Goal: Information Seeking & Learning: Learn about a topic

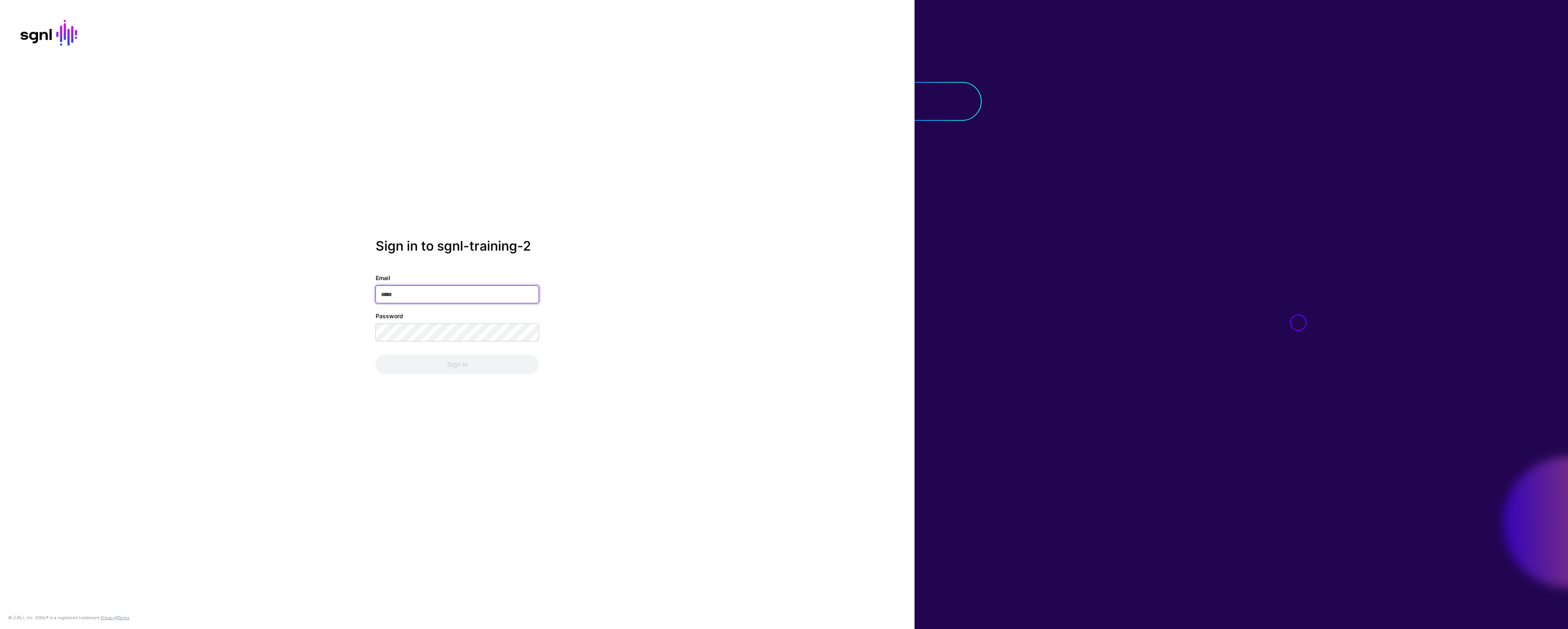
click at [446, 296] on input "Email" at bounding box center [457, 295] width 164 height 18
paste input "**********"
type input "**********"
click at [376, 354] on button "Sign In" at bounding box center [457, 364] width 164 height 19
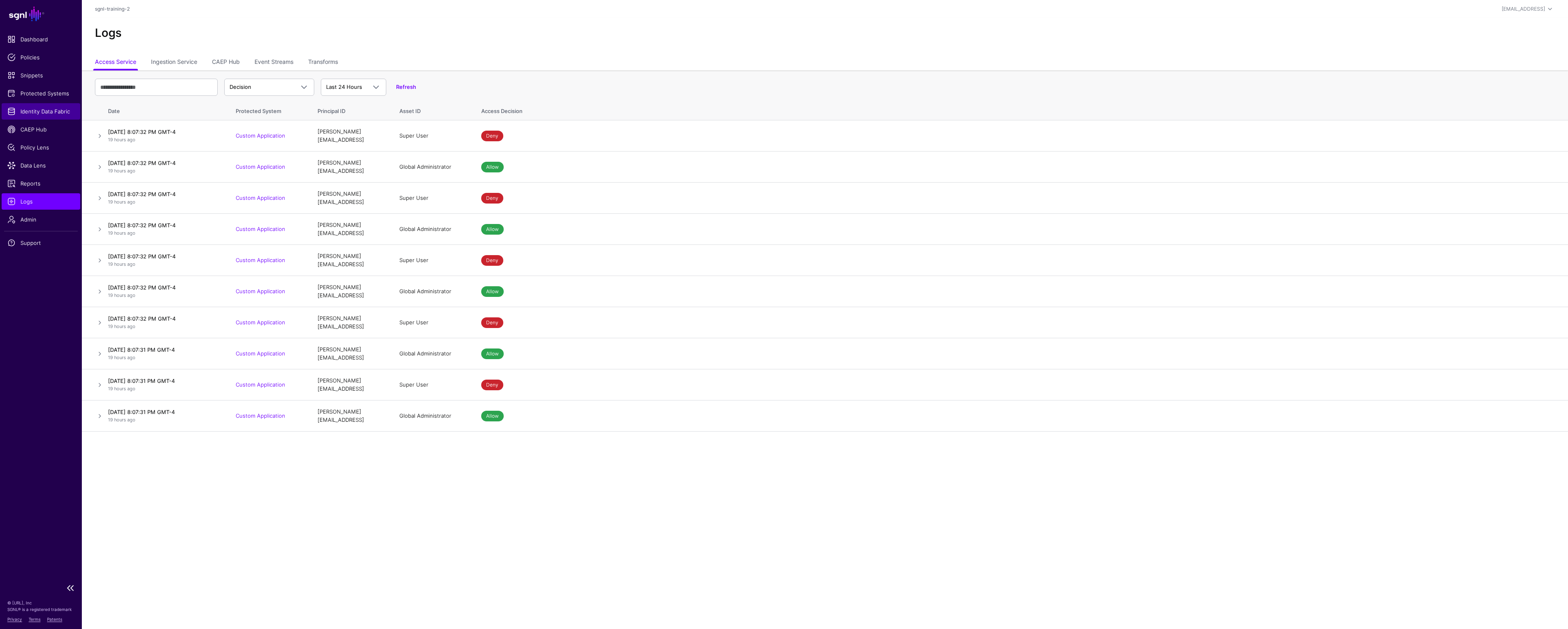
click at [30, 108] on span "Identity Data Fabric" at bounding box center [41, 111] width 67 height 8
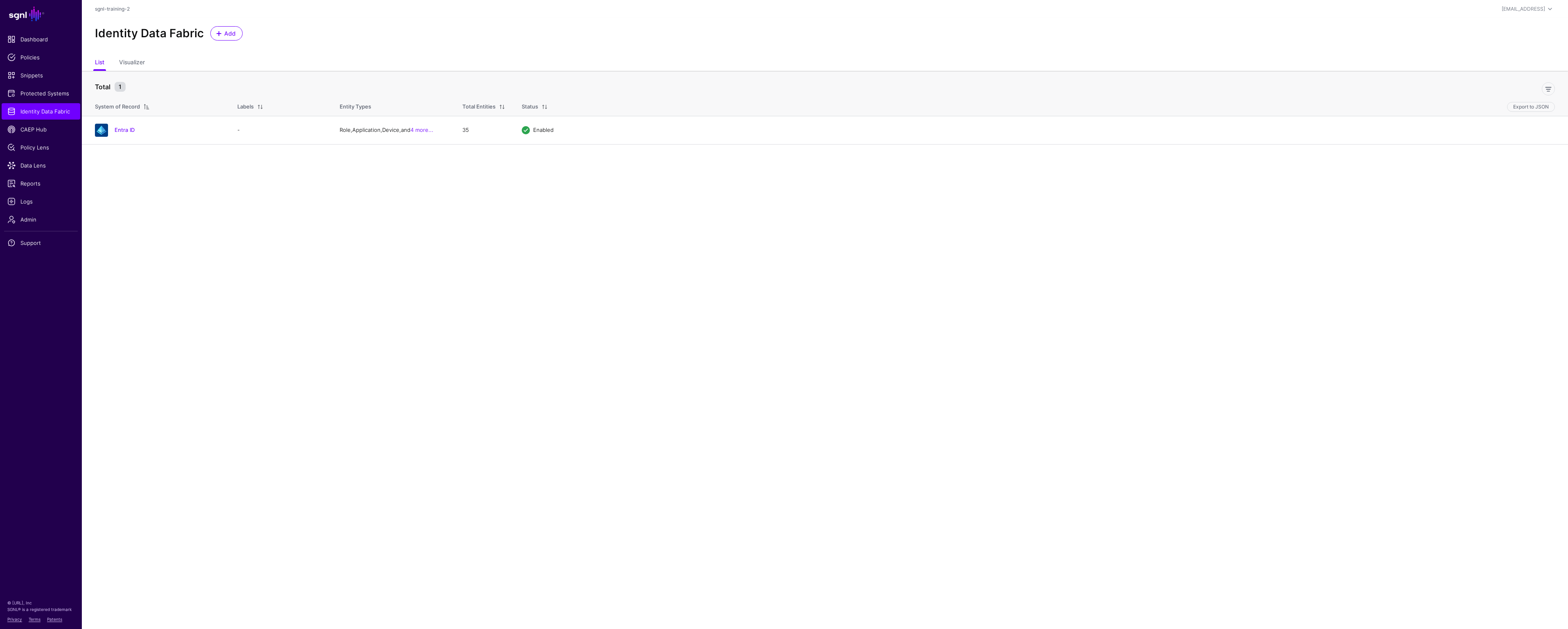
click at [116, 105] on div "System of Record" at bounding box center [117, 107] width 45 height 8
click at [100, 64] on link "List" at bounding box center [99, 63] width 9 height 16
click at [226, 32] on span "Add" at bounding box center [230, 33] width 13 height 9
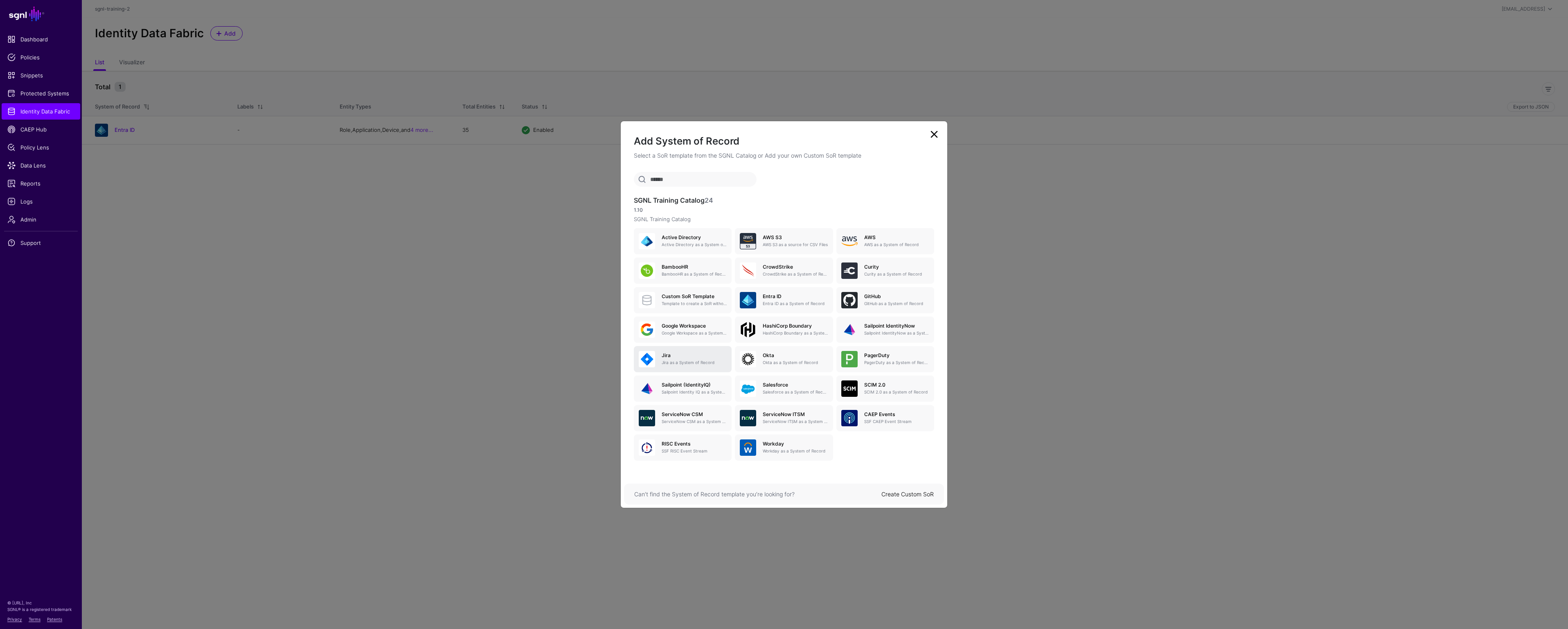
click at [677, 359] on p "Jira as a System of Record" at bounding box center [694, 362] width 65 height 6
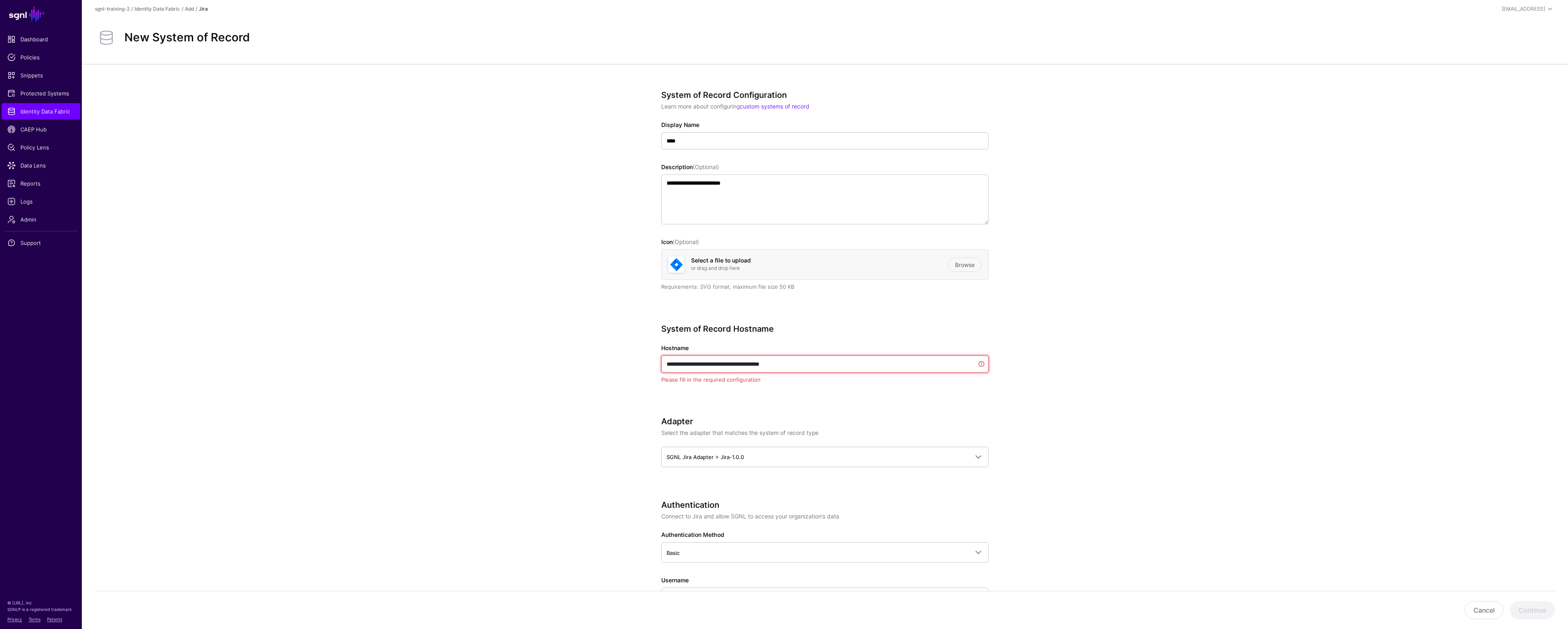
drag, startPoint x: 808, startPoint y: 364, endPoint x: 820, endPoint y: 367, distance: 12.4
click at [820, 367] on input "**********" at bounding box center [825, 364] width 327 height 17
paste input "text"
type input "**********"
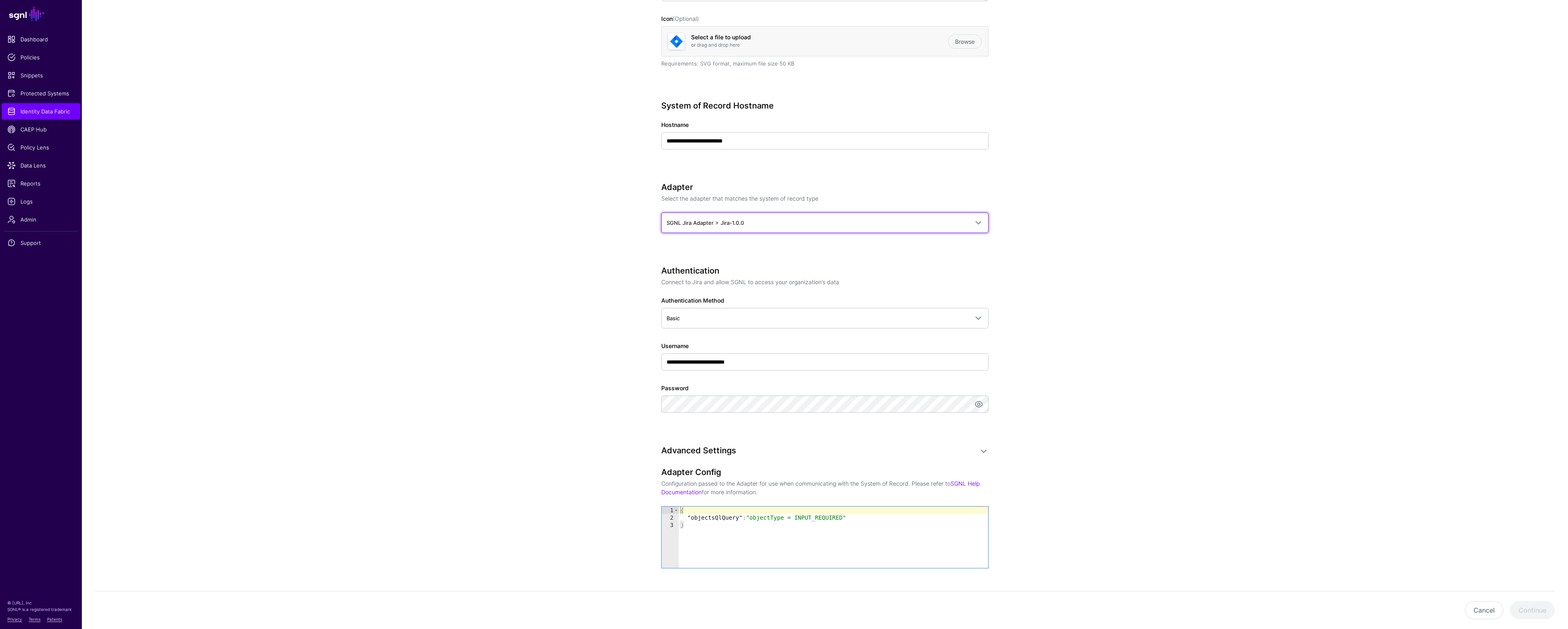
scroll to position [225, 0]
click at [828, 359] on input "**********" at bounding box center [825, 359] width 327 height 17
paste input "**********"
type input "**********"
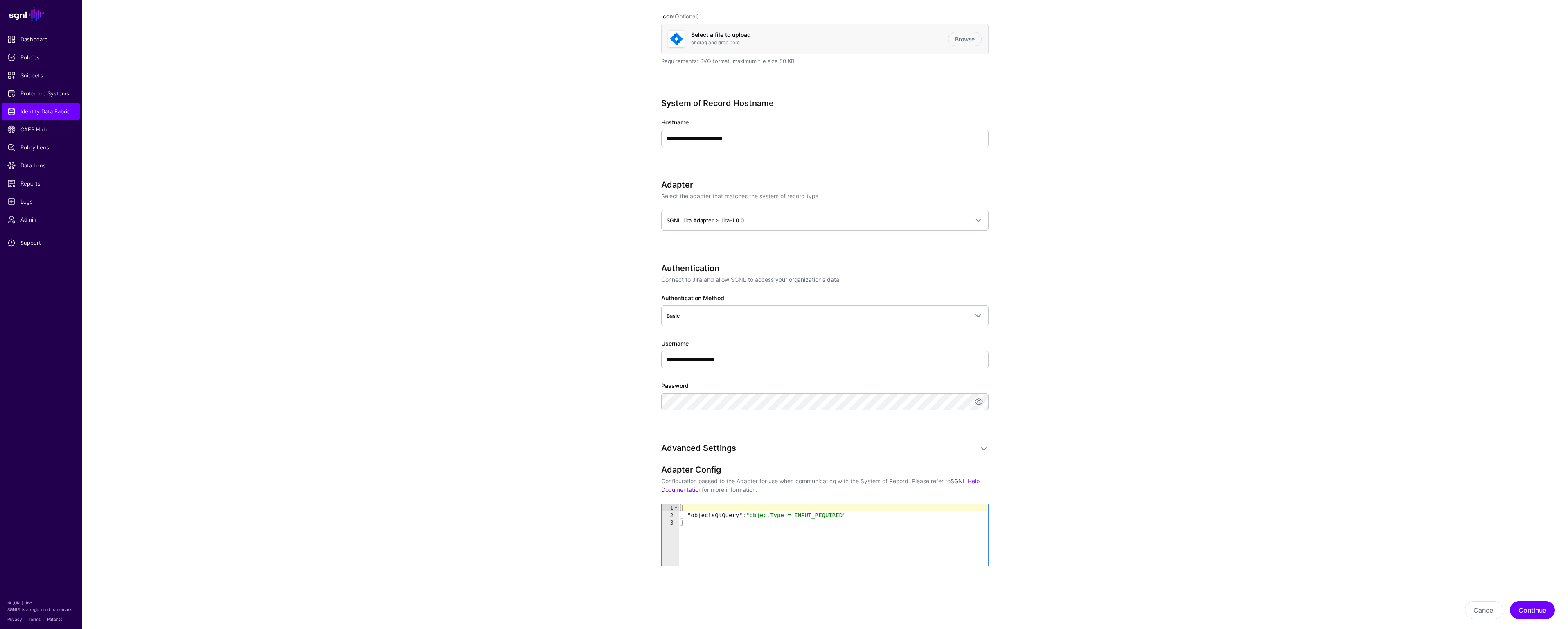
click at [918, 549] on div "{ "objectsQlQuery" : "objectType = INPUT_REQUIRED" }" at bounding box center [833, 542] width 309 height 76
paste textarea "Cursor at row 3"
type textarea "**********"
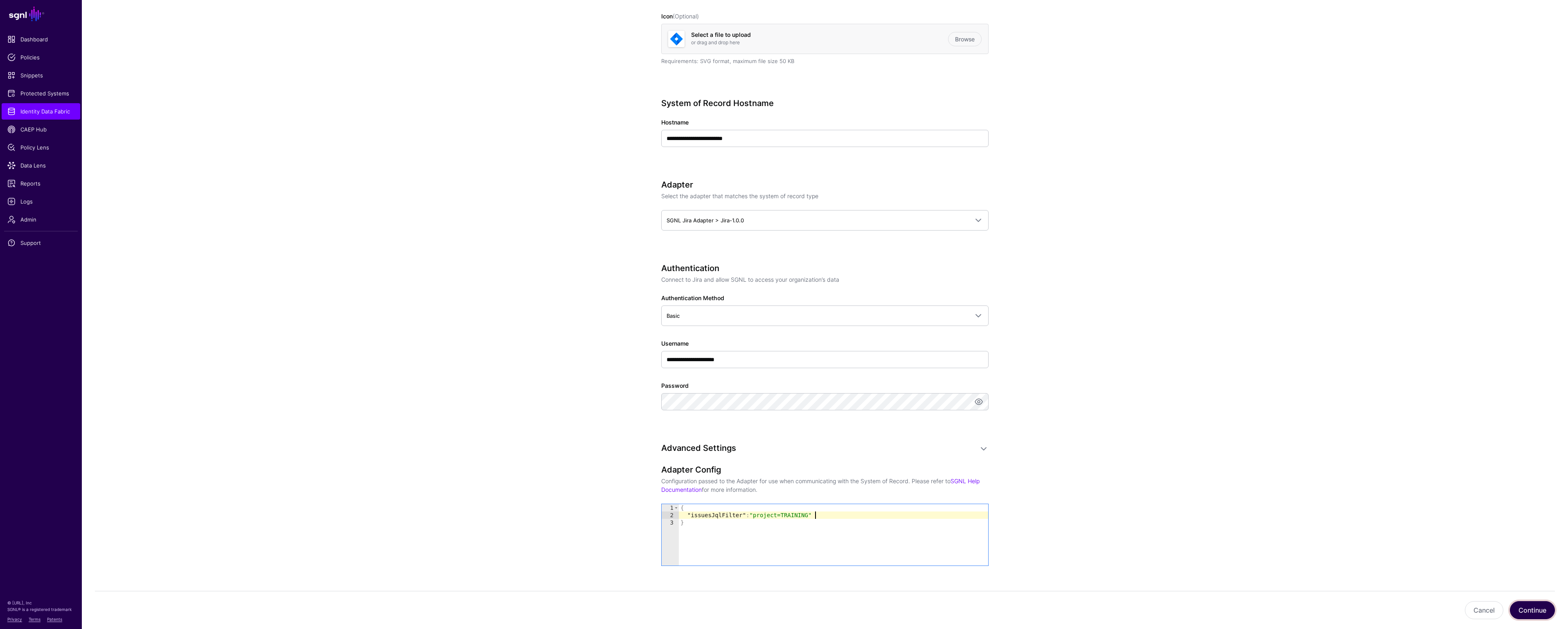
click at [1541, 611] on button "Continue" at bounding box center [1533, 610] width 45 height 18
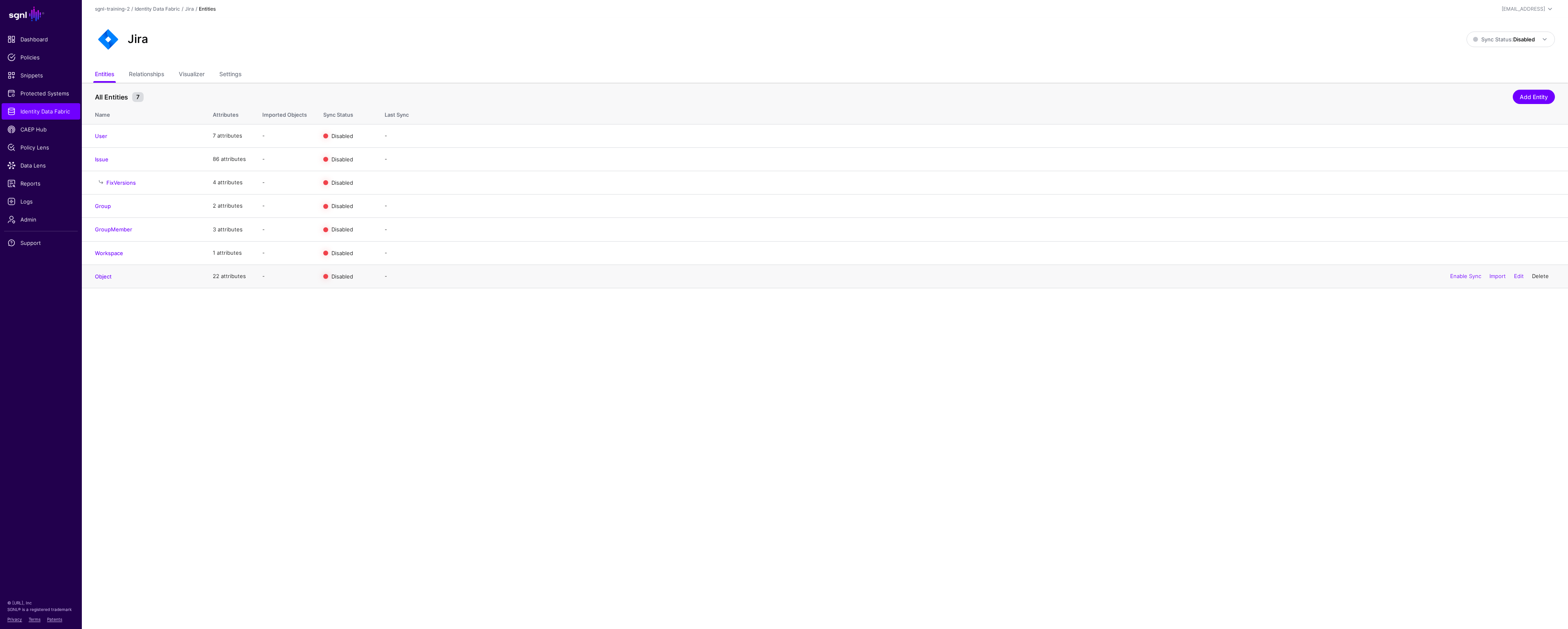
click at [1542, 276] on link "Delete" at bounding box center [1541, 276] width 17 height 7
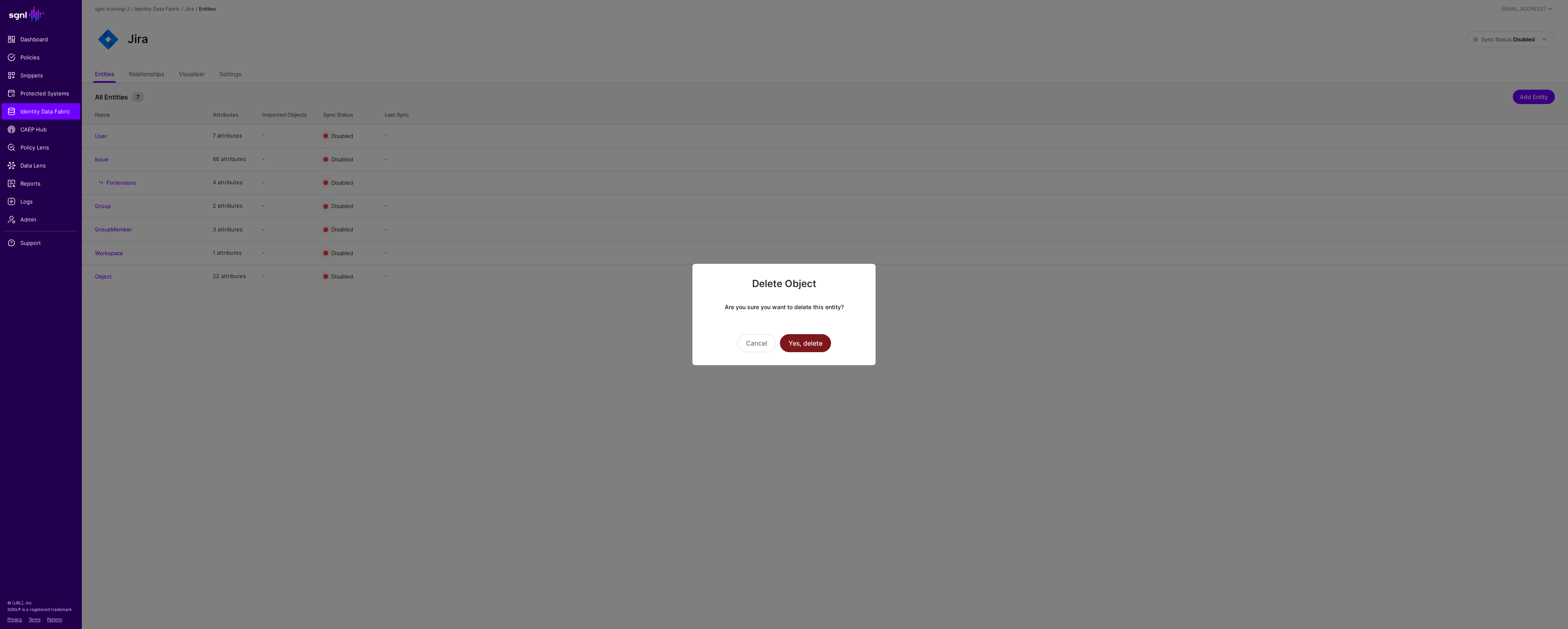
click at [801, 345] on button "Yes, delete" at bounding box center [805, 343] width 51 height 18
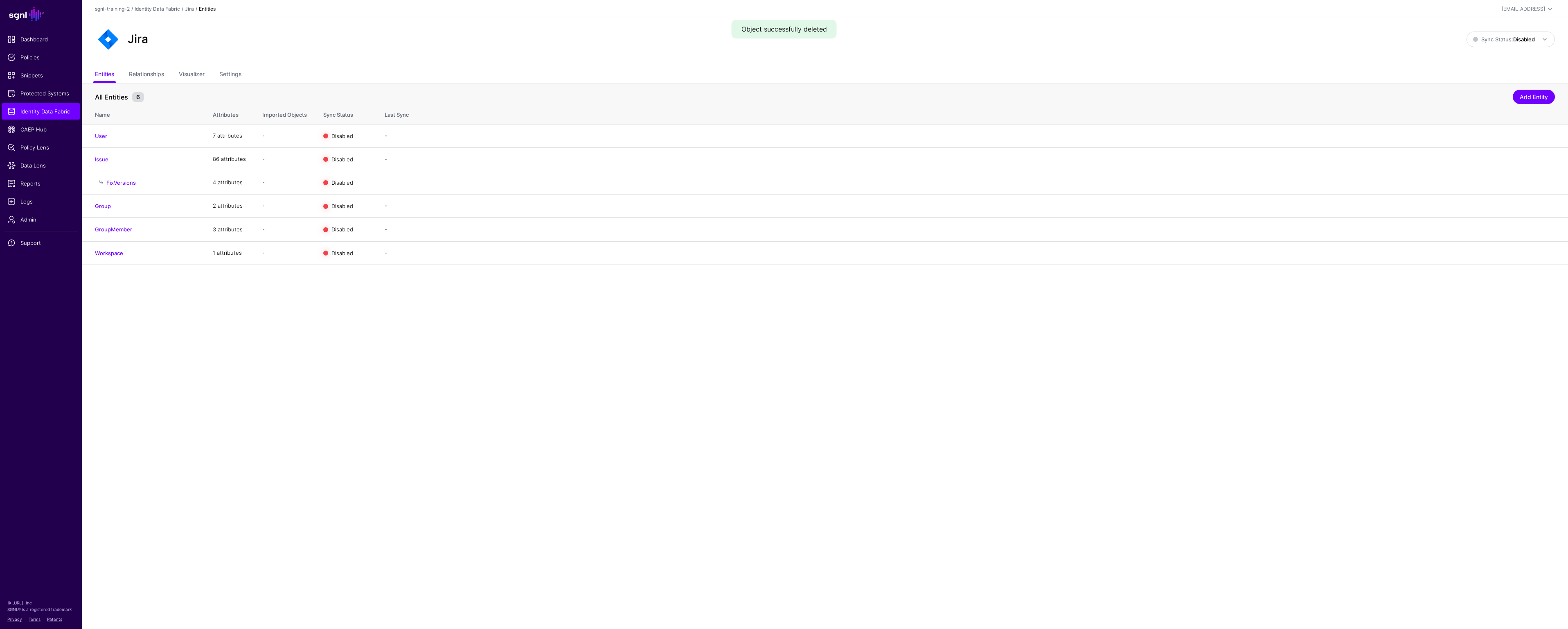
click at [0, 0] on link "Edit" at bounding box center [0, 0] width 0 height 0
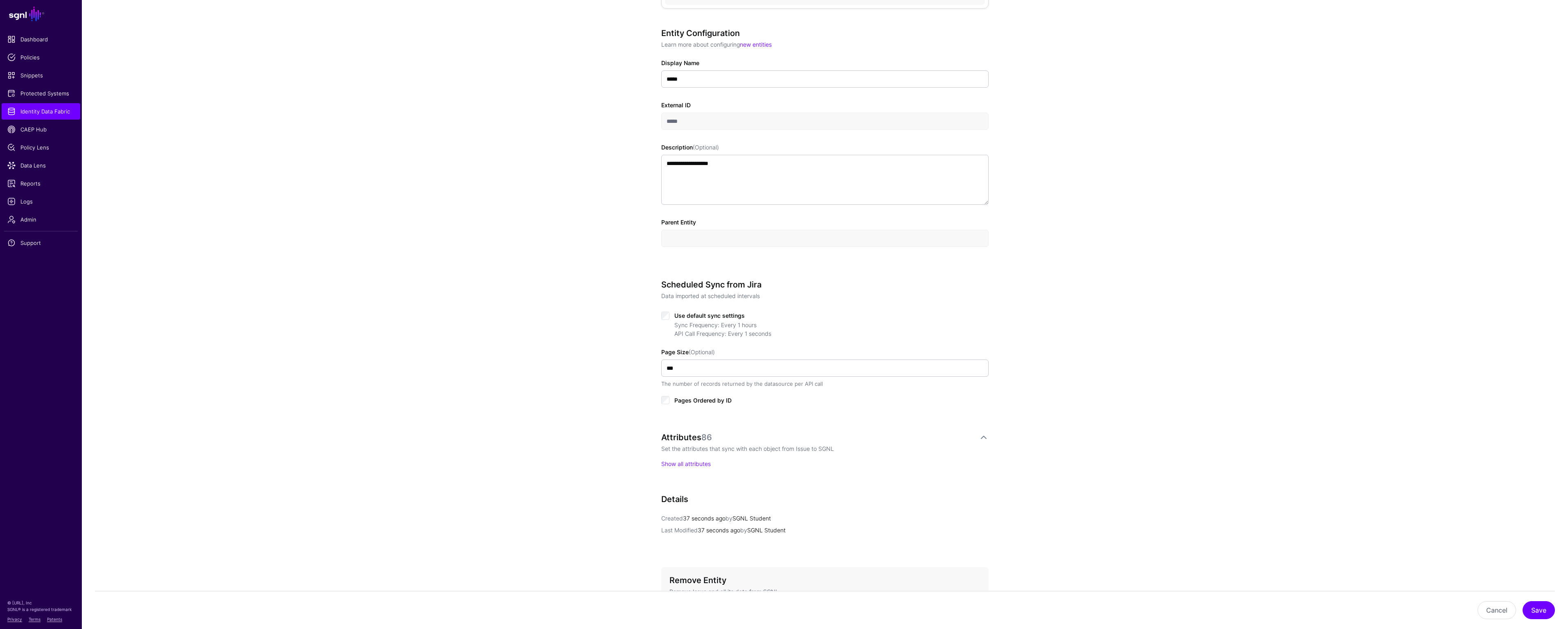
scroll to position [142, 0]
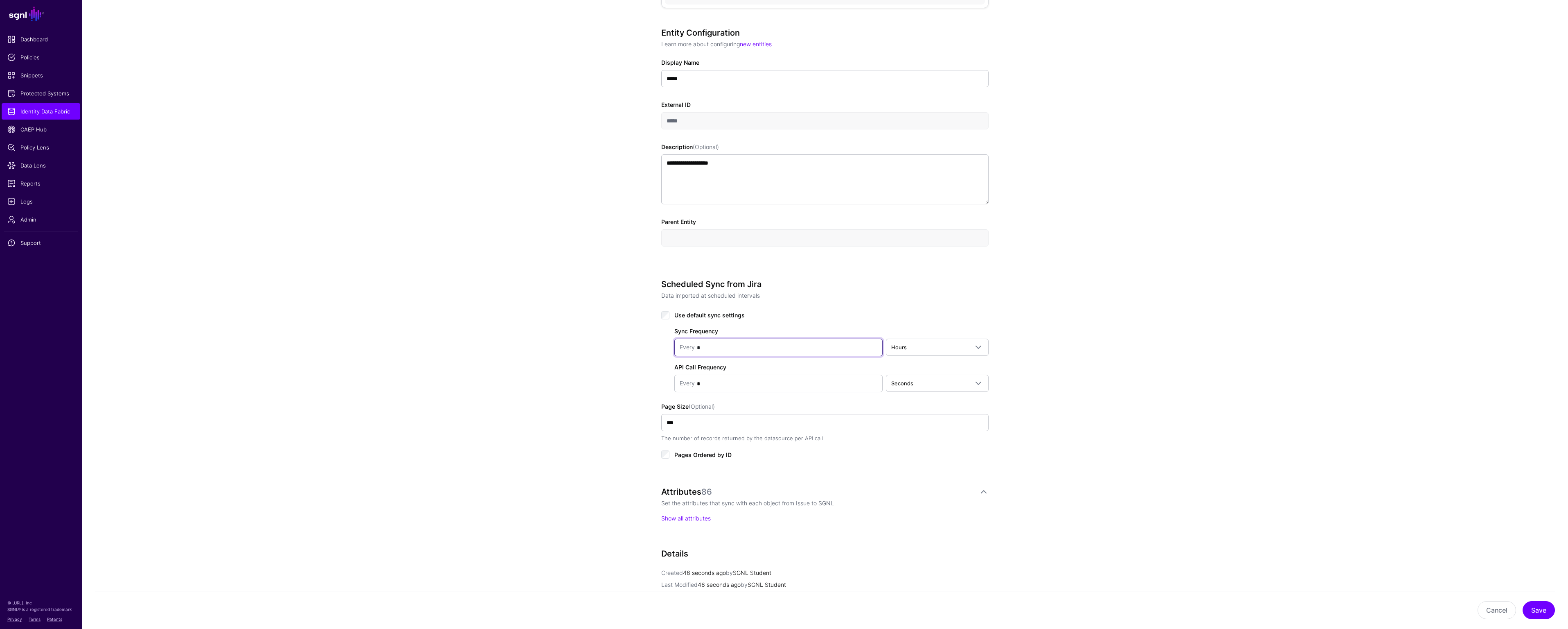
click at [741, 348] on input "*" at bounding box center [786, 347] width 183 height 16
type input "*"
click at [931, 340] on link "Hours" at bounding box center [937, 347] width 103 height 17
click at [928, 378] on div "Minutes" at bounding box center [937, 379] width 89 height 8
click at [1538, 610] on button "Save" at bounding box center [1538, 610] width 32 height 18
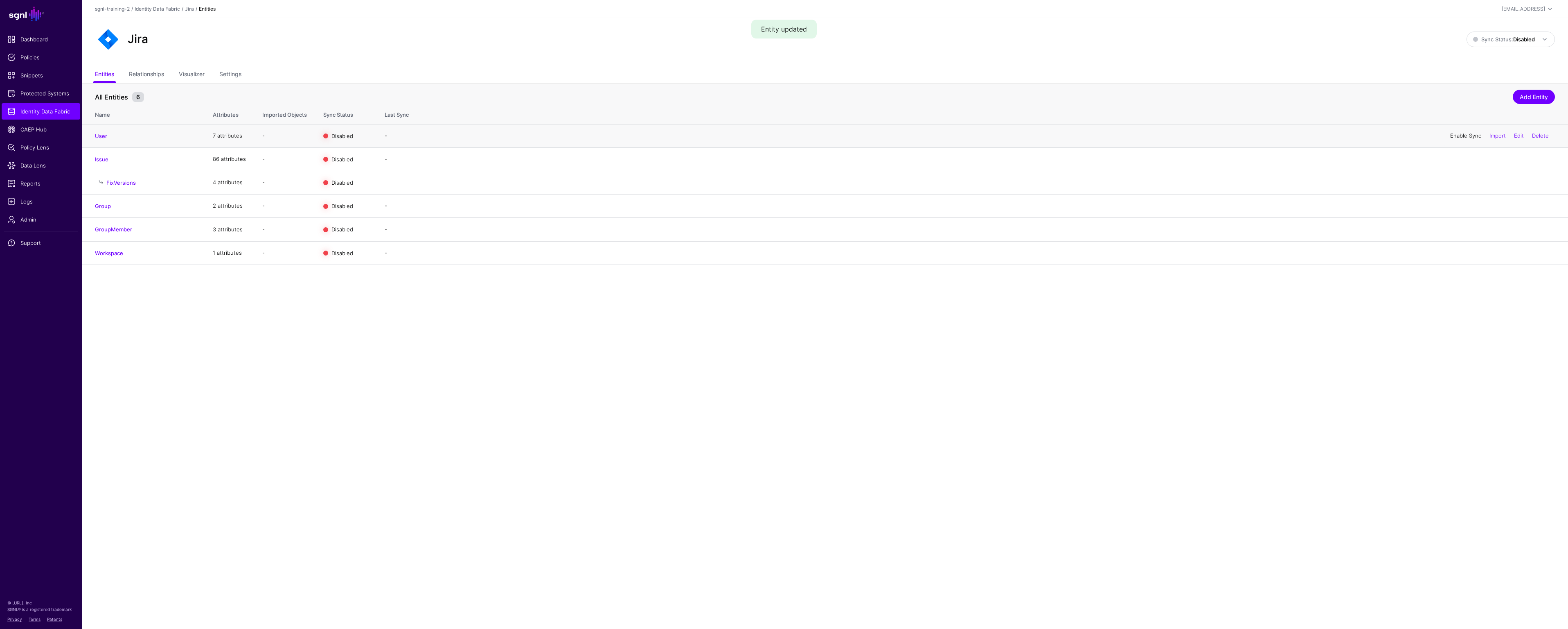
click at [1470, 137] on link "Enable Sync" at bounding box center [1465, 135] width 31 height 7
click at [1463, 158] on link "Enable Sync" at bounding box center [1465, 158] width 31 height 7
click at [1466, 208] on link "Enable Sync" at bounding box center [1465, 205] width 31 height 7
click at [1463, 231] on link "Enable Sync" at bounding box center [1465, 229] width 31 height 7
click at [1461, 253] on link "Enable Sync" at bounding box center [1465, 252] width 31 height 7
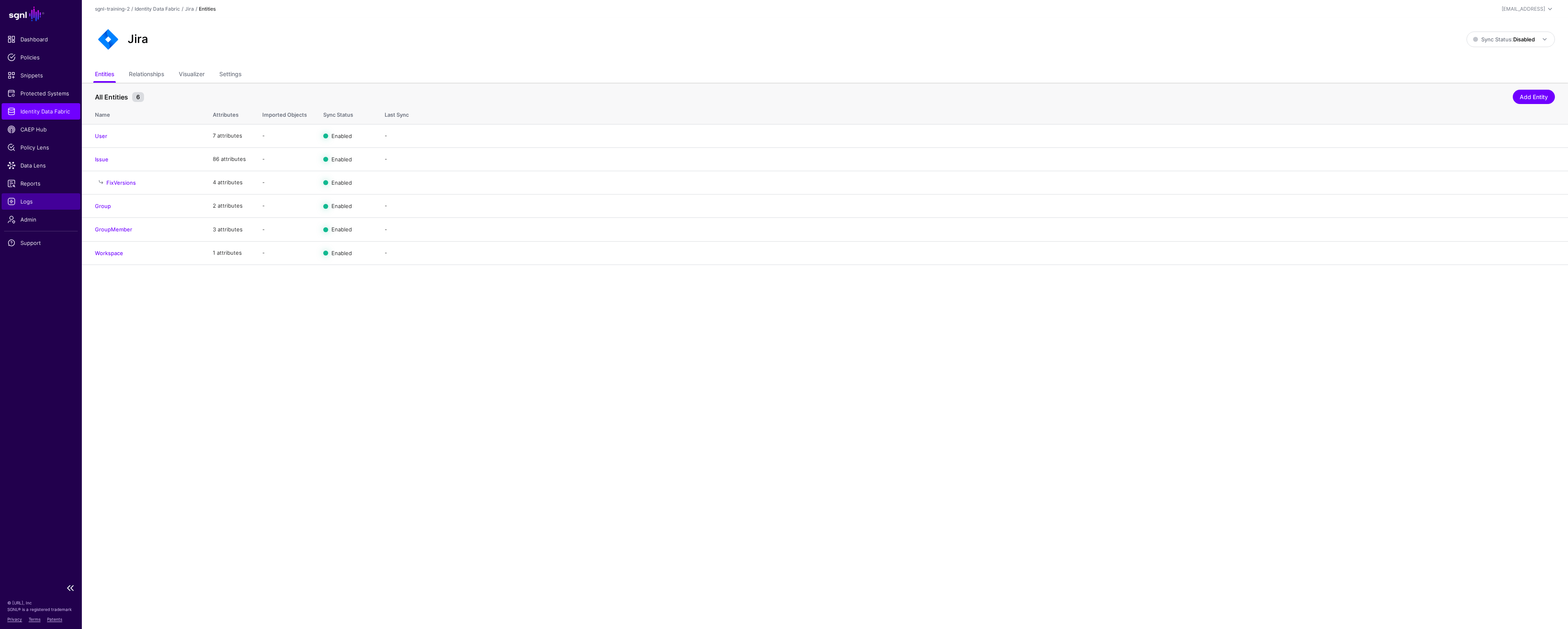
click at [27, 202] on span "Logs" at bounding box center [41, 201] width 67 height 8
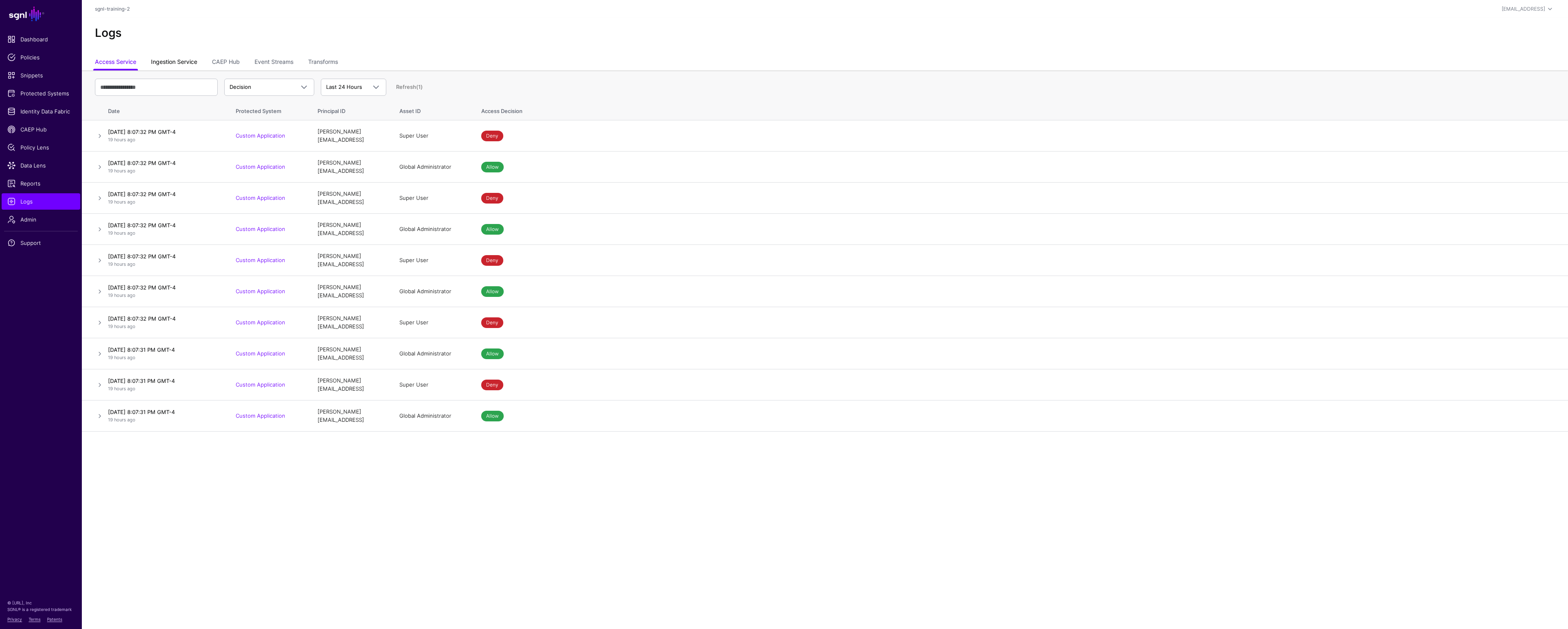
click at [175, 63] on link "Ingestion Service" at bounding box center [174, 63] width 46 height 16
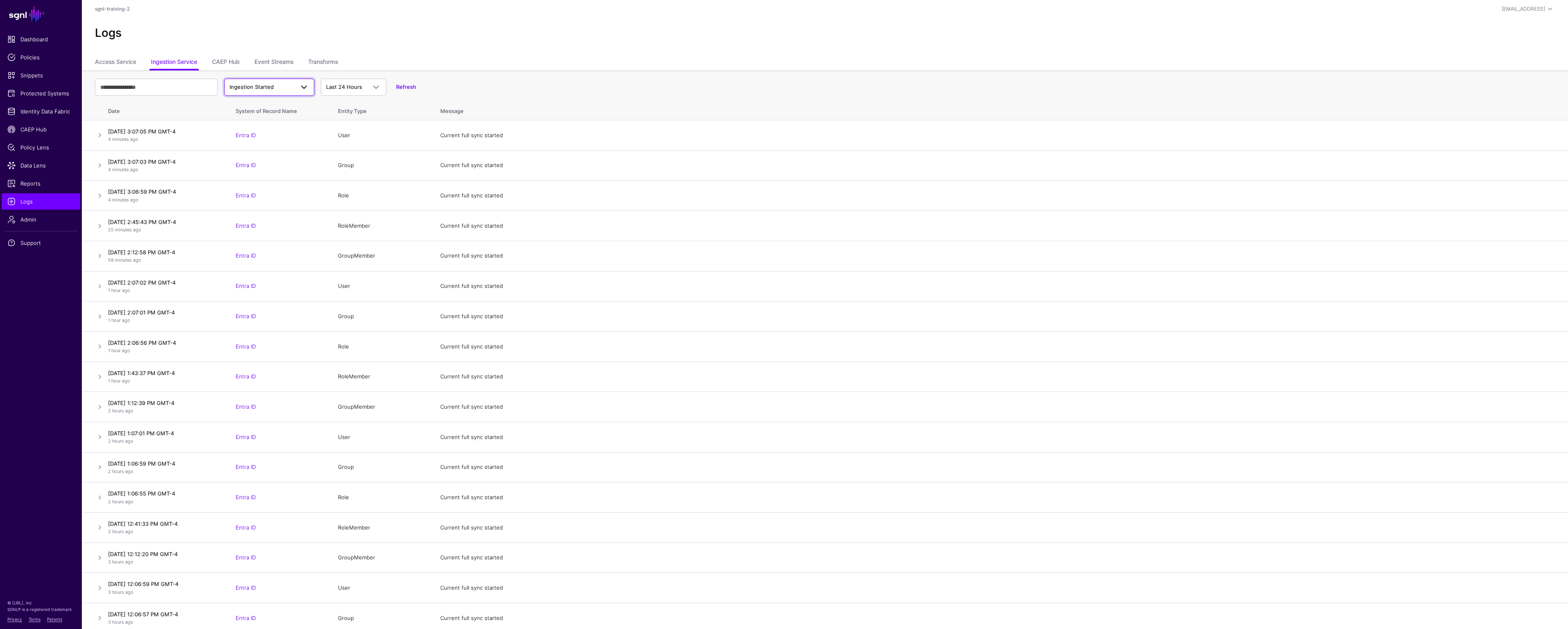
click at [263, 87] on span "Ingestion Started" at bounding box center [251, 86] width 44 height 7
click at [257, 121] on span "Ingestion Completed" at bounding box center [257, 119] width 53 height 7
click at [109, 112] on th "Date" at bounding box center [166, 110] width 123 height 21
click at [256, 88] on span "Ingestion Completed" at bounding box center [256, 86] width 54 height 7
click at [262, 129] on span "Ingestion Failed" at bounding box center [251, 132] width 41 height 7
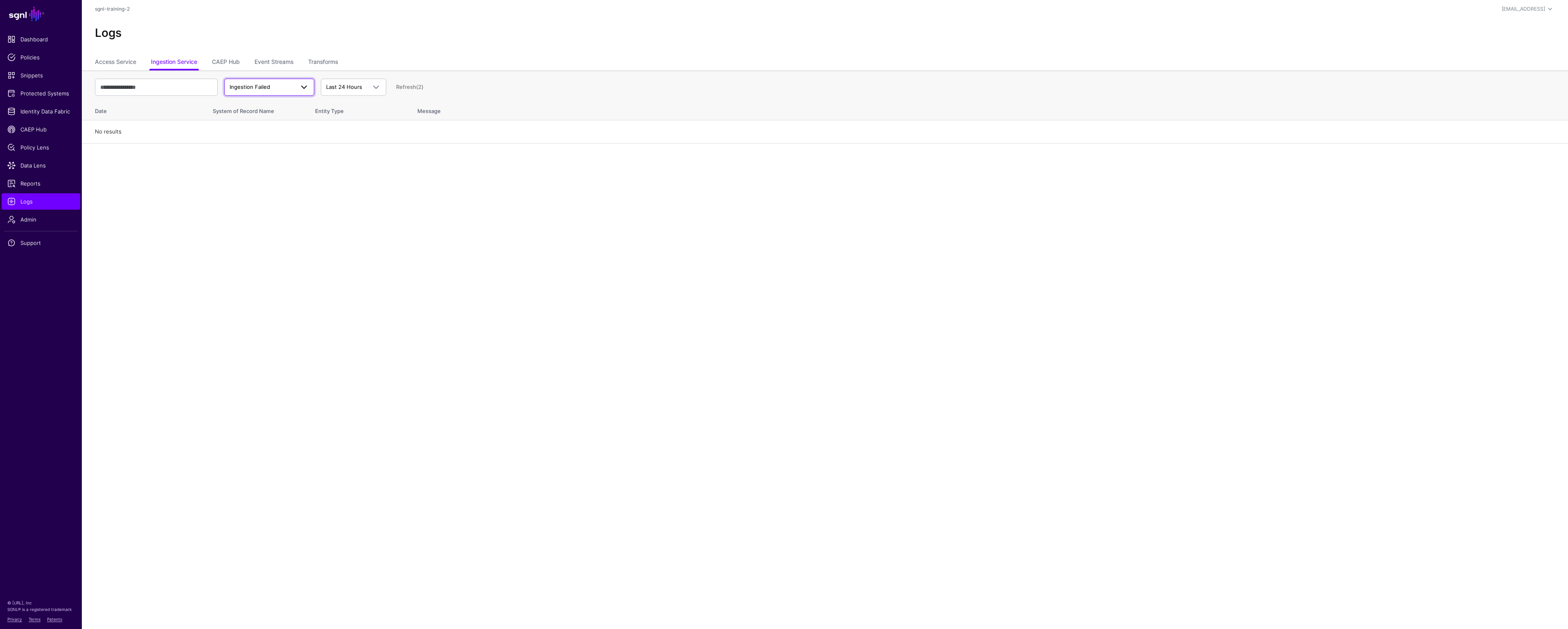
click at [268, 92] on link "Ingestion Failed" at bounding box center [269, 87] width 90 height 17
click at [269, 118] on span "Ingestion Completed" at bounding box center [257, 119] width 53 height 7
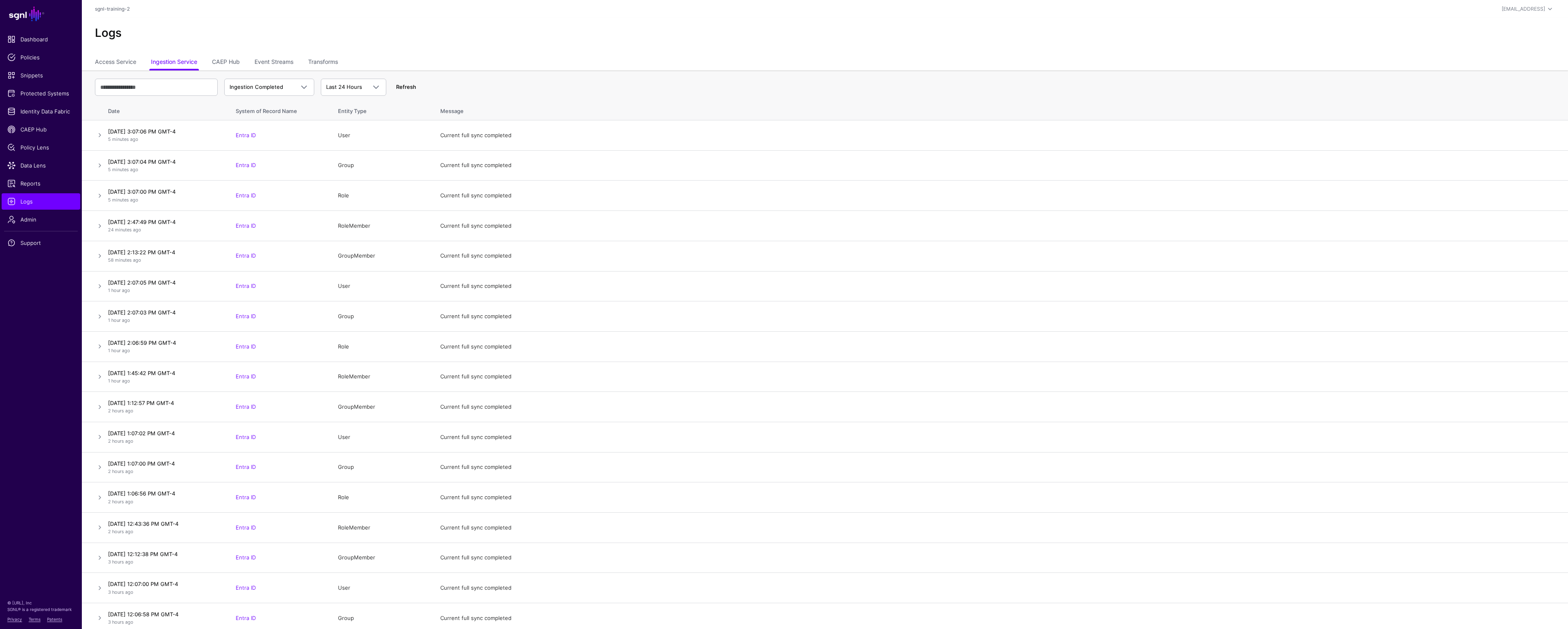
click at [410, 87] on link "Refresh" at bounding box center [406, 86] width 20 height 7
click at [409, 88] on link "Refresh" at bounding box center [406, 86] width 20 height 7
click at [410, 88] on link "Refresh (2)" at bounding box center [410, 86] width 27 height 7
click at [55, 114] on span "Identity Data Fabric" at bounding box center [41, 111] width 67 height 8
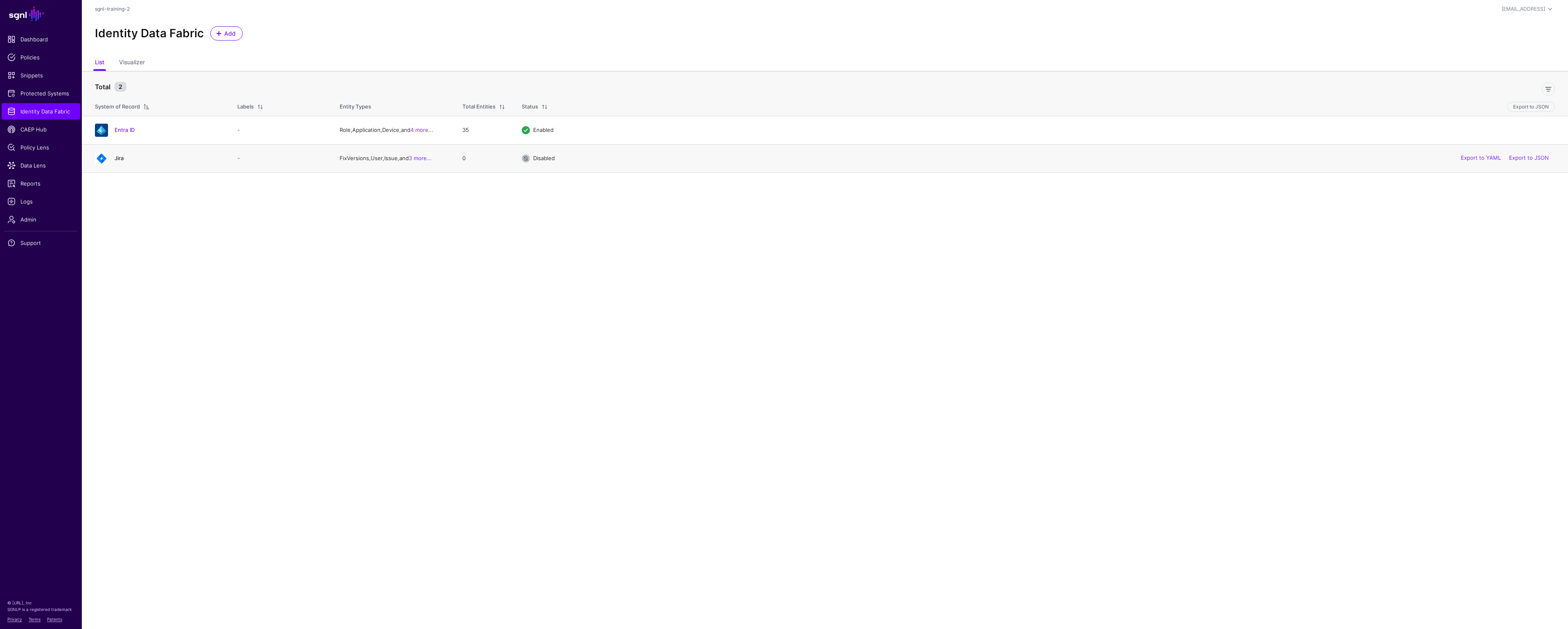
click at [118, 157] on link "Jira" at bounding box center [119, 158] width 9 height 7
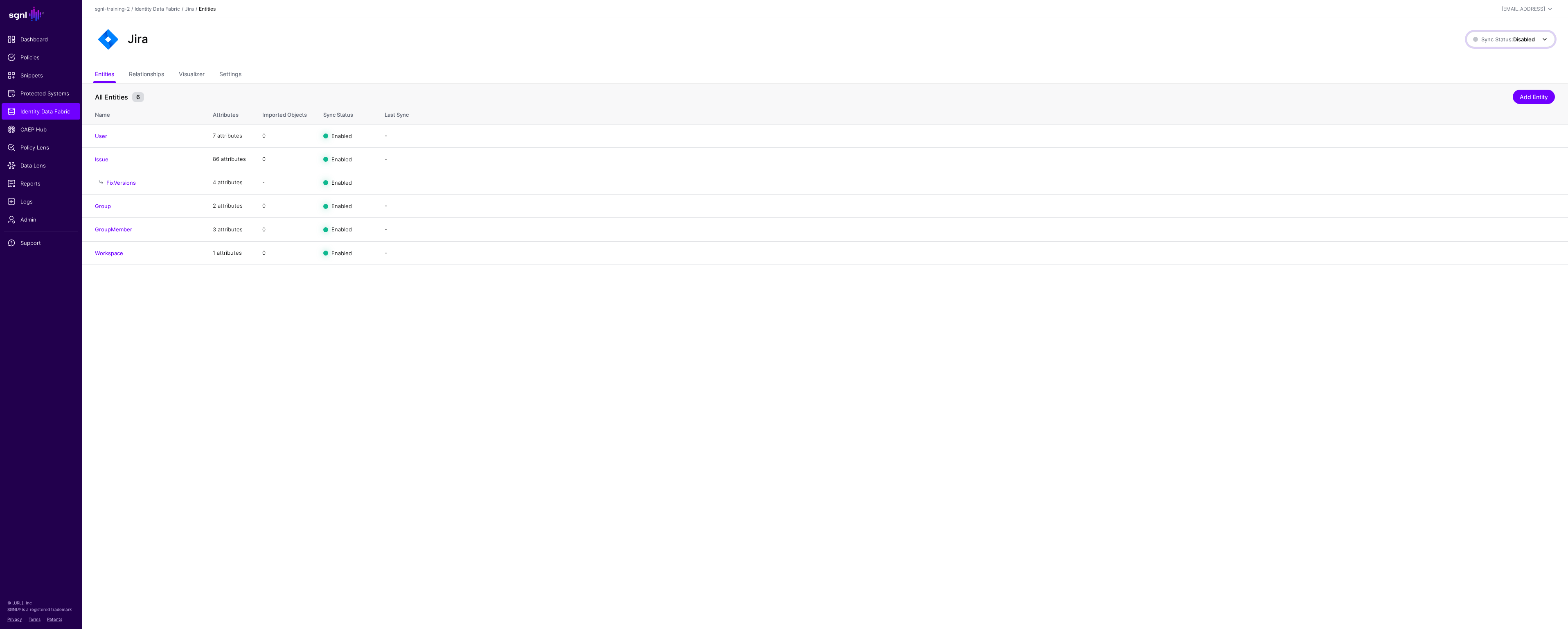
click at [1541, 41] on span at bounding box center [1545, 39] width 10 height 10
click at [1503, 62] on span "Enabled Syncing active for all configured entities that are enabled" at bounding box center [1501, 67] width 93 height 27
click at [29, 204] on span "Logs" at bounding box center [41, 201] width 67 height 8
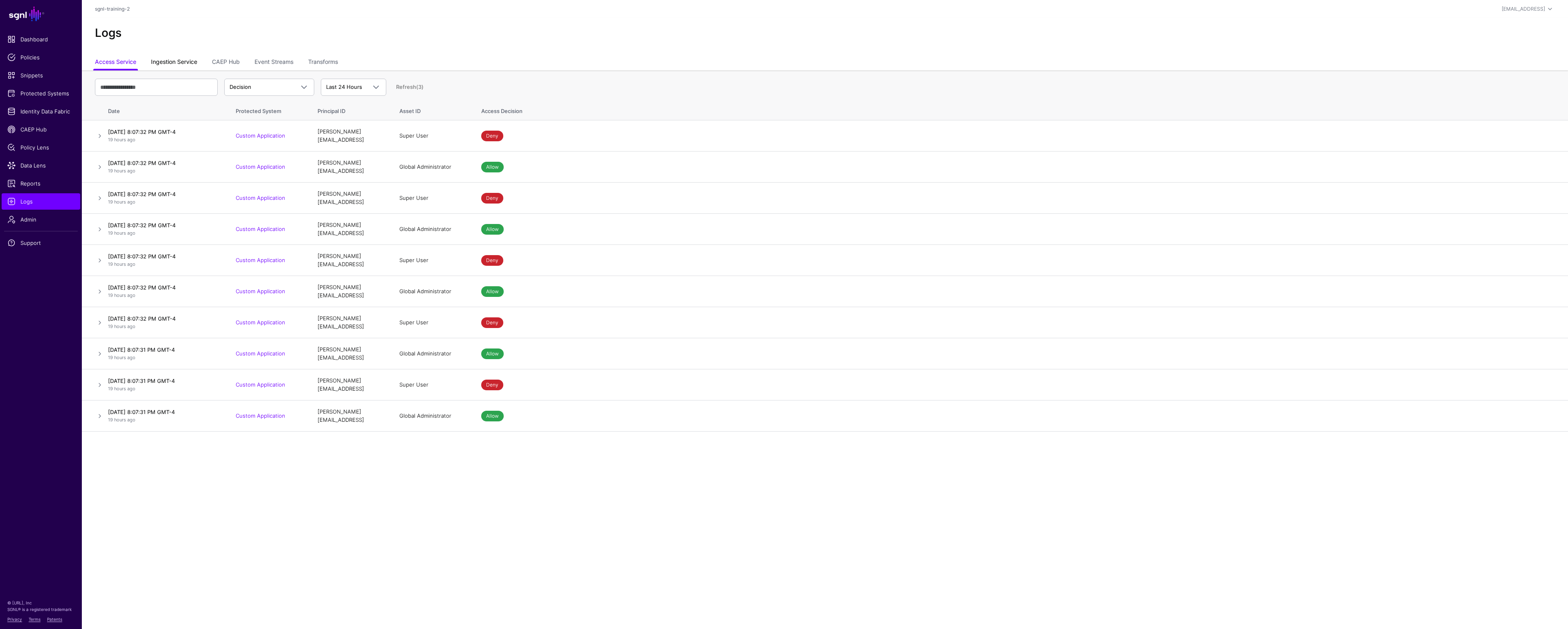
click at [169, 63] on link "Ingestion Service" at bounding box center [174, 63] width 46 height 16
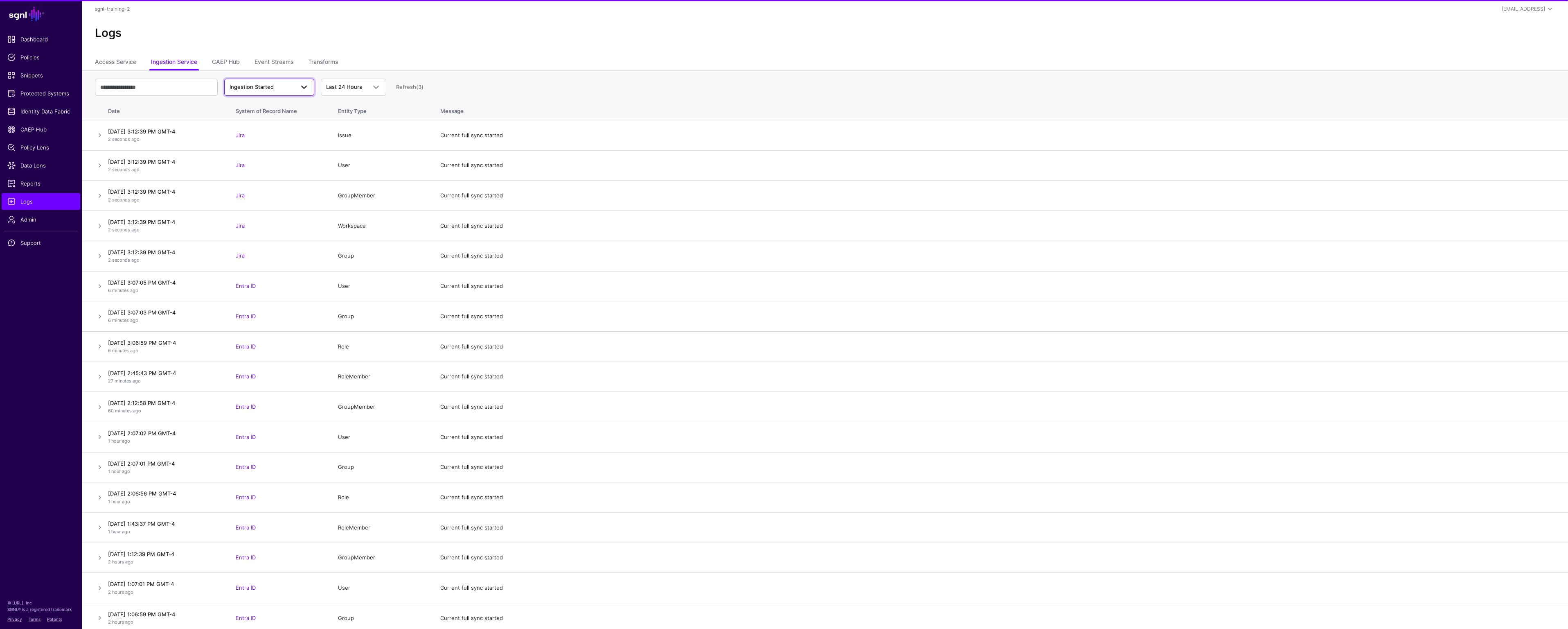
click at [288, 90] on span "Ingestion Started" at bounding box center [262, 86] width 65 height 8
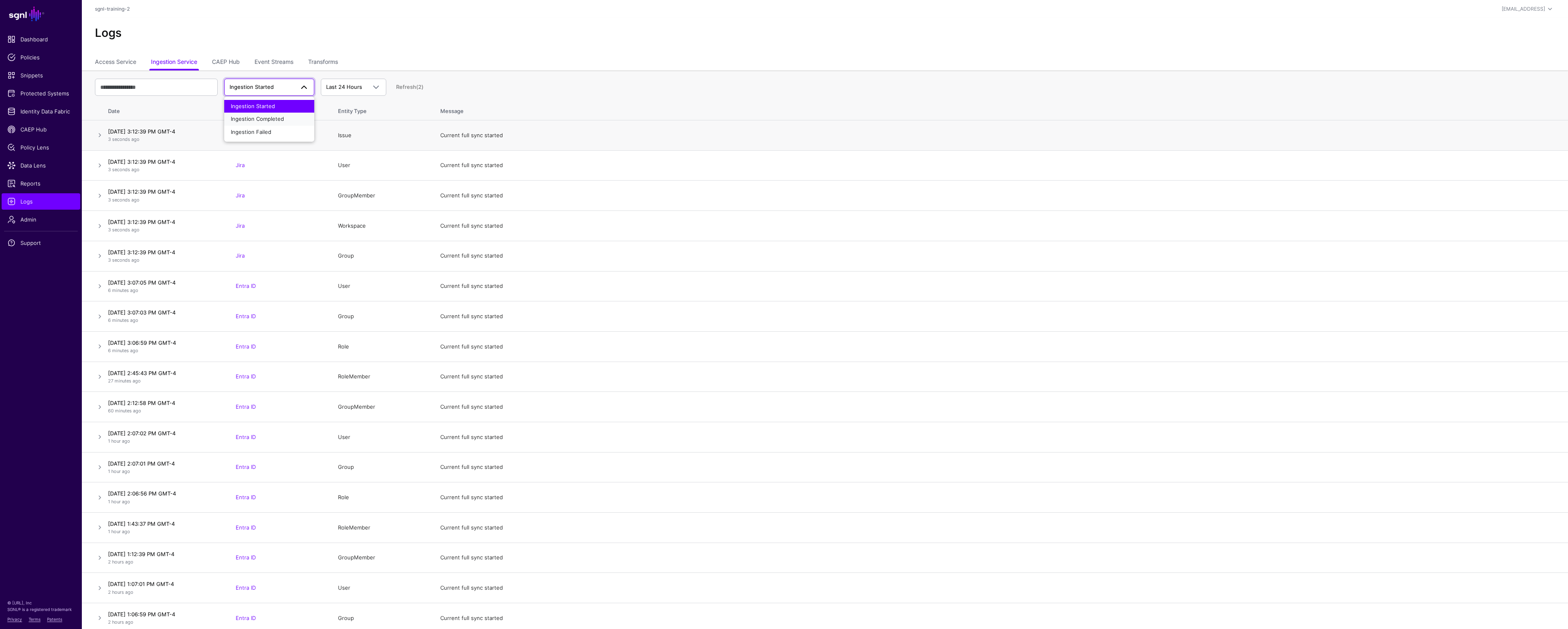
click at [269, 121] on span "Ingestion Completed" at bounding box center [257, 119] width 53 height 7
click at [263, 88] on span "Ingestion Completed" at bounding box center [256, 86] width 54 height 7
click at [258, 133] on span "Ingestion Failed" at bounding box center [251, 132] width 41 height 7
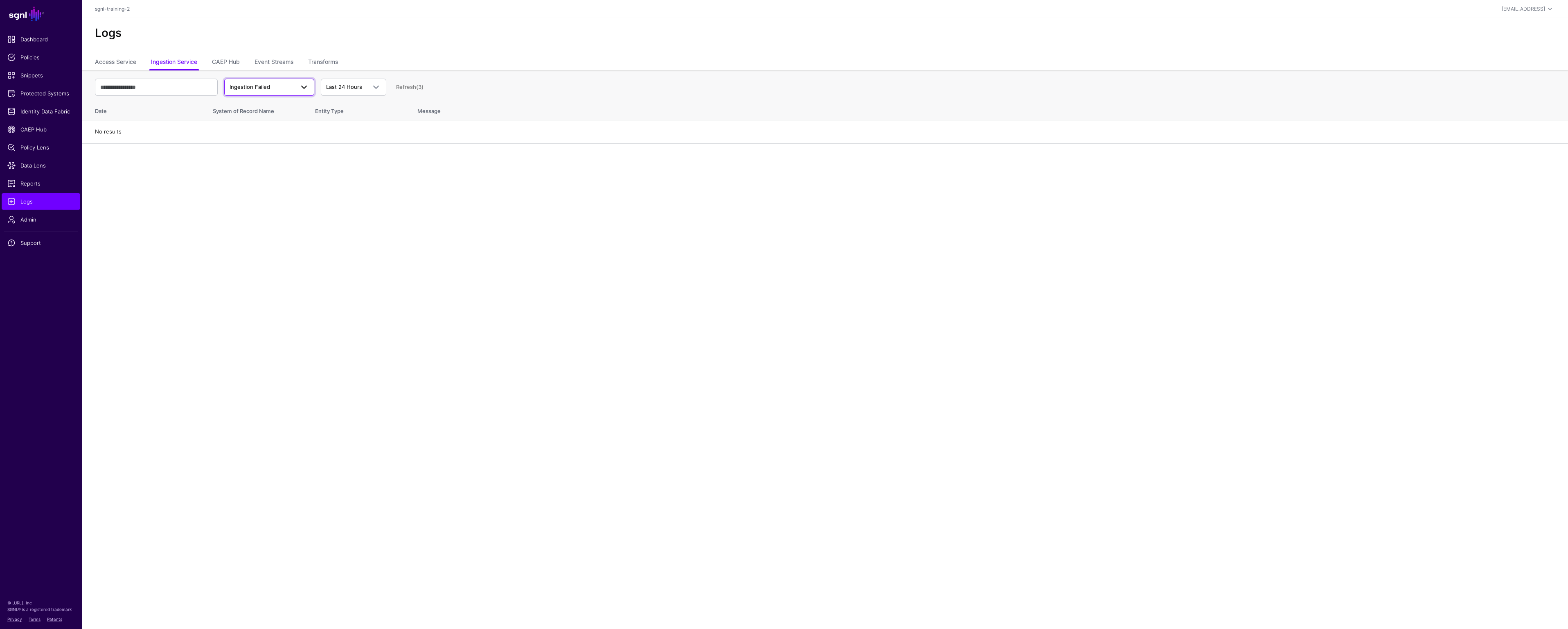
click at [264, 91] on span "Ingestion Failed" at bounding box center [262, 86] width 65 height 8
click at [261, 119] on span "Ingestion Completed" at bounding box center [257, 119] width 53 height 7
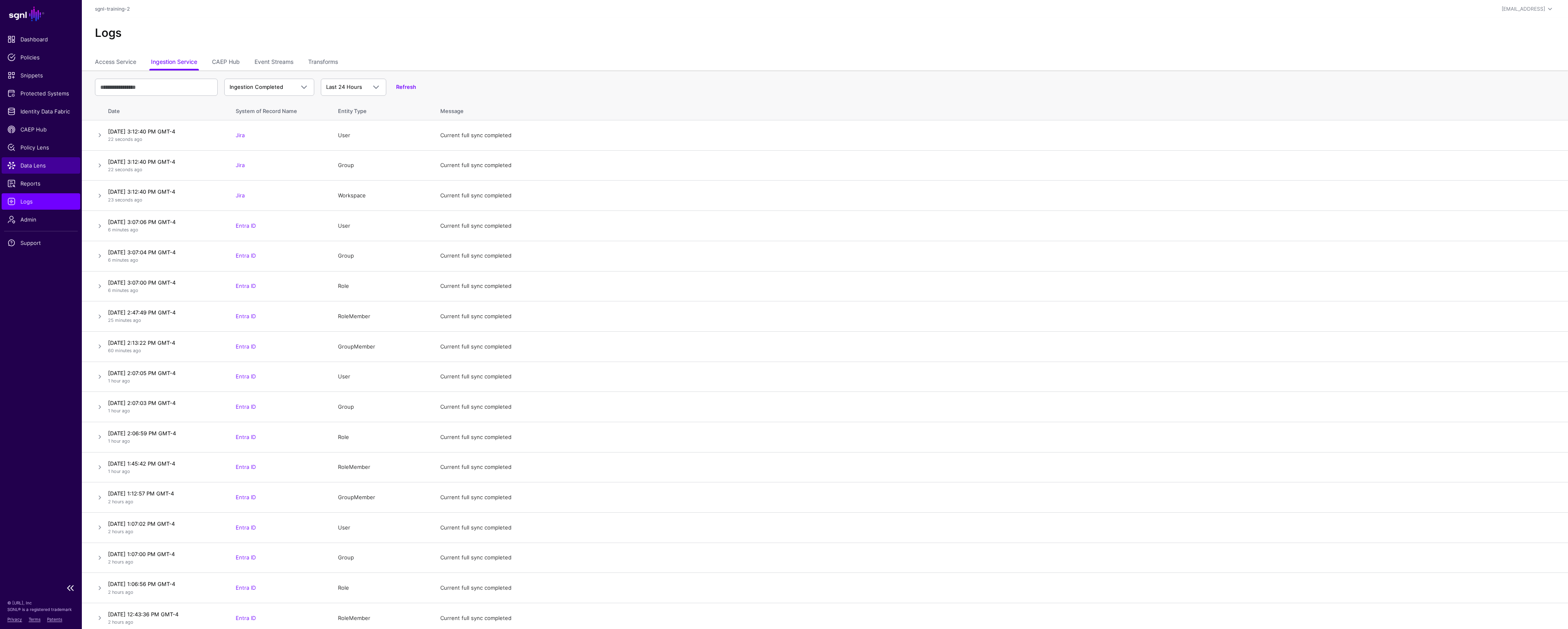
click at [38, 167] on span "Data Lens" at bounding box center [41, 165] width 67 height 8
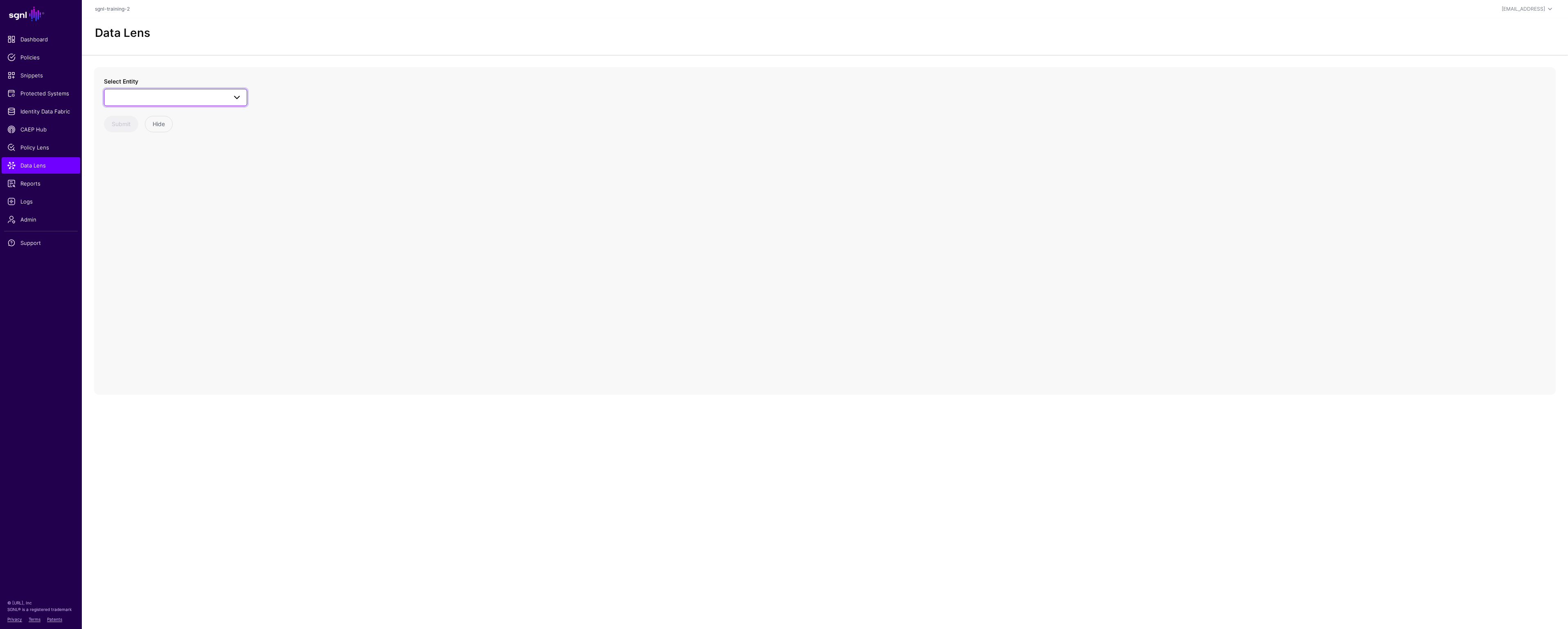
click at [198, 97] on span at bounding box center [175, 97] width 133 height 10
click at [158, 213] on div "User" at bounding box center [180, 211] width 122 height 8
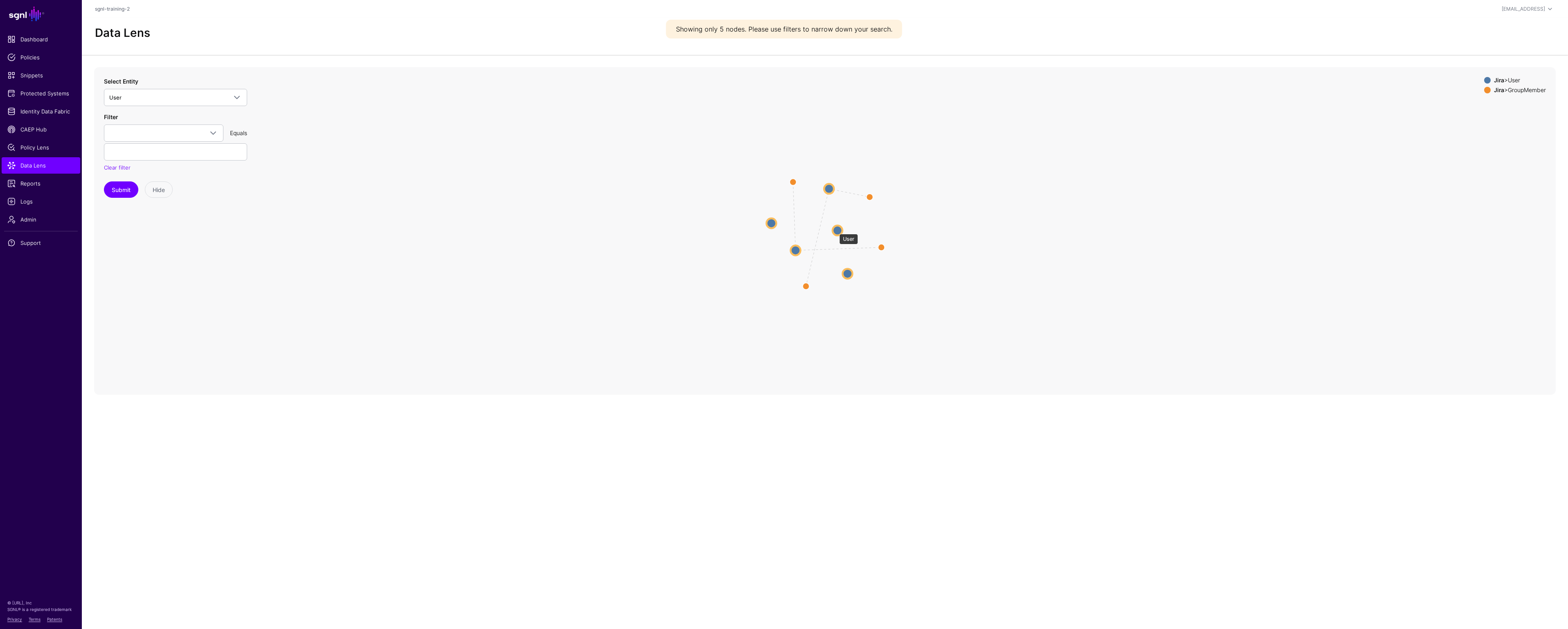
click at [835, 230] on circle at bounding box center [838, 230] width 10 height 10
click at [797, 251] on circle at bounding box center [794, 251] width 10 height 10
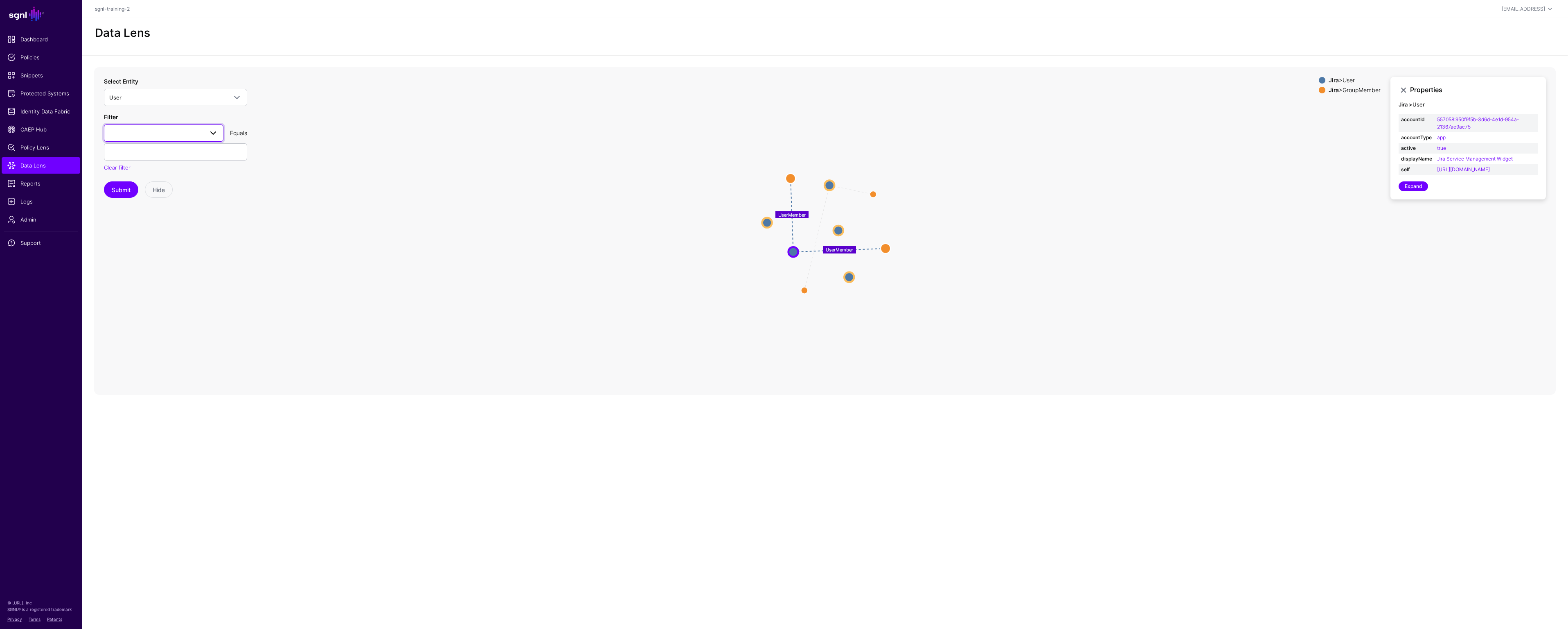
click at [159, 130] on span at bounding box center [163, 133] width 109 height 10
click at [153, 227] on div "emailAddress" at bounding box center [164, 230] width 107 height 8
click at [167, 150] on input "text" at bounding box center [175, 152] width 143 height 17
type input "**********"
click at [119, 189] on button "Submit" at bounding box center [121, 189] width 34 height 16
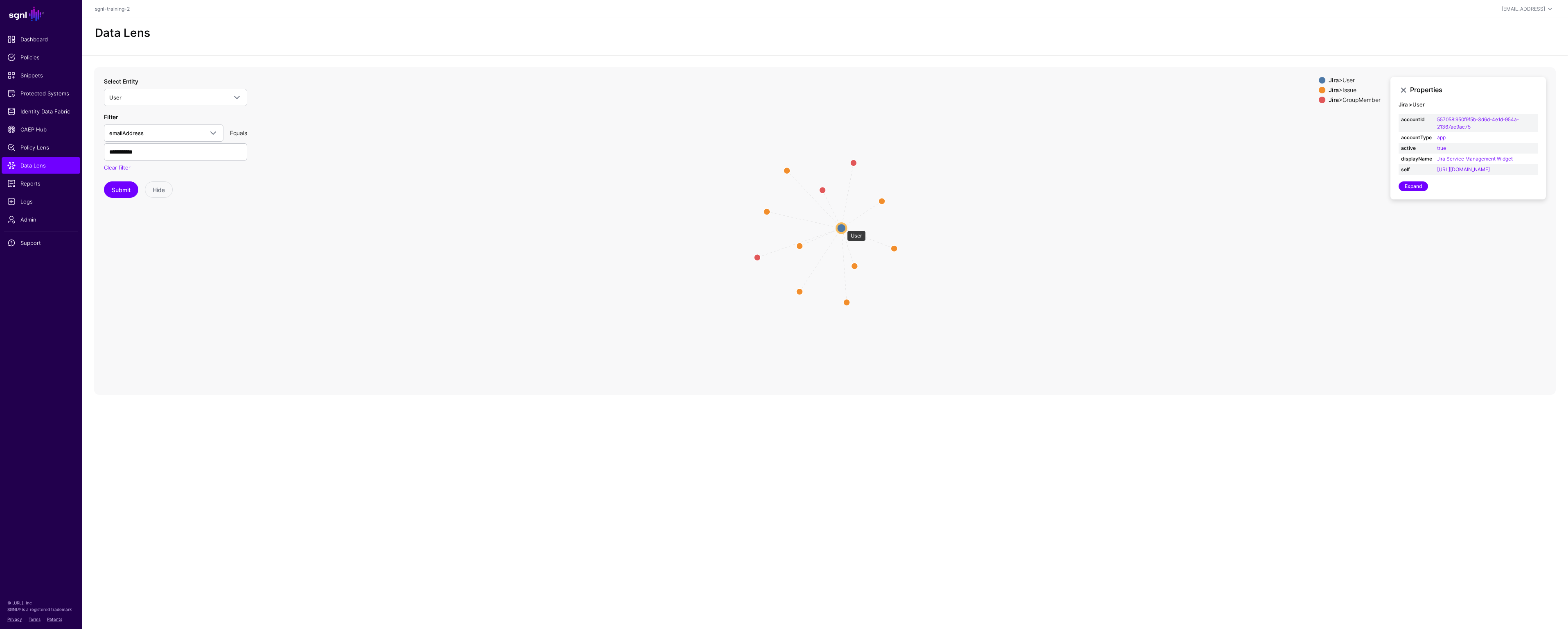
click at [843, 227] on circle at bounding box center [841, 228] width 10 height 10
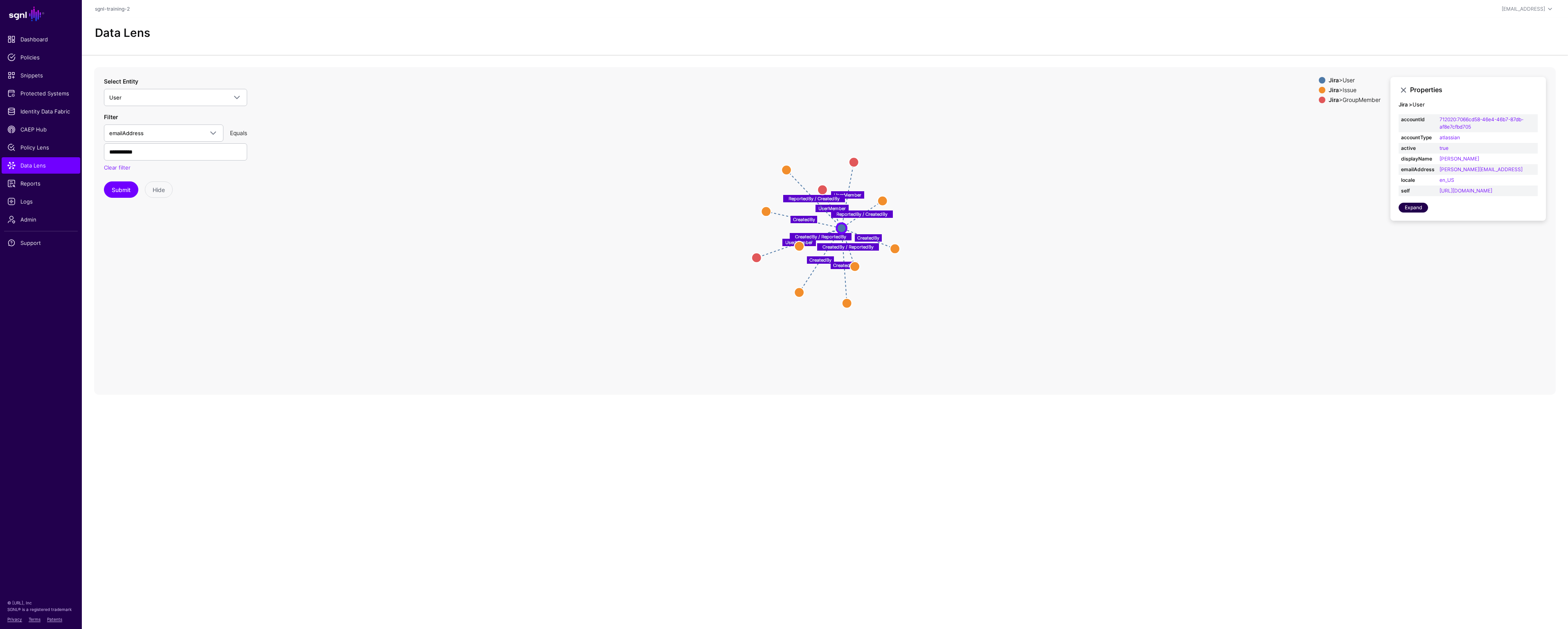
click at [1419, 213] on link "Expand" at bounding box center [1413, 208] width 29 height 10
click at [26, 109] on span "Identity Data Fabric" at bounding box center [41, 111] width 67 height 8
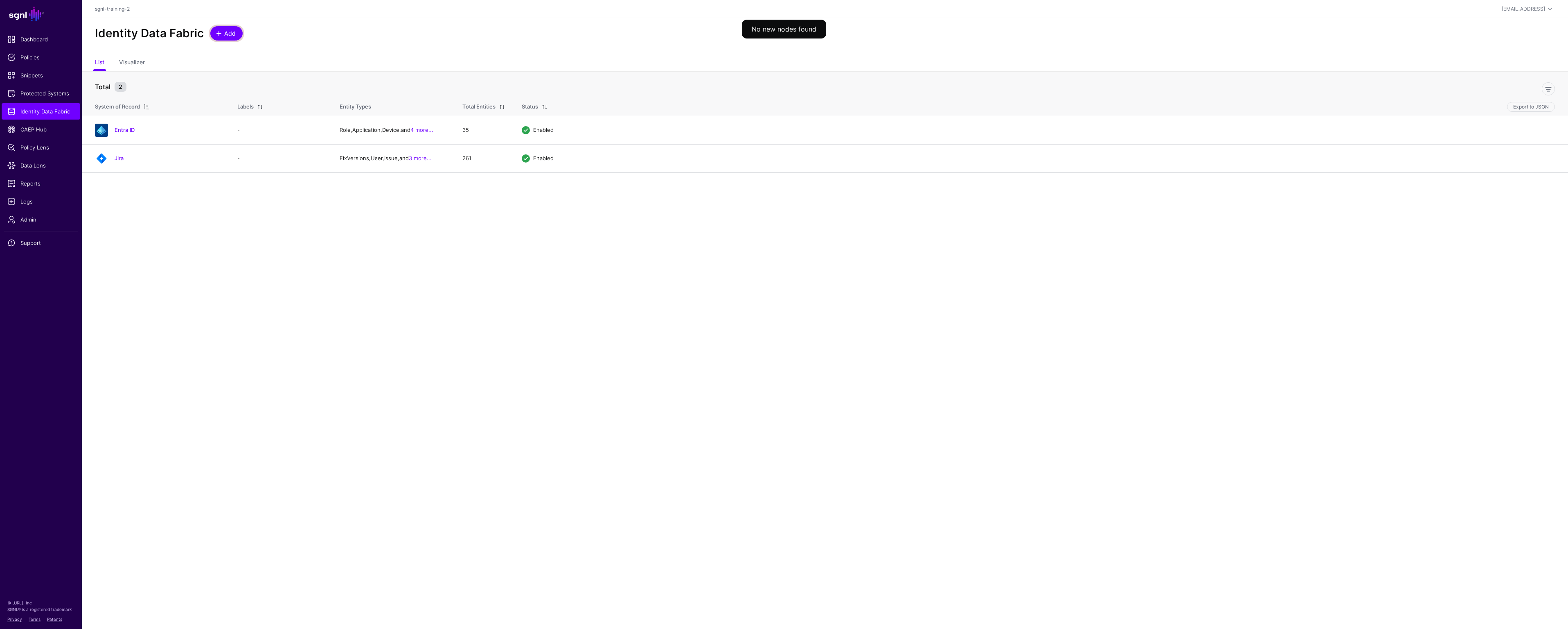
click at [223, 28] on link "Add" at bounding box center [226, 33] width 32 height 15
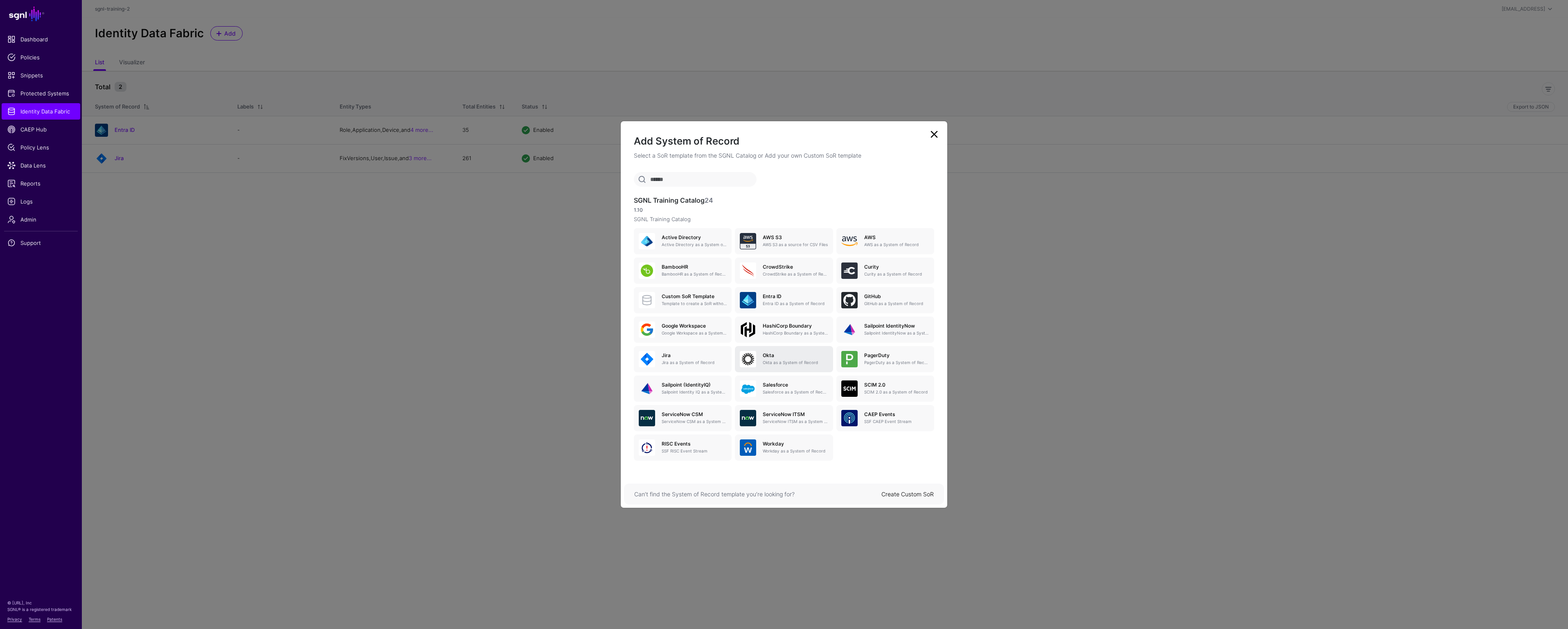
click at [758, 360] on div "[PERSON_NAME] as a System of Record" at bounding box center [792, 359] width 72 height 13
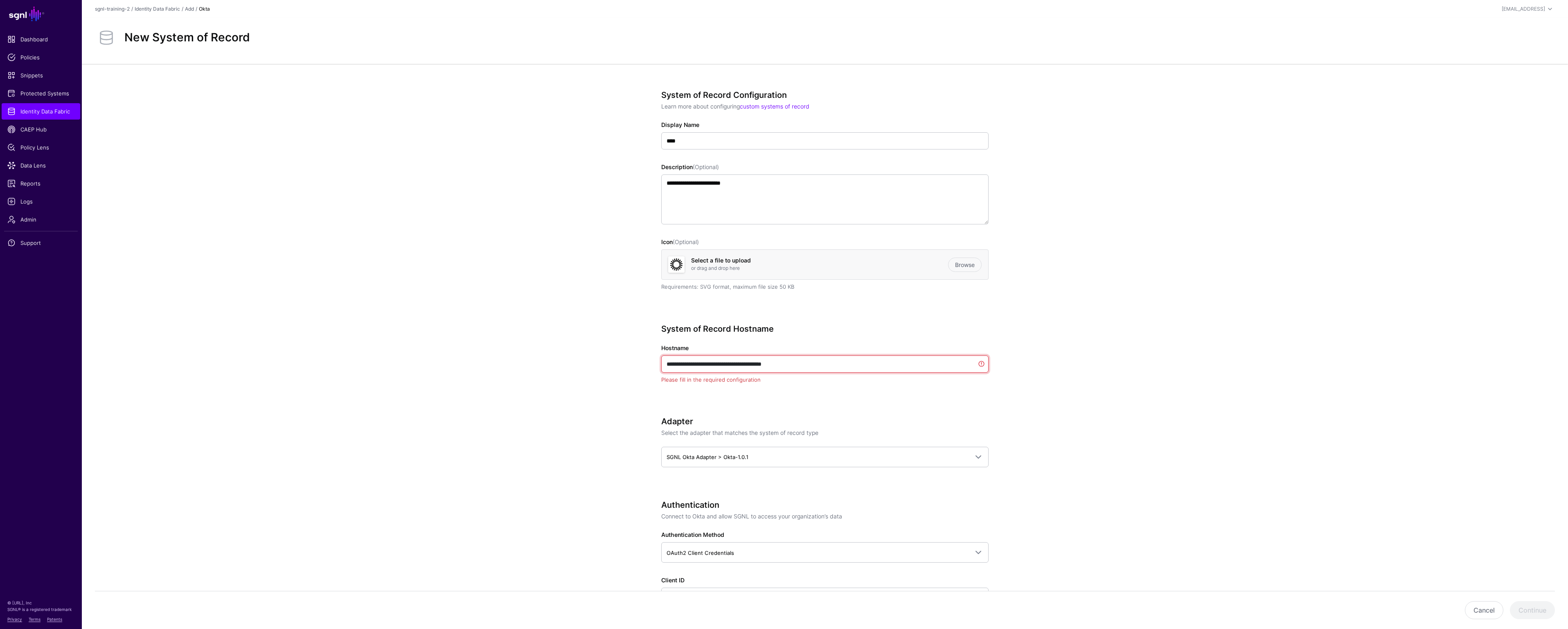
click at [799, 362] on input "**********" at bounding box center [825, 364] width 327 height 17
paste input "**********"
type input "**********"
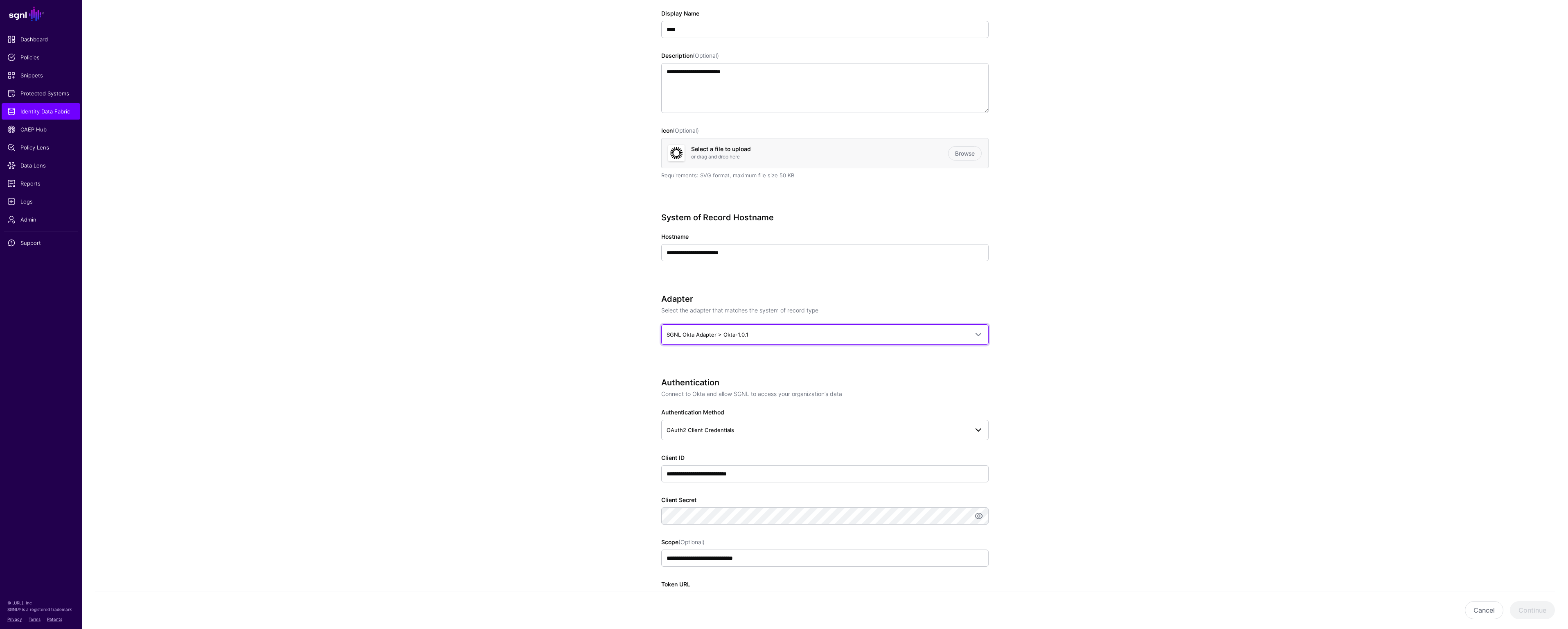
scroll to position [113, 0]
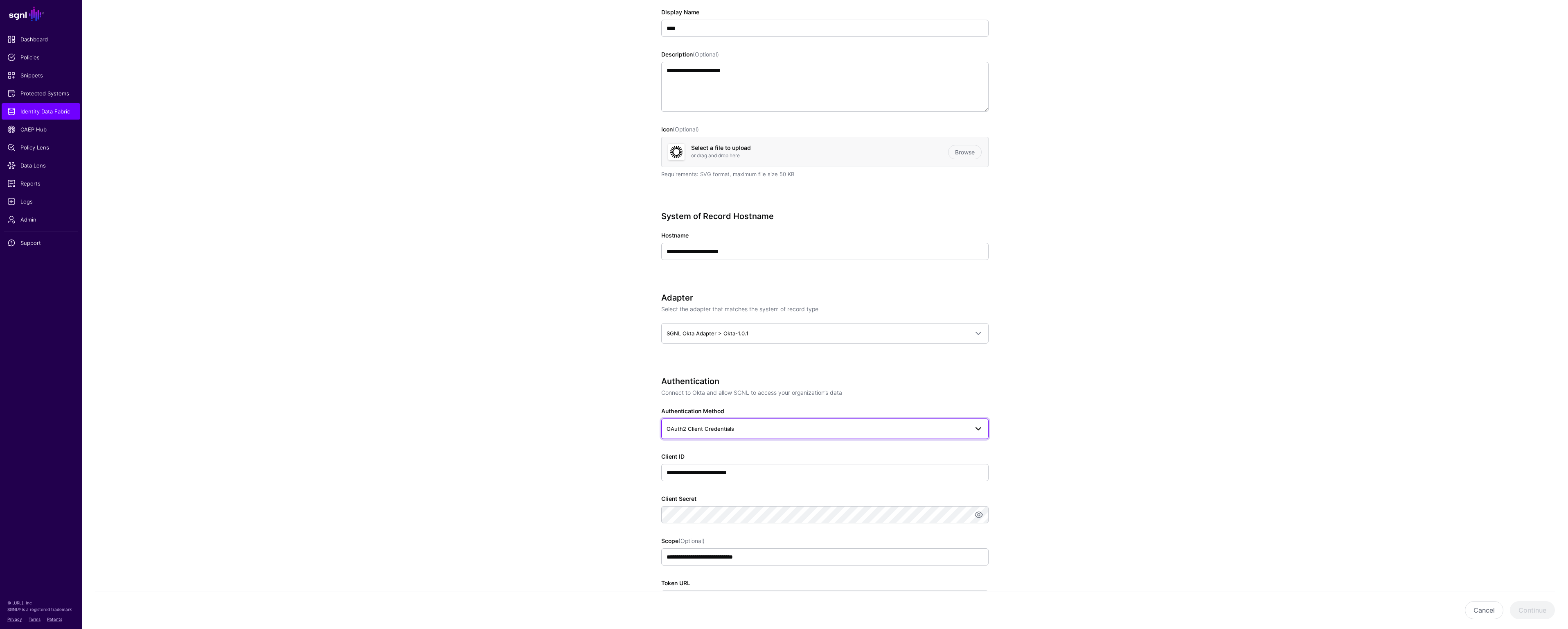
click at [962, 435] on link "OAuth2 Client Credentials" at bounding box center [825, 429] width 327 height 21
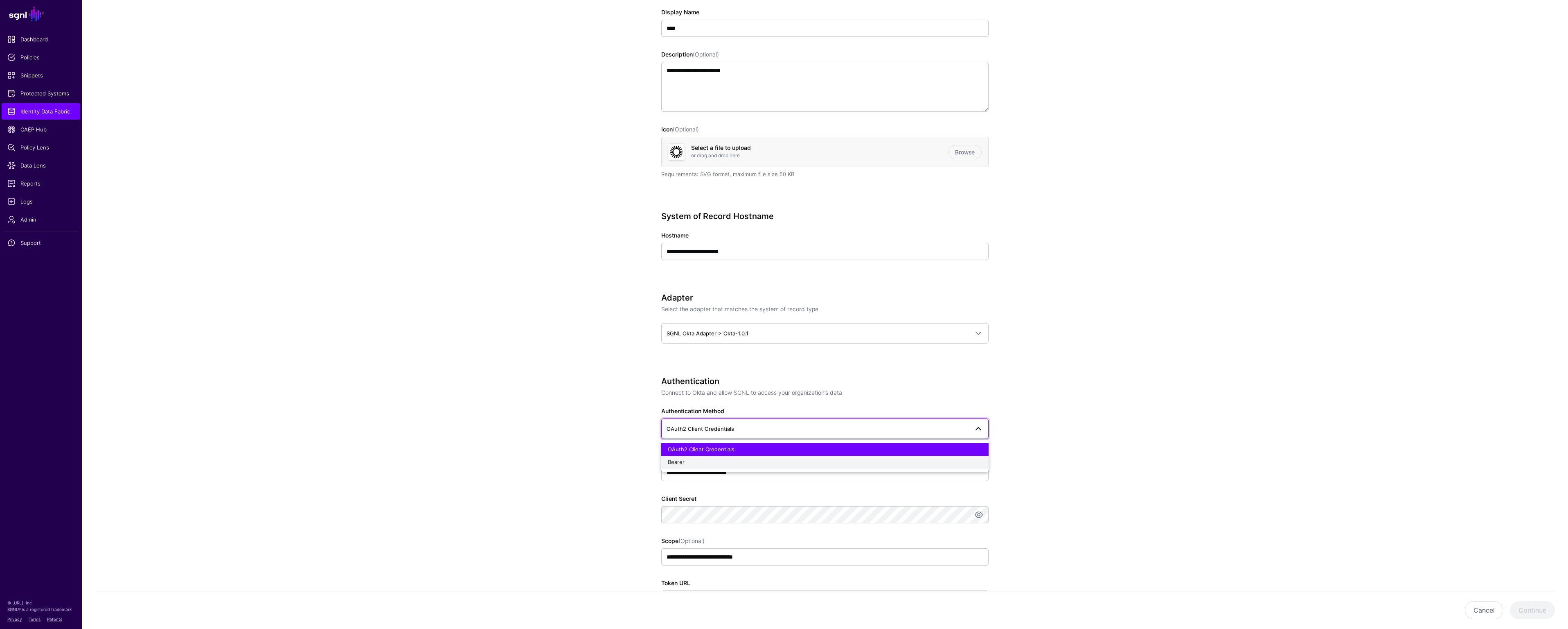
click at [954, 462] on div "Bearer" at bounding box center [825, 462] width 314 height 8
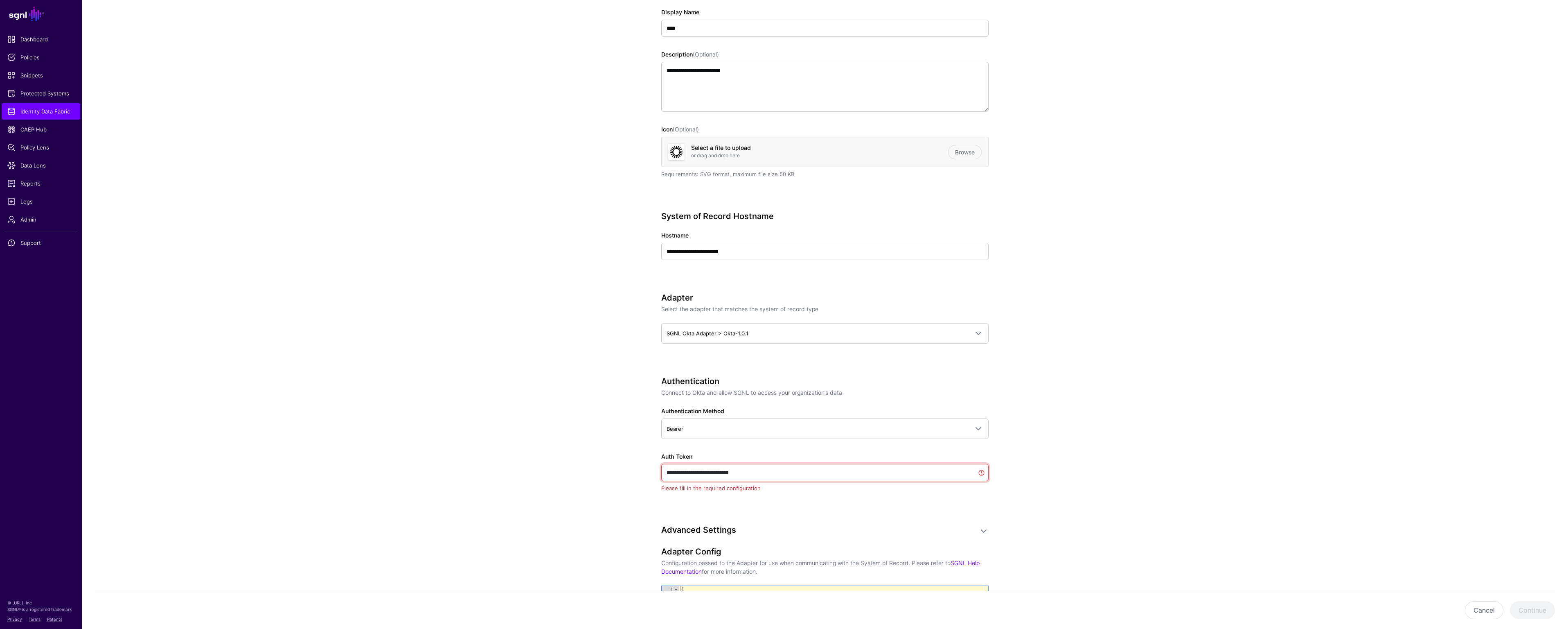
click at [934, 471] on input "**********" at bounding box center [825, 473] width 327 height 17
paste input "**********"
type input "**********"
click at [1528, 608] on button "Continue" at bounding box center [1533, 610] width 45 height 18
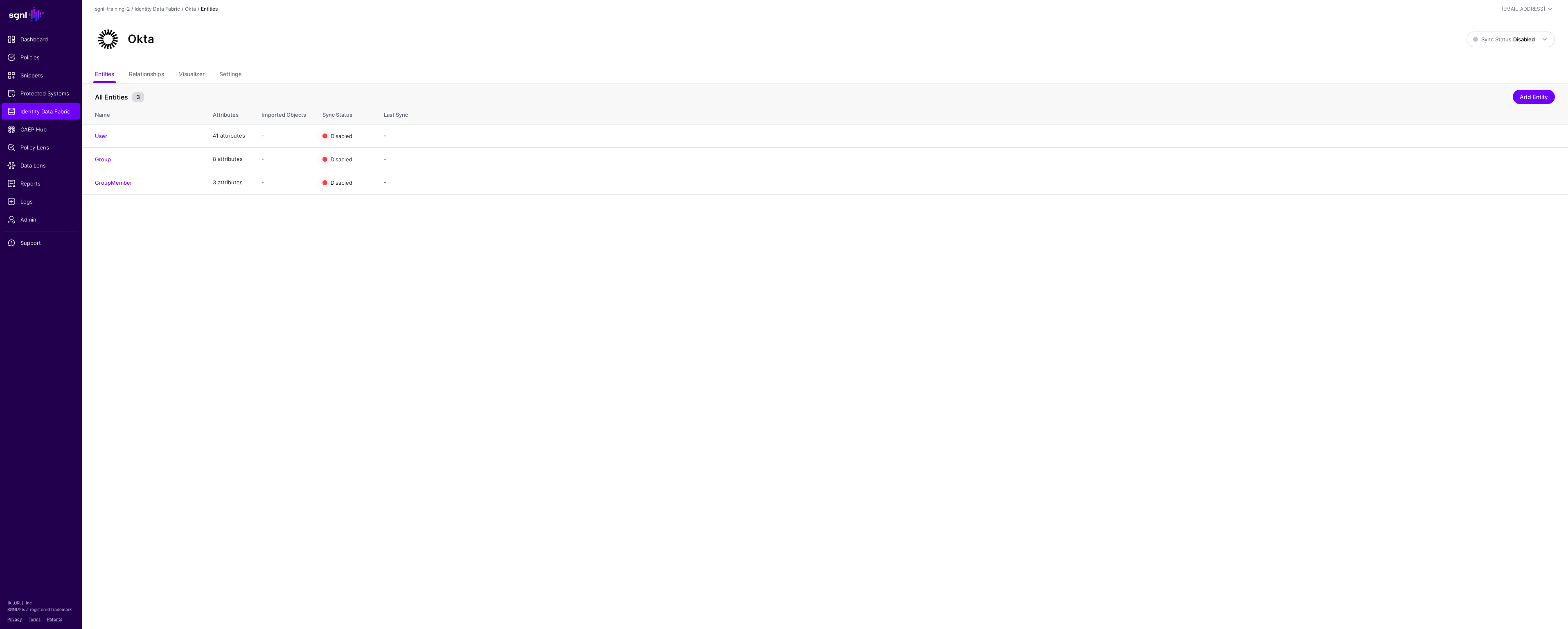
click at [0, 0] on link "Edit" at bounding box center [0, 0] width 0 height 0
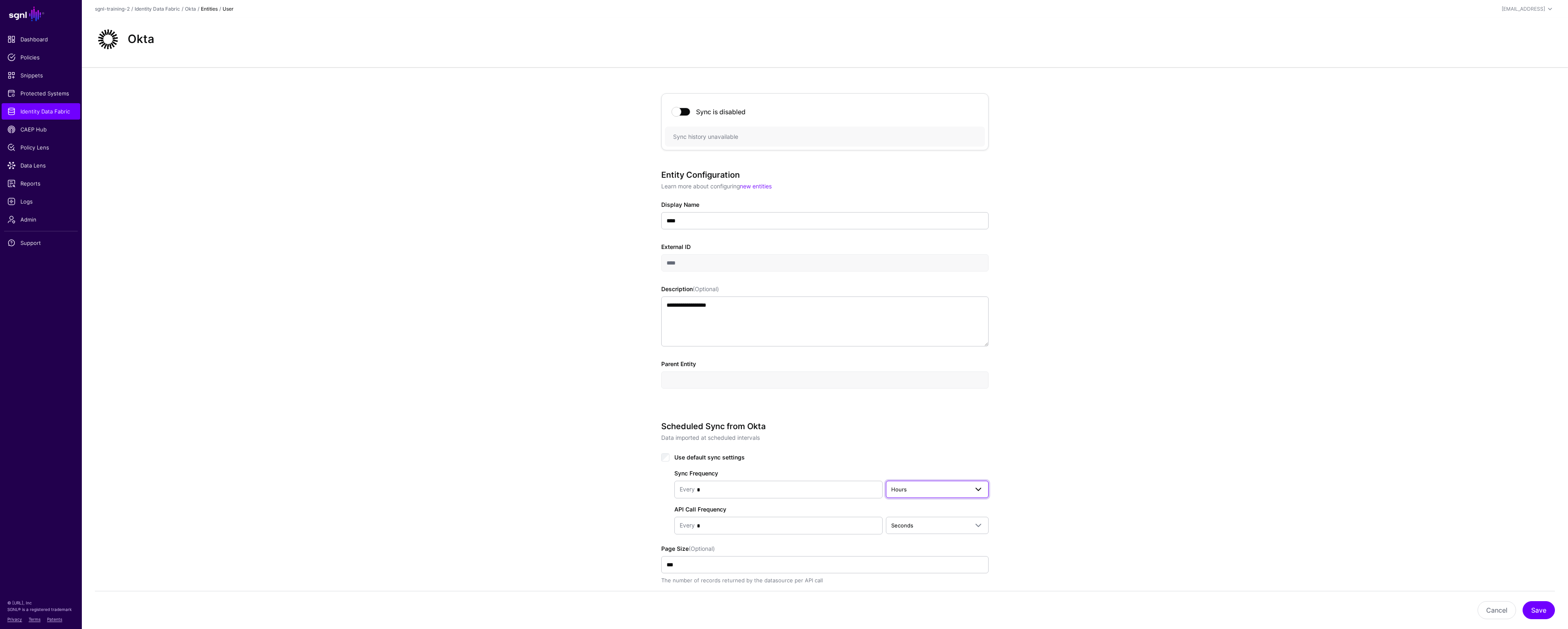
click at [978, 491] on span at bounding box center [978, 489] width 10 height 10
click at [965, 520] on div "Minutes" at bounding box center [937, 521] width 89 height 8
click at [1531, 612] on button "Save" at bounding box center [1538, 610] width 32 height 18
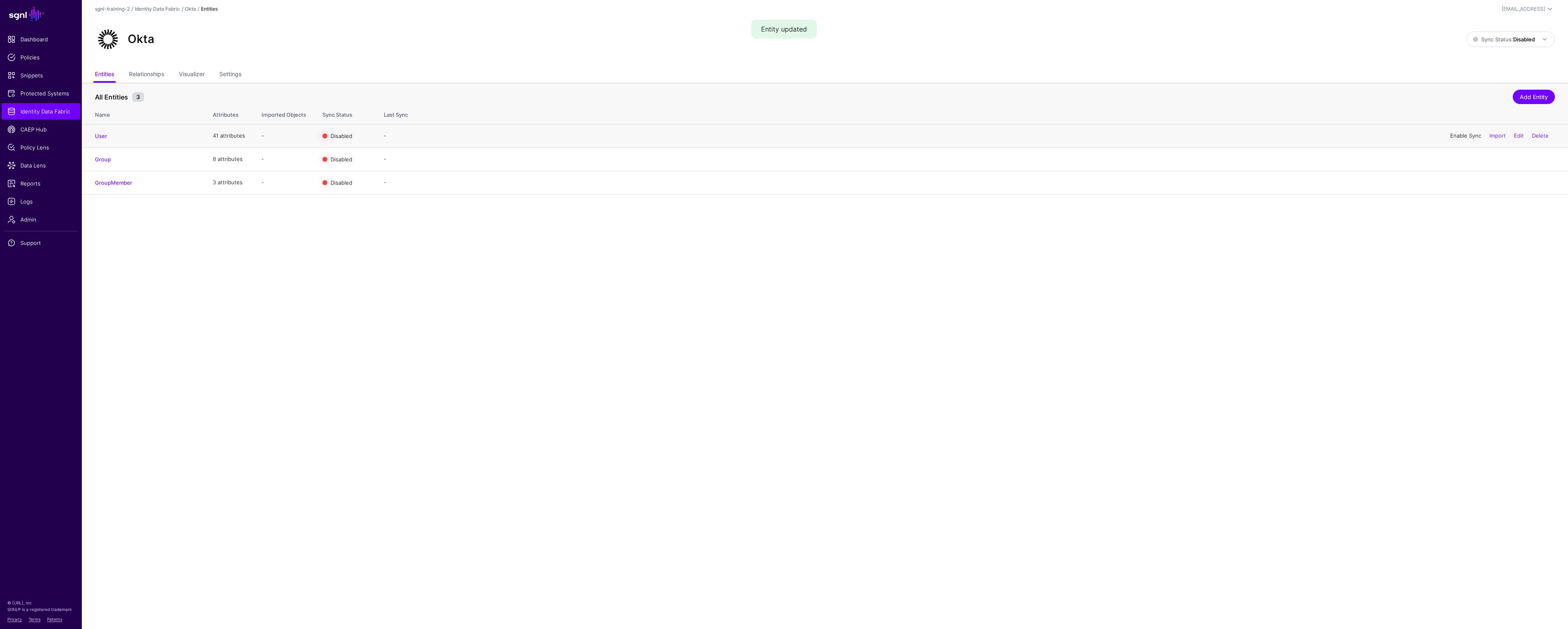
click at [1463, 137] on link "Enable Sync" at bounding box center [1465, 135] width 31 height 7
click at [1457, 160] on link "Enable Sync" at bounding box center [1465, 158] width 31 height 7
click at [1458, 184] on link "Enable Sync" at bounding box center [1465, 182] width 31 height 7
click at [1521, 40] on strong "Disabled" at bounding box center [1524, 39] width 22 height 7
click at [1500, 60] on span "Enabled Syncing active for all configured entities that are enabled" at bounding box center [1501, 67] width 93 height 27
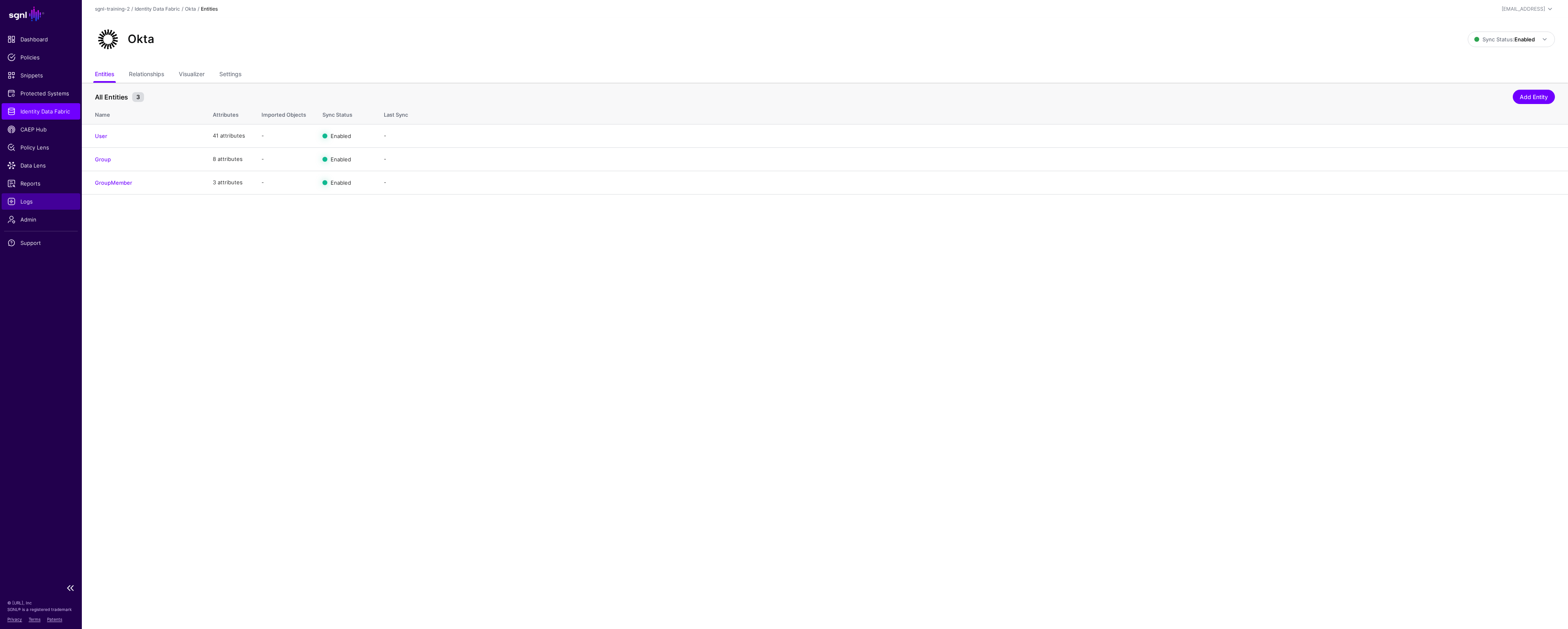
click at [30, 200] on span "Logs" at bounding box center [41, 201] width 67 height 8
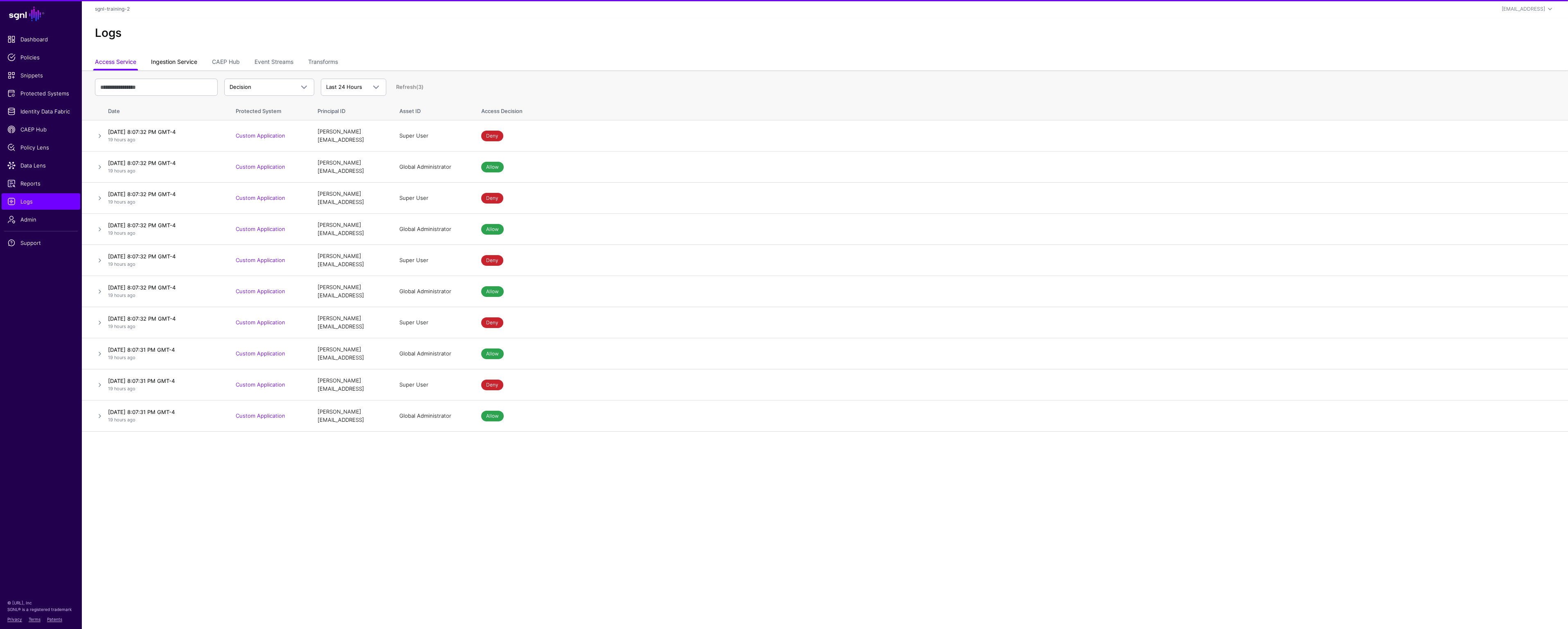
click at [189, 65] on link "Ingestion Service" at bounding box center [174, 63] width 46 height 16
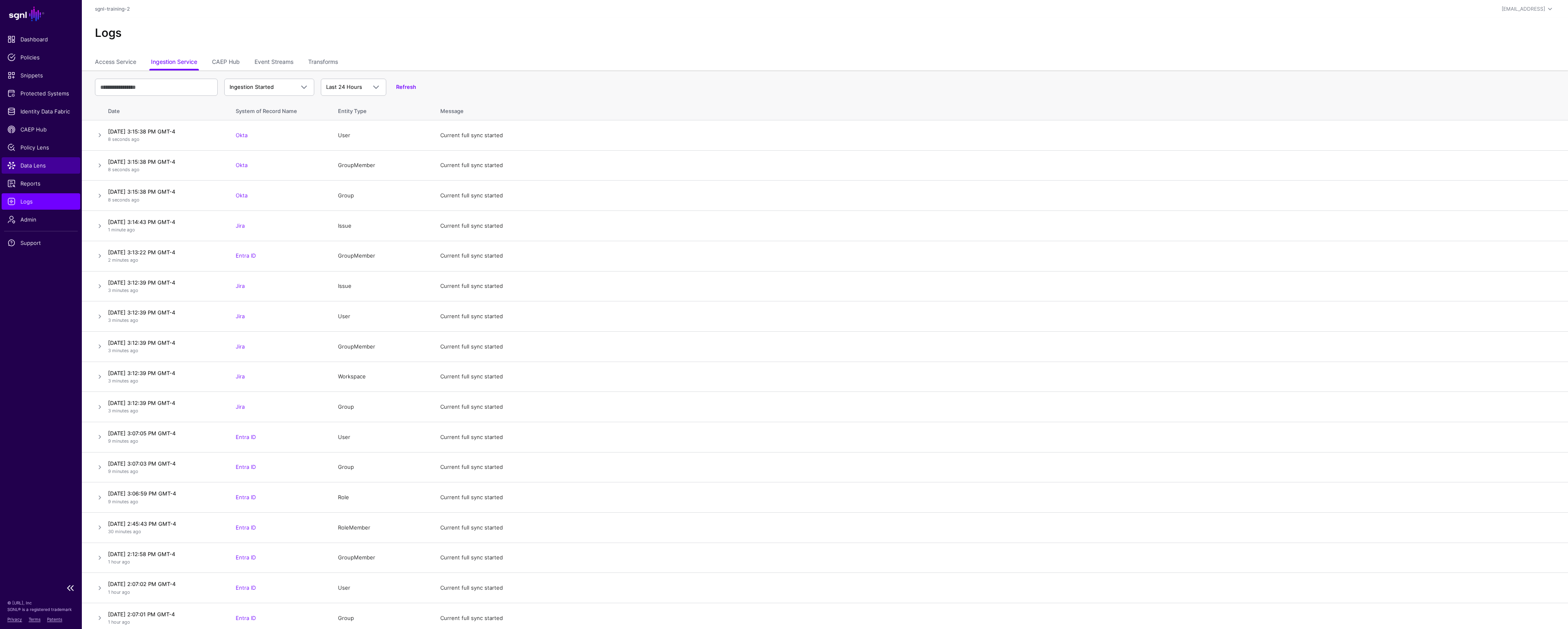
click at [32, 164] on span "Data Lens" at bounding box center [41, 165] width 67 height 8
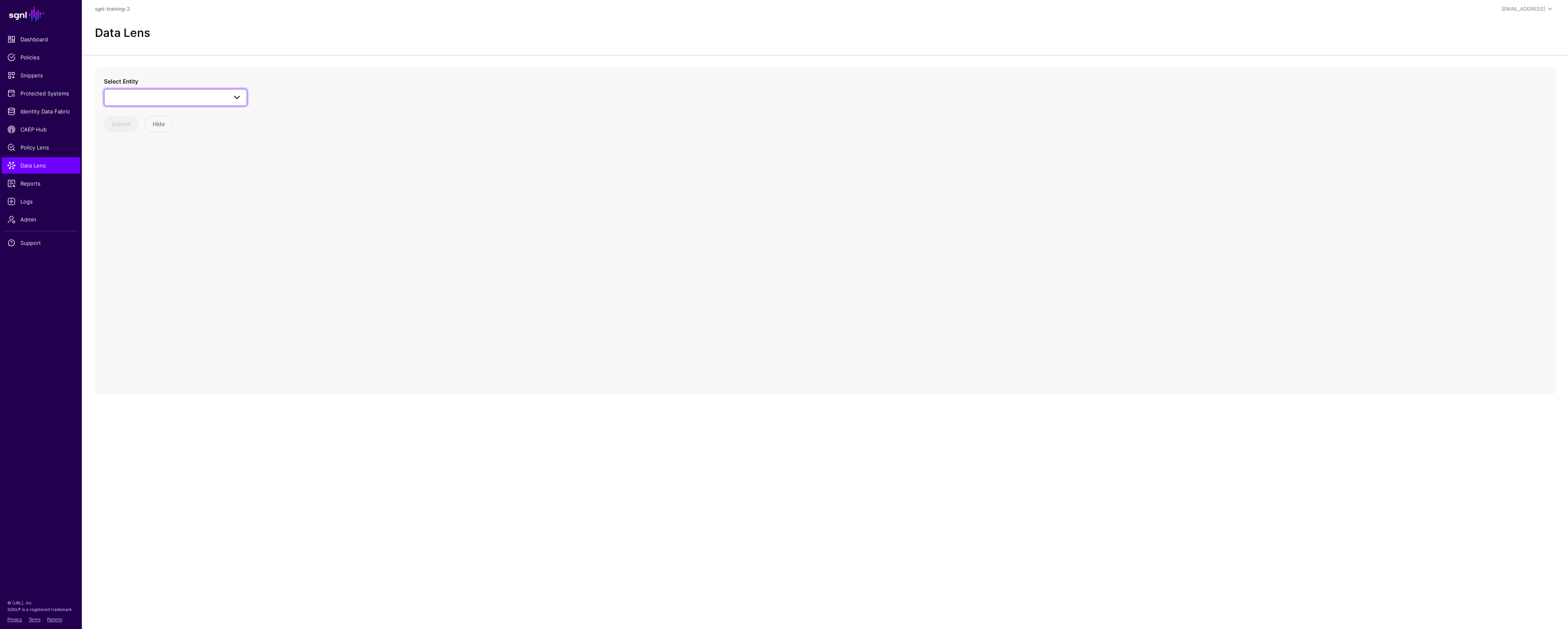
click at [200, 95] on span at bounding box center [175, 97] width 133 height 10
click at [161, 186] on div "User" at bounding box center [180, 185] width 122 height 8
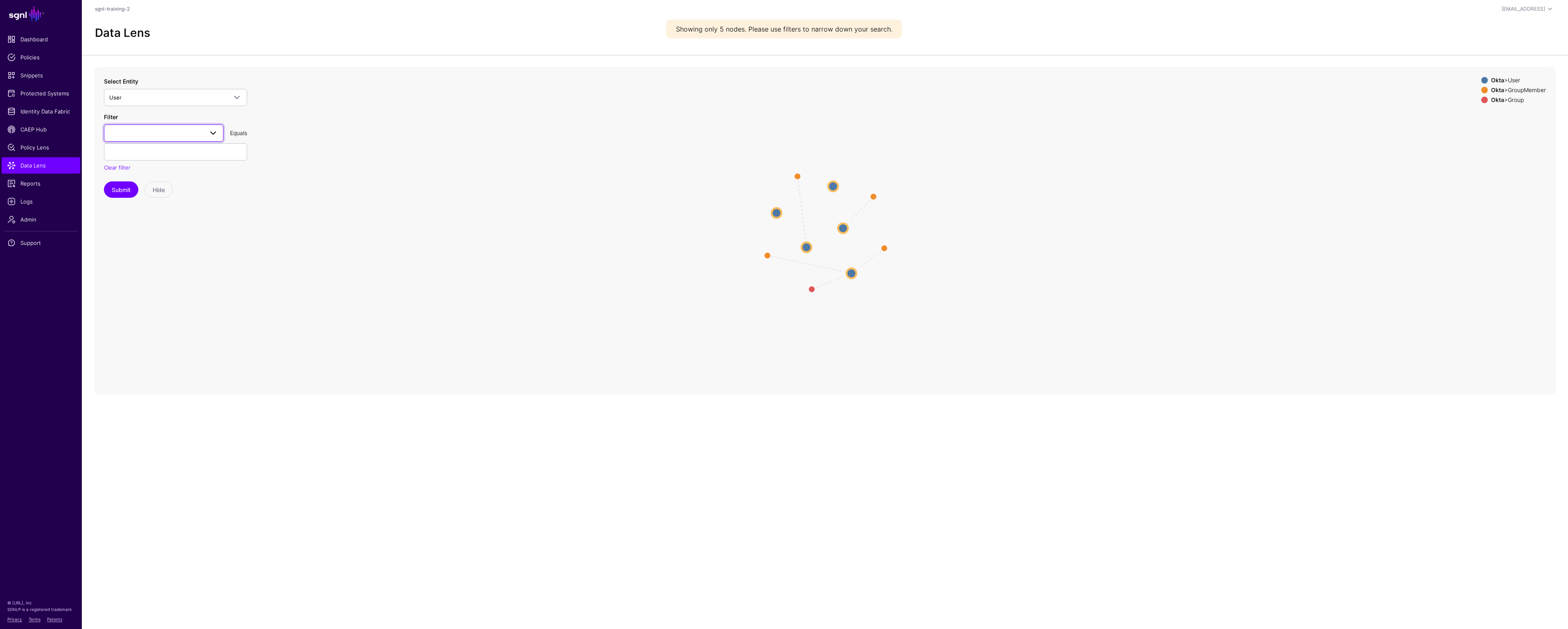
click at [161, 133] on span at bounding box center [163, 133] width 109 height 10
click at [160, 203] on div "profile__email" at bounding box center [164, 202] width 107 height 8
click at [180, 155] on input "text" at bounding box center [175, 152] width 143 height 17
type input "**********"
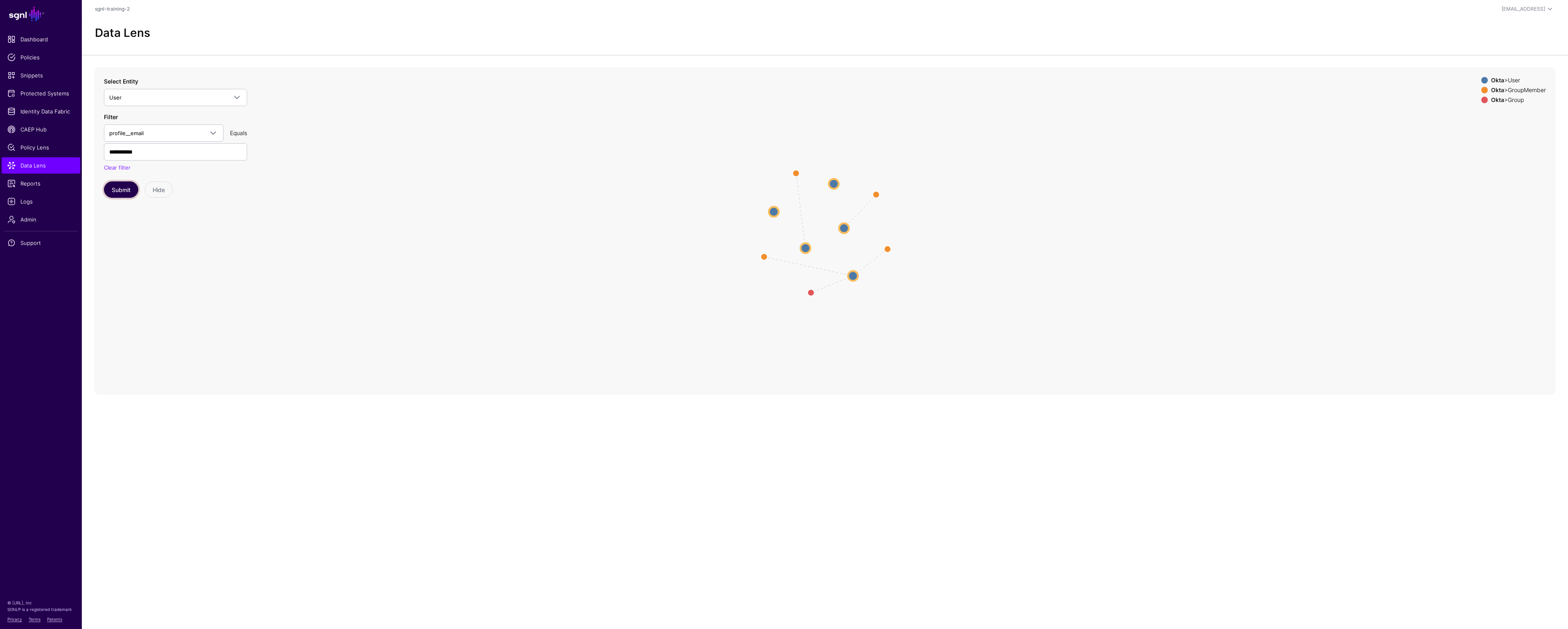
click at [116, 190] on button "Submit" at bounding box center [121, 189] width 34 height 16
click at [845, 225] on circle at bounding box center [841, 228] width 10 height 10
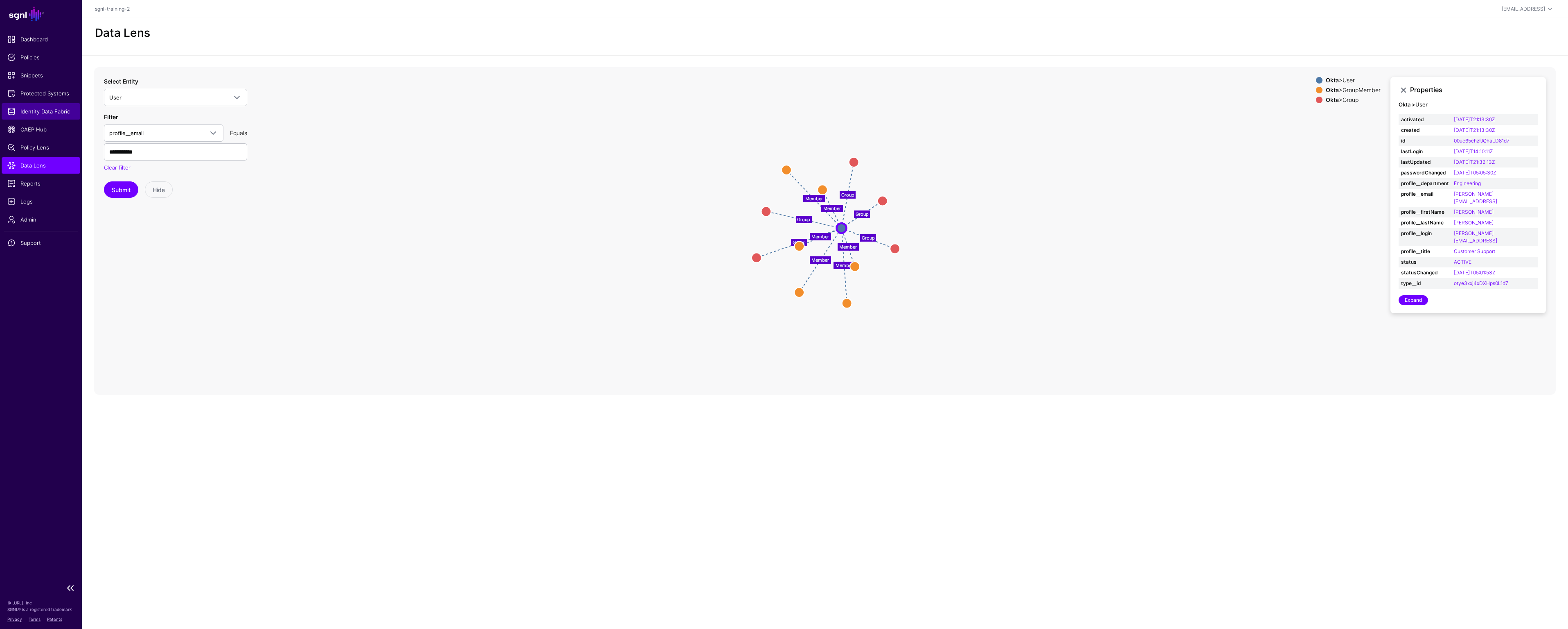
click at [46, 113] on span "Identity Data Fabric" at bounding box center [41, 111] width 67 height 8
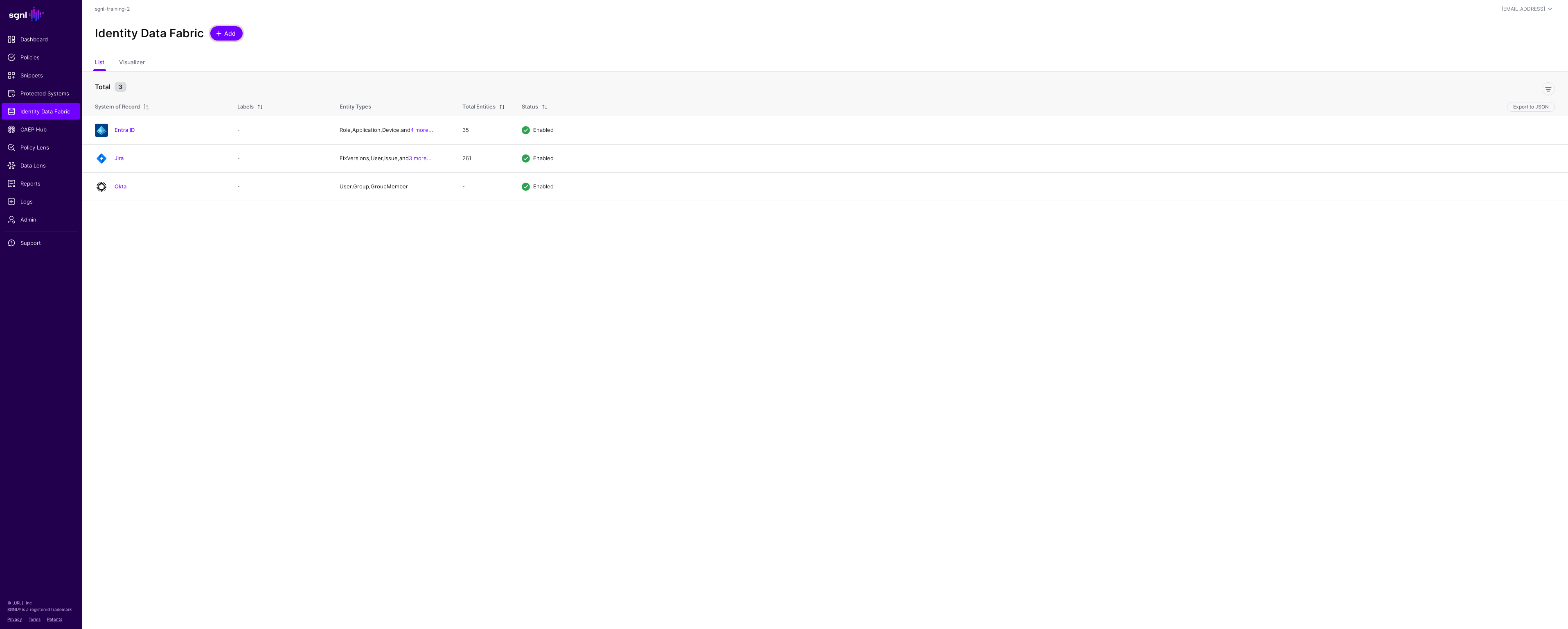
click at [232, 32] on span "Add" at bounding box center [230, 33] width 13 height 9
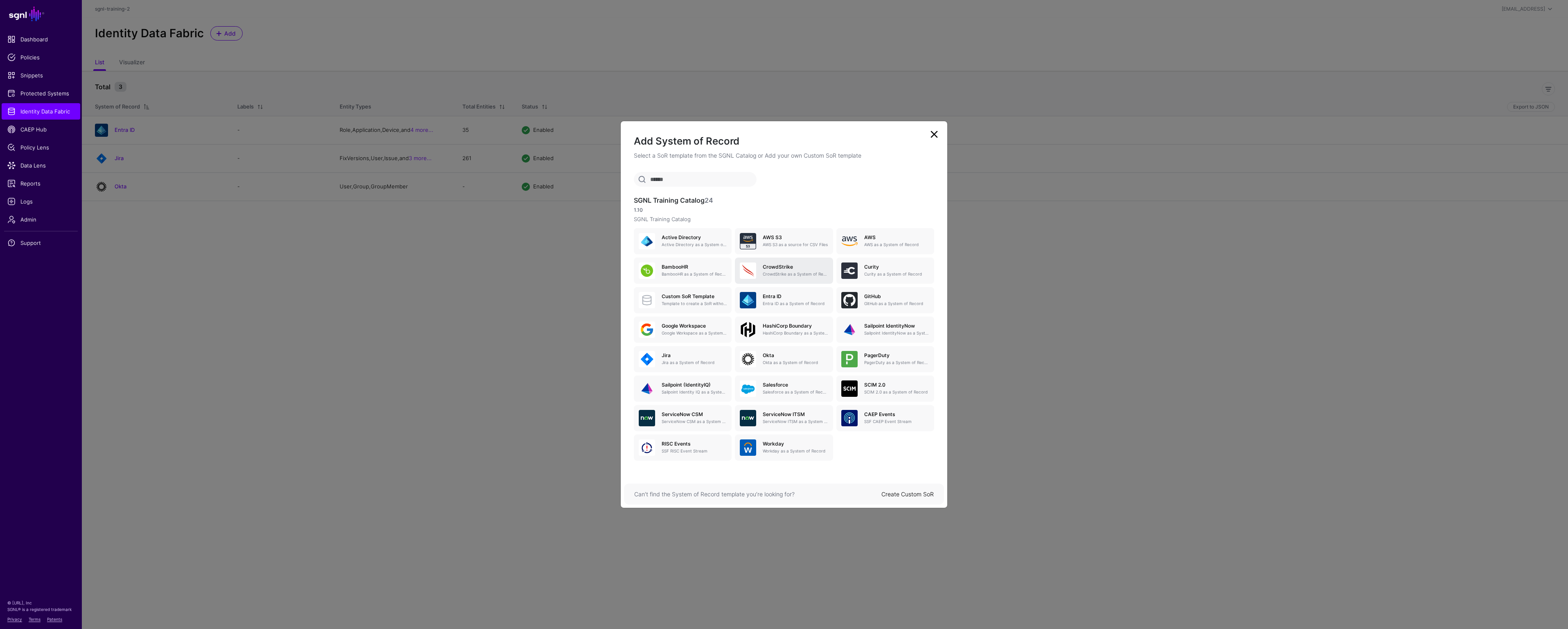
click at [775, 271] on p "CrowdStrike as a System of Record" at bounding box center [795, 274] width 65 height 6
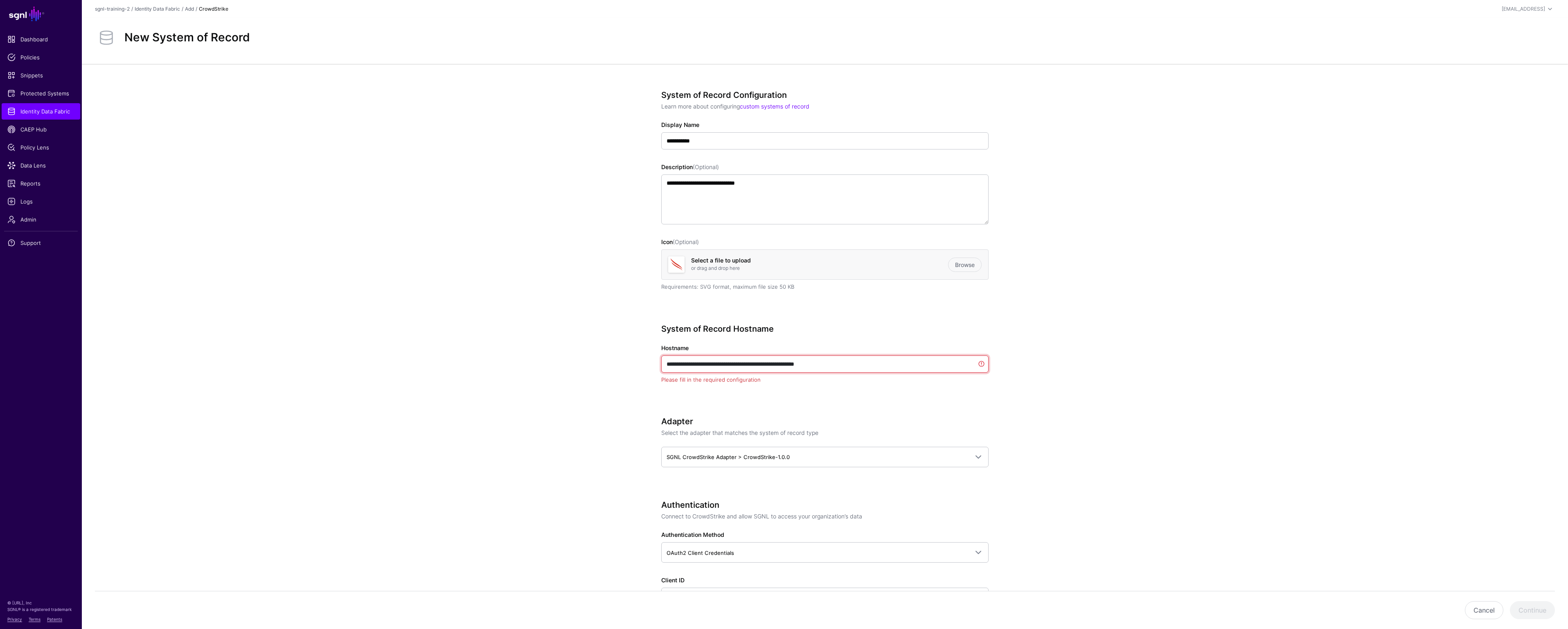
click at [868, 362] on input "**********" at bounding box center [825, 364] width 327 height 17
type input "****"
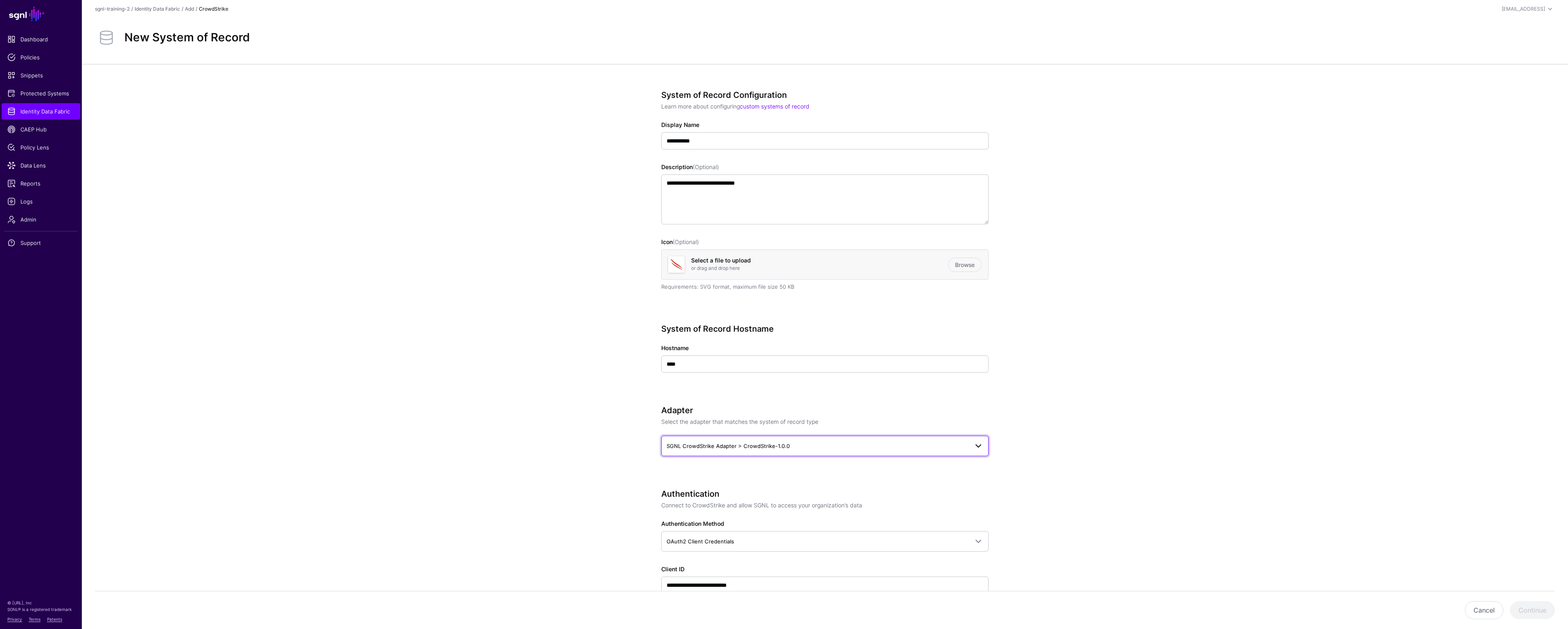
click at [974, 446] on span at bounding box center [978, 446] width 10 height 10
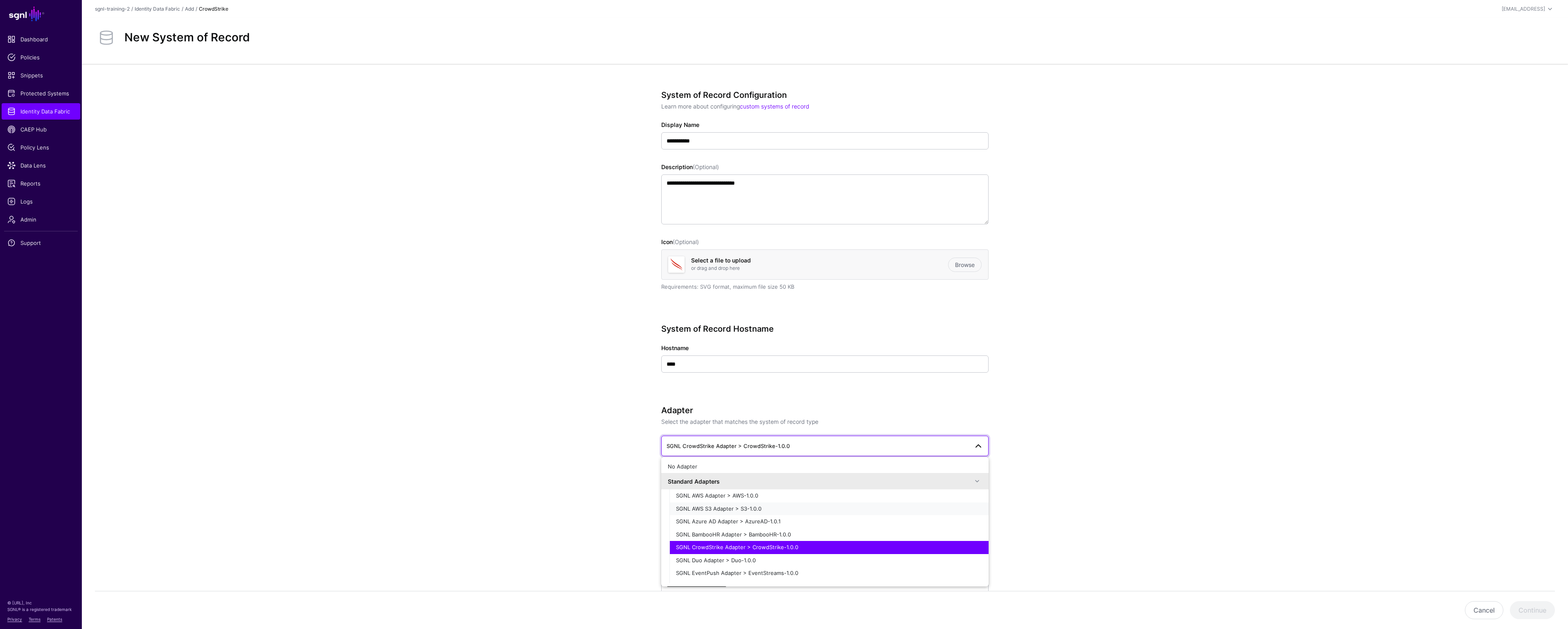
click at [946, 511] on div "SGNL AWS S3 Adapter > S3-1.0.0" at bounding box center [829, 508] width 306 height 8
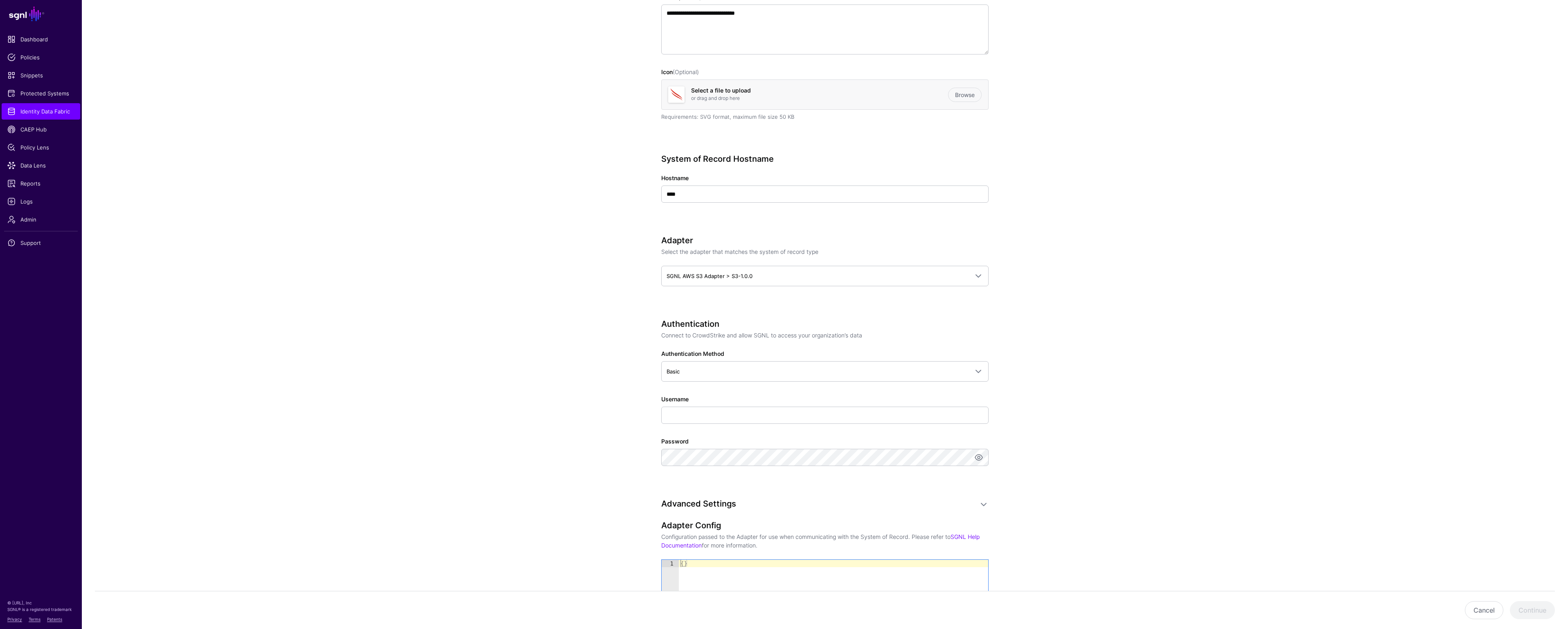
scroll to position [188, 0]
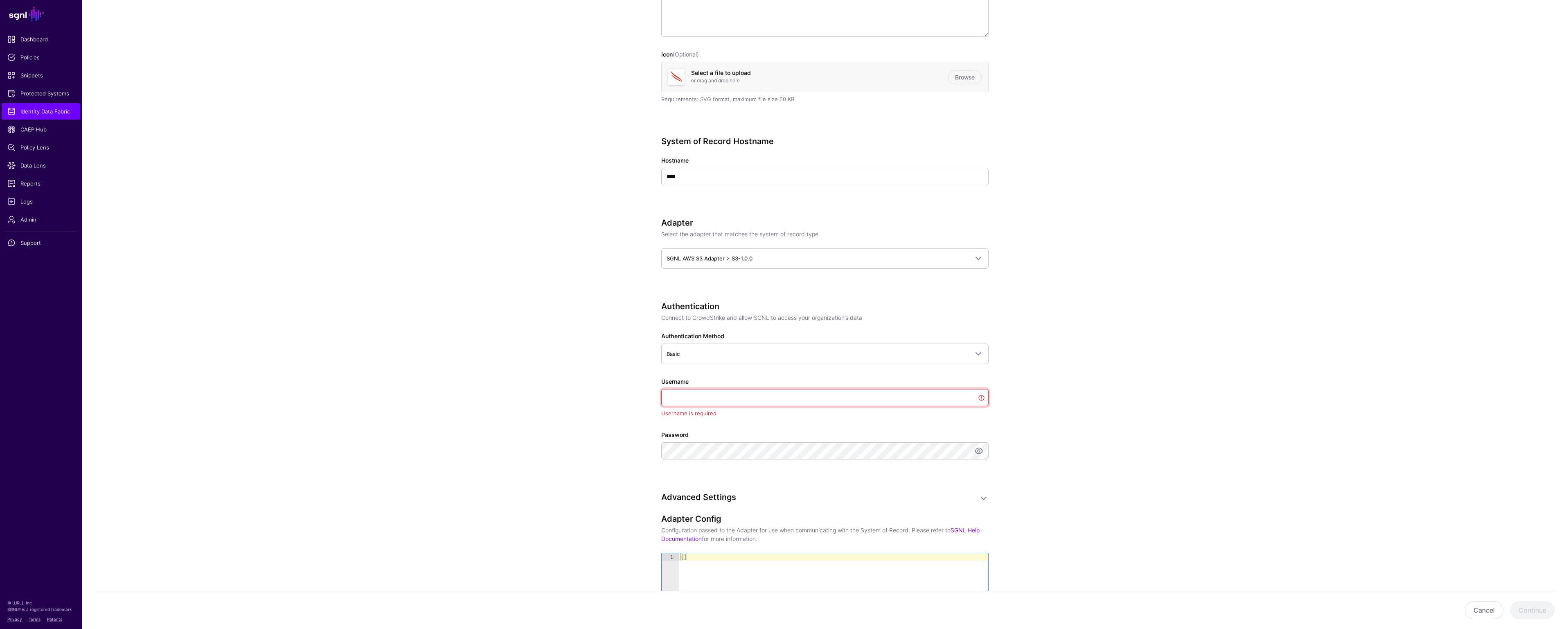
click at [864, 398] on input "Username" at bounding box center [825, 398] width 327 height 17
paste input "**********"
type input "**********"
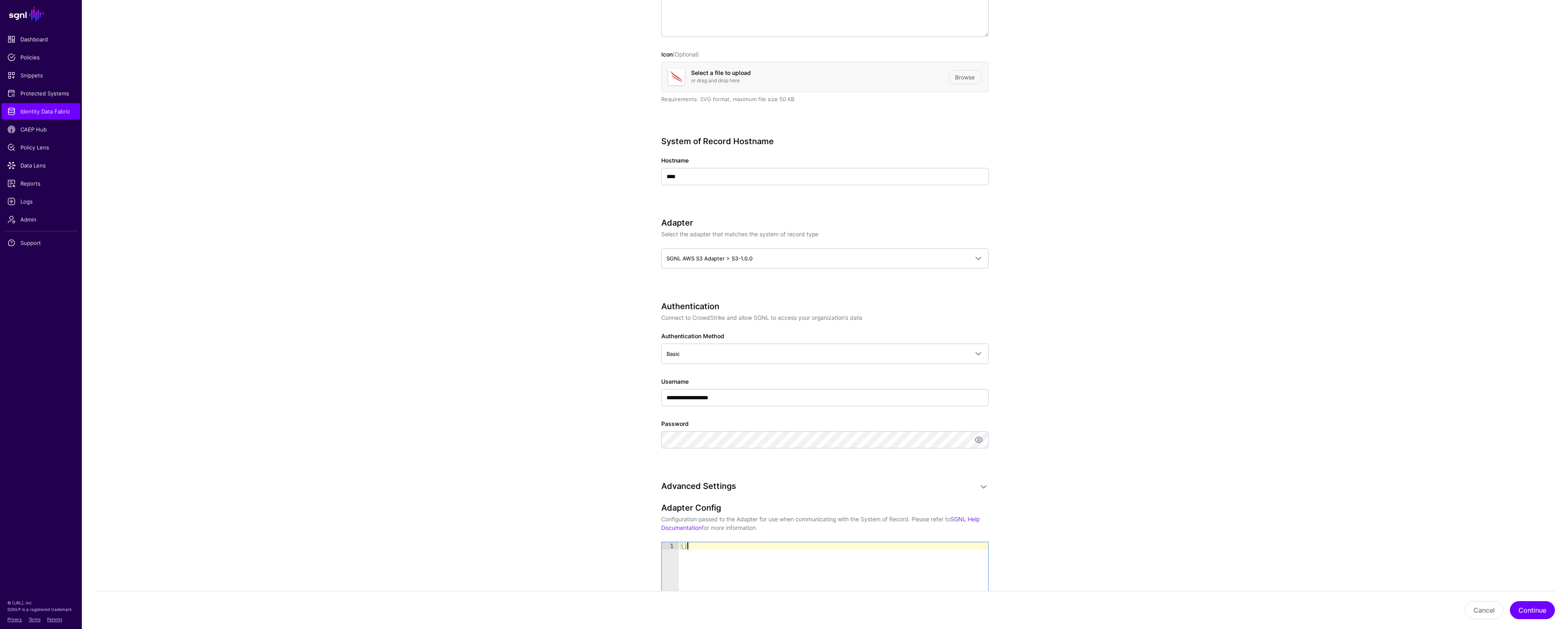
click at [707, 548] on div "{ }" at bounding box center [833, 580] width 309 height 76
type textarea "*"
paste textarea "*"
type textarea "**********"
click at [1545, 611] on button "Continue" at bounding box center [1533, 610] width 45 height 18
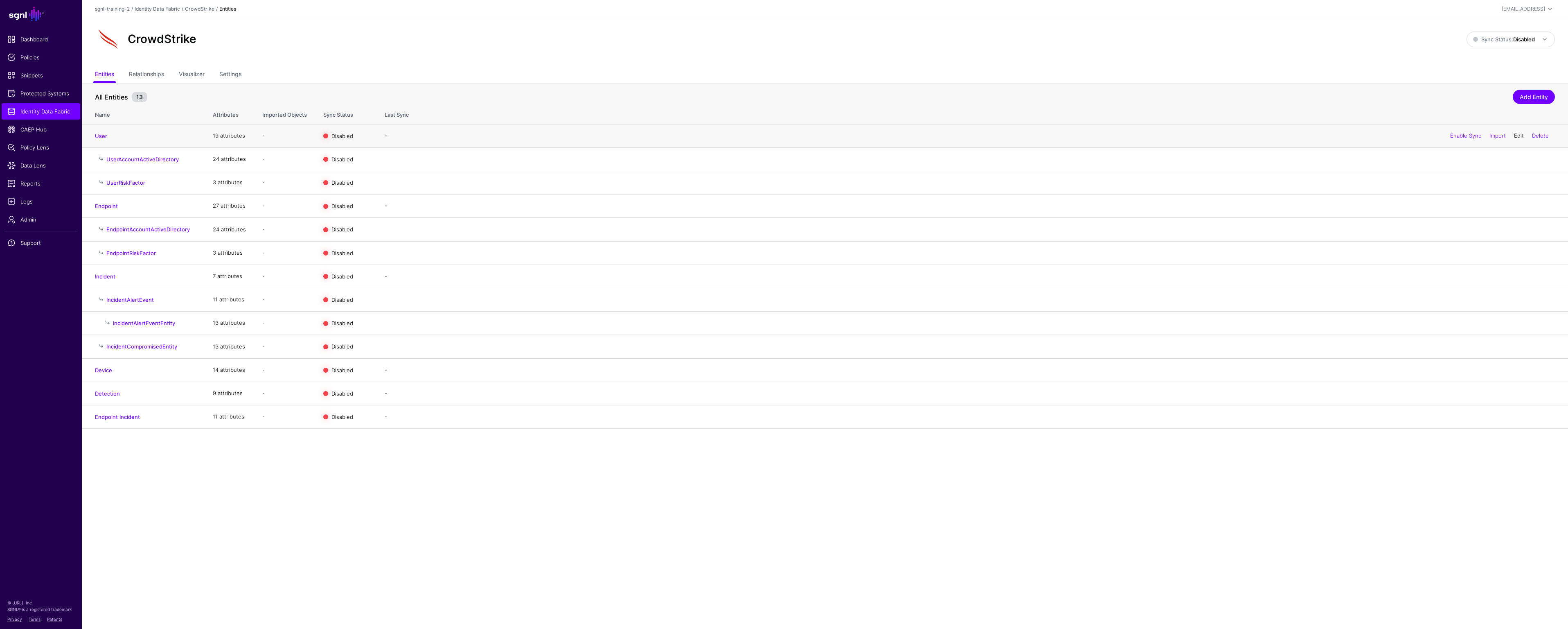
click at [1516, 135] on link "Edit" at bounding box center [1519, 135] width 10 height 7
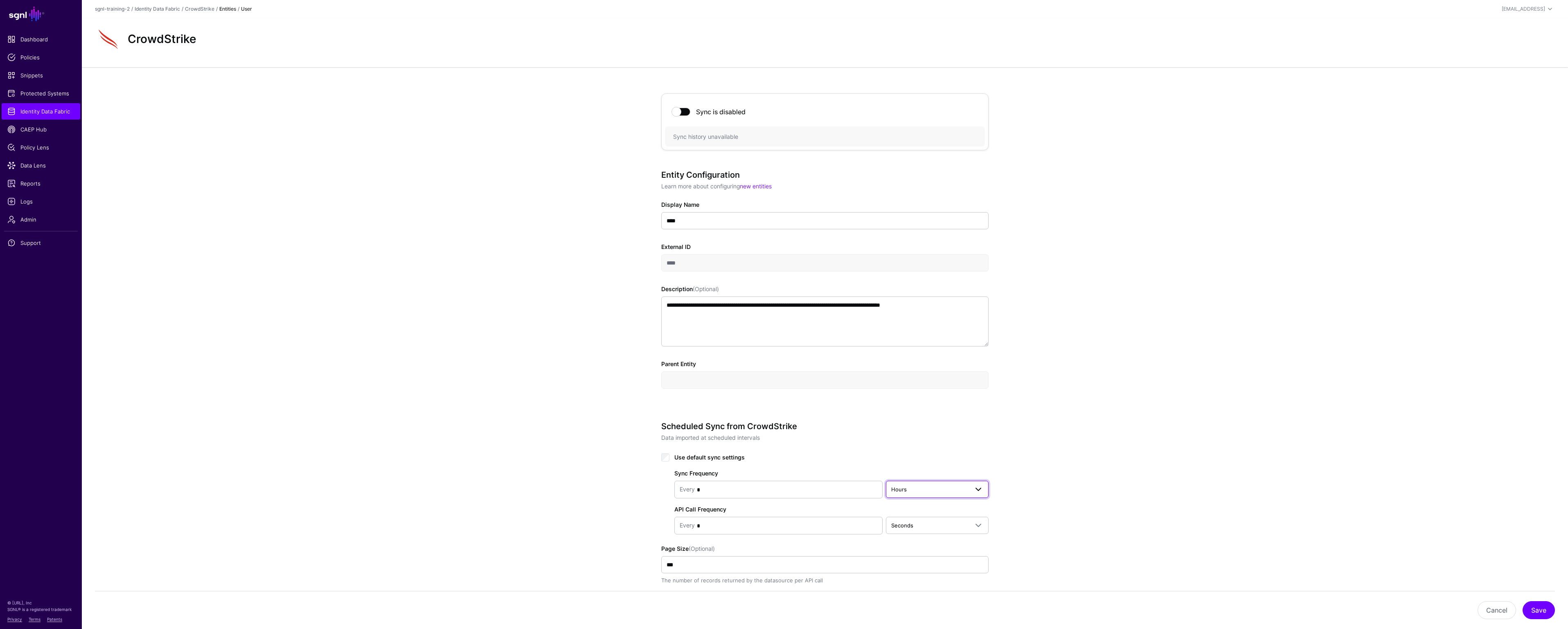
click at [933, 485] on span "Hours" at bounding box center [929, 489] width 77 height 9
click at [918, 521] on div "Minutes" at bounding box center [937, 521] width 89 height 8
click at [1538, 603] on button "Save" at bounding box center [1538, 610] width 32 height 18
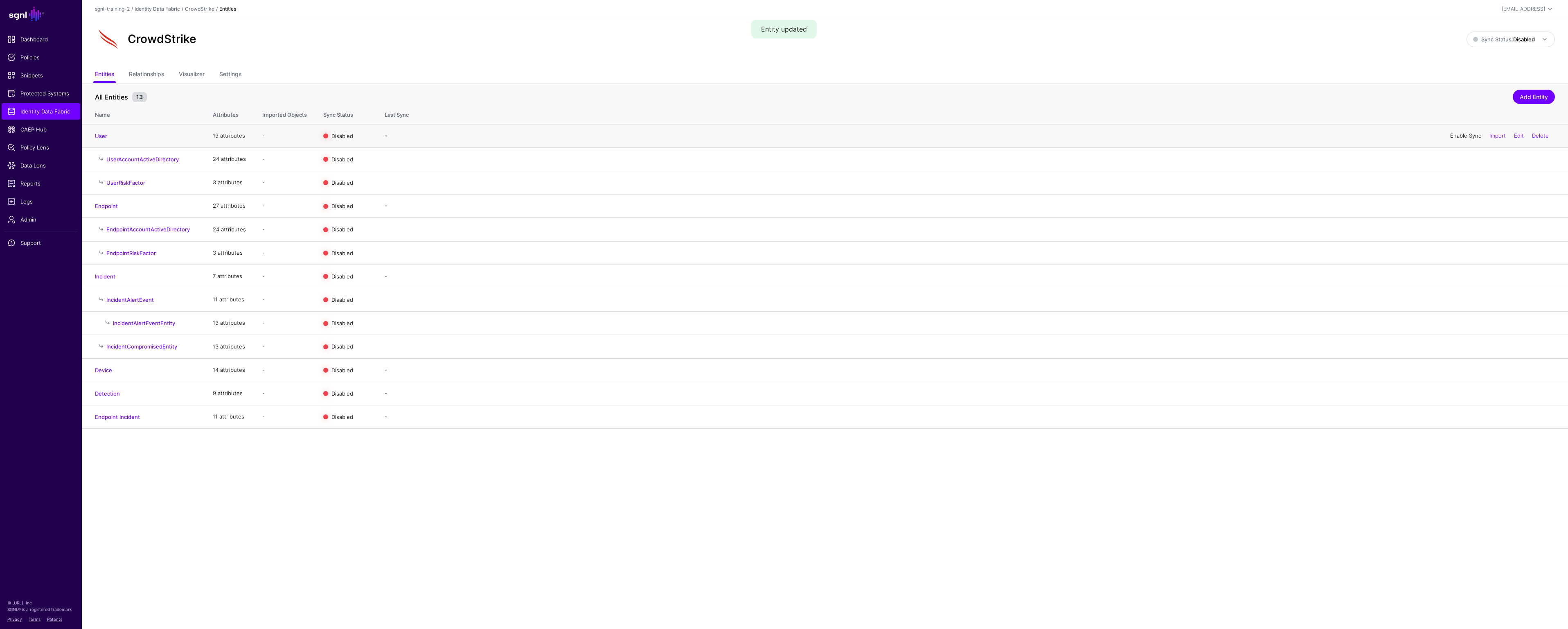
click at [1469, 136] on link "Enable Sync" at bounding box center [1465, 135] width 31 height 7
click at [1500, 39] on span "Sync Status: Disabled" at bounding box center [1504, 39] width 62 height 7
click at [1500, 71] on span "Syncing active for all configured entities that are enabled" at bounding box center [1505, 71] width 85 height 13
click at [47, 200] on span "Logs" at bounding box center [41, 201] width 67 height 8
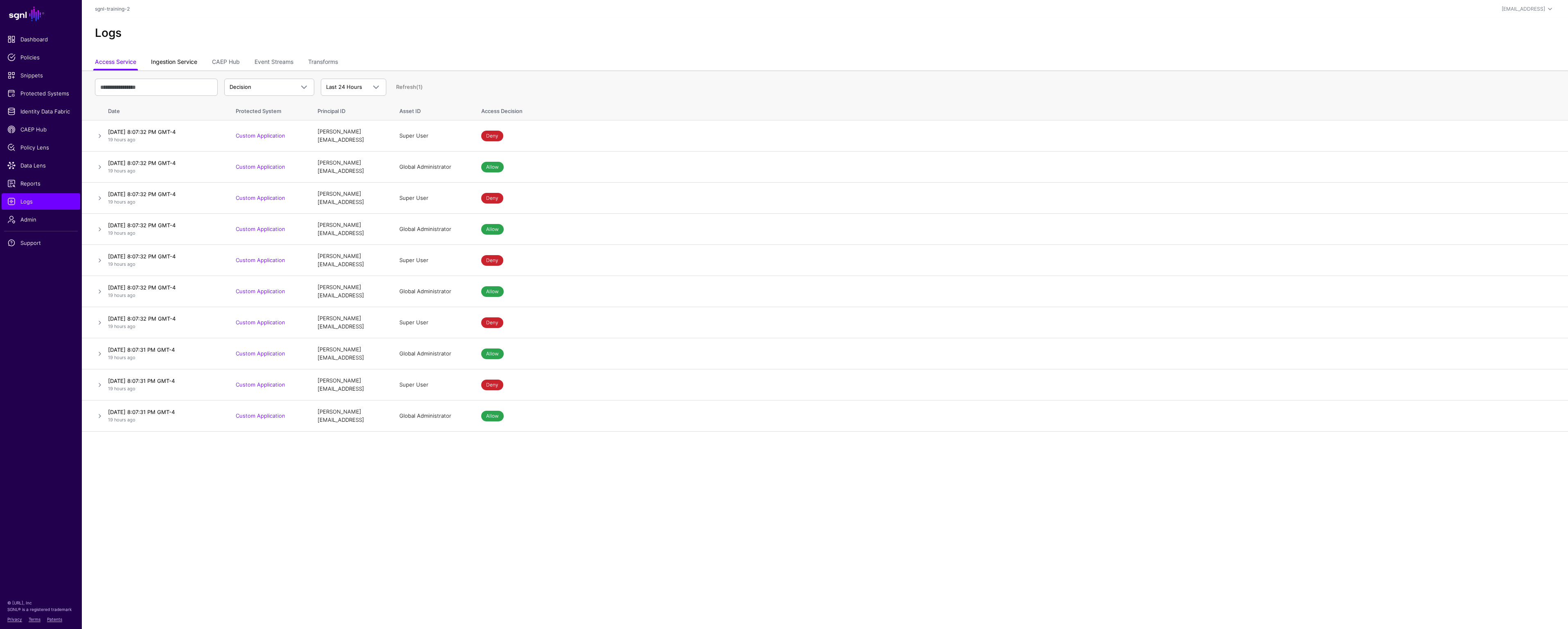
click at [177, 63] on link "Ingestion Service" at bounding box center [174, 63] width 46 height 16
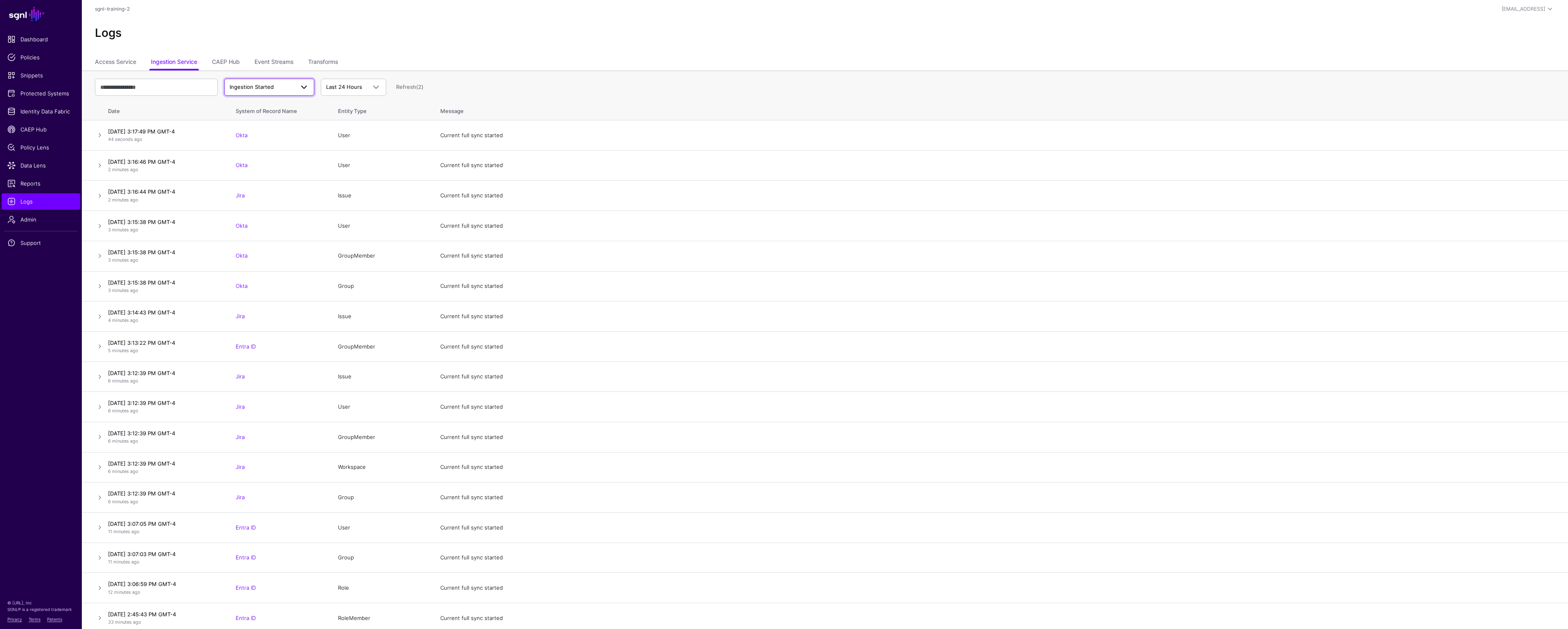
click at [300, 89] on span at bounding box center [304, 87] width 10 height 10
click at [282, 134] on div "Ingestion Failed" at bounding box center [269, 132] width 77 height 8
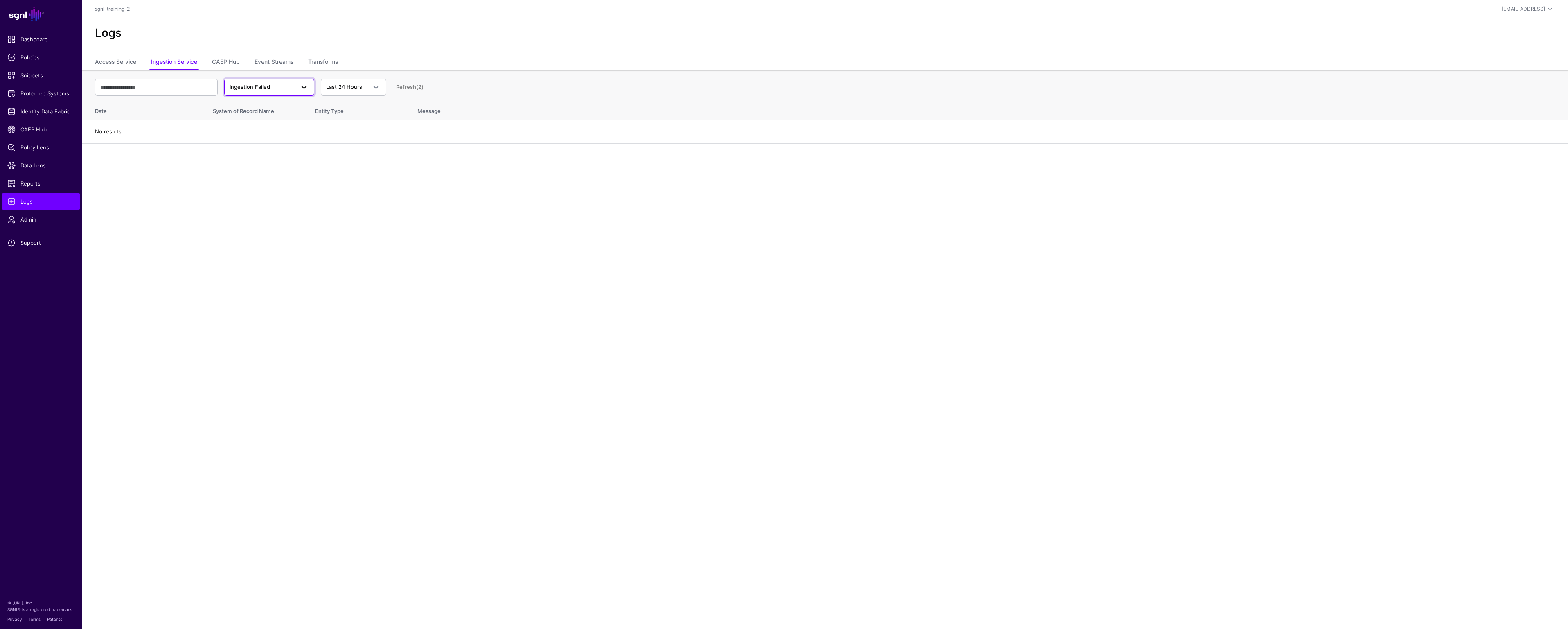
drag, startPoint x: 259, startPoint y: 91, endPoint x: 264, endPoint y: 91, distance: 5.0
click at [259, 91] on span "Ingestion Failed" at bounding box center [269, 87] width 79 height 10
click at [266, 104] on span "Ingestion Started" at bounding box center [253, 106] width 44 height 7
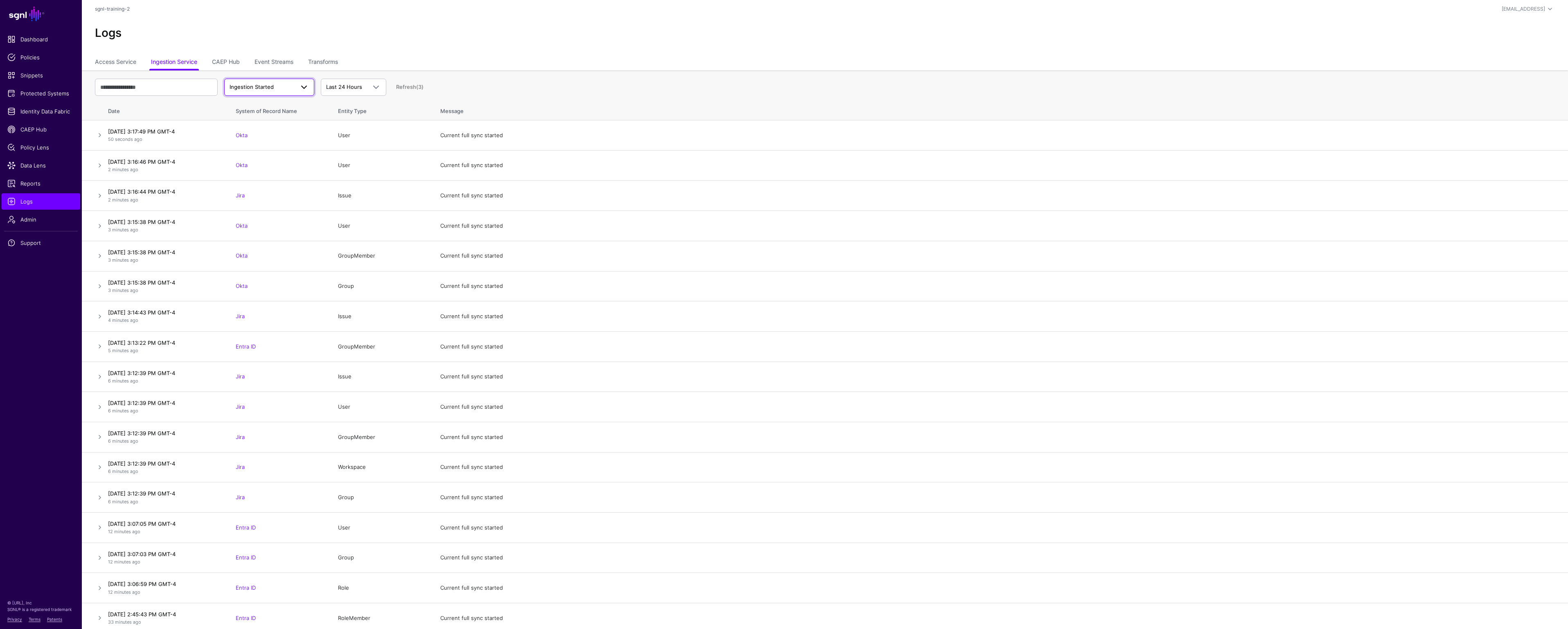
click at [277, 88] on span "Ingestion Started" at bounding box center [262, 86] width 65 height 8
click at [273, 121] on span "Ingestion Completed" at bounding box center [257, 119] width 53 height 7
click at [407, 86] on link "Refresh" at bounding box center [406, 86] width 20 height 7
click at [100, 135] on link at bounding box center [100, 135] width 10 height 10
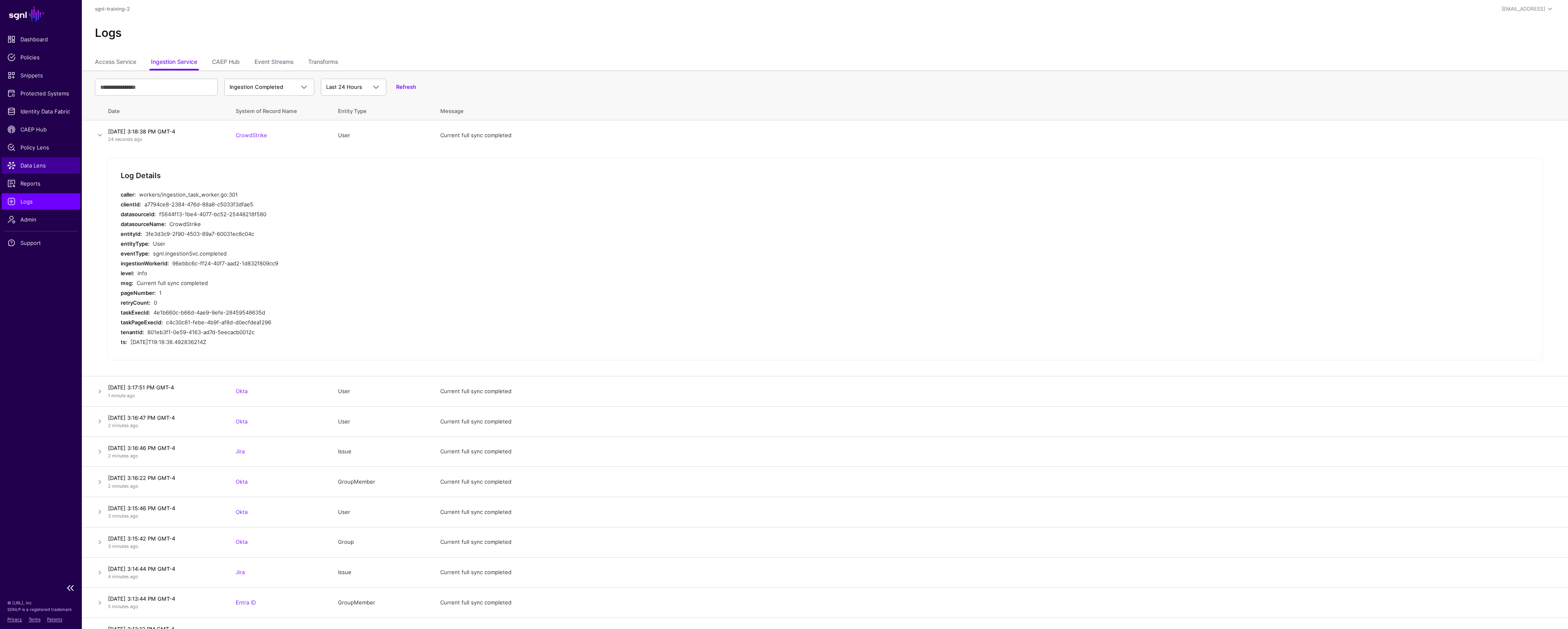
click at [30, 164] on span "Data Lens" at bounding box center [41, 165] width 67 height 8
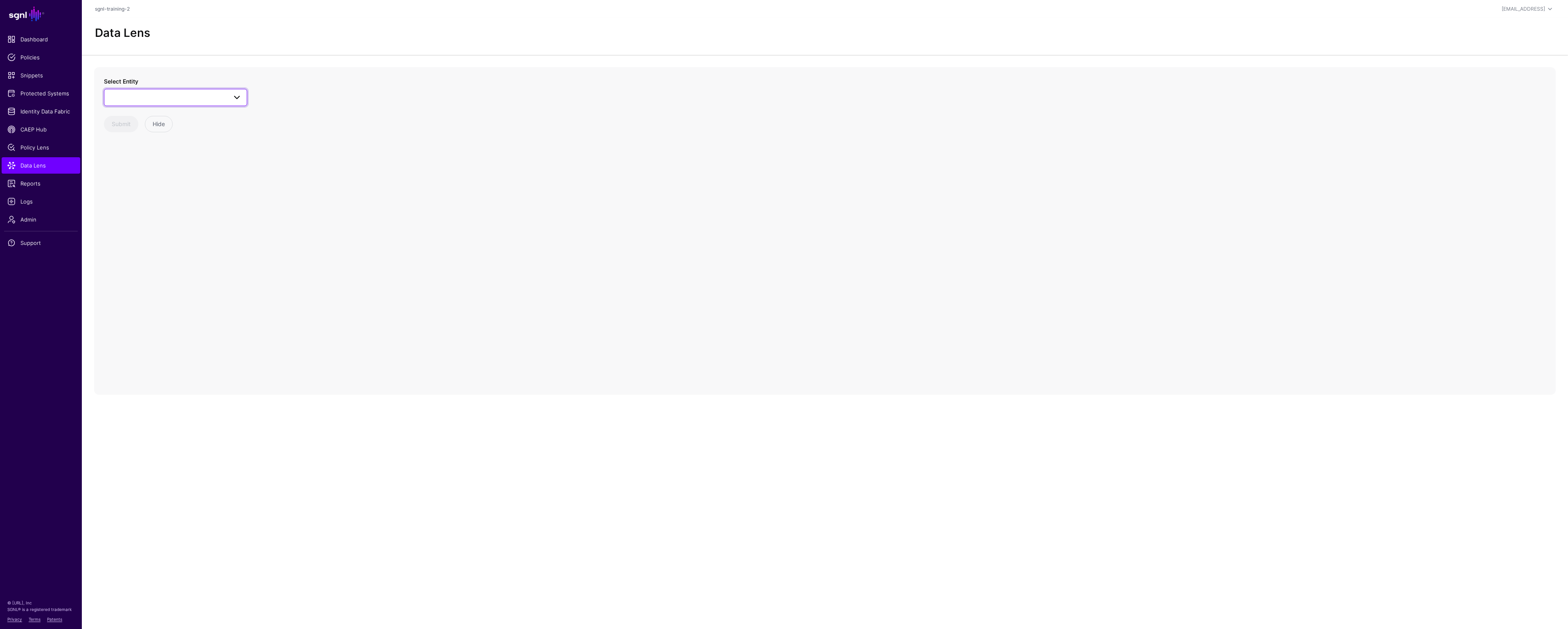
click at [166, 100] on span at bounding box center [175, 97] width 133 height 10
click at [161, 216] on div "User" at bounding box center [180, 216] width 122 height 8
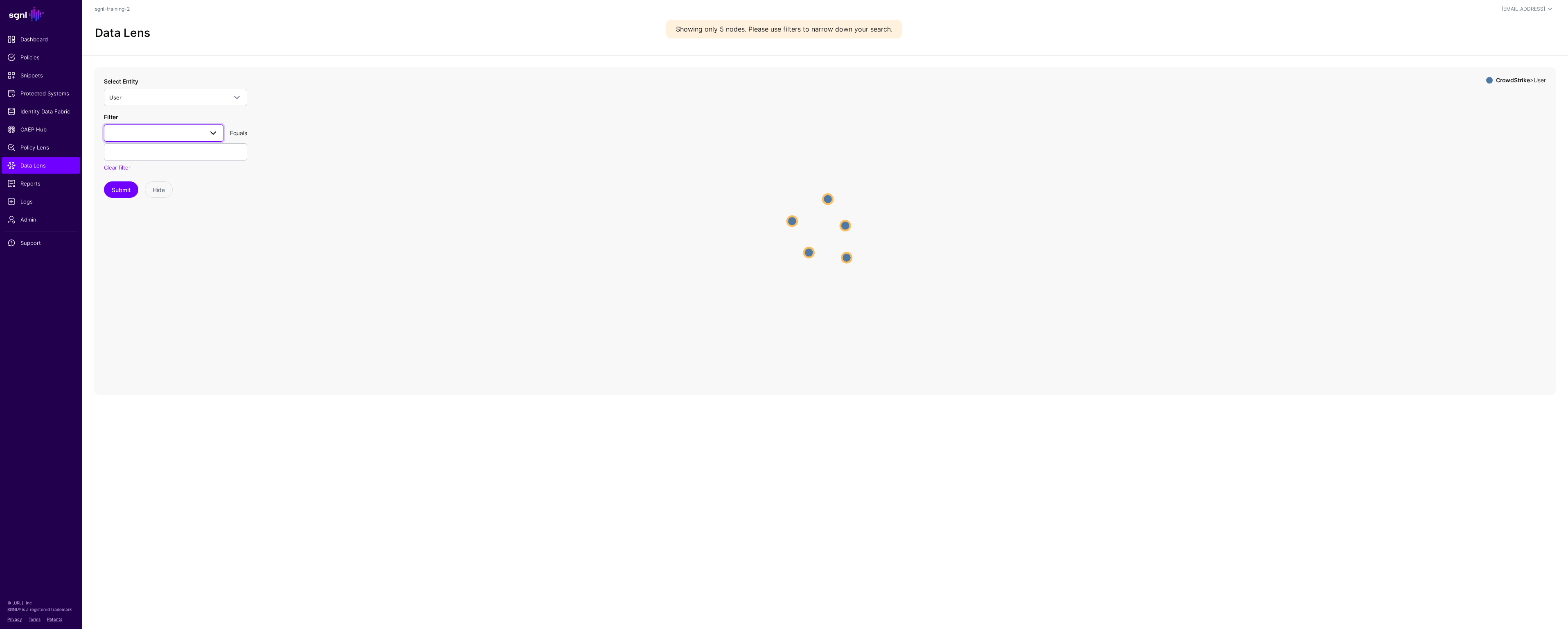
click at [189, 133] on span at bounding box center [163, 133] width 109 height 10
click at [317, 211] on icon "User User User User User User User User User User" at bounding box center [825, 231] width 1461 height 328
drag, startPoint x: 318, startPoint y: 194, endPoint x: 311, endPoint y: 192, distance: 7.3
click at [318, 193] on icon "User User User User User User User User User User" at bounding box center [825, 231] width 1461 height 328
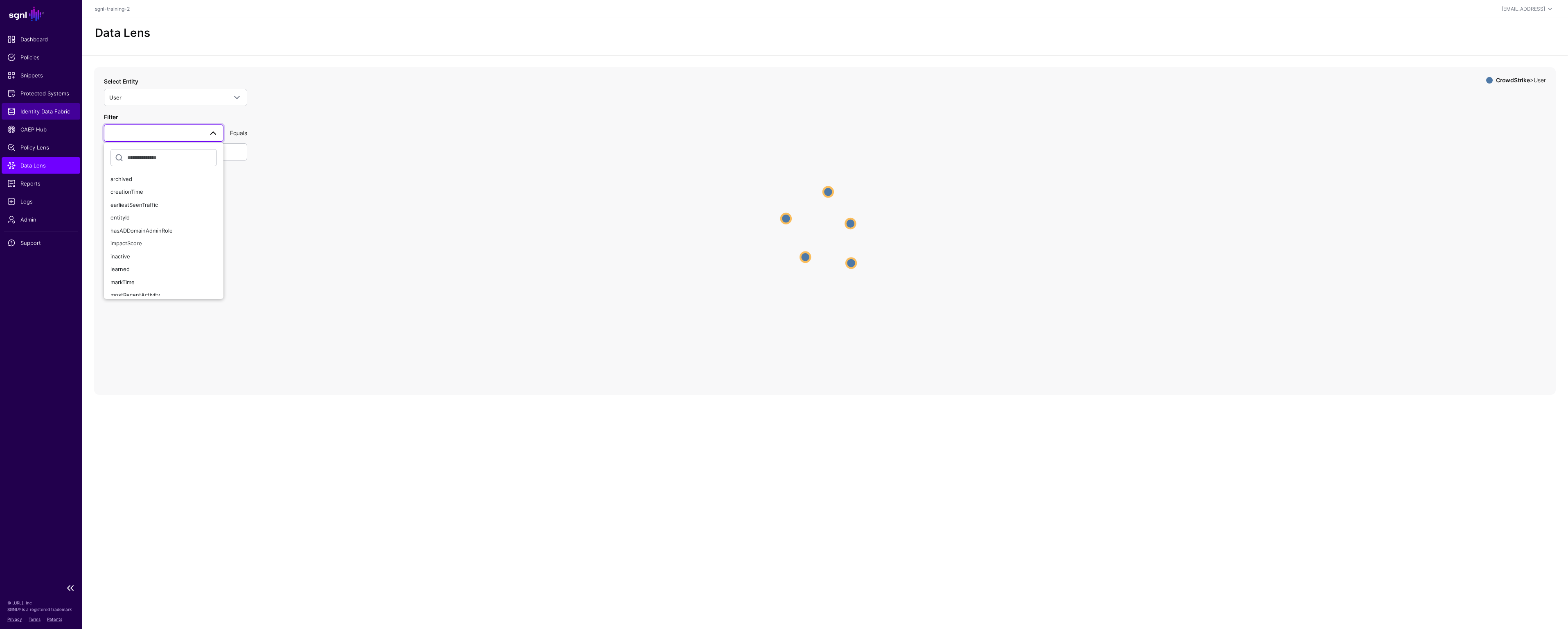
click at [40, 111] on span "Identity Data Fabric" at bounding box center [41, 111] width 67 height 8
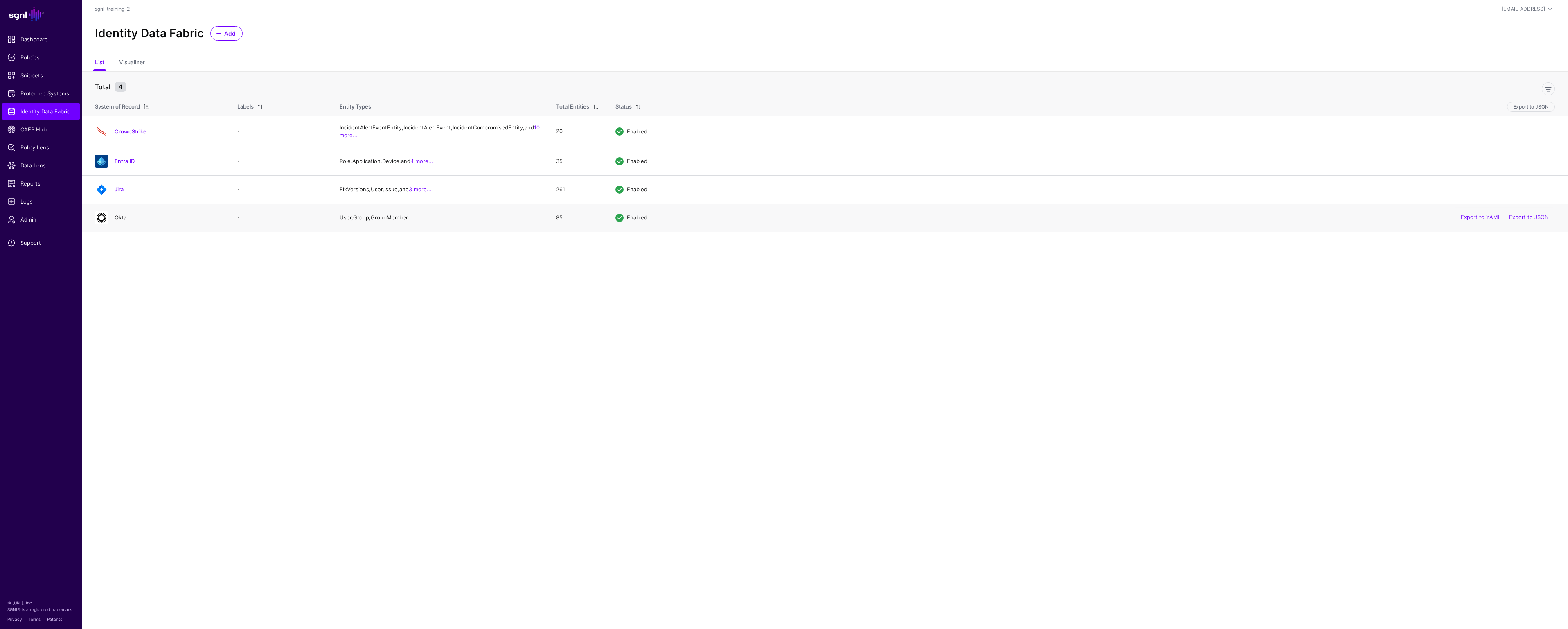
click at [122, 220] on link "Okta" at bounding box center [120, 217] width 12 height 7
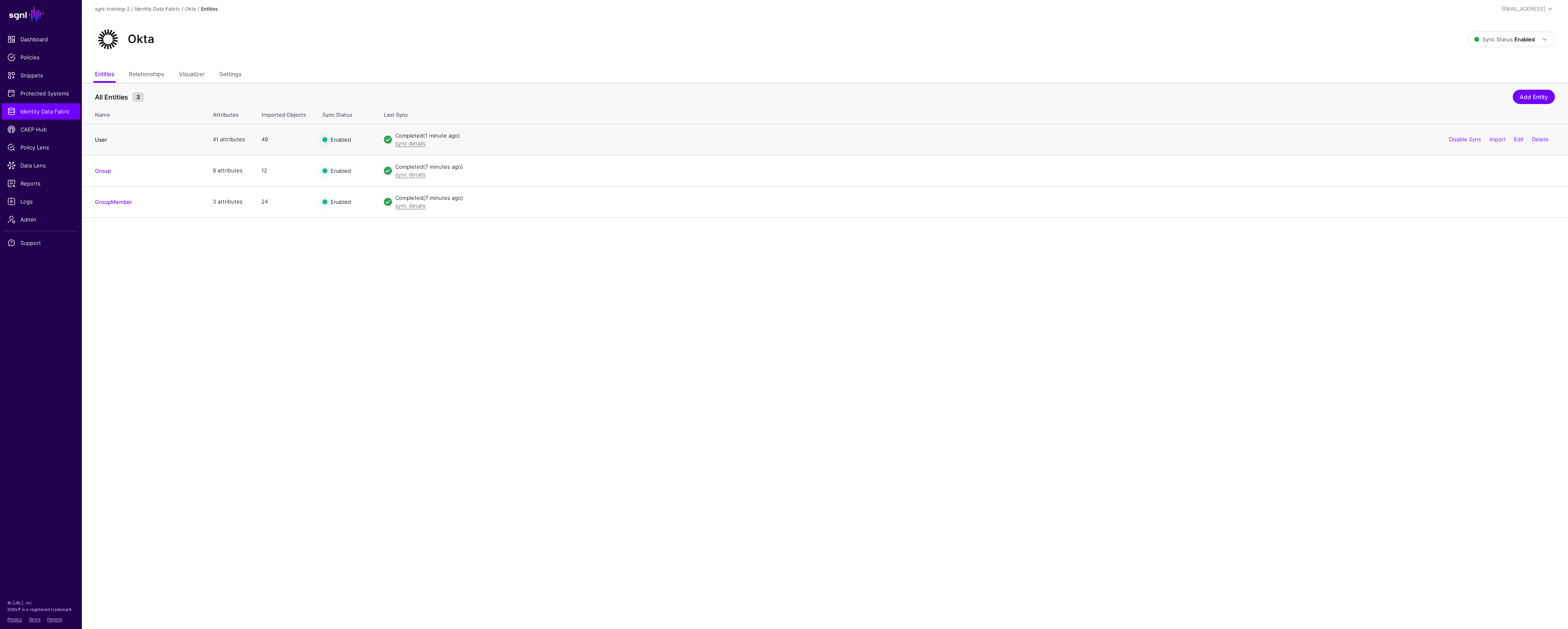
click at [102, 138] on link "User" at bounding box center [101, 139] width 12 height 7
click at [98, 139] on link "User" at bounding box center [101, 139] width 12 height 7
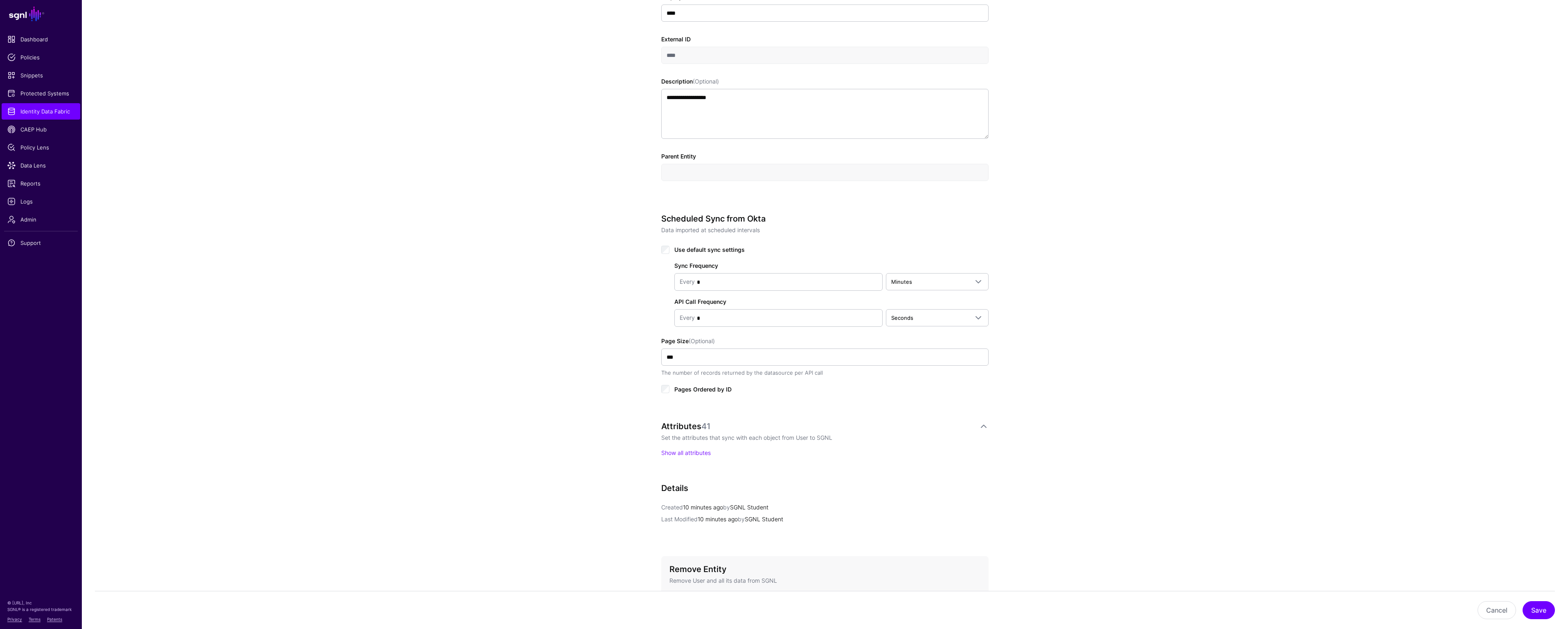
scroll to position [273, 0]
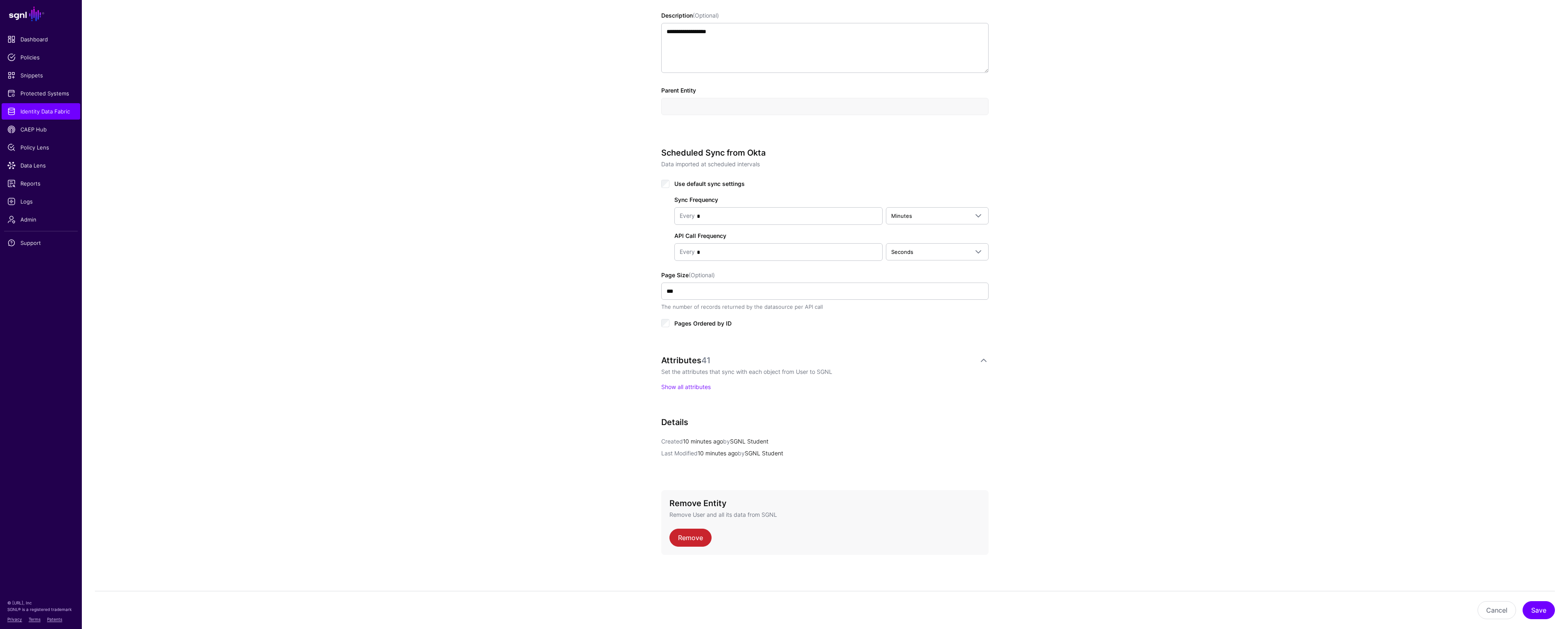
click at [827, 364] on div "Attributes 41" at bounding box center [820, 360] width 318 height 10
click at [704, 384] on link "Show all attributes" at bounding box center [685, 386] width 49 height 7
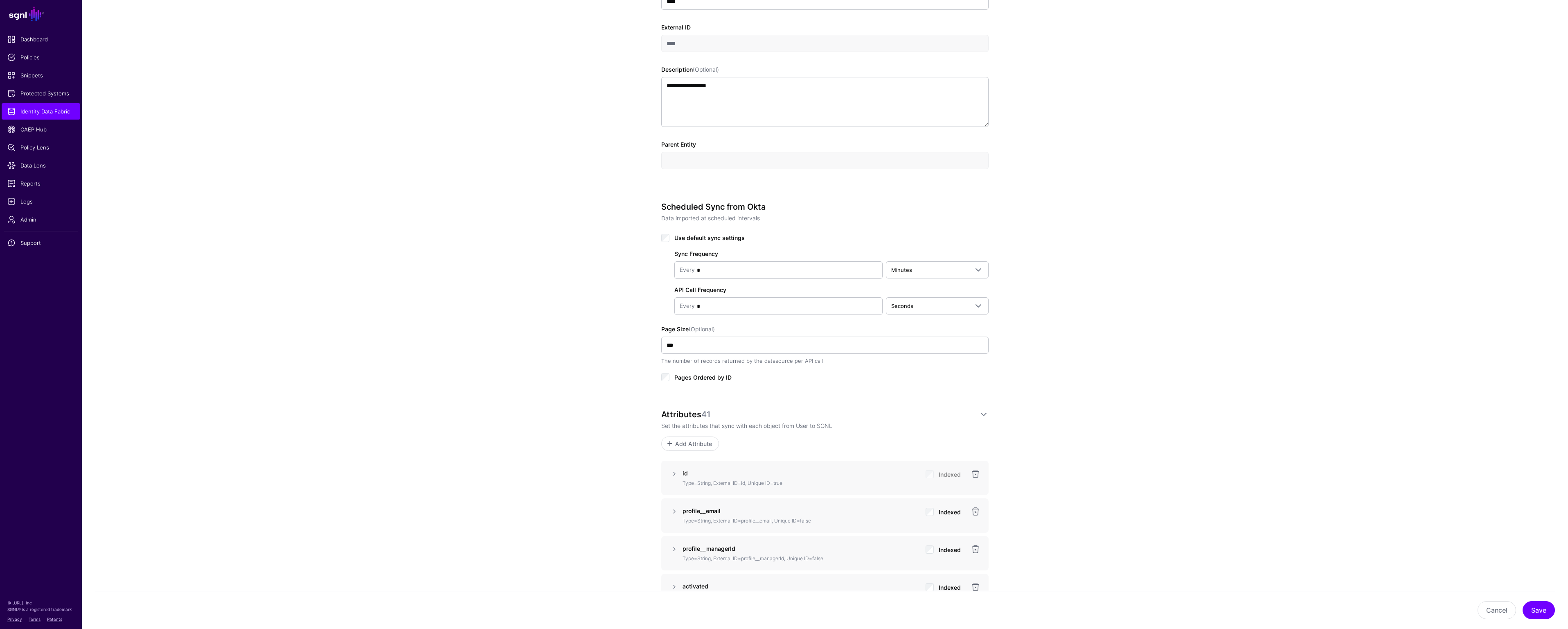
scroll to position [222, 0]
click at [688, 439] on span "Add Attribute" at bounding box center [694, 441] width 39 height 9
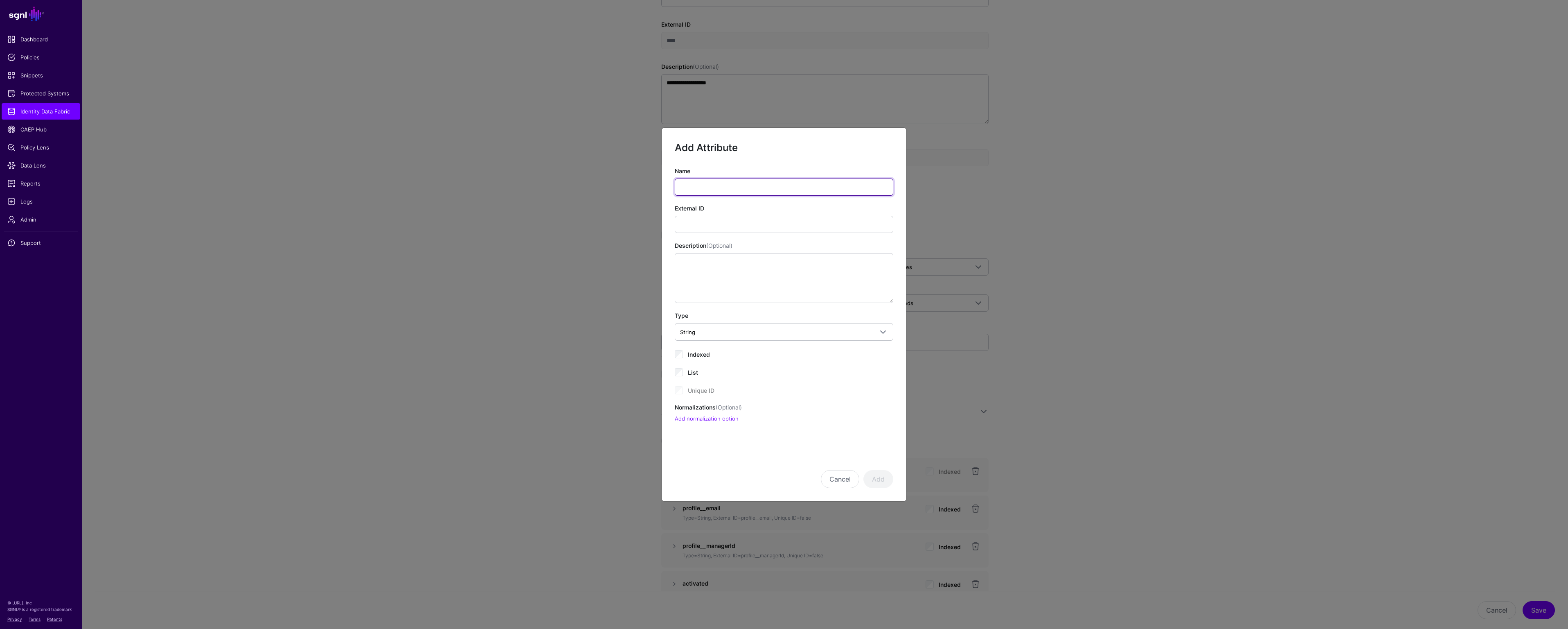
click at [730, 186] on input "Name" at bounding box center [784, 187] width 219 height 17
type input "**********"
click at [766, 223] on input "External ID" at bounding box center [784, 224] width 219 height 17
paste input "**********"
type input "**********"
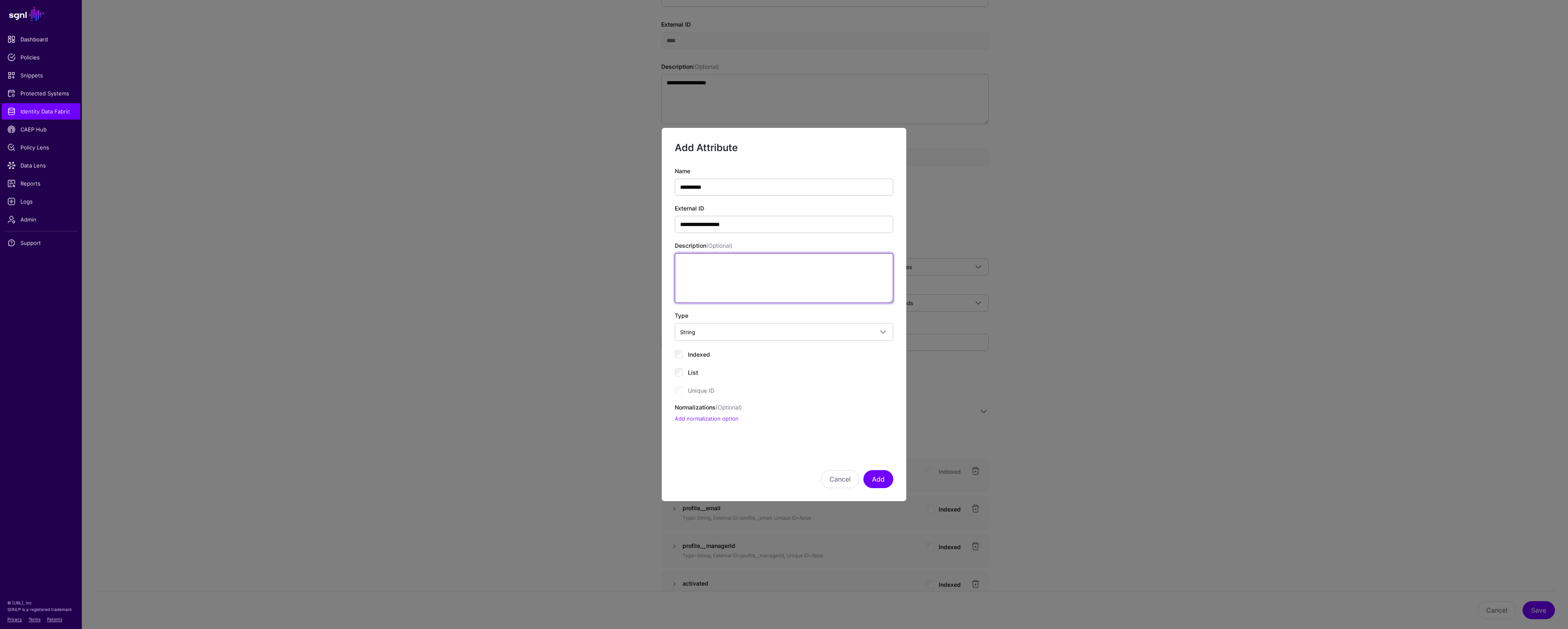
click at [810, 265] on textarea "Description (Optional)" at bounding box center [784, 278] width 219 height 50
paste textarea "**********"
type textarea "**********"
click at [878, 475] on button "Add" at bounding box center [878, 479] width 30 height 18
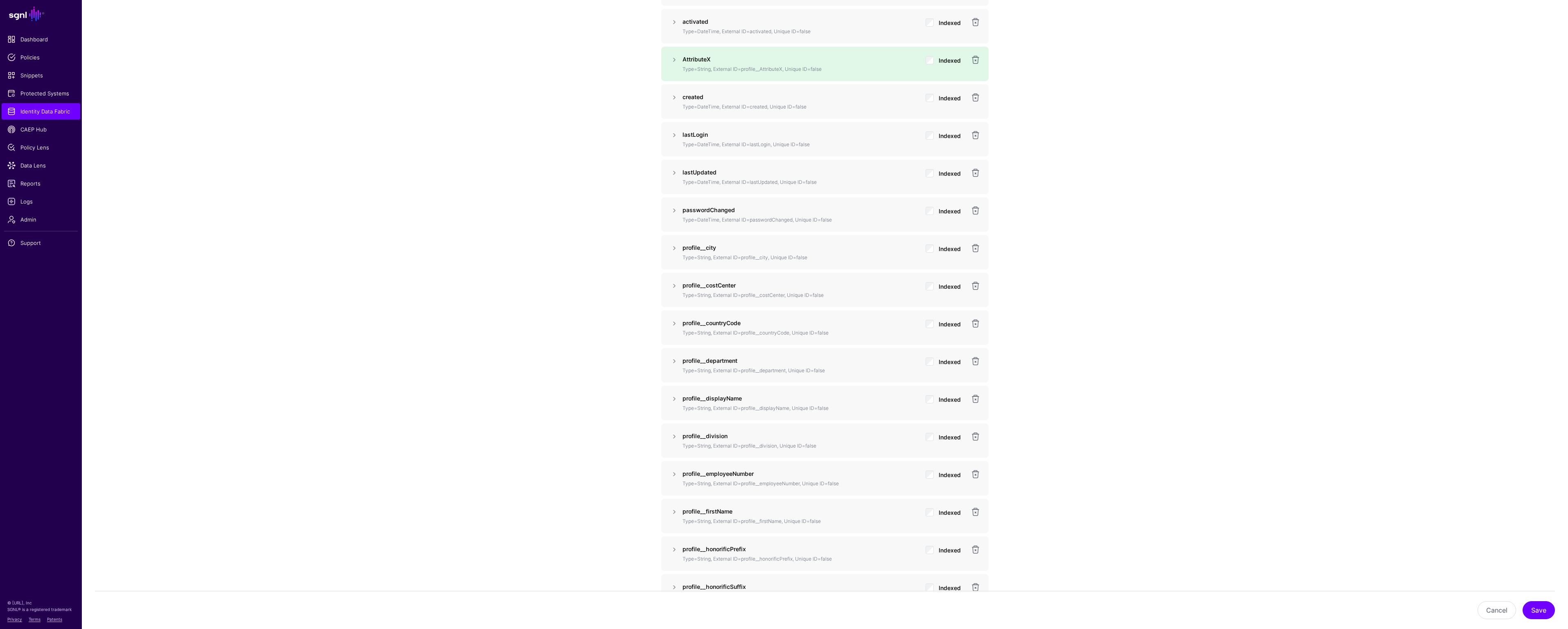
scroll to position [829, 0]
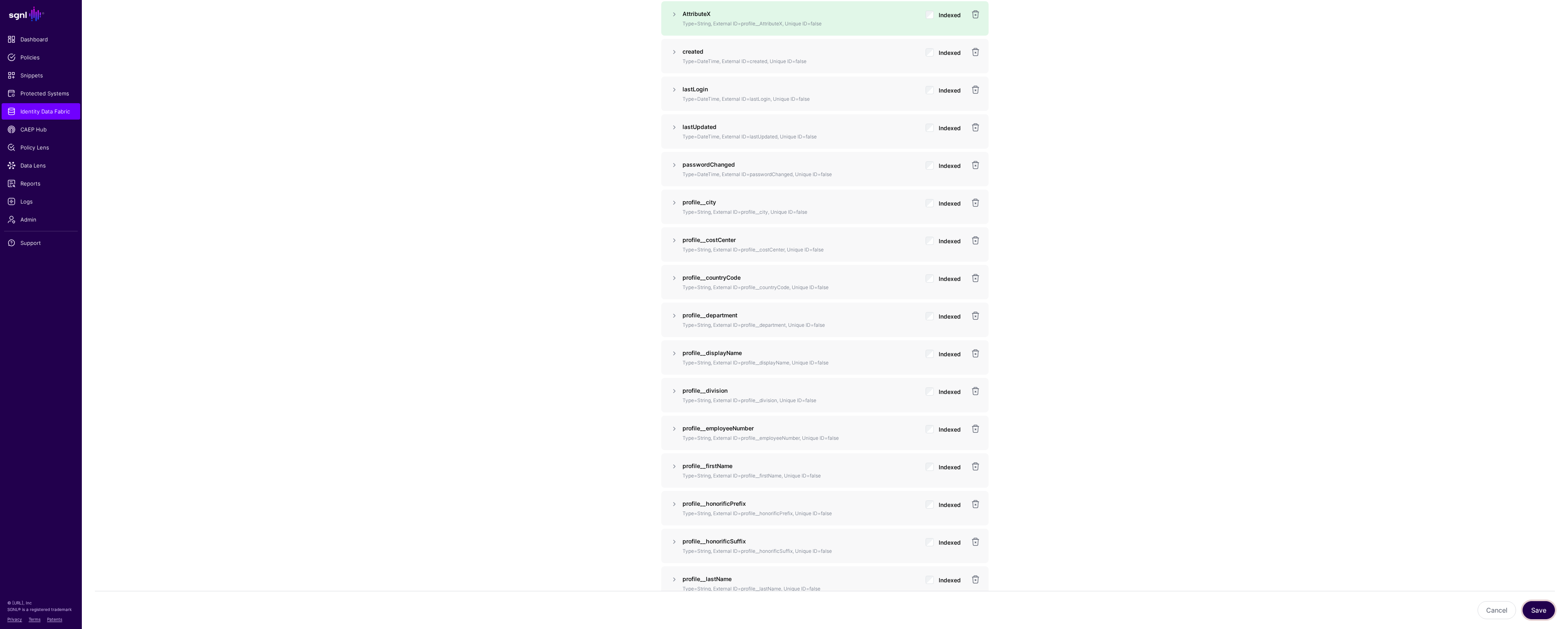
click at [1537, 609] on button "Save" at bounding box center [1538, 610] width 32 height 18
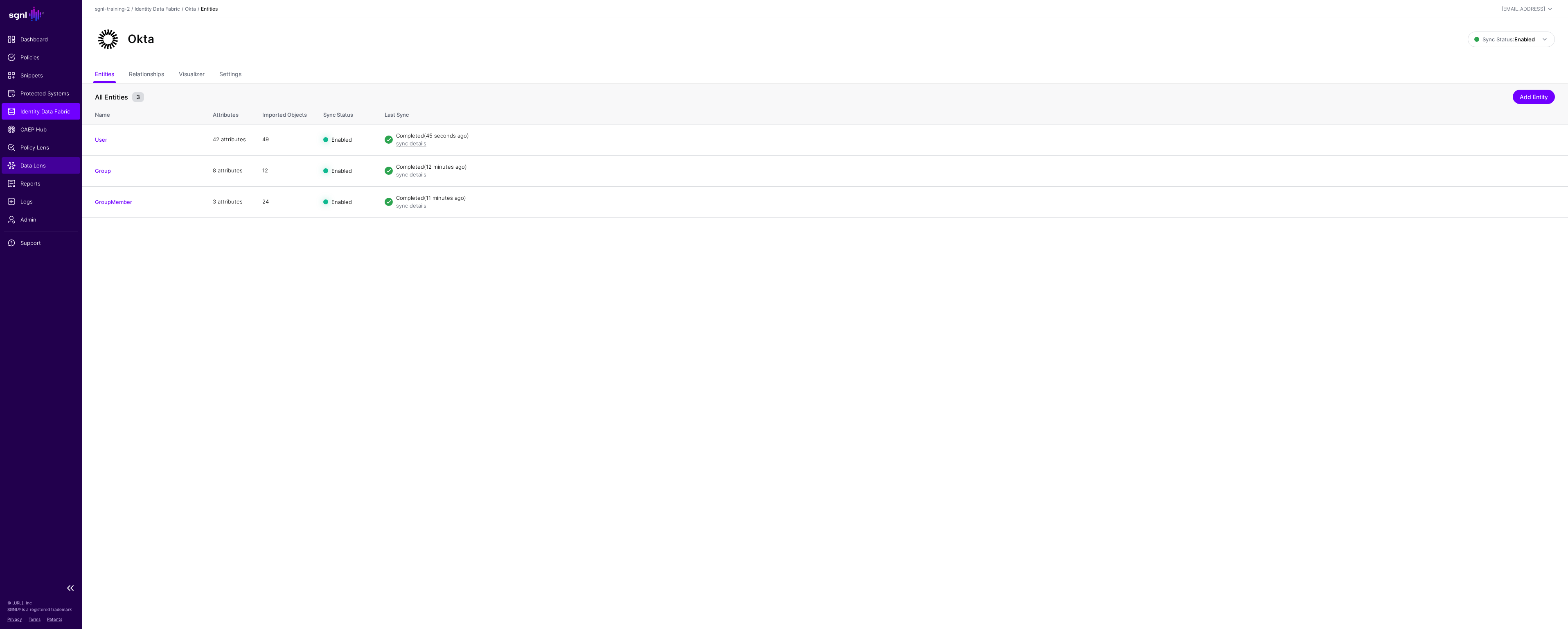
click at [31, 164] on span "Data Lens" at bounding box center [41, 165] width 67 height 8
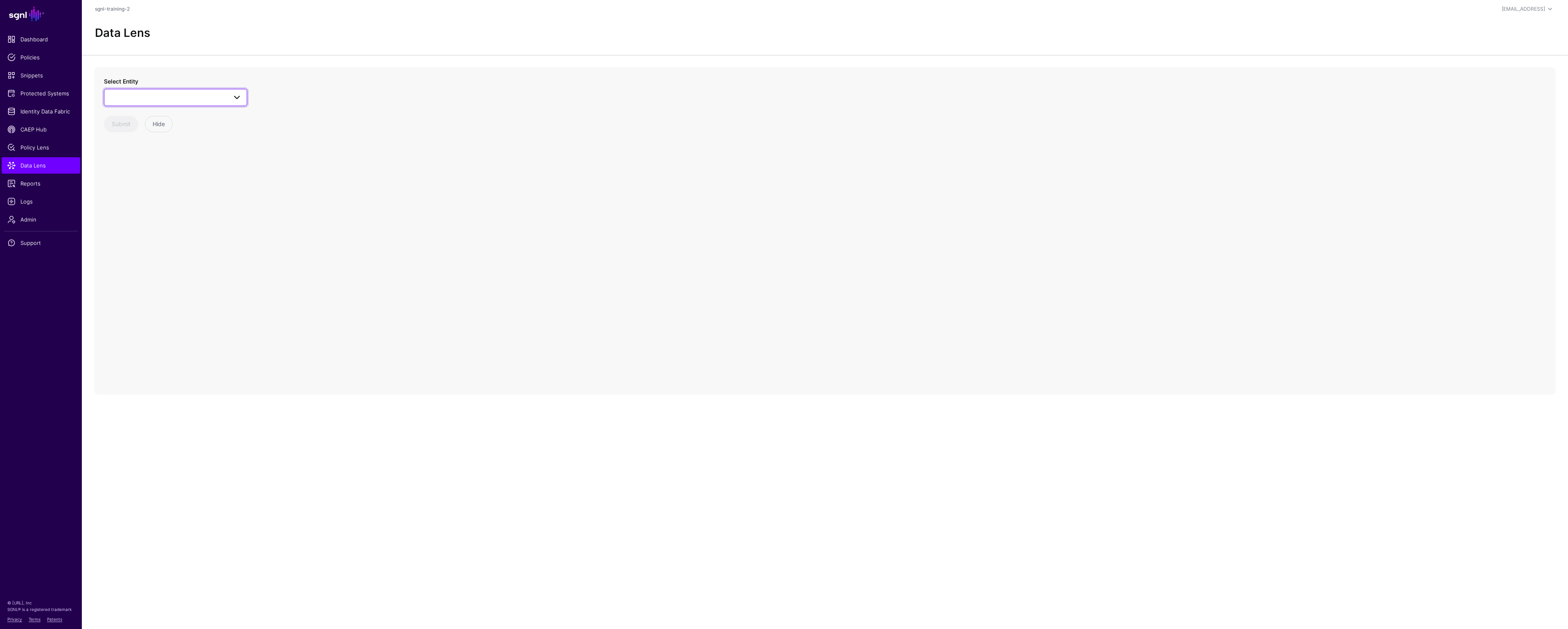
click at [220, 102] on span at bounding box center [175, 97] width 133 height 10
click at [142, 213] on div "User" at bounding box center [180, 213] width 122 height 8
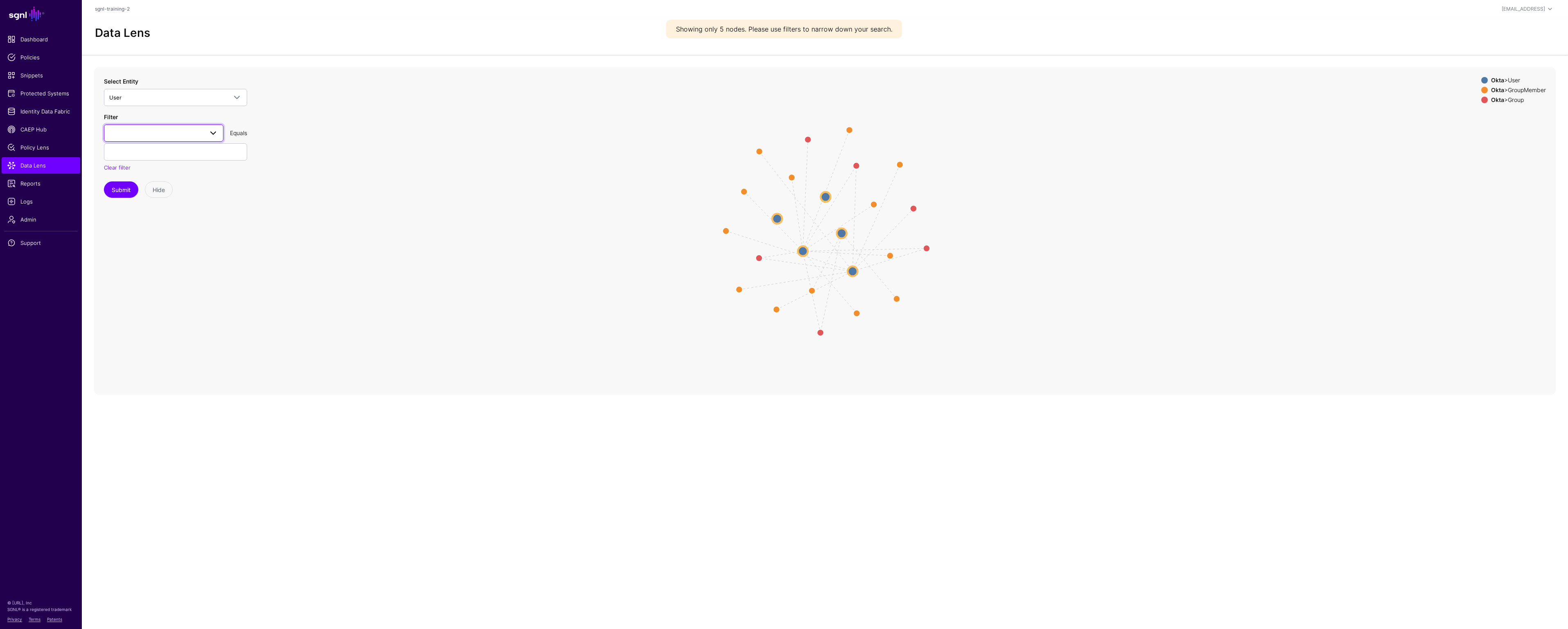
click at [212, 136] on span at bounding box center [213, 133] width 10 height 10
click at [169, 264] on div "profile__login" at bounding box center [164, 265] width 107 height 8
click at [188, 153] on input "text" at bounding box center [175, 152] width 143 height 17
type input "**********"
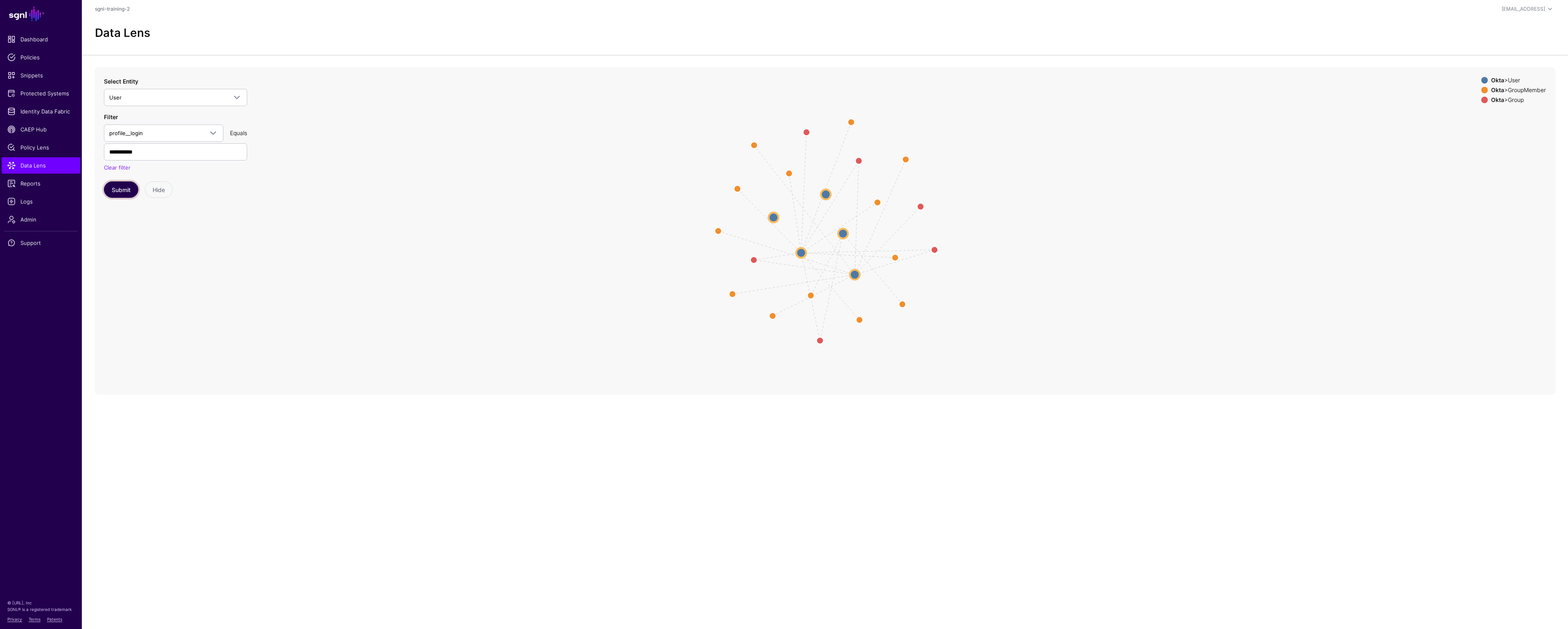
click at [123, 189] on button "Submit" at bounding box center [121, 189] width 34 height 16
click at [841, 227] on circle at bounding box center [841, 228] width 10 height 10
click at [839, 228] on circle at bounding box center [841, 228] width 10 height 10
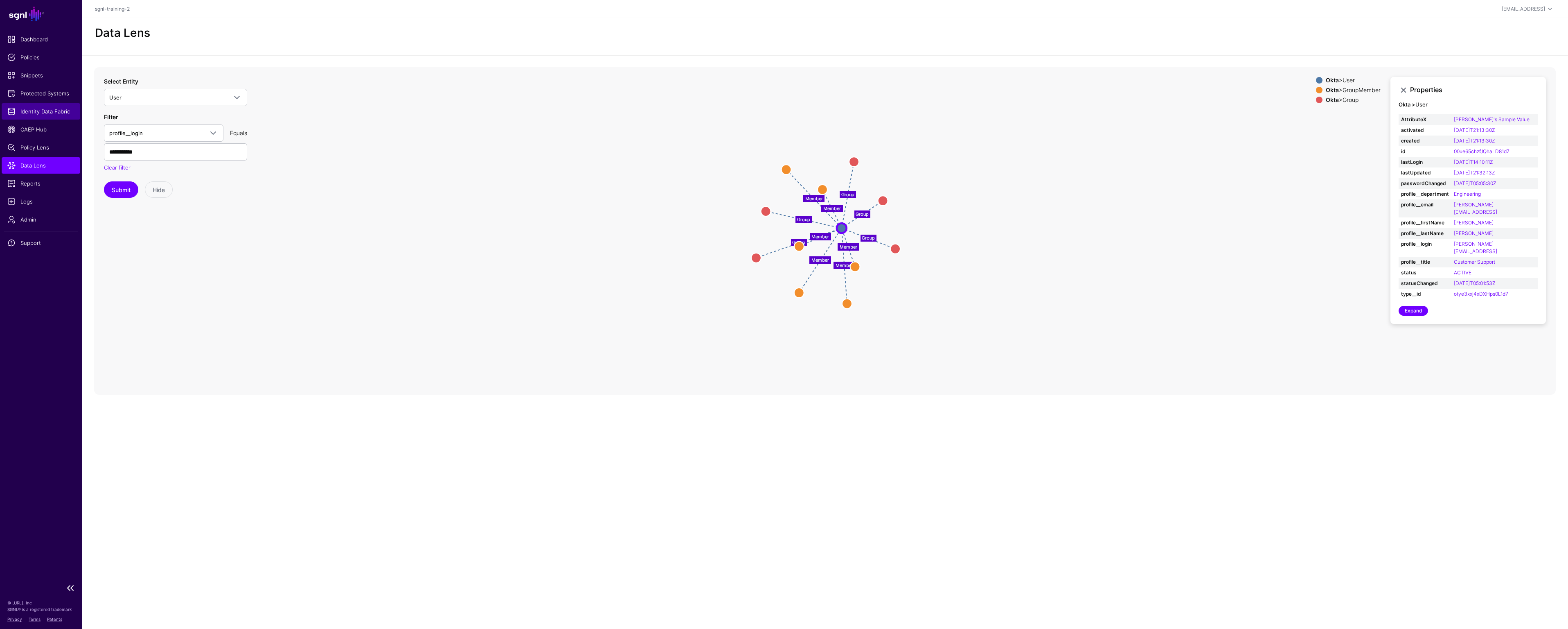
click at [49, 113] on span "Identity Data Fabric" at bounding box center [41, 111] width 67 height 8
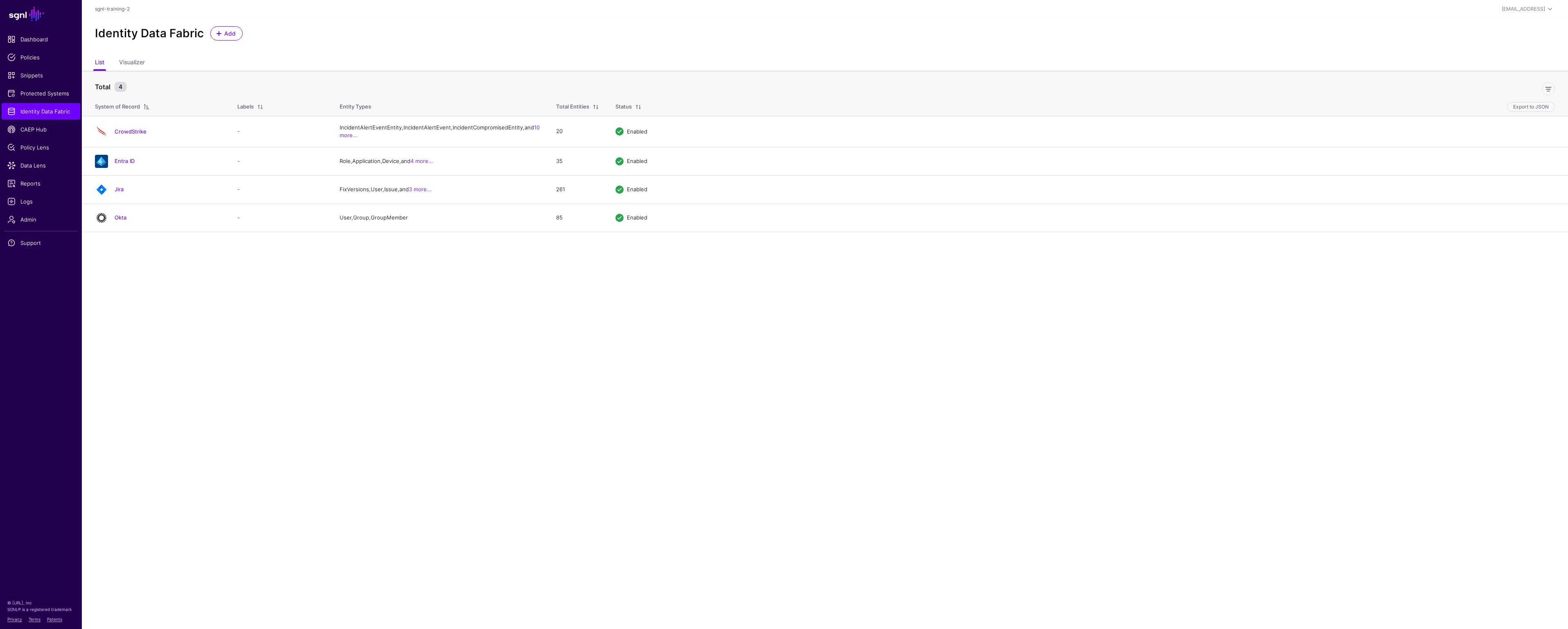
click at [118, 192] on link "Jira" at bounding box center [119, 189] width 9 height 7
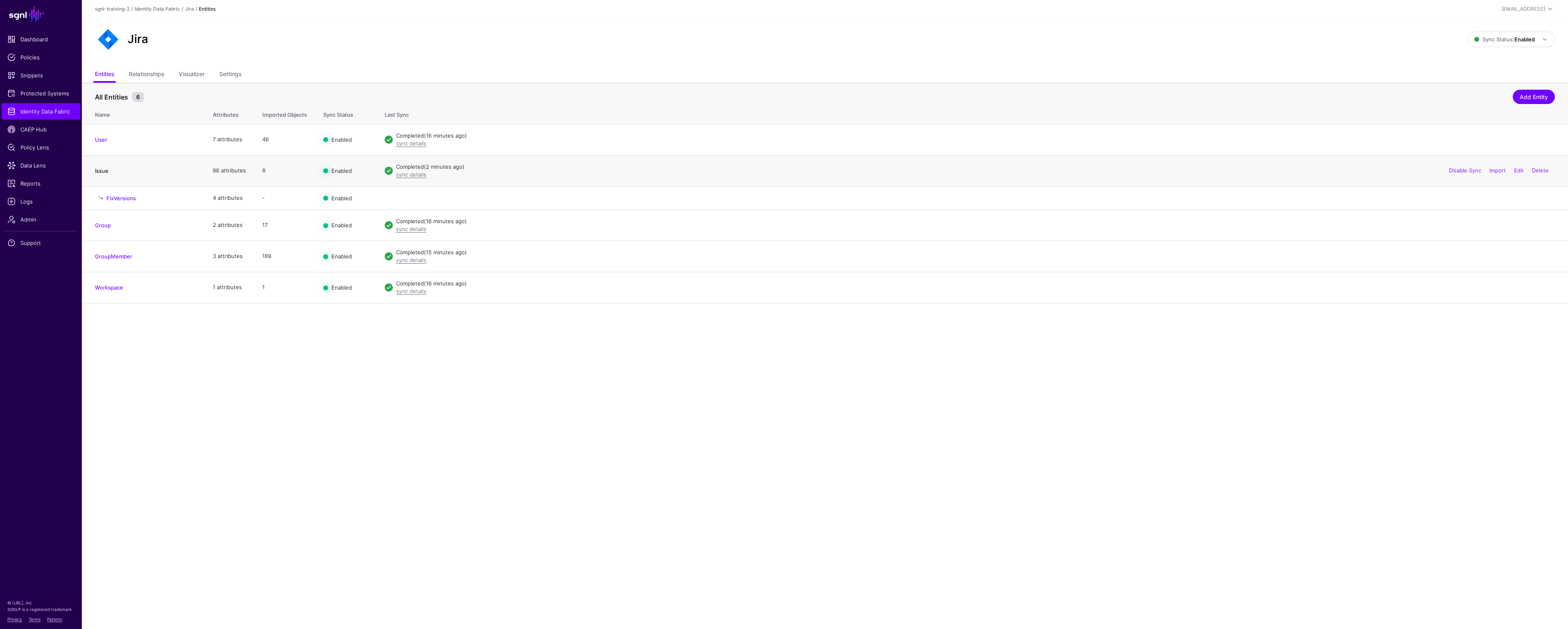
click at [103, 172] on link "Issue" at bounding box center [102, 170] width 13 height 7
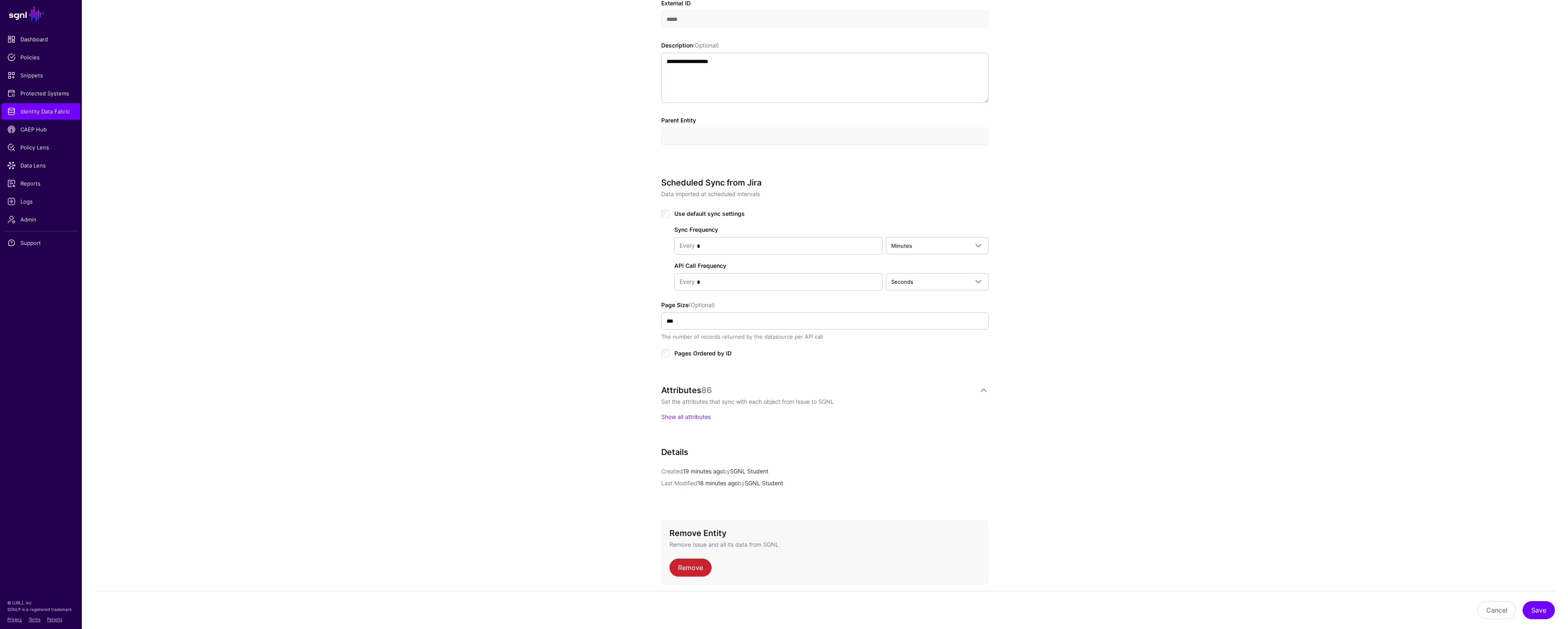
scroll to position [273, 0]
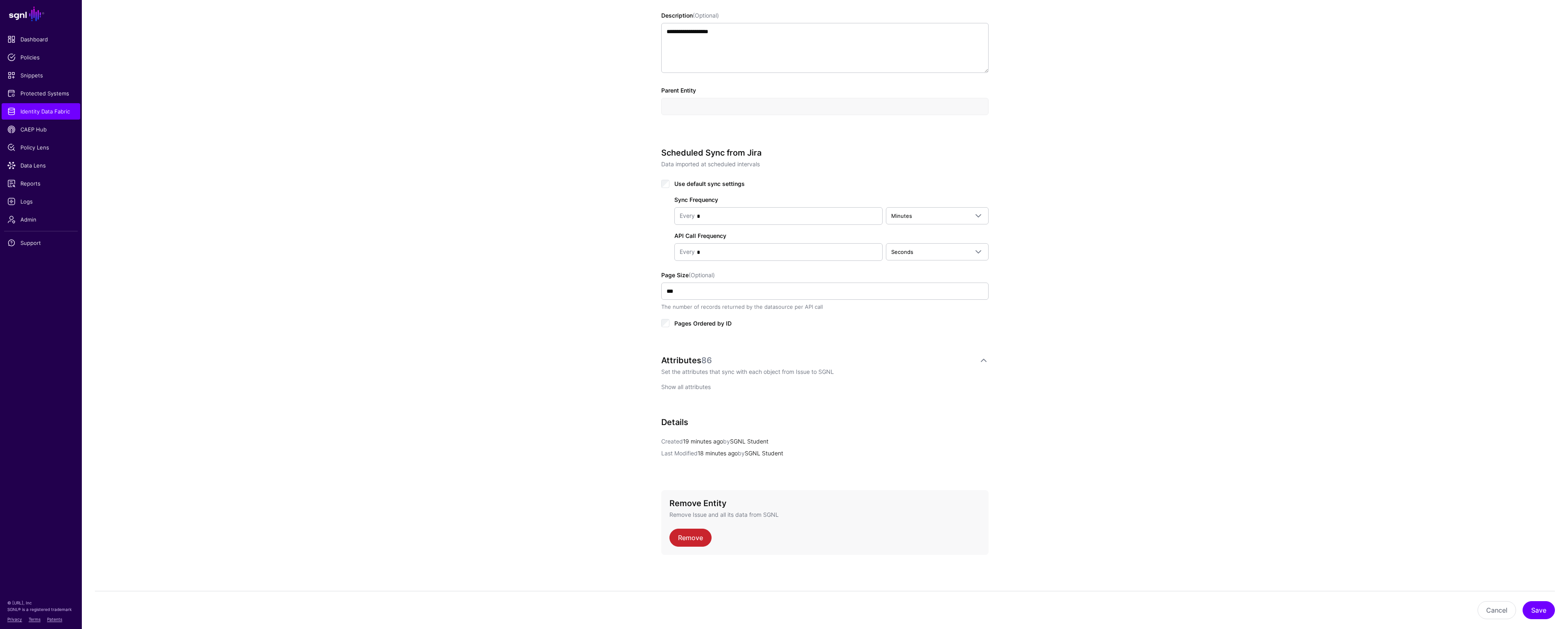
click at [688, 387] on link "Show all attributes" at bounding box center [685, 386] width 49 height 7
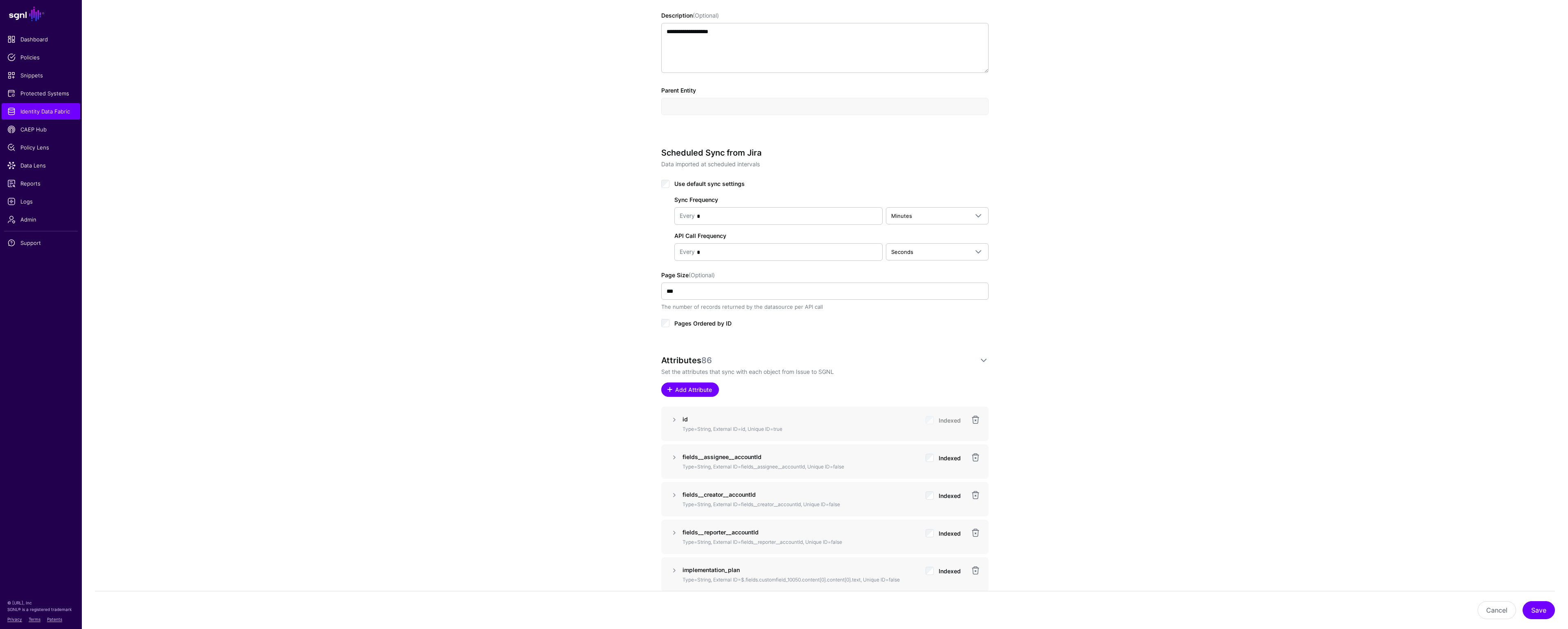
click at [699, 387] on span "Add Attribute" at bounding box center [694, 390] width 39 height 9
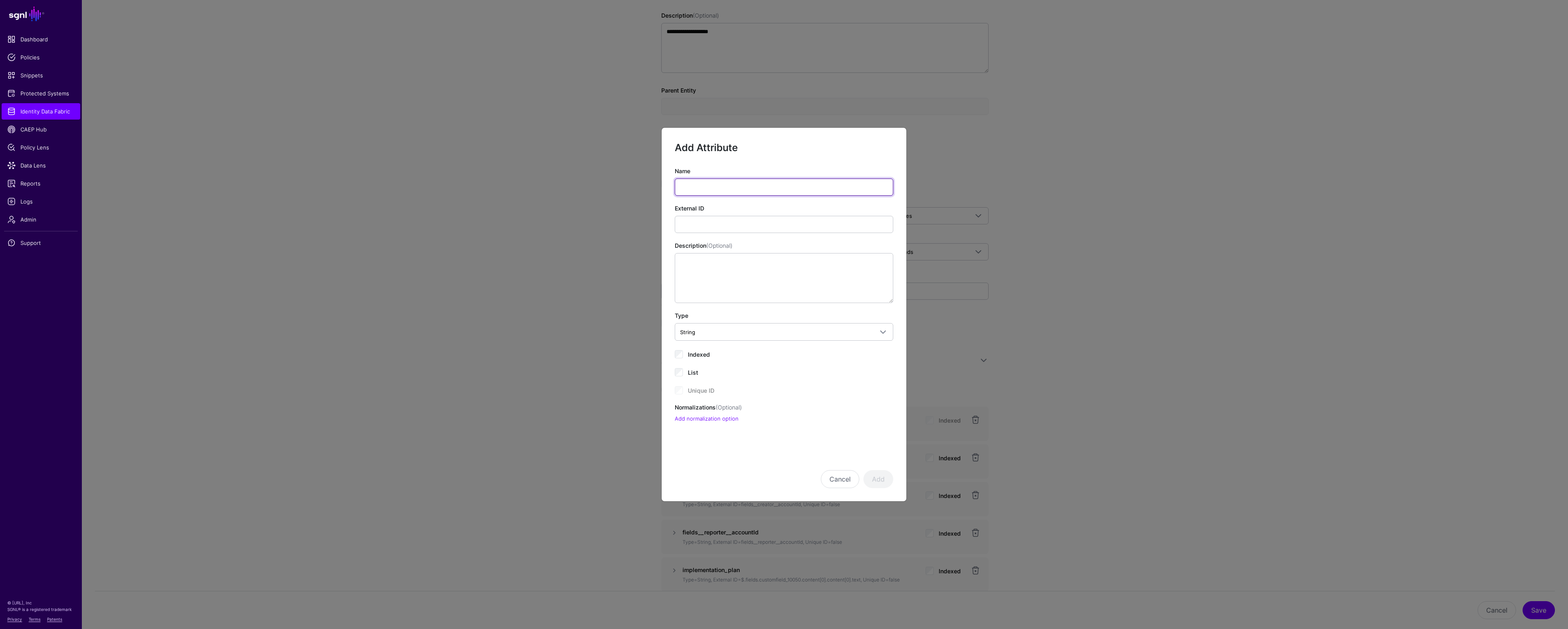
click at [820, 188] on input "Name" at bounding box center [784, 187] width 219 height 17
paste input "**********"
type input "**********"
click at [807, 223] on input "External ID" at bounding box center [784, 224] width 219 height 17
paste input "**********"
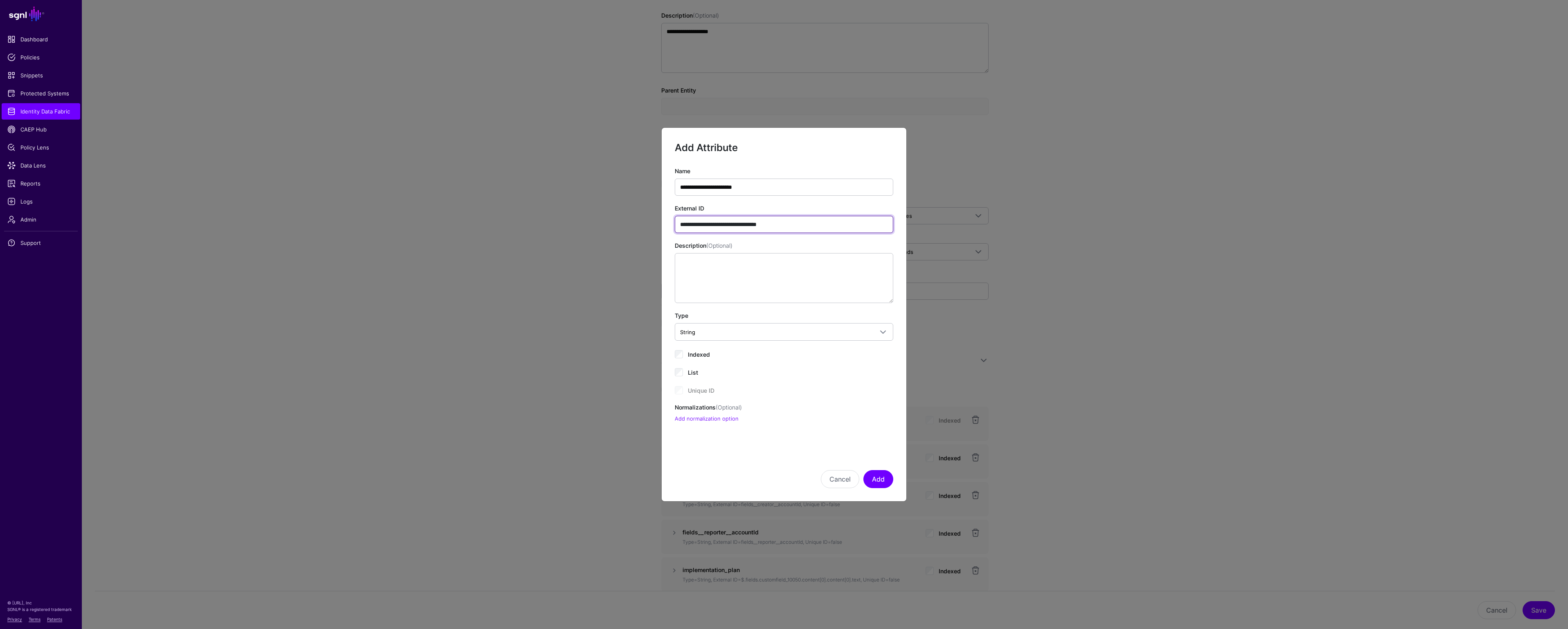
type input "**********"
click at [754, 282] on textarea "Description (Optional)" at bounding box center [784, 278] width 219 height 50
paste textarea "**********"
type textarea "**********"
click at [724, 417] on link "Add normalization option" at bounding box center [707, 418] width 64 height 7
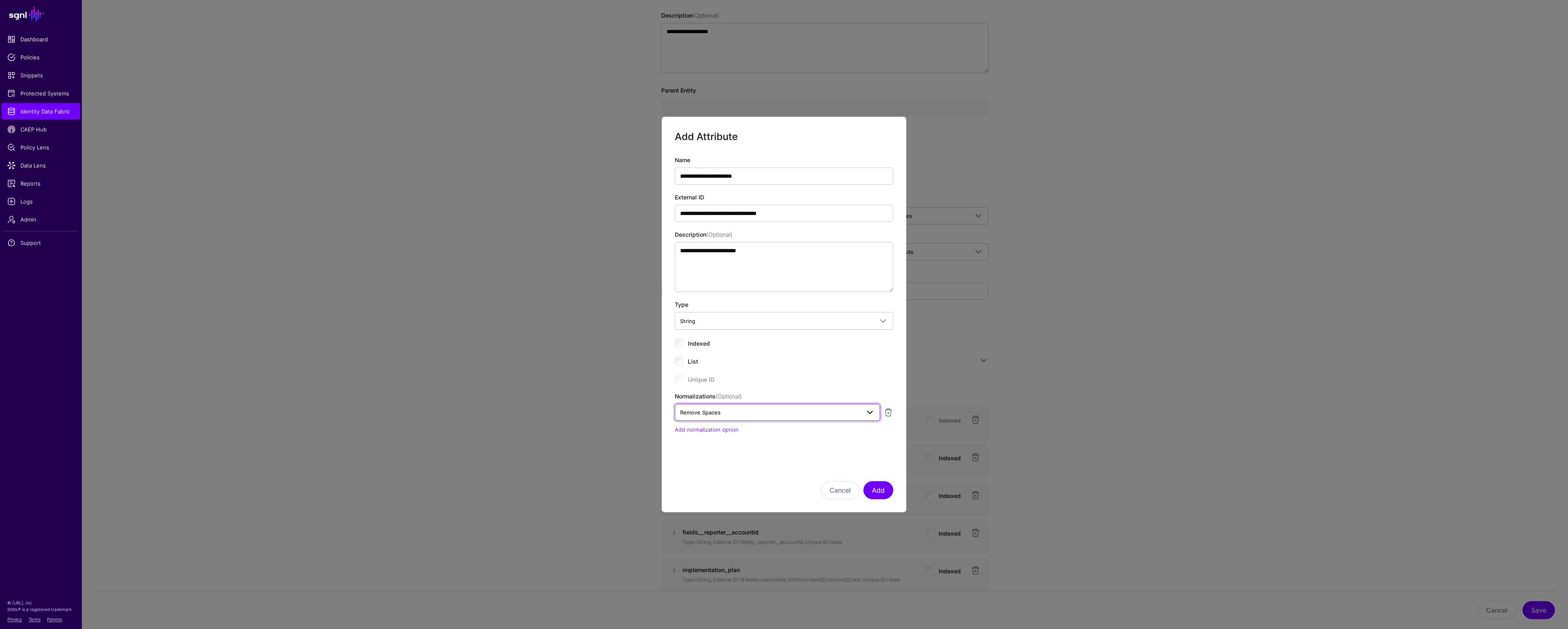
click at [756, 410] on span "Remove Spaces" at bounding box center [770, 412] width 180 height 9
click at [760, 431] on div "Convert to Lower Case" at bounding box center [777, 431] width 192 height 8
click at [879, 491] on button "Add" at bounding box center [878, 490] width 30 height 18
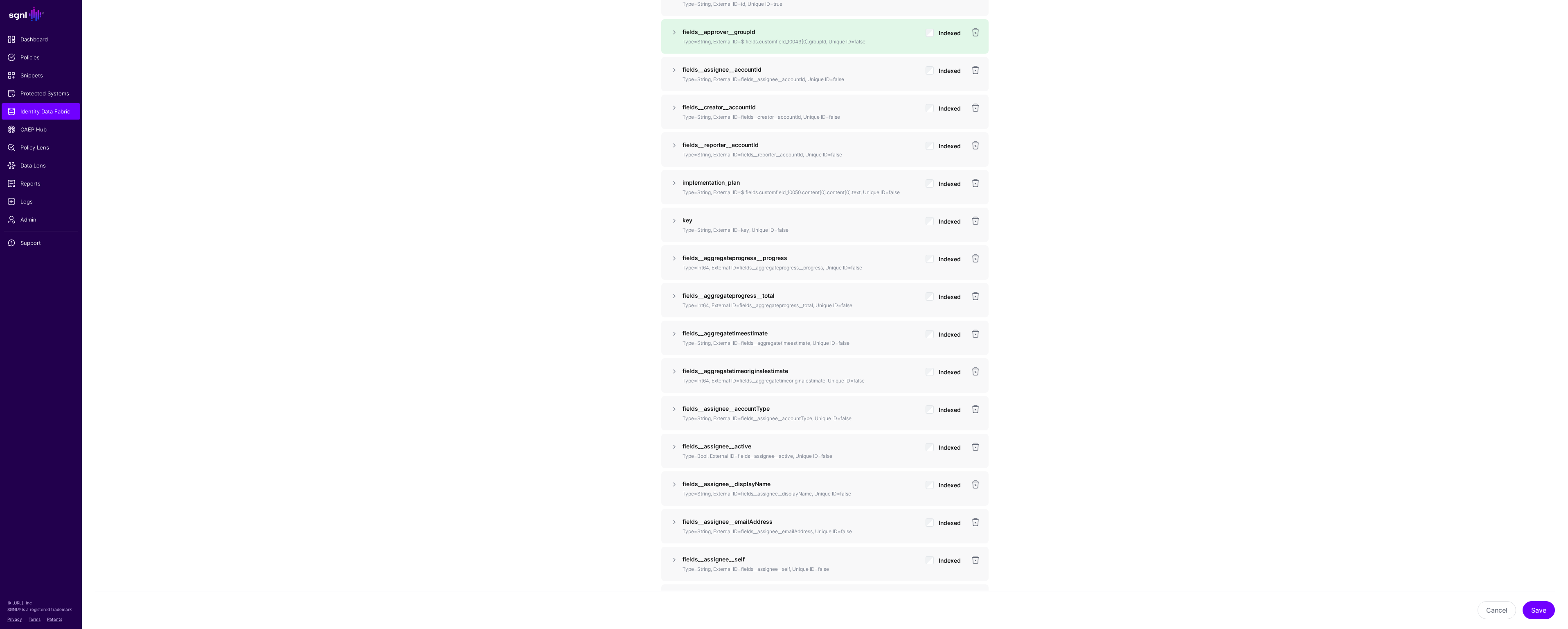
scroll to position [716, 0]
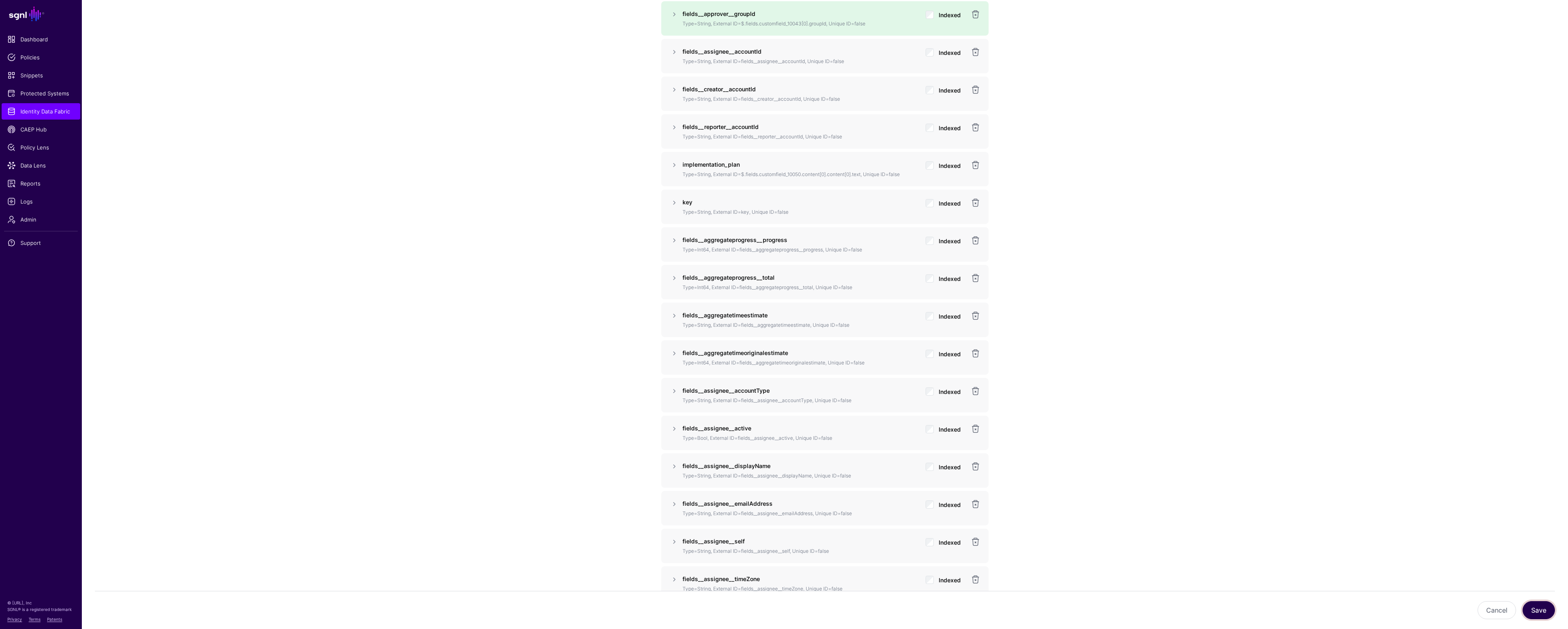
click at [1536, 606] on button "Save" at bounding box center [1538, 610] width 32 height 18
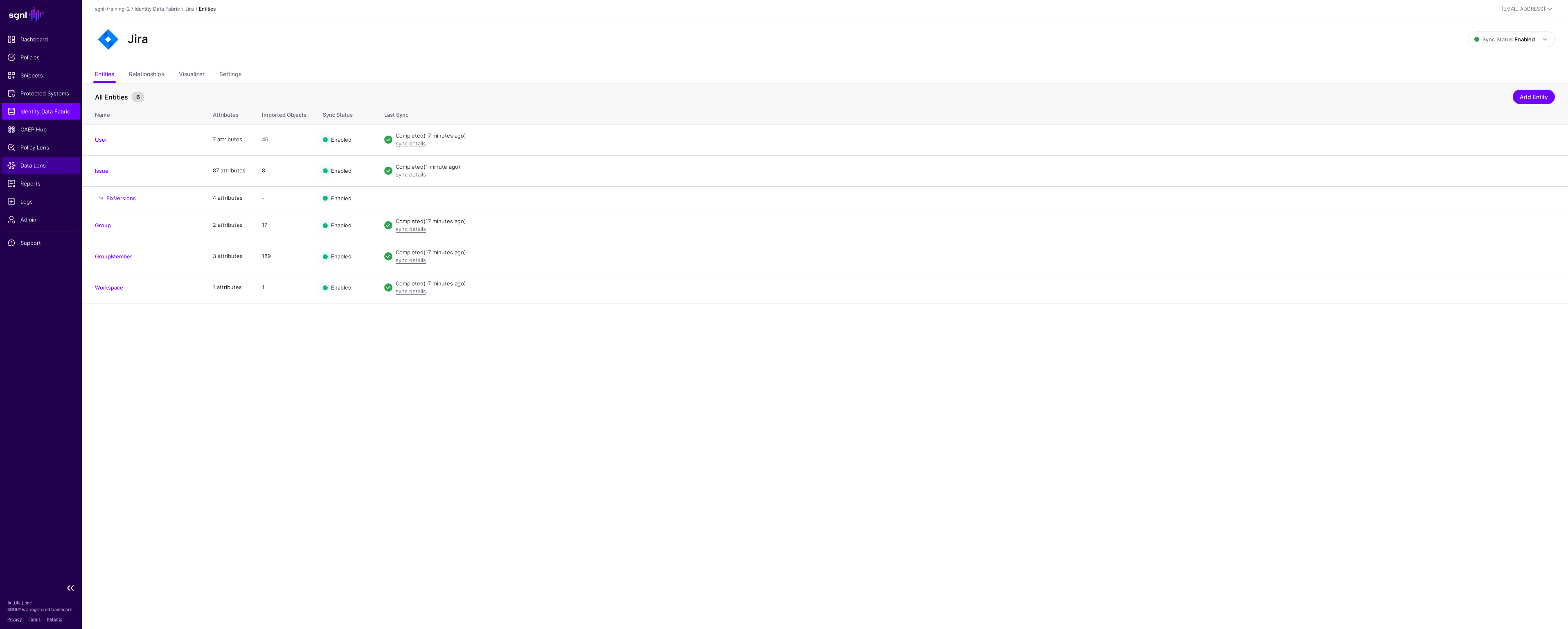
click at [30, 167] on span "Data Lens" at bounding box center [41, 165] width 67 height 8
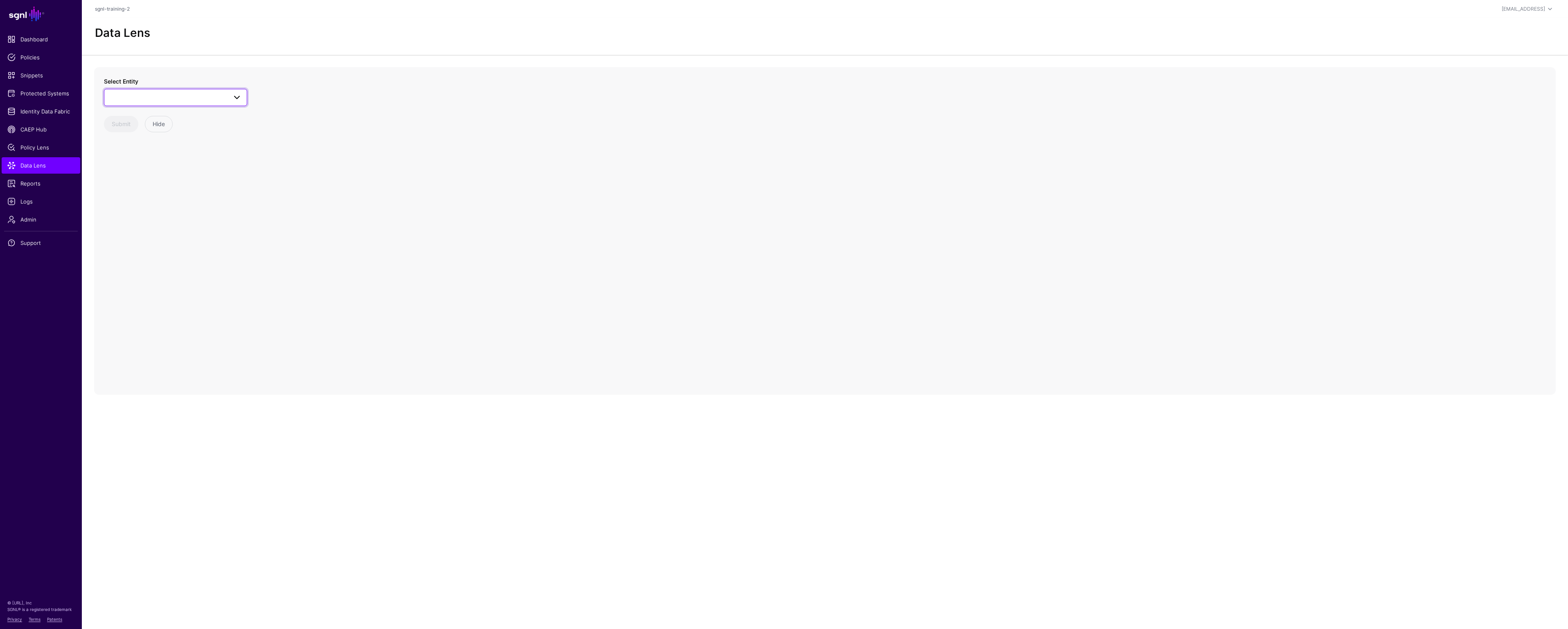
drag, startPoint x: 211, startPoint y: 96, endPoint x: 208, endPoint y: 104, distance: 8.5
click at [211, 96] on span at bounding box center [175, 97] width 133 height 10
click at [161, 179] on div "Issue" at bounding box center [180, 175] width 122 height 8
click at [211, 132] on span at bounding box center [213, 133] width 10 height 10
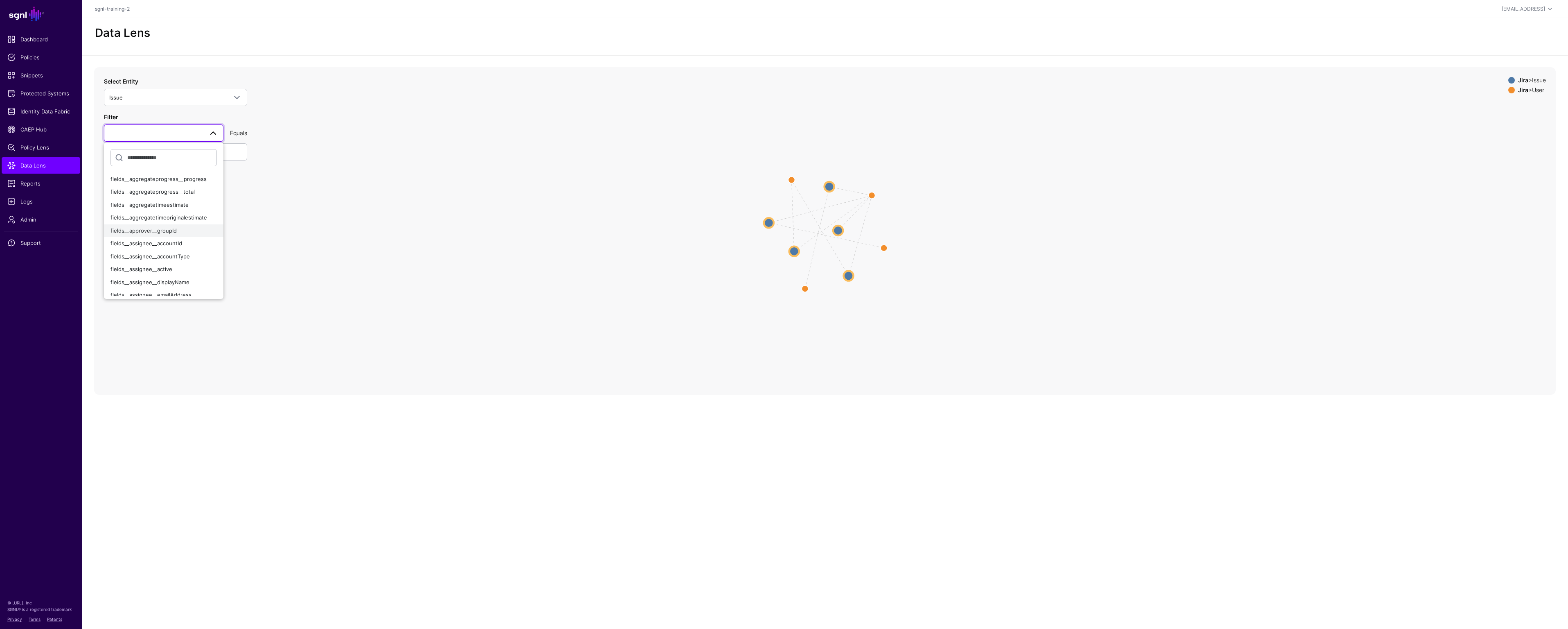
click at [172, 231] on span "fields__approver__groupId" at bounding box center [144, 230] width 66 height 7
click at [183, 153] on input "text" at bounding box center [175, 152] width 143 height 17
paste input "**********"
drag, startPoint x: 217, startPoint y: 151, endPoint x: 92, endPoint y: 152, distance: 125.0
click at [91, 150] on div "ReportedBy / CreatedBy CreatedBy ReportedBy CreatedBy ReportedBy CreatedBy Repo…" at bounding box center [825, 231] width 1486 height 328
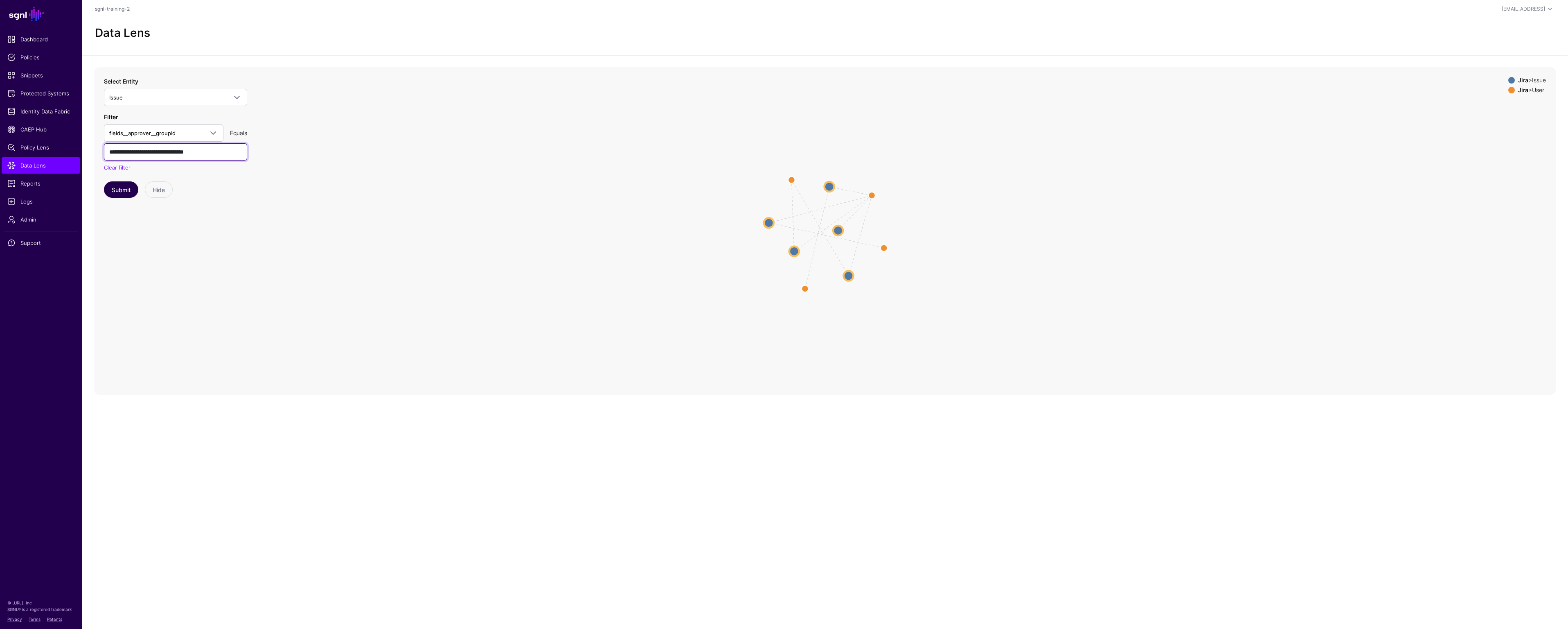
type input "**********"
click at [125, 184] on button "Submit" at bounding box center [121, 189] width 34 height 16
click at [797, 244] on circle at bounding box center [796, 244] width 10 height 10
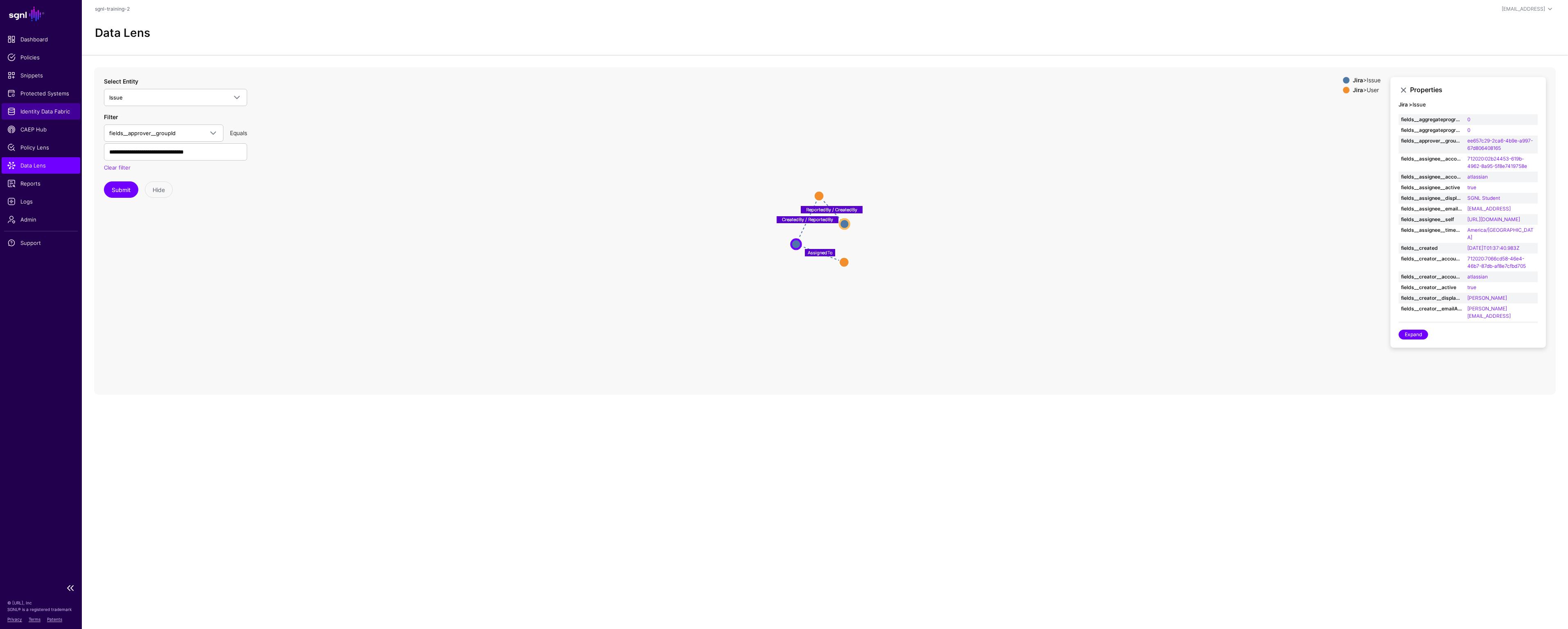
click at [58, 106] on link "Identity Data Fabric" at bounding box center [41, 111] width 79 height 16
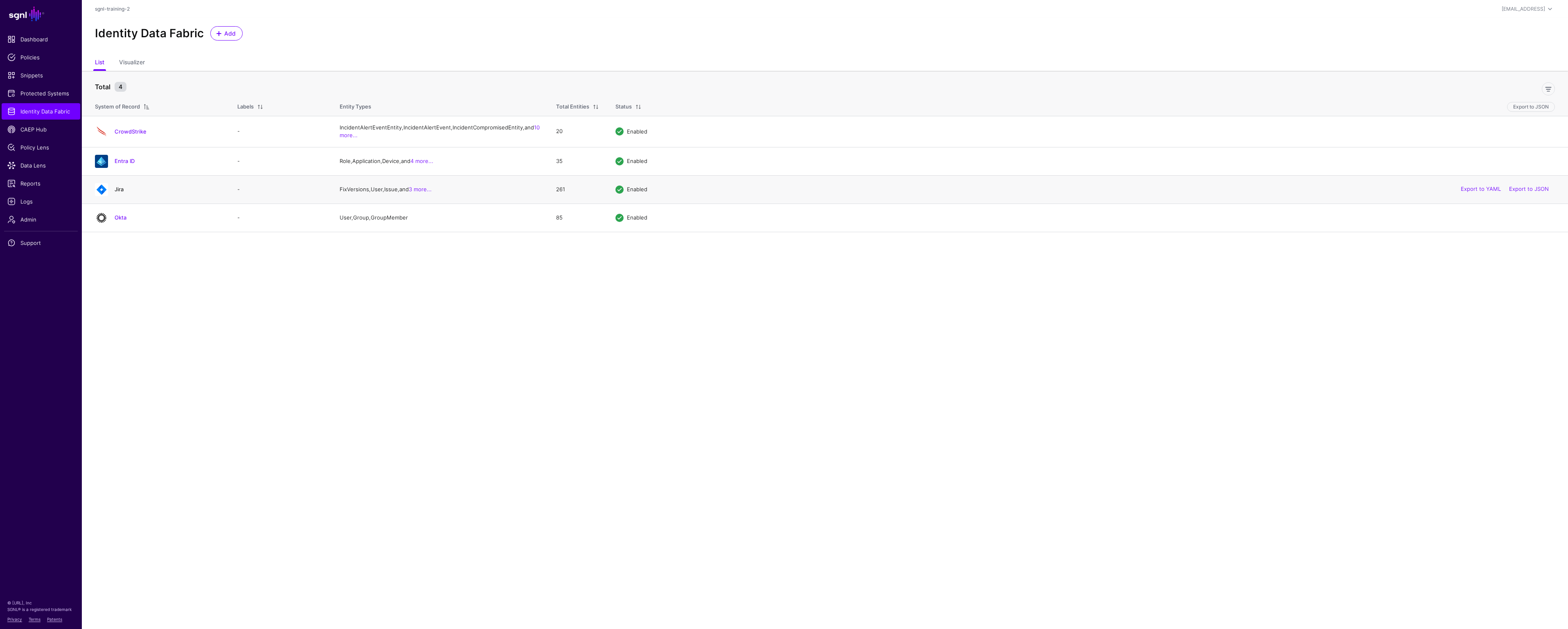
click at [119, 192] on link "Jira" at bounding box center [119, 189] width 9 height 7
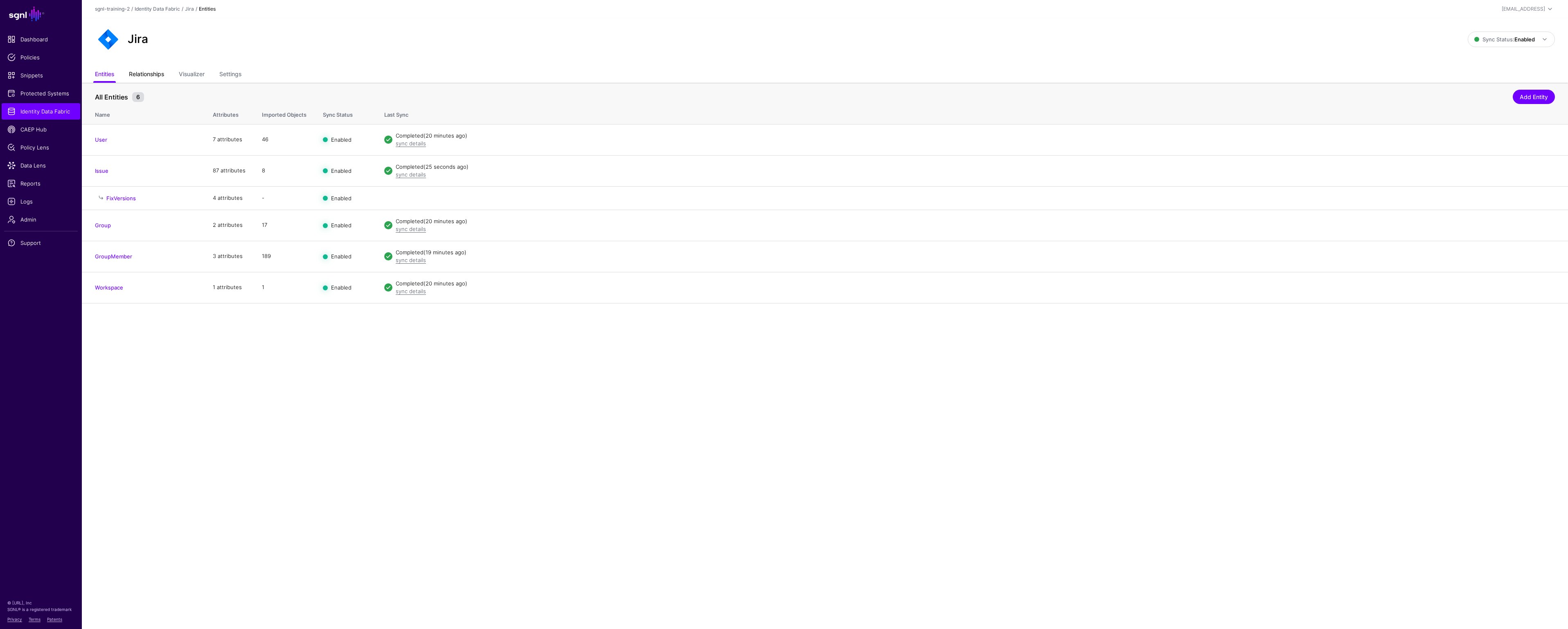
click at [149, 78] on link "Relationships" at bounding box center [147, 75] width 35 height 16
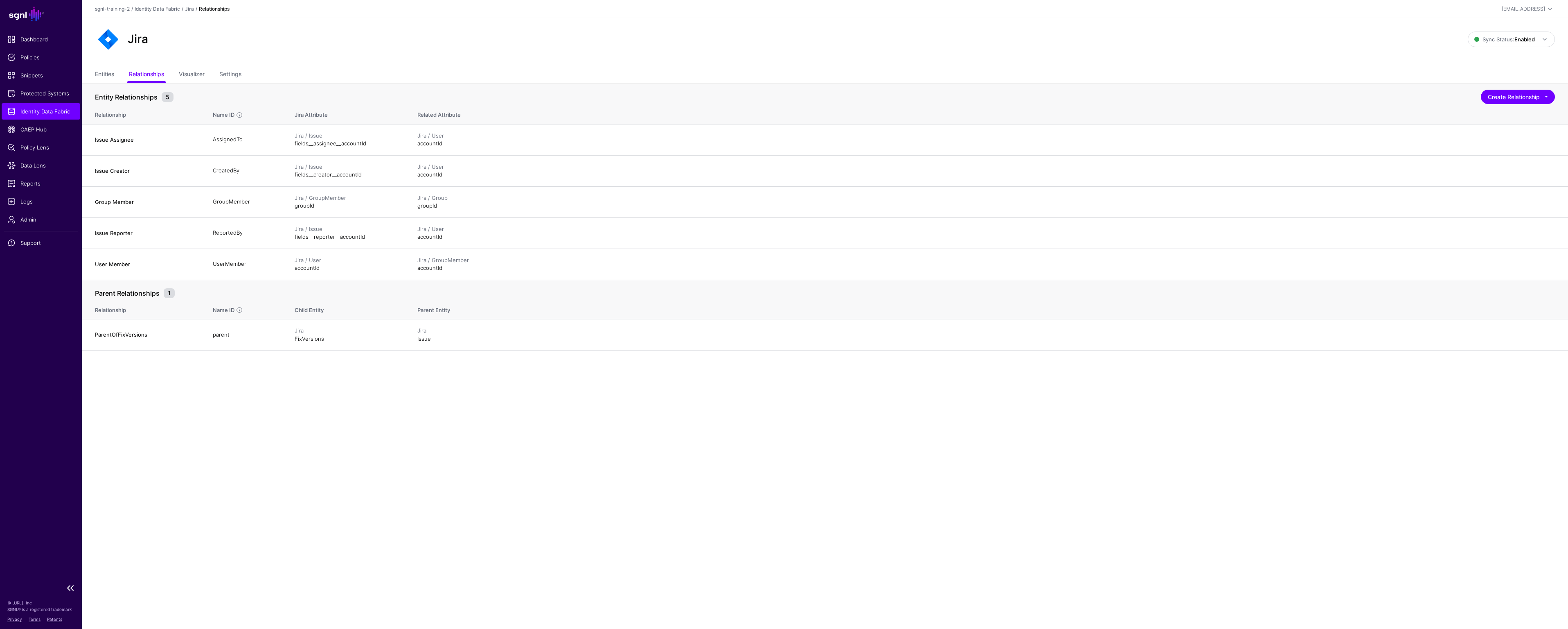
click at [58, 109] on span "Identity Data Fabric" at bounding box center [41, 111] width 67 height 8
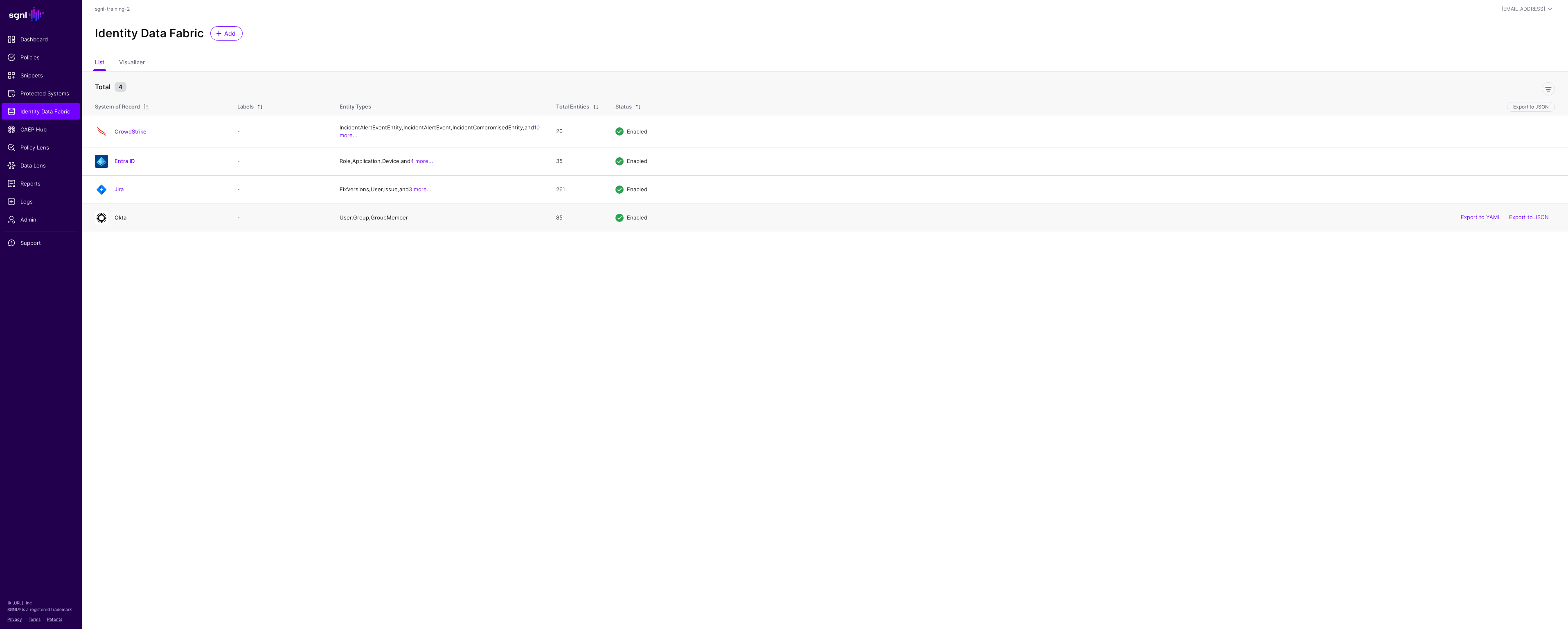
click at [121, 220] on link "Okta" at bounding box center [120, 217] width 12 height 7
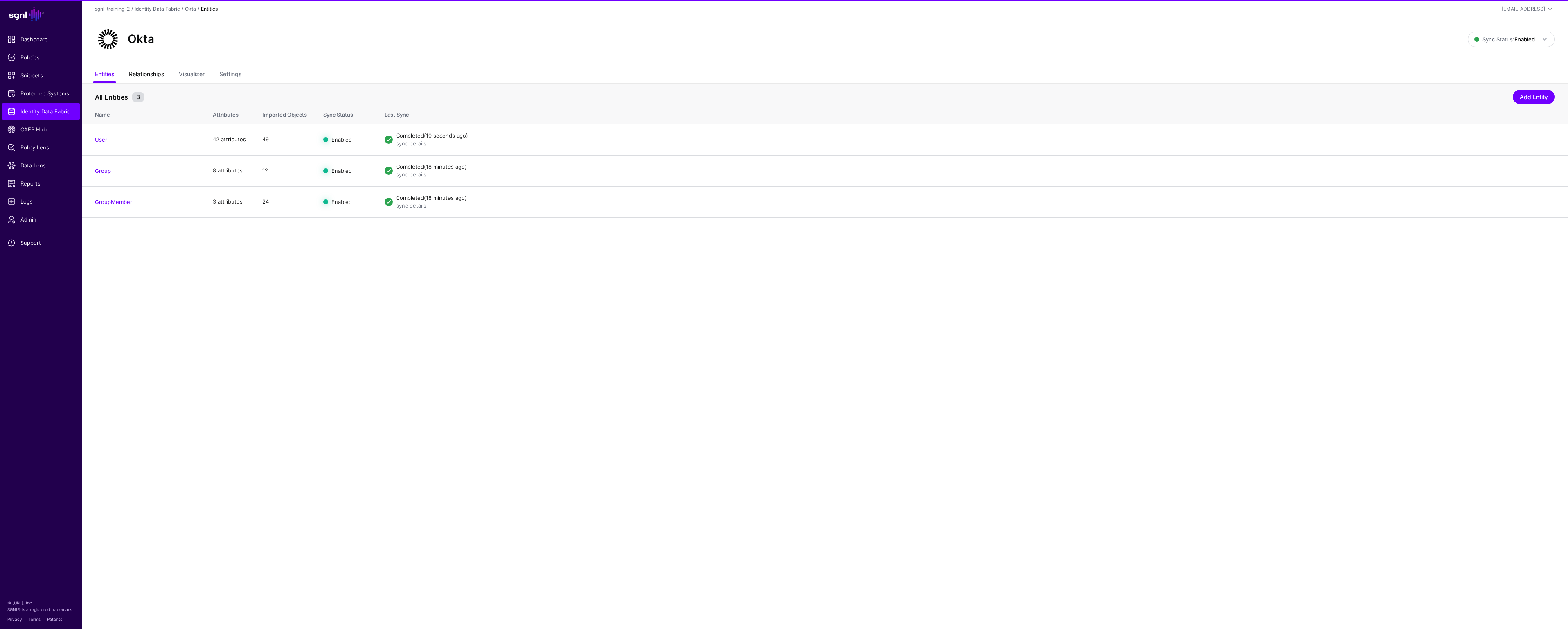
click at [155, 74] on link "Relationships" at bounding box center [147, 75] width 35 height 16
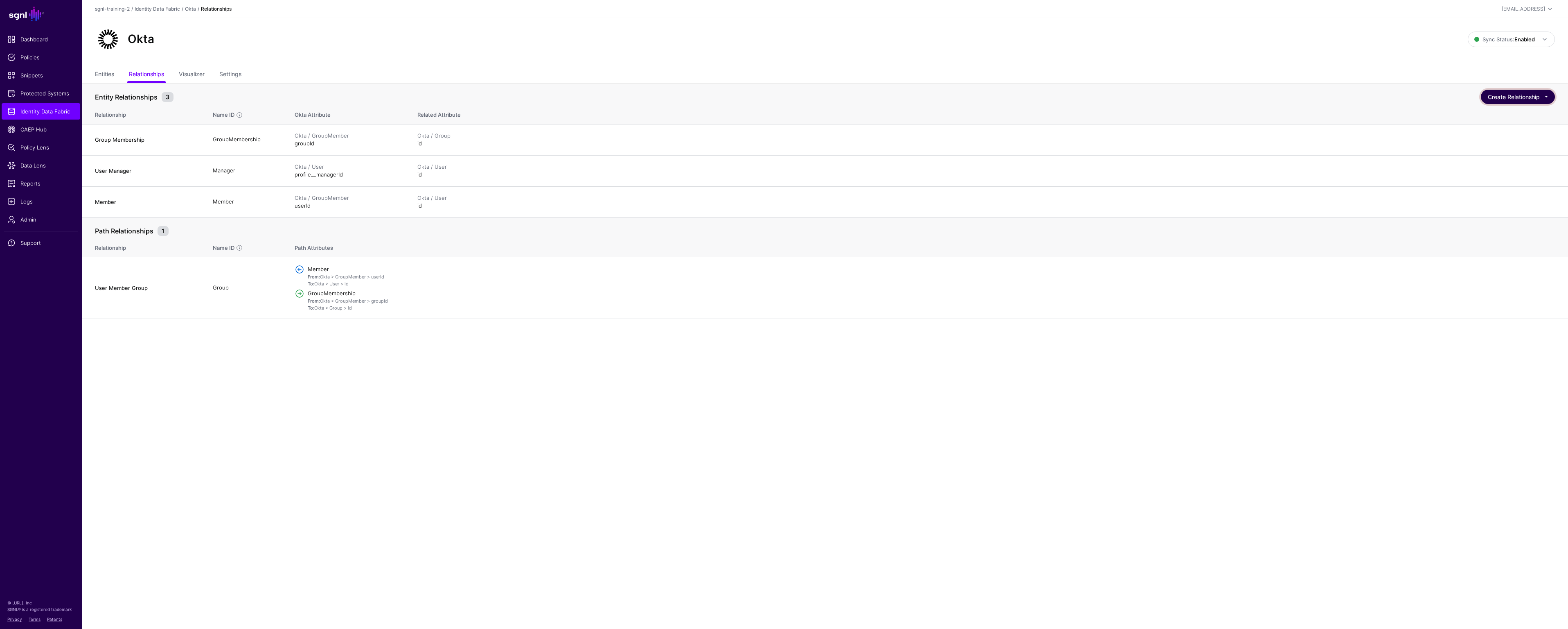
click at [1547, 96] on button "Create Relationship" at bounding box center [1518, 97] width 74 height 15
click at [1513, 128] on p "Define Relationships between Entities in the same SoR or between Entities belon…" at bounding box center [1486, 128] width 123 height 13
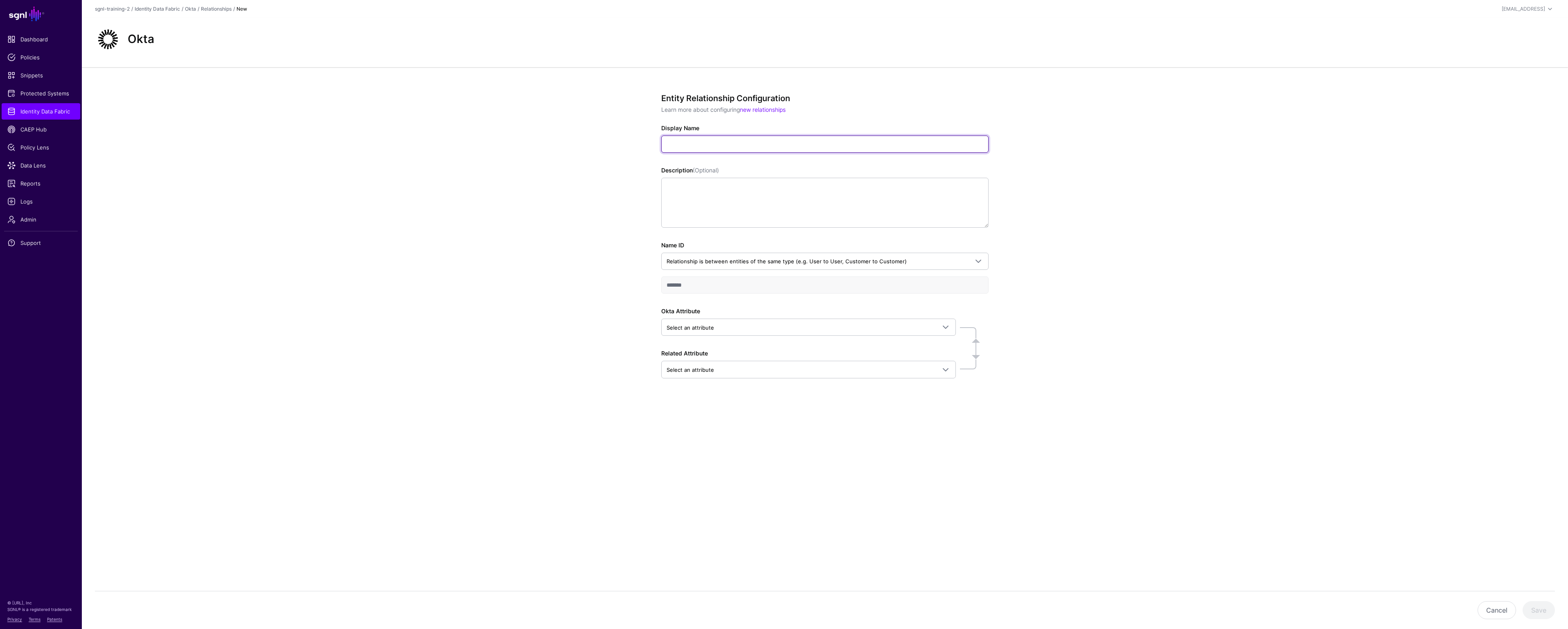
click at [963, 143] on input "Display Name" at bounding box center [825, 144] width 327 height 17
type input "**********"
click at [948, 332] on span at bounding box center [945, 327] width 10 height 10
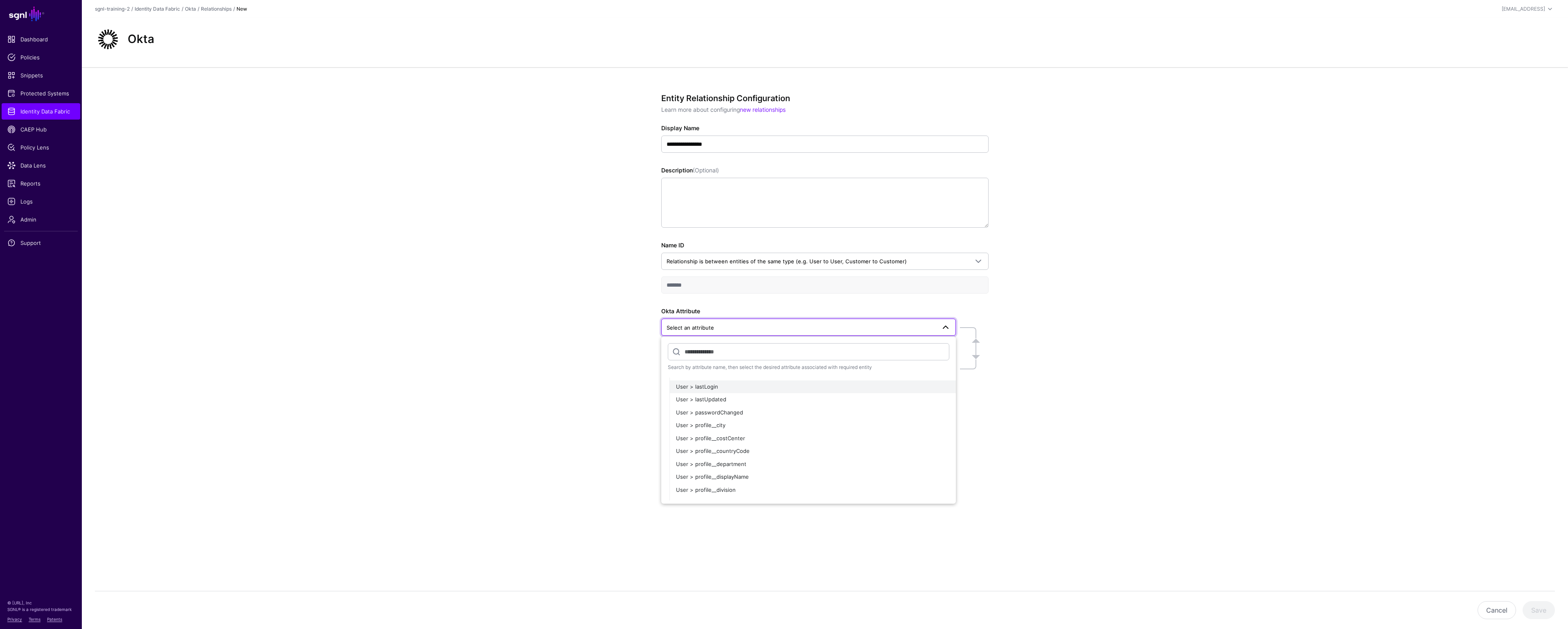
scroll to position [226, 0]
click at [838, 480] on div "User > profile__email" at bounding box center [813, 483] width 273 height 8
click at [858, 379] on span "Select an attribute" at bounding box center [808, 375] width 284 height 10
click at [792, 448] on div "User > emailAddress" at bounding box center [813, 446] width 273 height 8
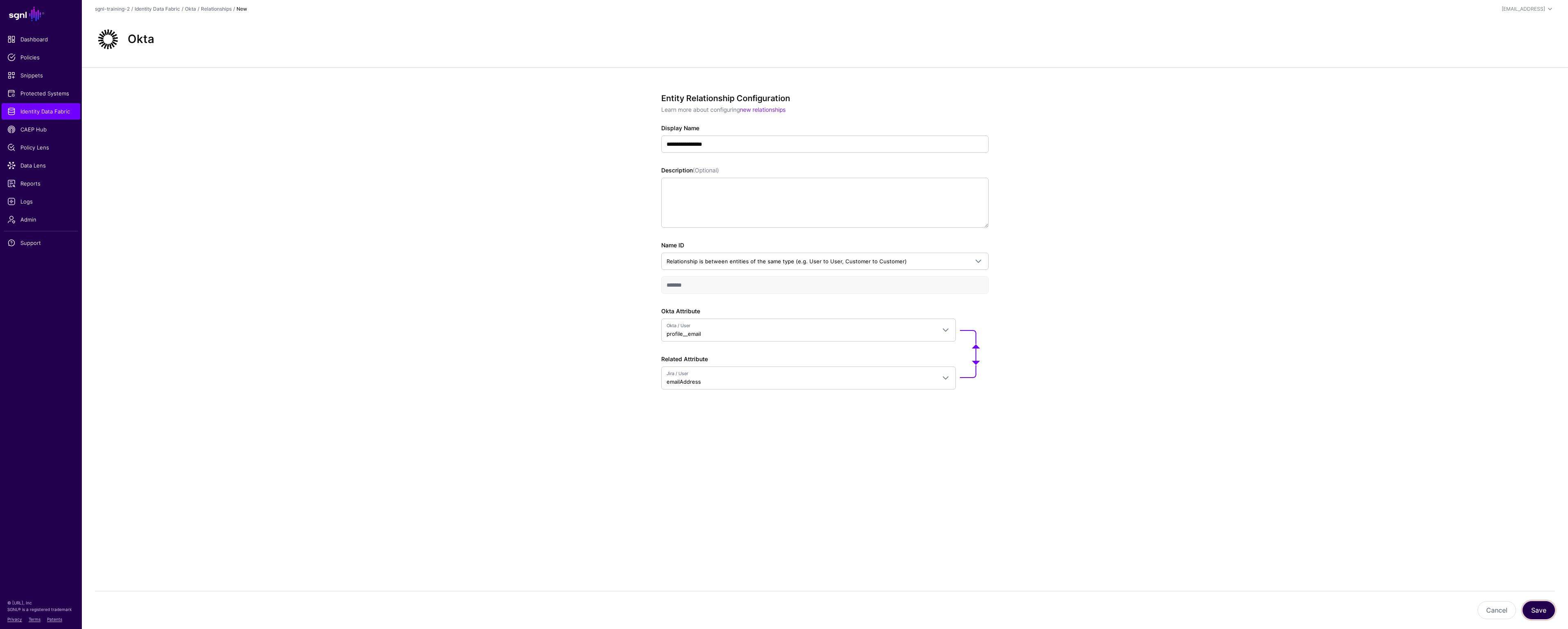
click at [1543, 609] on button "Save" at bounding box center [1538, 610] width 32 height 18
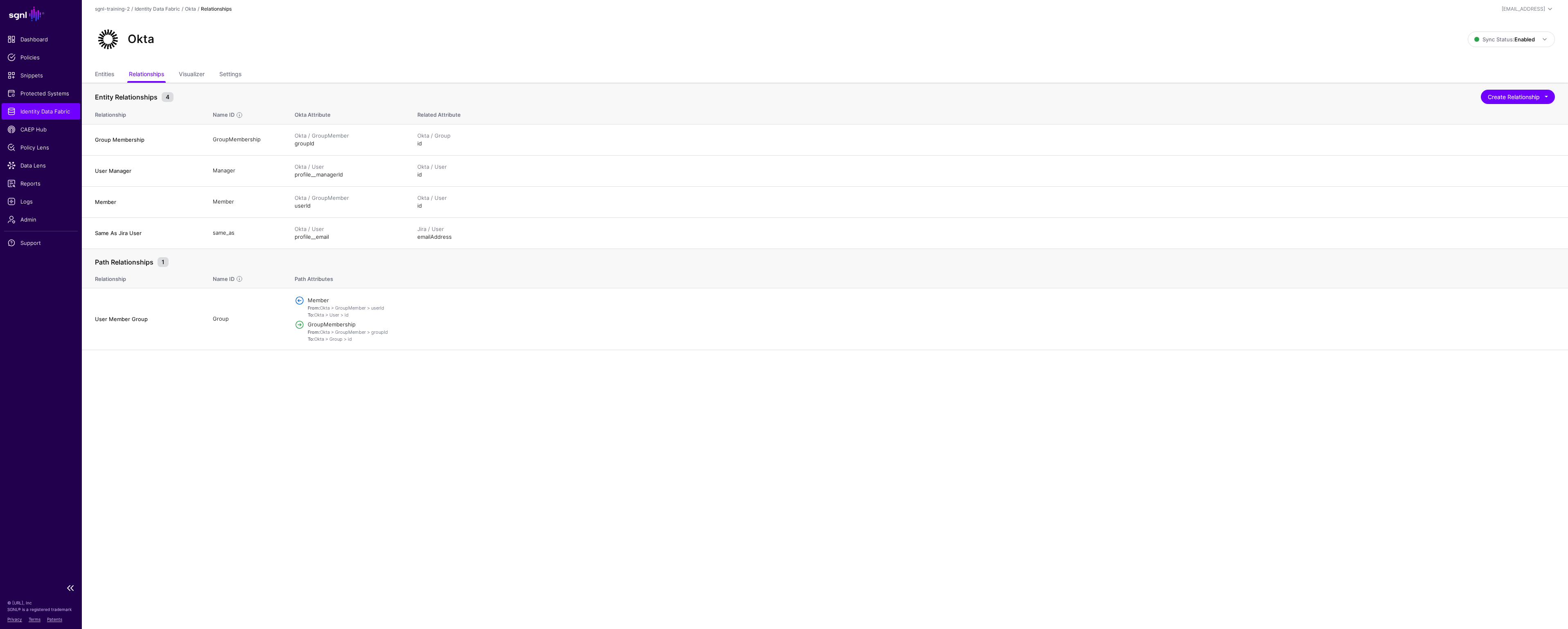
click at [38, 111] on span "Identity Data Fabric" at bounding box center [41, 111] width 67 height 8
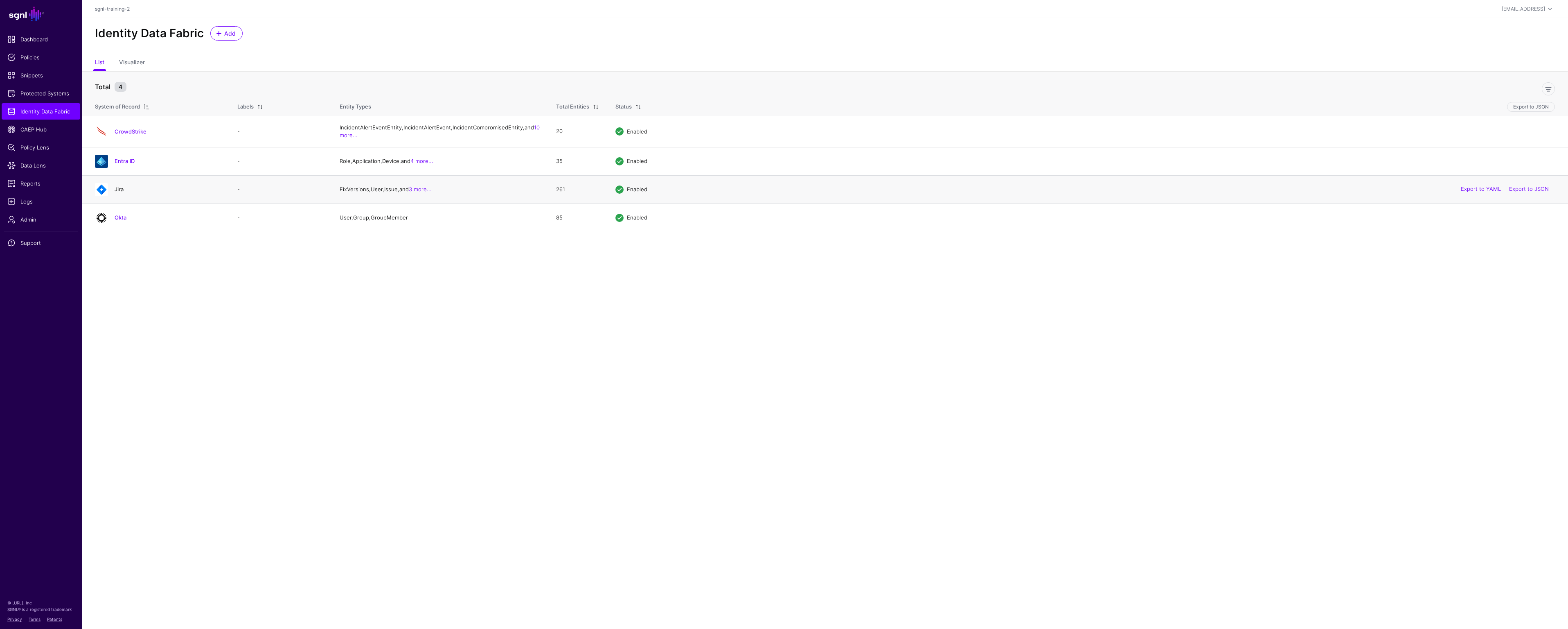
click at [121, 192] on link "Jira" at bounding box center [119, 189] width 9 height 7
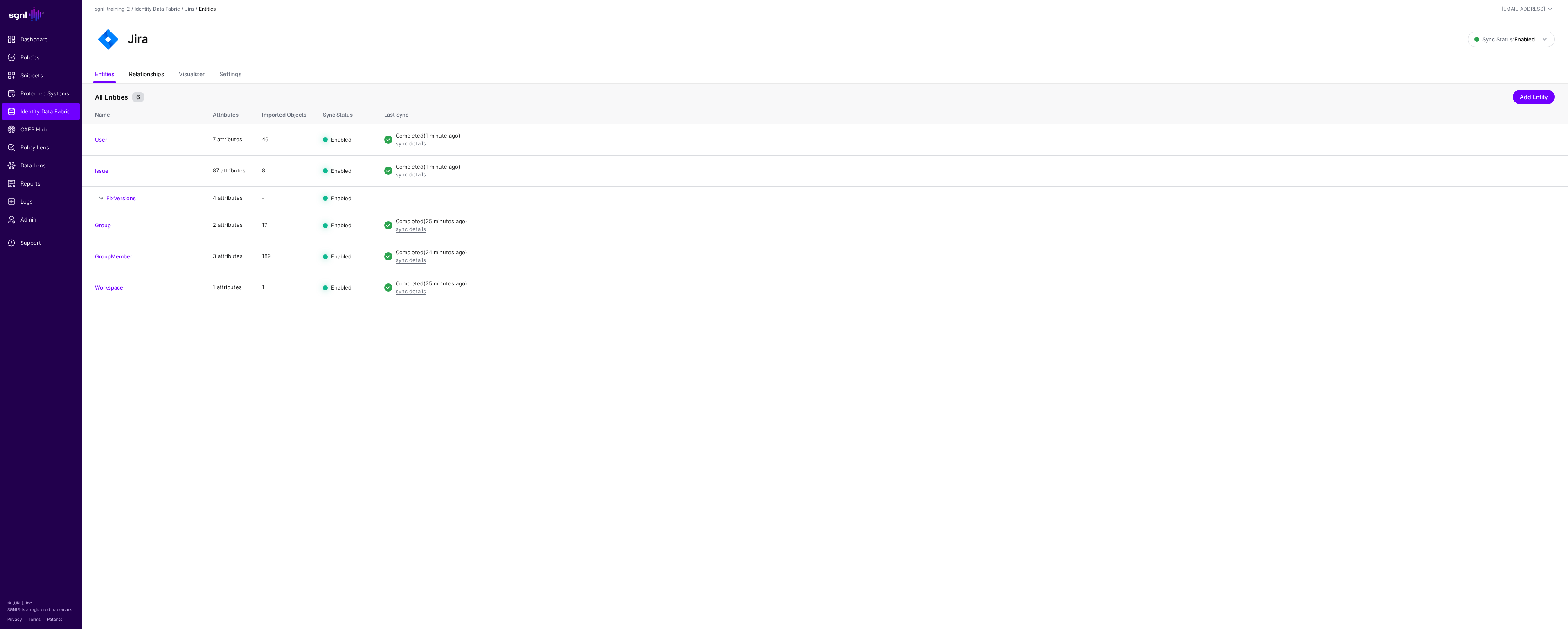
click at [155, 72] on link "Relationships" at bounding box center [147, 75] width 35 height 16
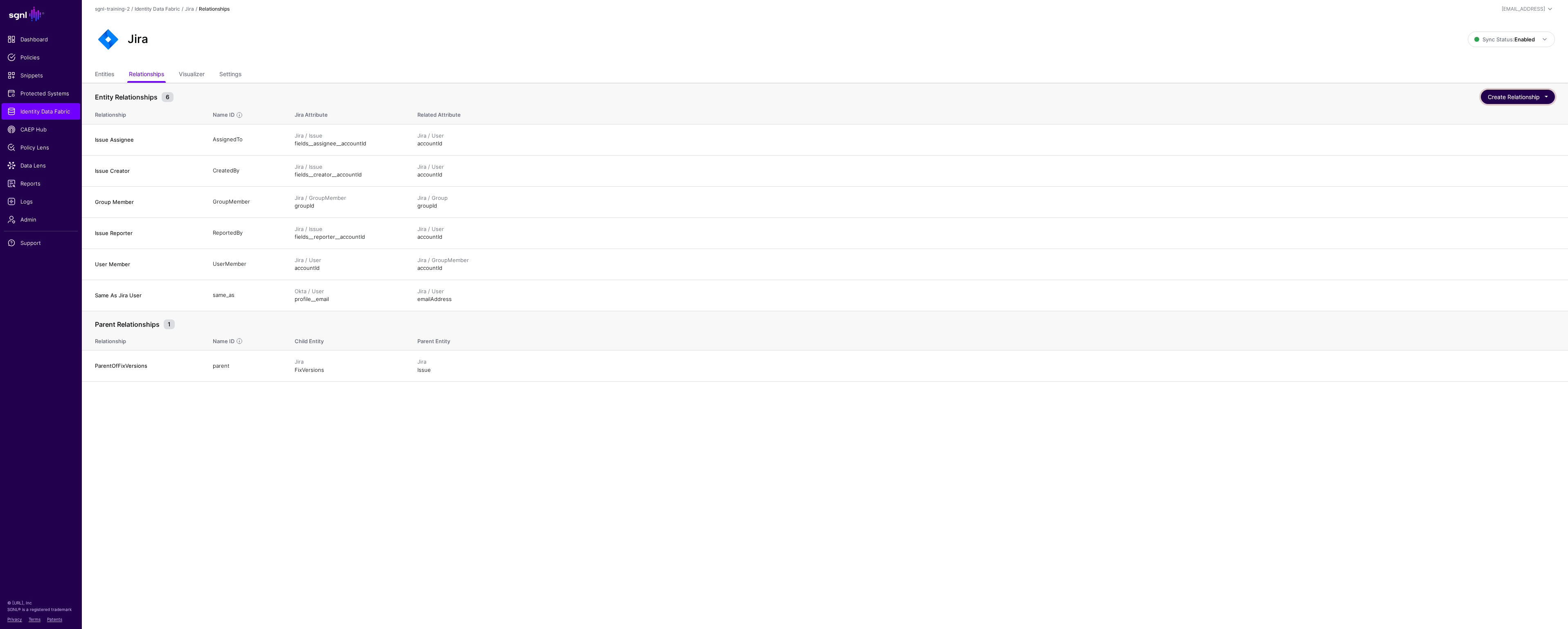
click at [1537, 97] on button "Create Relationship" at bounding box center [1518, 97] width 74 height 15
click at [1494, 127] on p "Define Relationships between Entities in the same SoR or between Entities belon…" at bounding box center [1486, 128] width 123 height 13
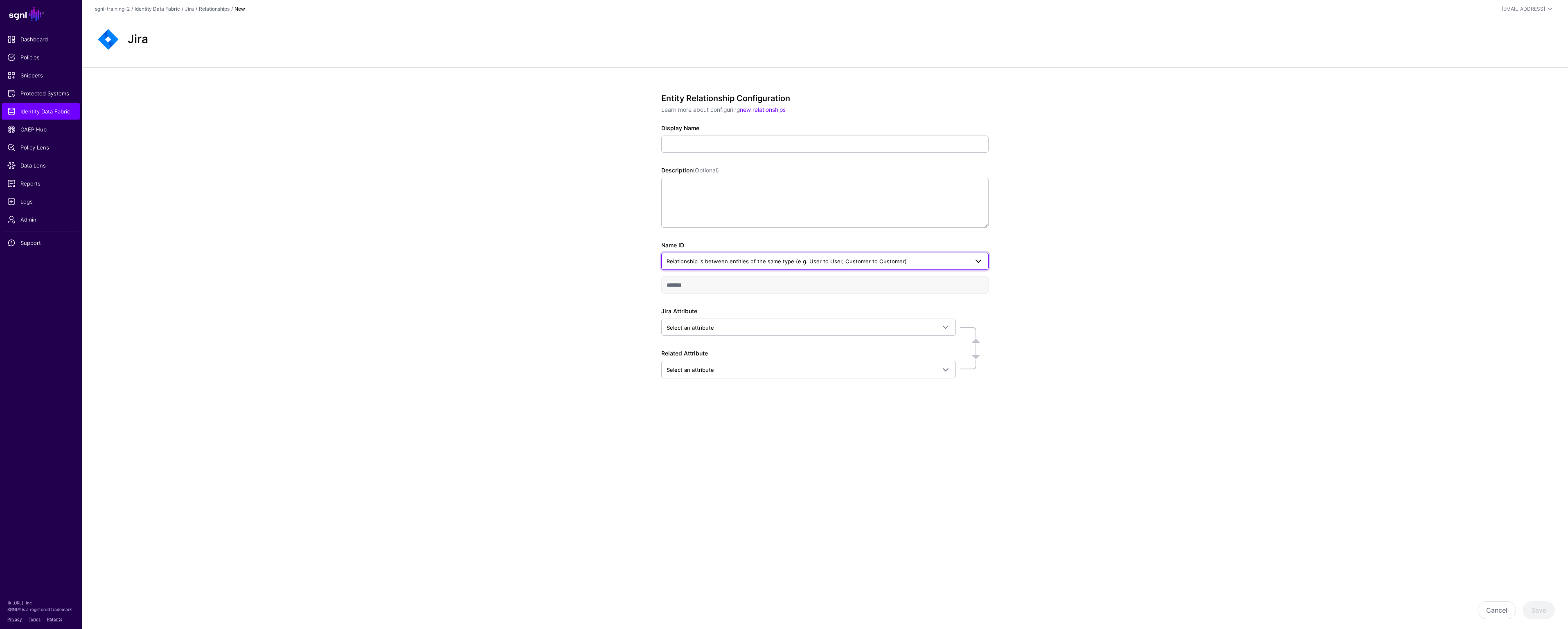
click at [980, 261] on span at bounding box center [978, 261] width 10 height 10
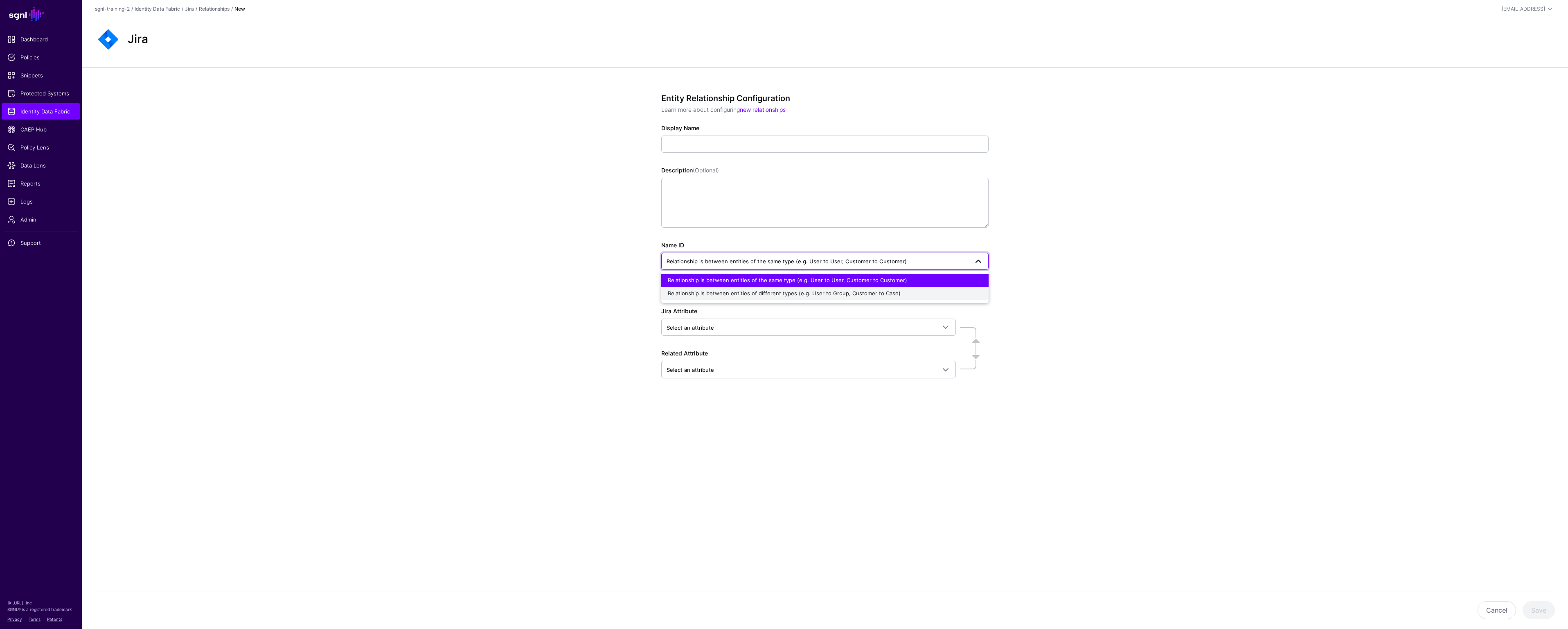
click at [943, 294] on div "Relationship is between entities of different types (e.g. User to Group, Custom…" at bounding box center [825, 293] width 314 height 8
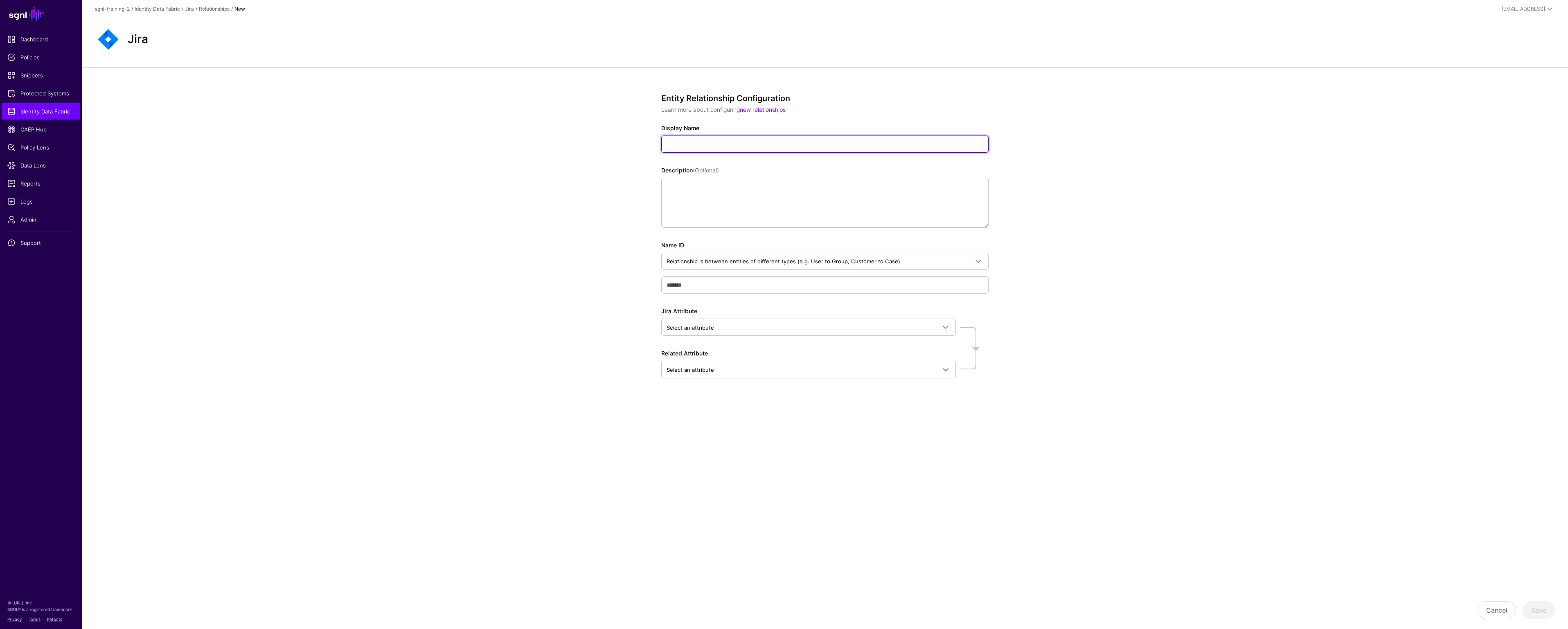
paste input "**********"
type input "**********"
click at [761, 286] on input "**********" at bounding box center [825, 285] width 327 height 17
paste input "**********"
type input "**********"
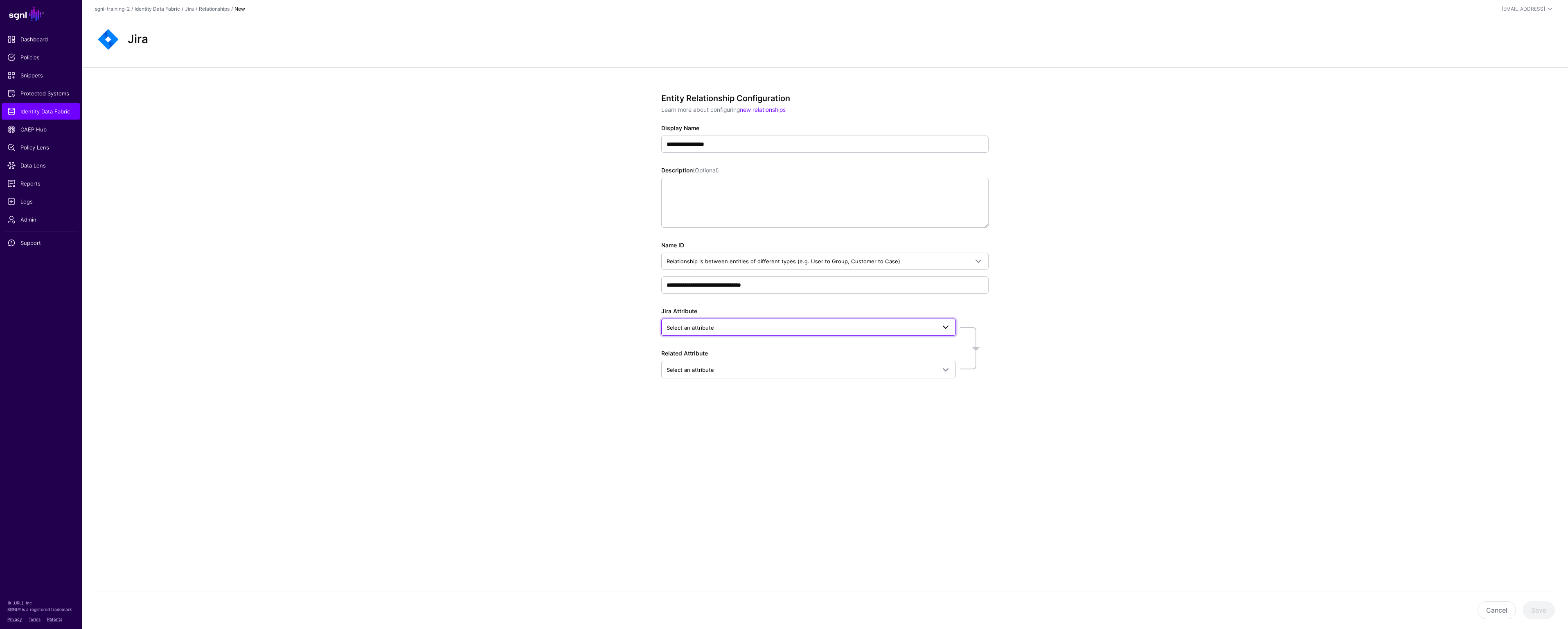
click at [933, 325] on span "Select an attribute" at bounding box center [801, 327] width 269 height 9
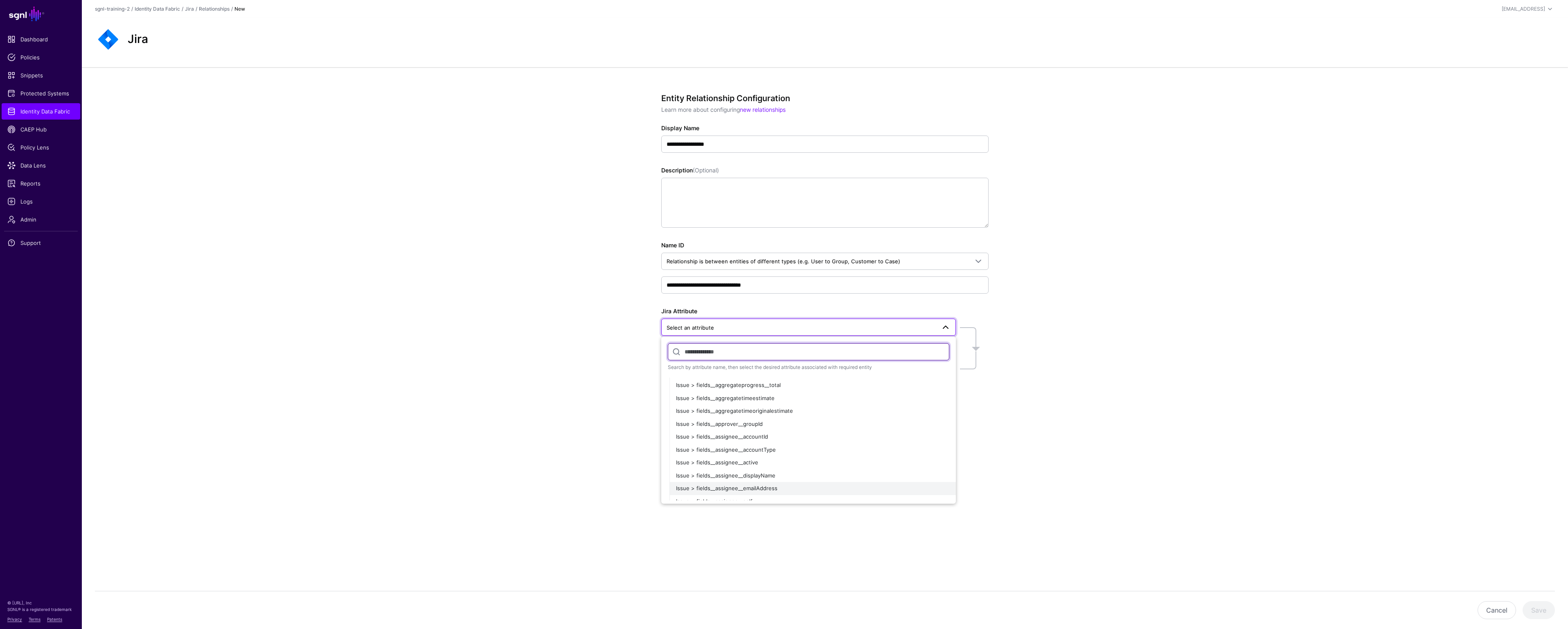
scroll to position [143, 0]
click at [832, 423] on div "Issue > fields__approver__groupId" at bounding box center [813, 424] width 273 height 8
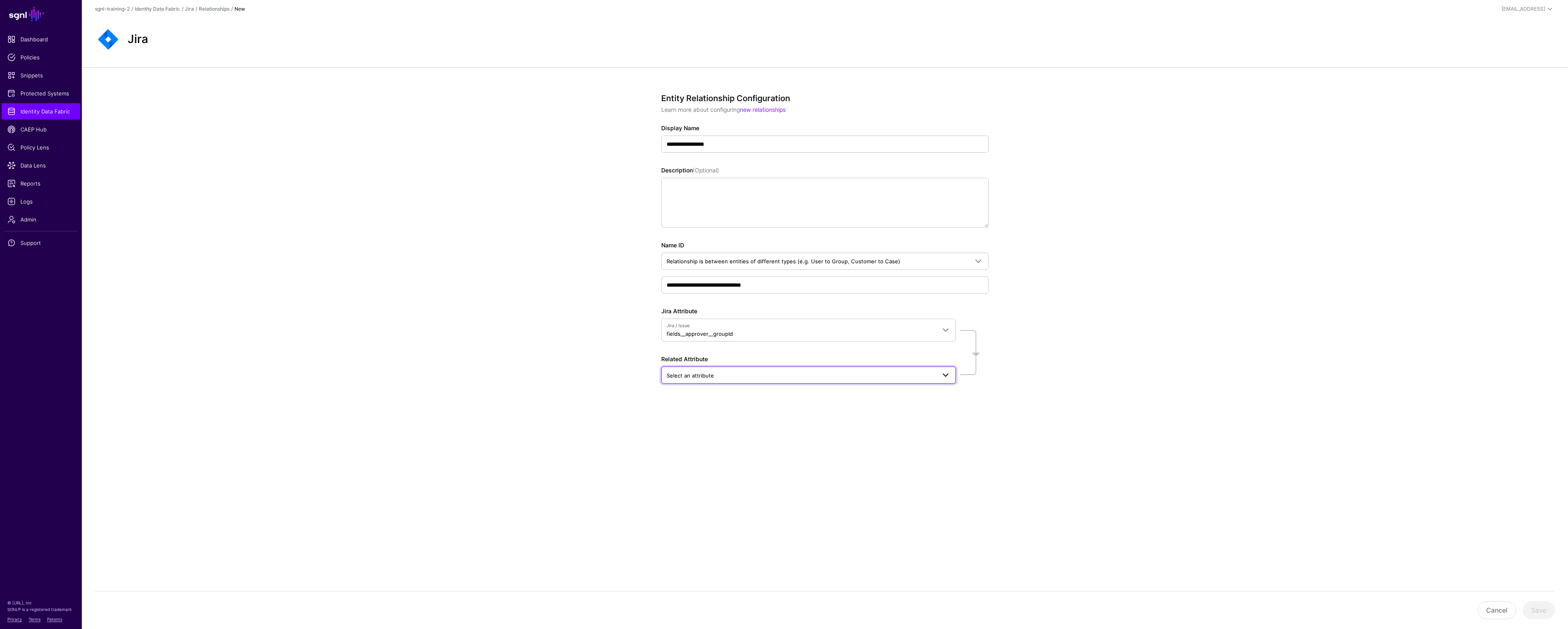
click at [920, 379] on span "Select an attribute" at bounding box center [808, 375] width 284 height 10
type input "***"
click at [843, 488] on div "Group > groupId" at bounding box center [813, 488] width 273 height 8
click at [1548, 608] on button "Save" at bounding box center [1538, 610] width 32 height 18
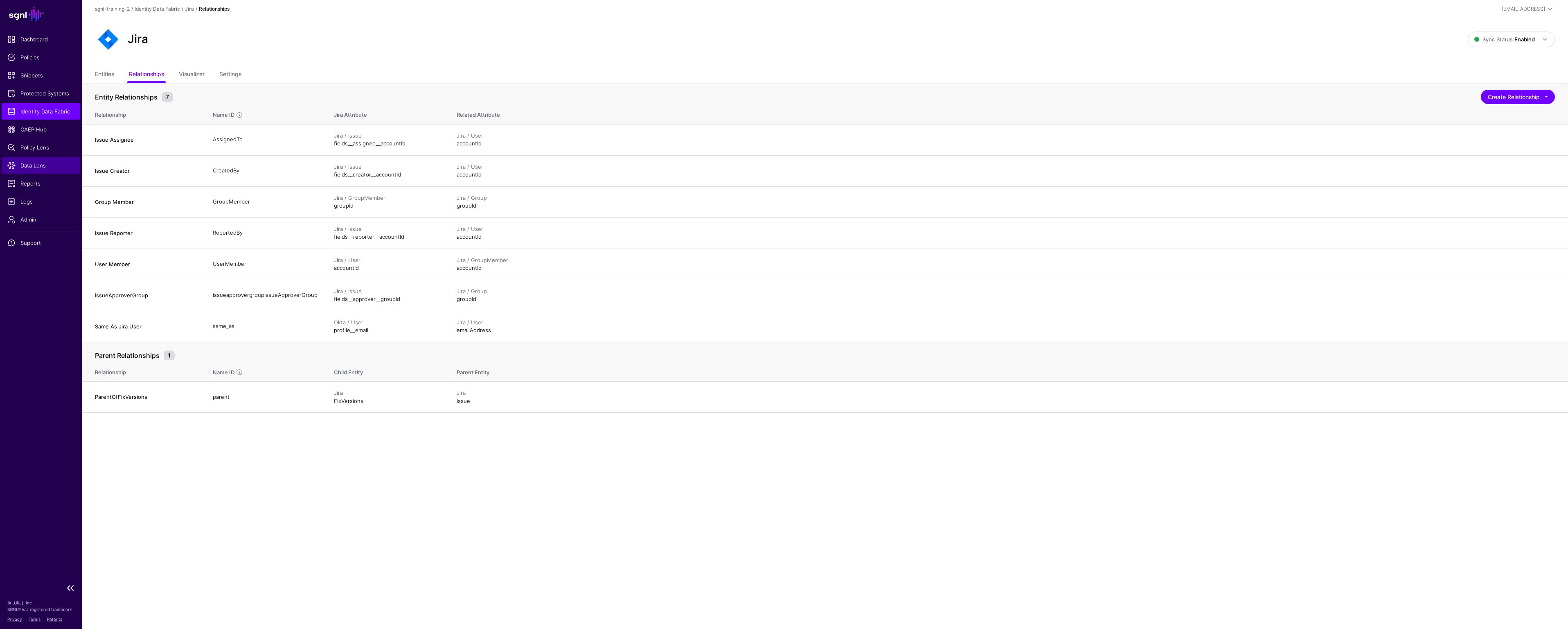
click at [39, 161] on span "Data Lens" at bounding box center [41, 165] width 67 height 8
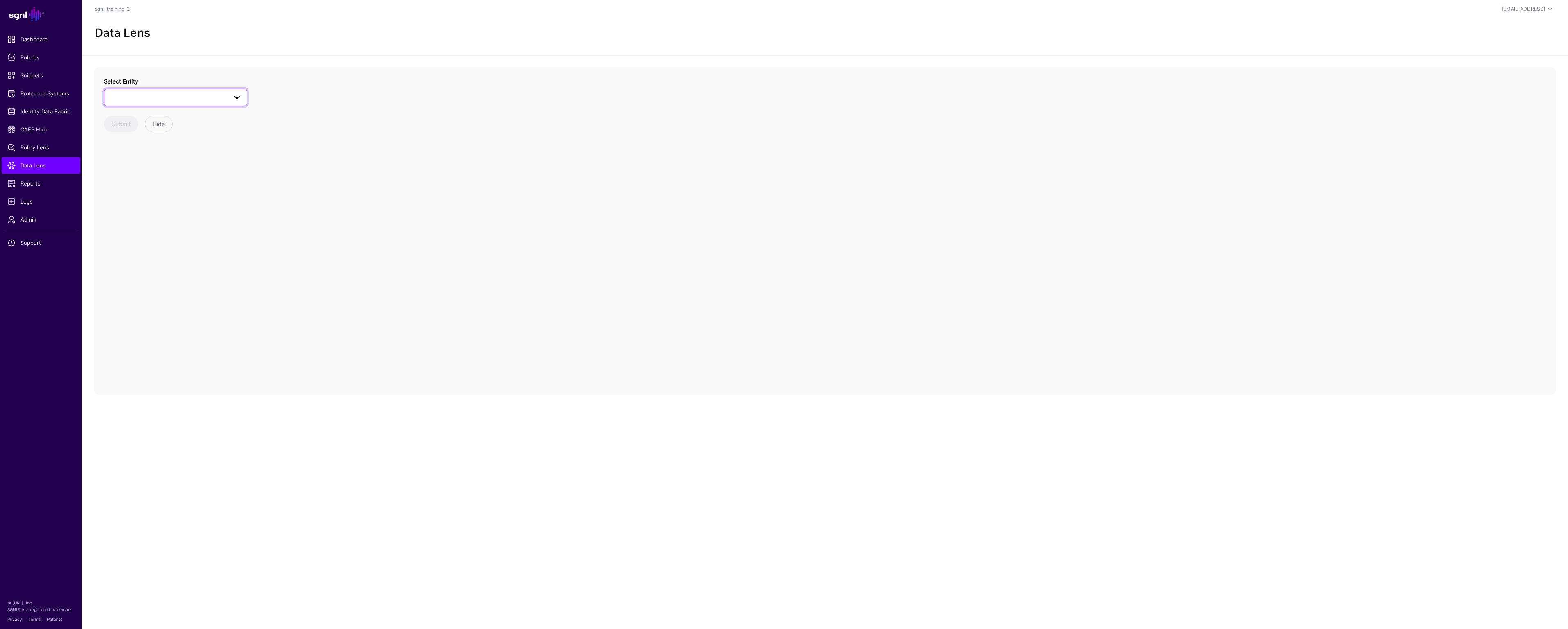
click at [231, 99] on span at bounding box center [234, 97] width 15 height 10
type input "**"
click at [182, 184] on div "User" at bounding box center [180, 184] width 122 height 8
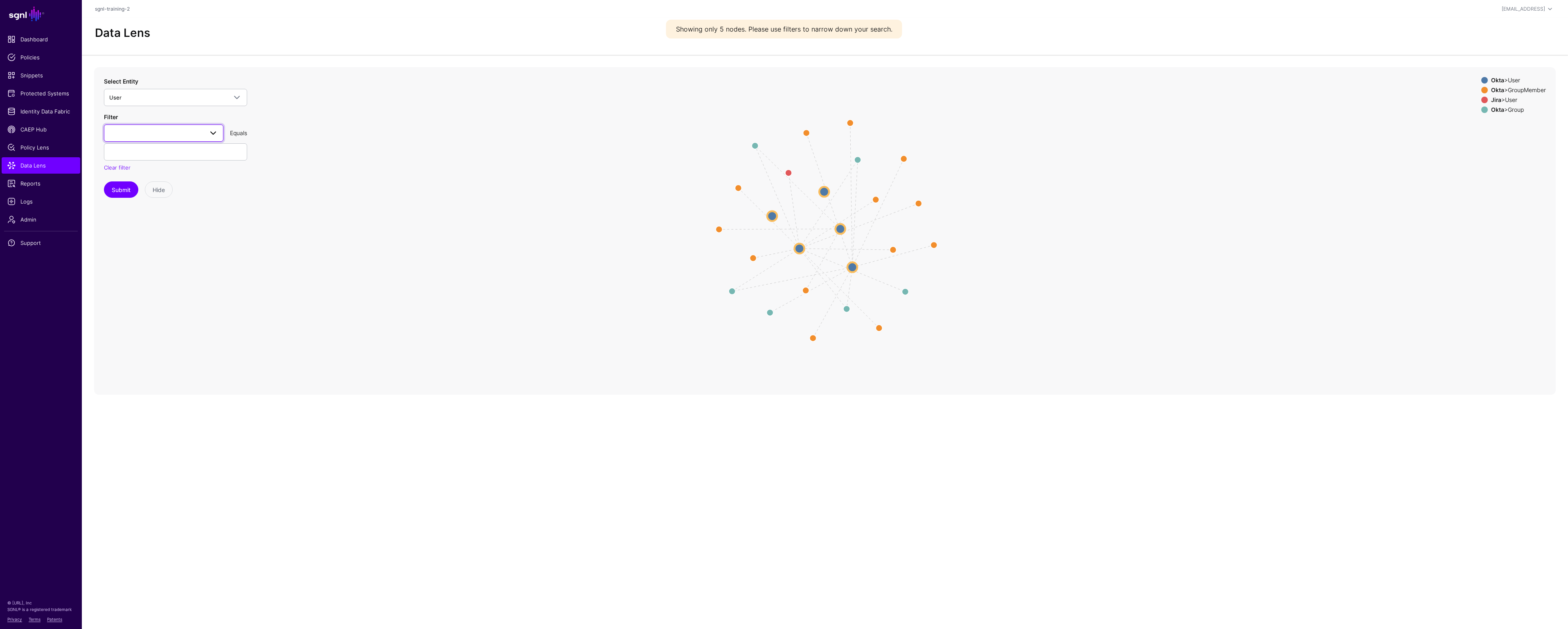
click at [208, 133] on span at bounding box center [213, 133] width 10 height 10
click at [180, 265] on div "profile__email" at bounding box center [164, 265] width 107 height 8
click at [194, 152] on input "text" at bounding box center [175, 152] width 143 height 17
type input "**********"
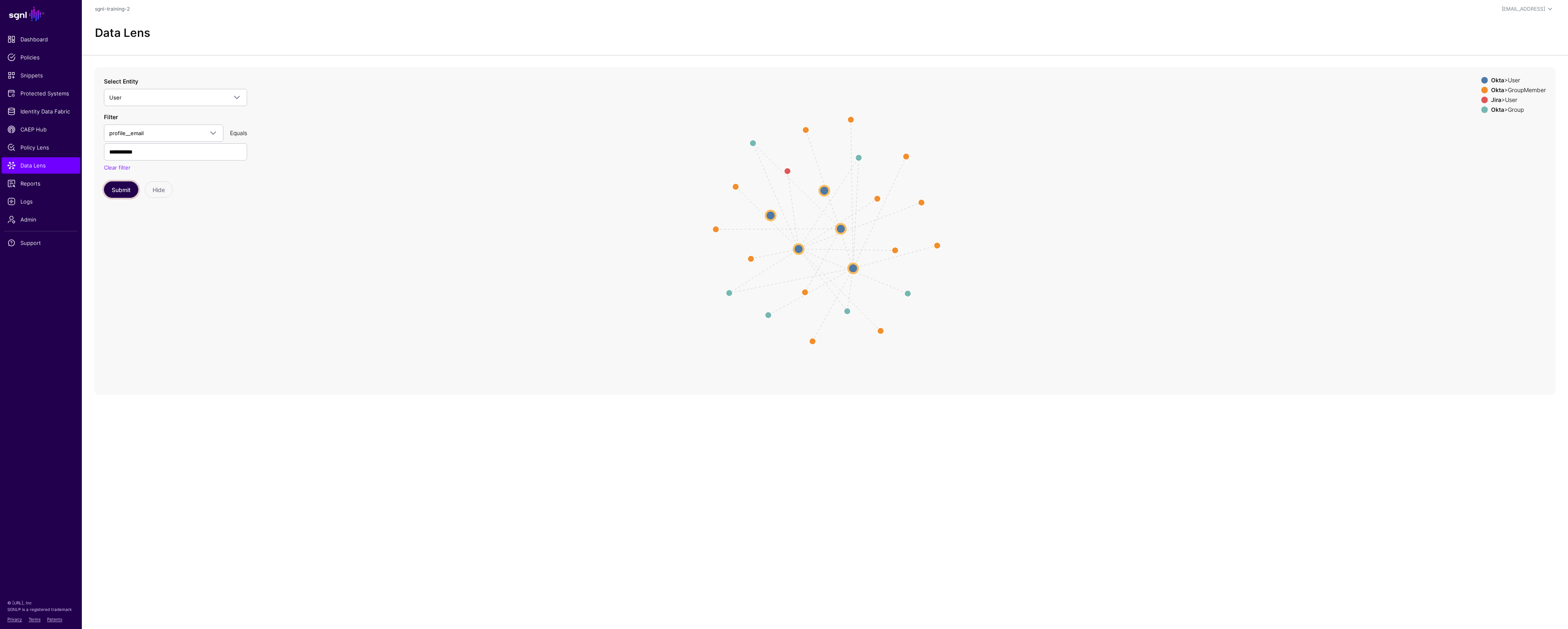
click at [117, 184] on button "Submit" at bounding box center [121, 189] width 34 height 16
click at [844, 227] on circle at bounding box center [845, 229] width 10 height 10
click at [844, 228] on circle at bounding box center [845, 229] width 10 height 10
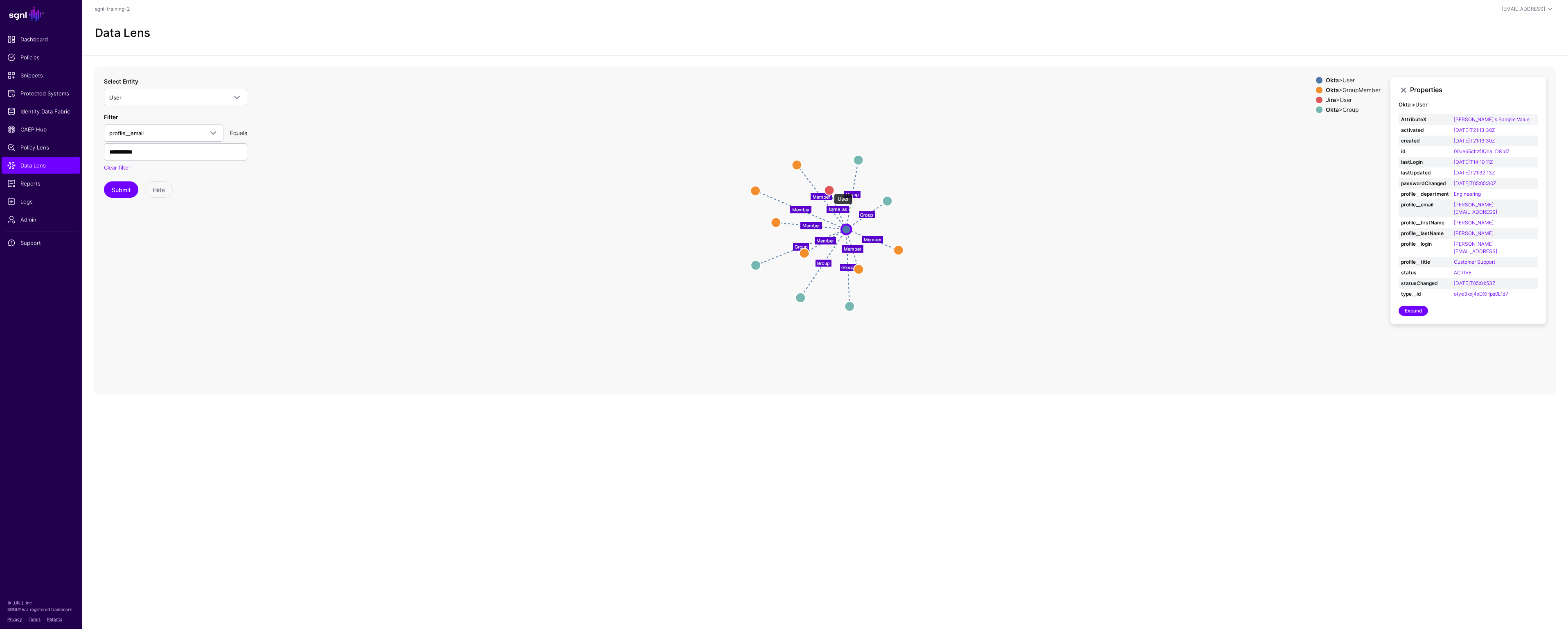
click at [830, 189] on circle at bounding box center [830, 190] width 10 height 10
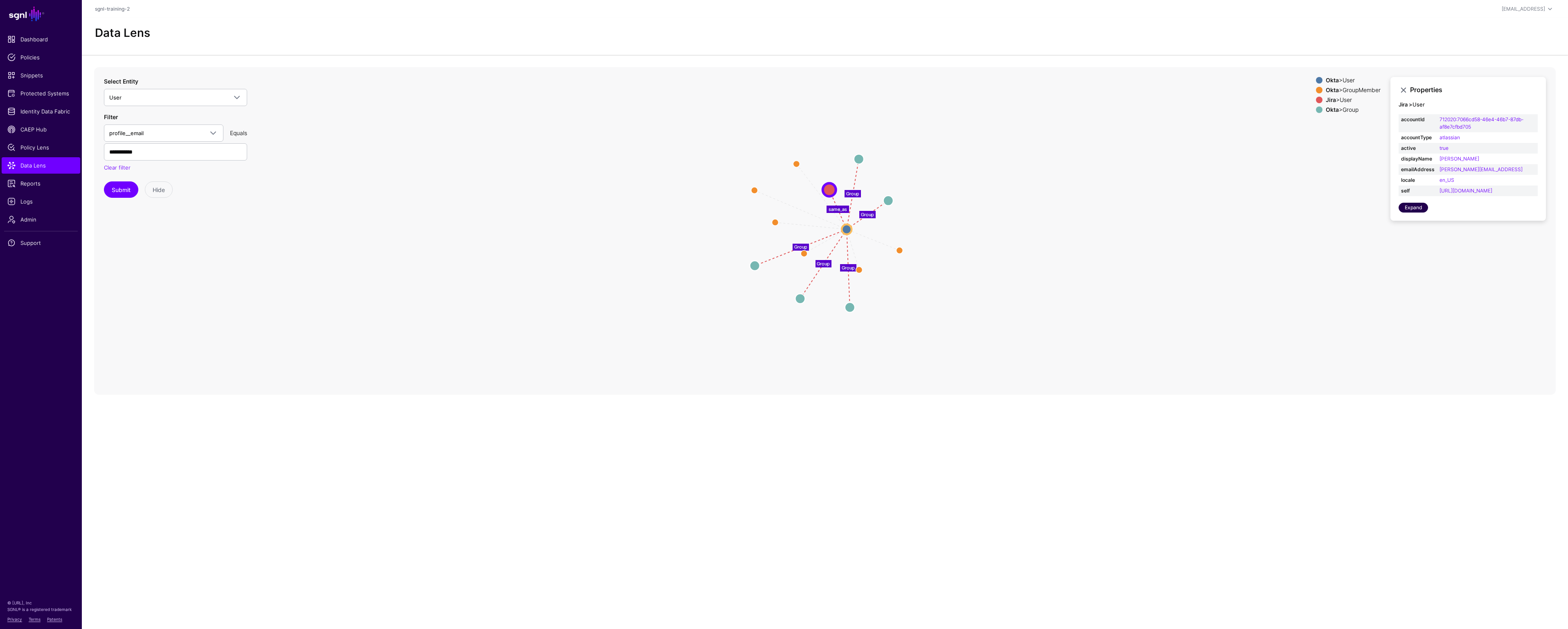
click at [1410, 213] on link "Expand" at bounding box center [1413, 208] width 29 height 10
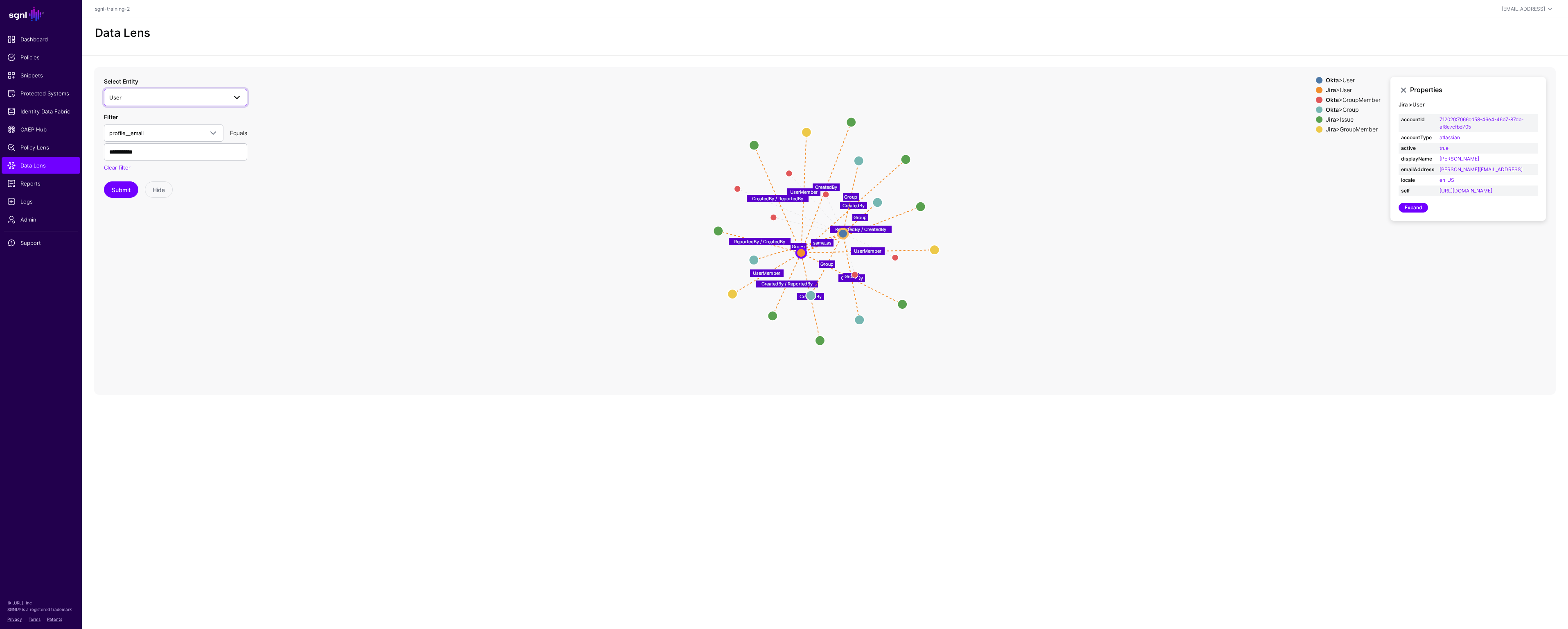
click at [231, 98] on span at bounding box center [234, 97] width 15 height 10
type input "*"
type input "**"
click at [150, 171] on div "Group" at bounding box center [180, 171] width 122 height 8
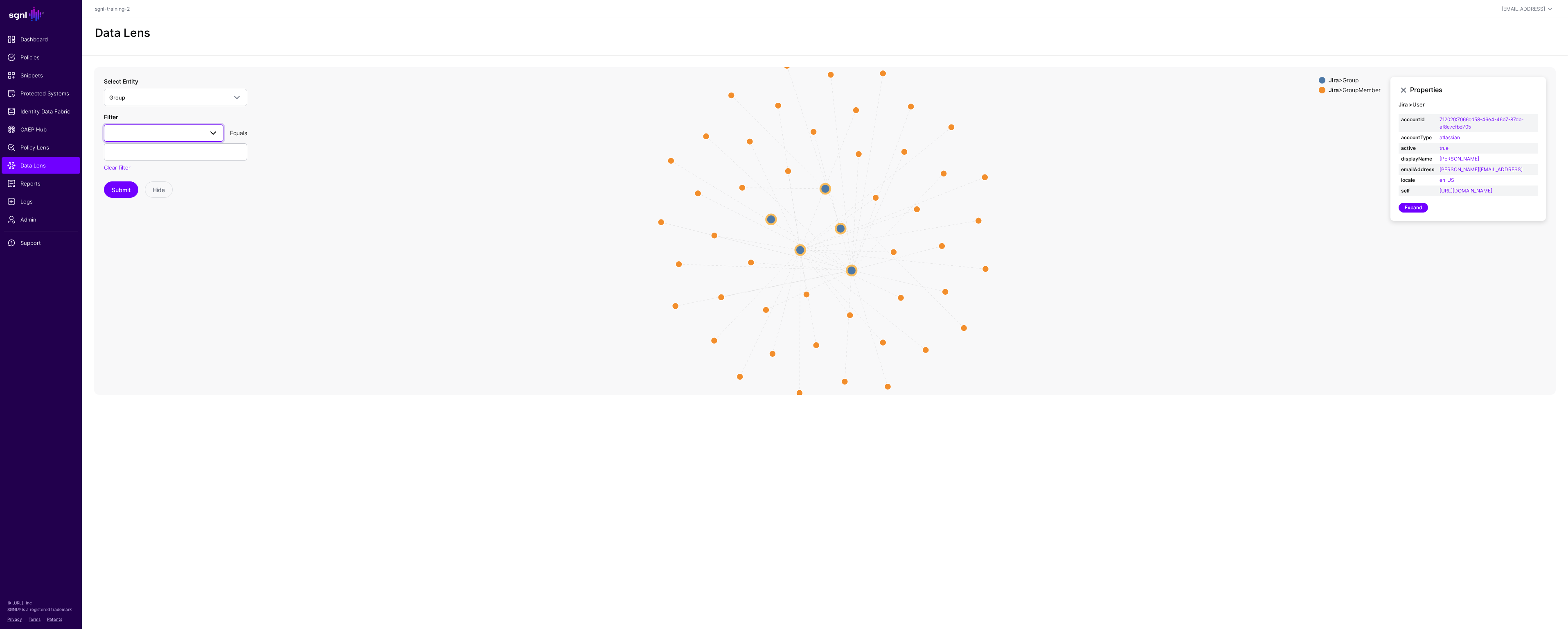
click at [209, 132] on span at bounding box center [213, 133] width 10 height 10
click at [181, 177] on div "groupId" at bounding box center [164, 179] width 107 height 8
click at [183, 155] on input "text" at bounding box center [175, 152] width 143 height 17
paste input "**********"
type input "**********"
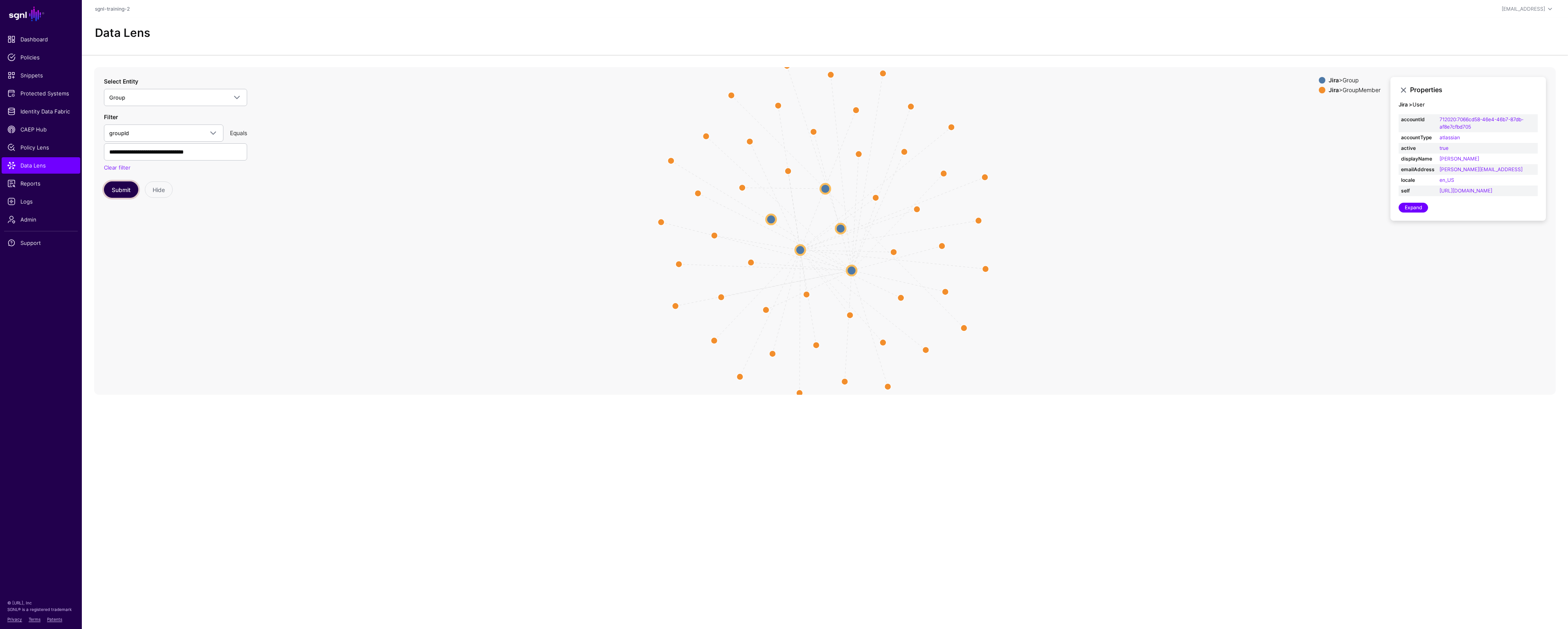
click at [128, 193] on button "Submit" at bounding box center [121, 189] width 34 height 16
click at [839, 230] on circle at bounding box center [841, 230] width 10 height 10
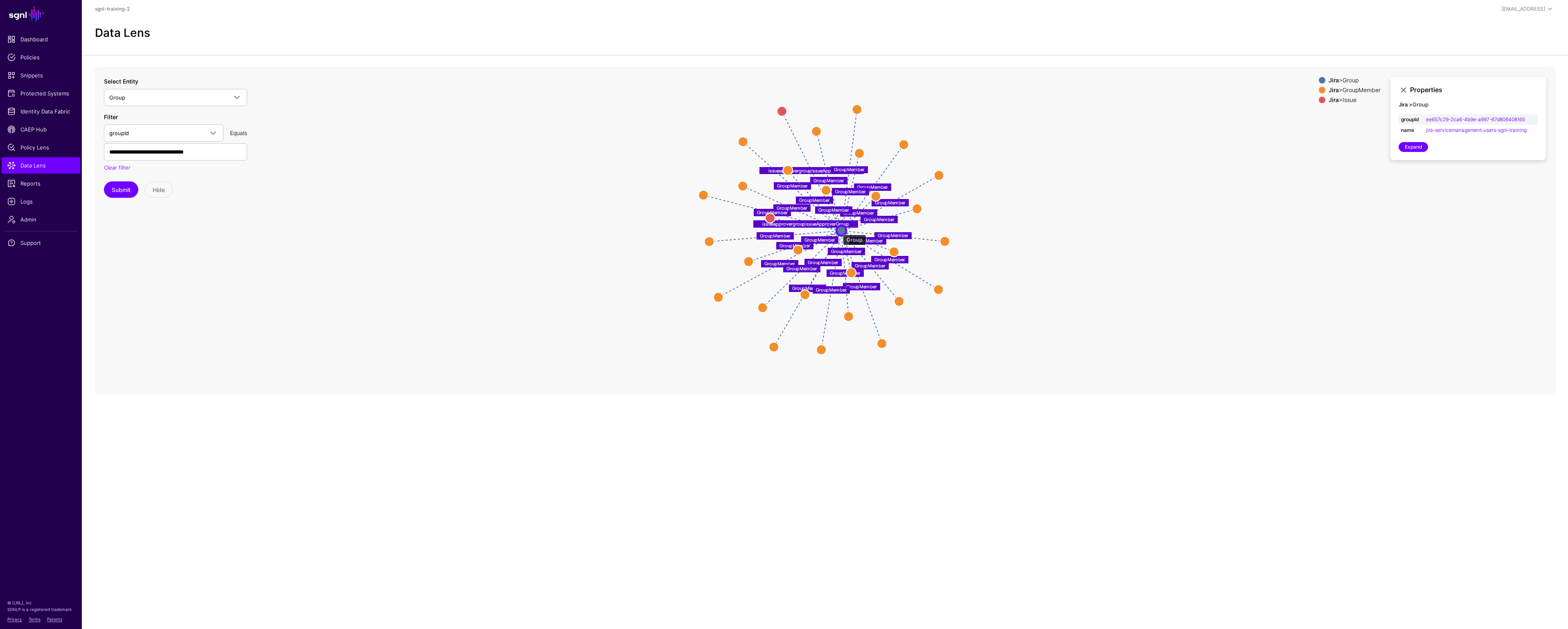
click at [839, 230] on circle at bounding box center [841, 230] width 10 height 10
click at [1055, 220] on icon "GroupMember GroupMember GroupMember issueapprovergroupIssueApproverGroup GroupM…" at bounding box center [825, 231] width 1461 height 328
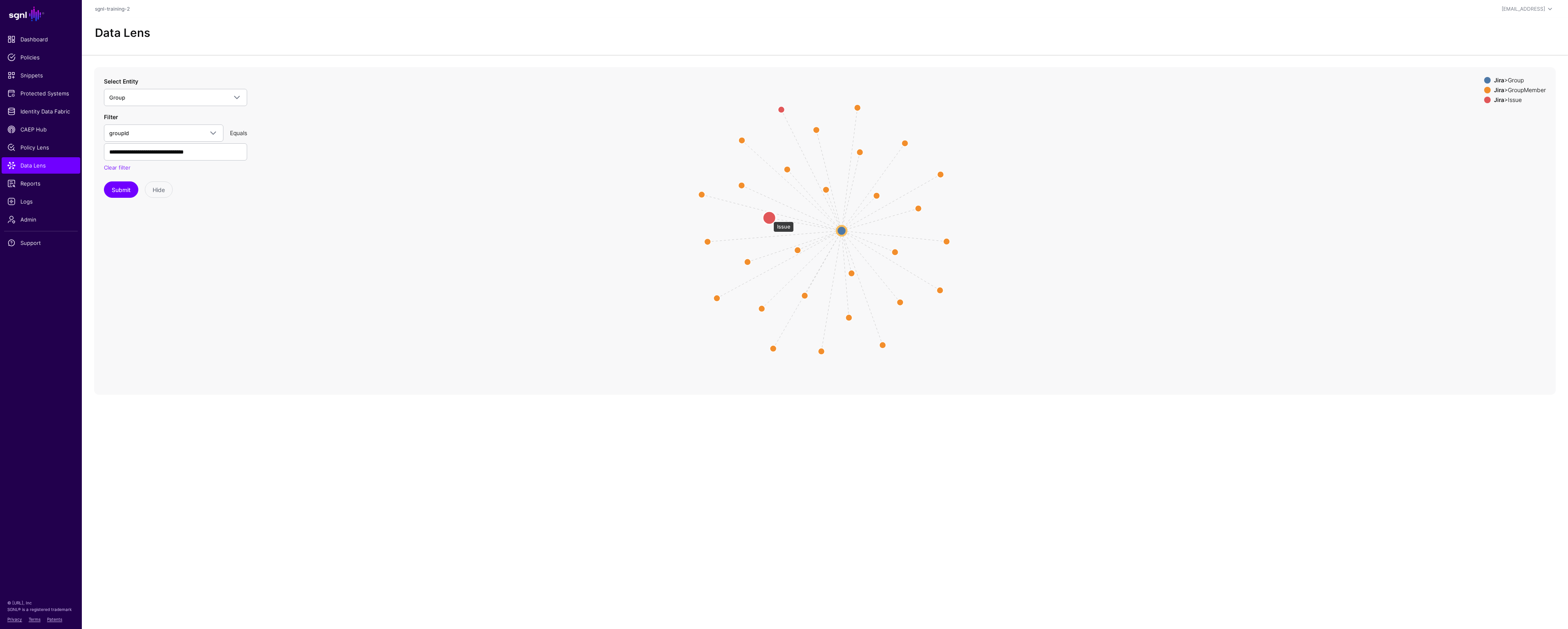
click at [769, 217] on circle at bounding box center [769, 218] width 13 height 13
click at [771, 217] on circle at bounding box center [769, 217] width 13 height 13
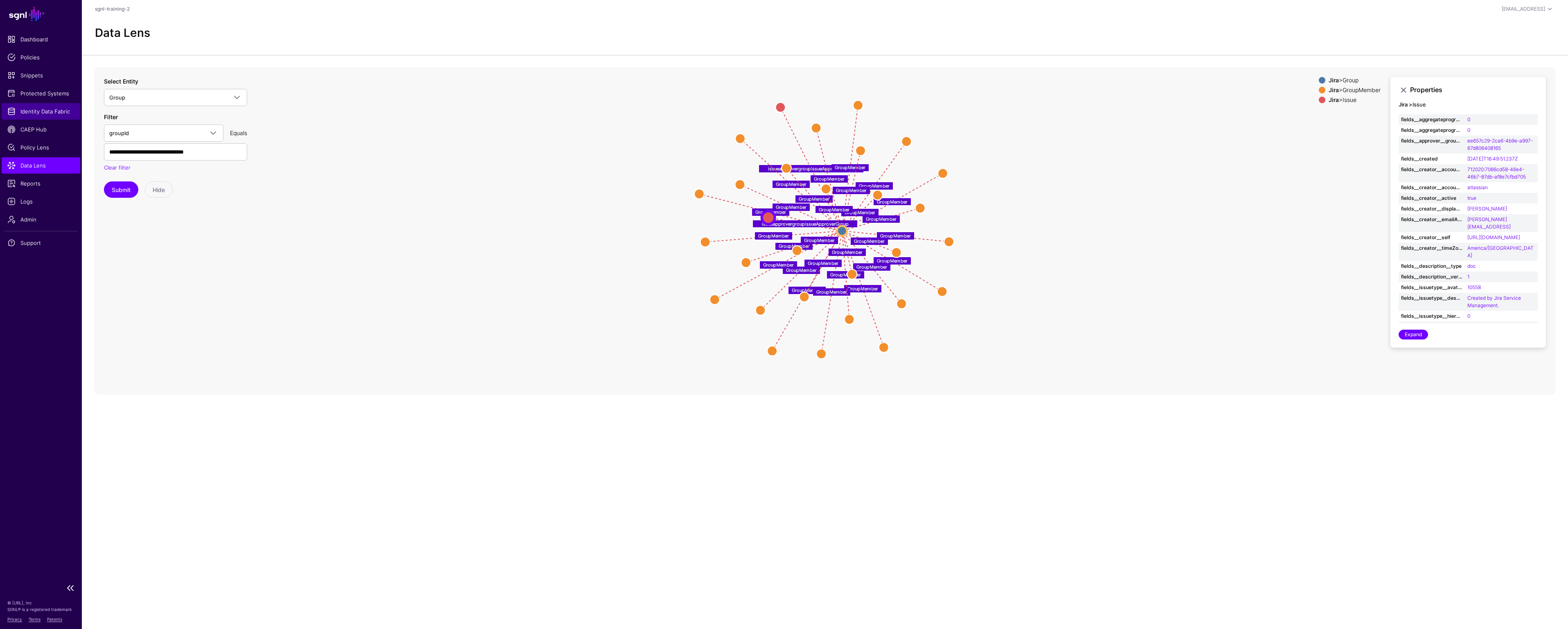
click at [47, 110] on span "Identity Data Fabric" at bounding box center [41, 111] width 67 height 8
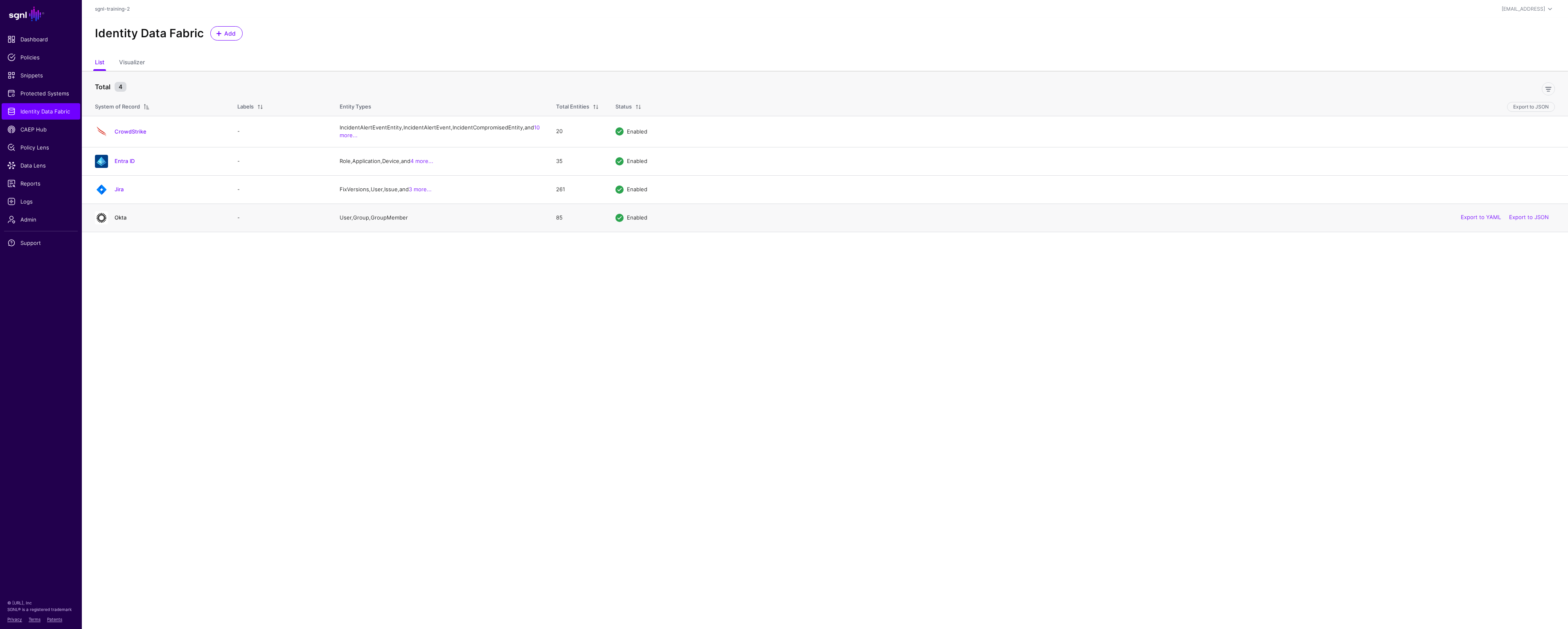
click at [119, 220] on link "Okta" at bounding box center [120, 217] width 12 height 7
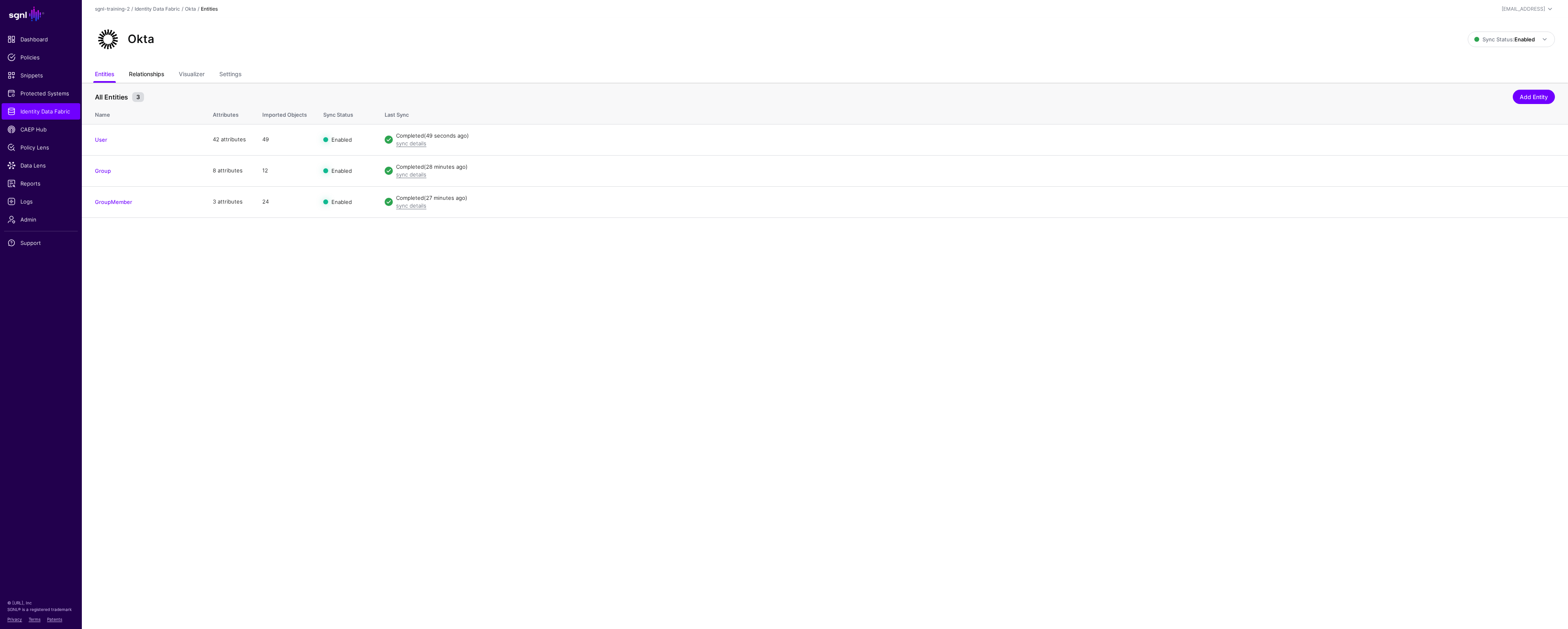
click at [139, 71] on link "Relationships" at bounding box center [147, 75] width 35 height 16
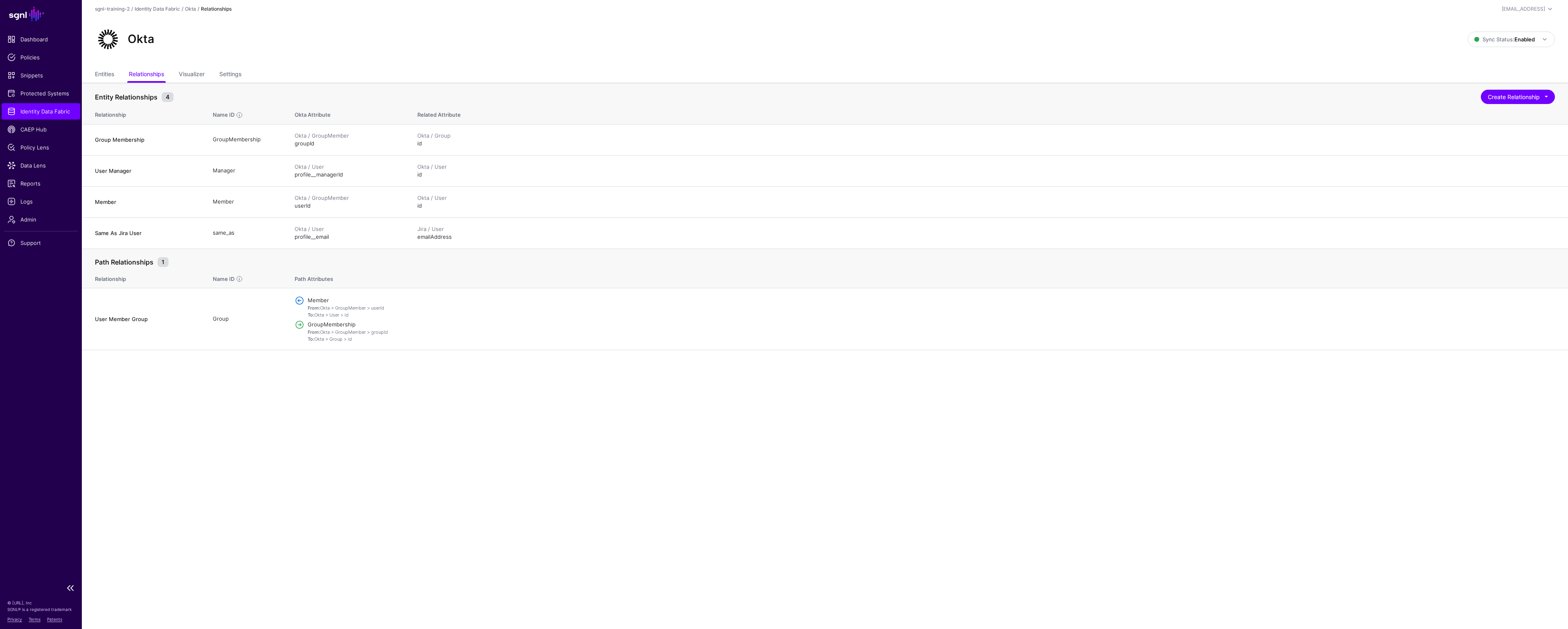
click at [66, 112] on span "Identity Data Fabric" at bounding box center [41, 111] width 67 height 8
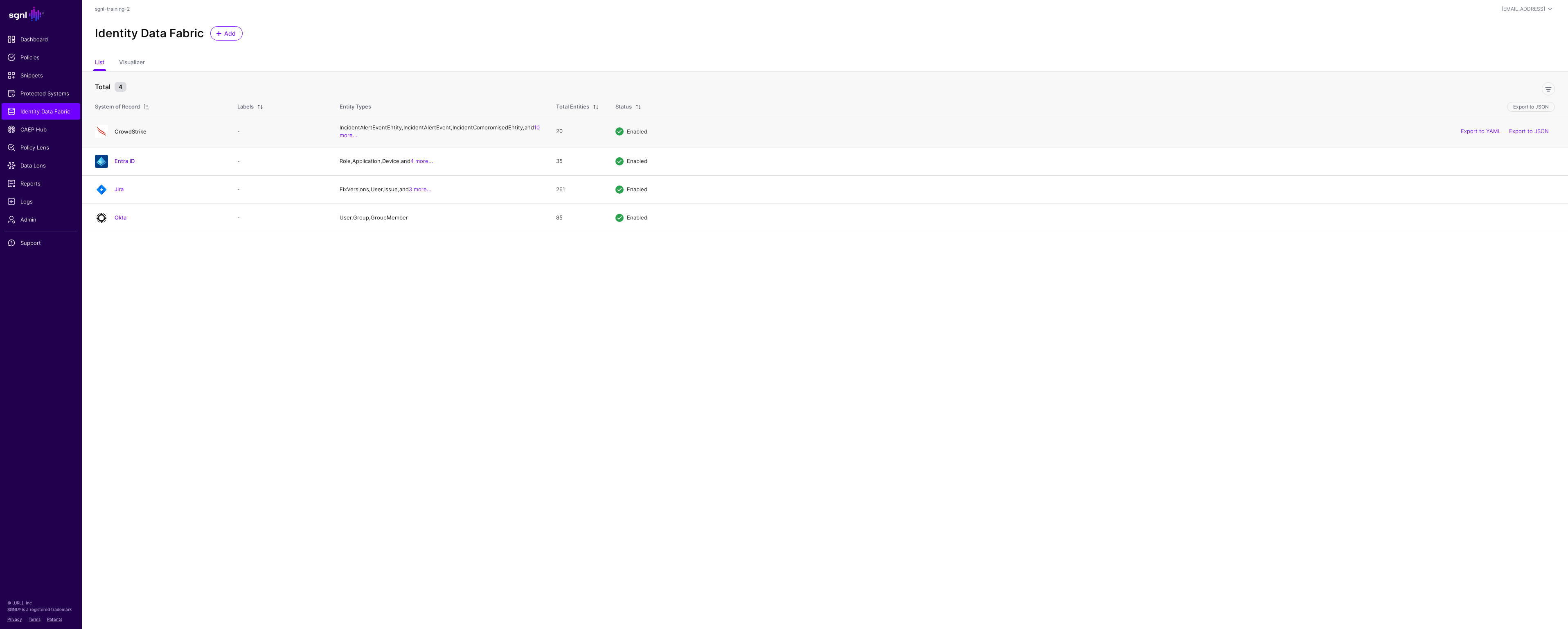
click at [139, 135] on link "CrowdStrike" at bounding box center [130, 131] width 32 height 7
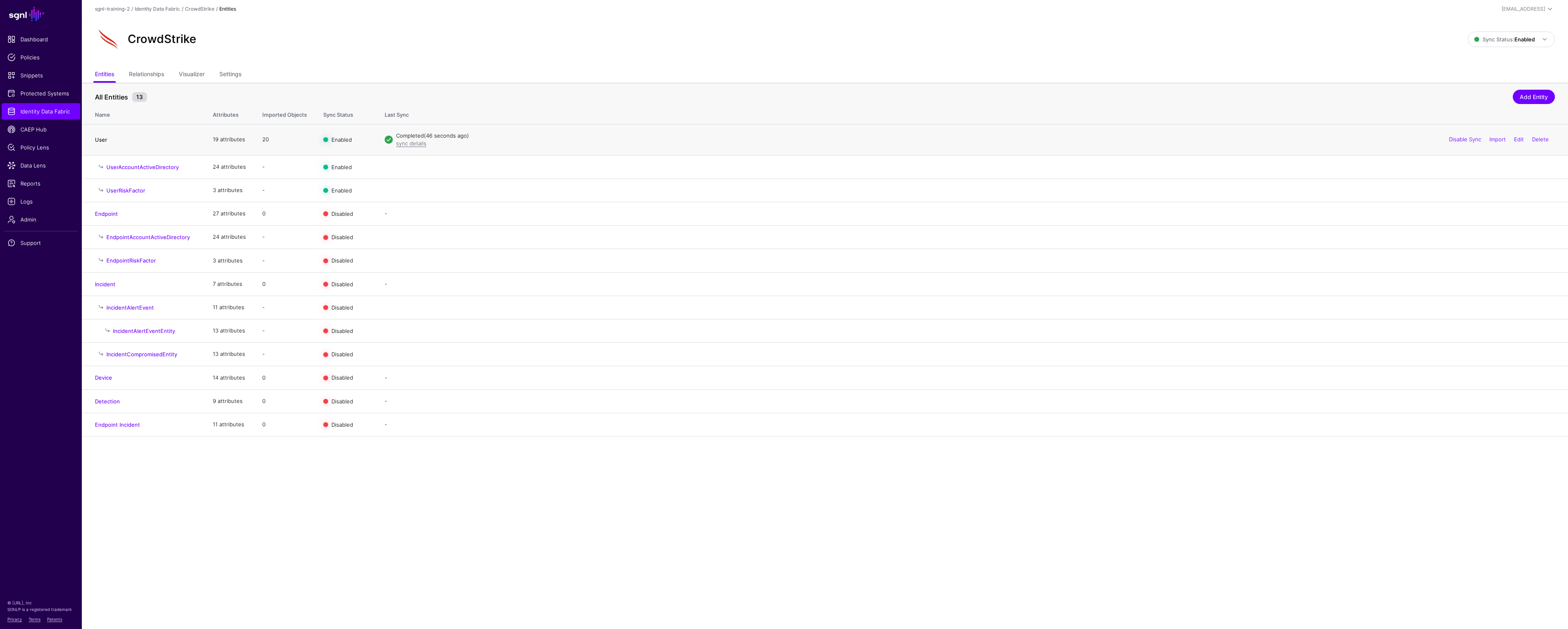
click at [100, 139] on link "User" at bounding box center [101, 139] width 12 height 7
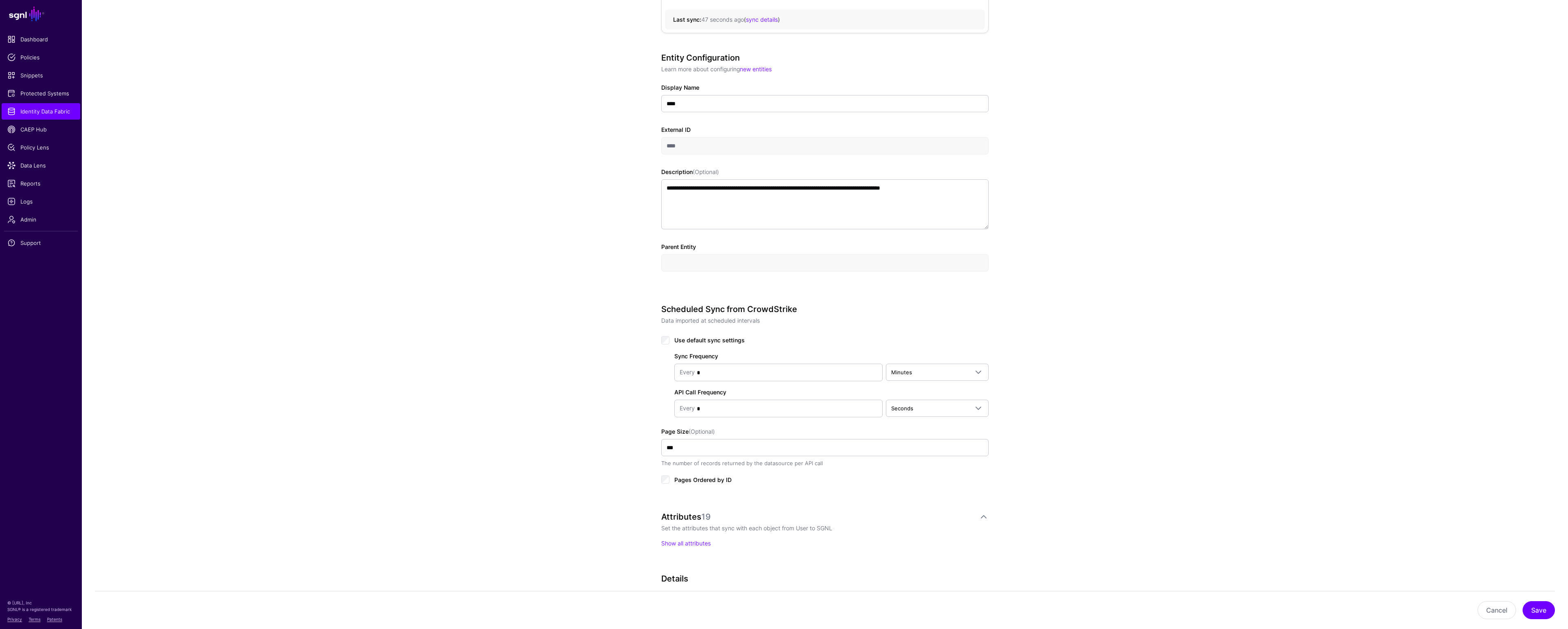
scroll to position [273, 0]
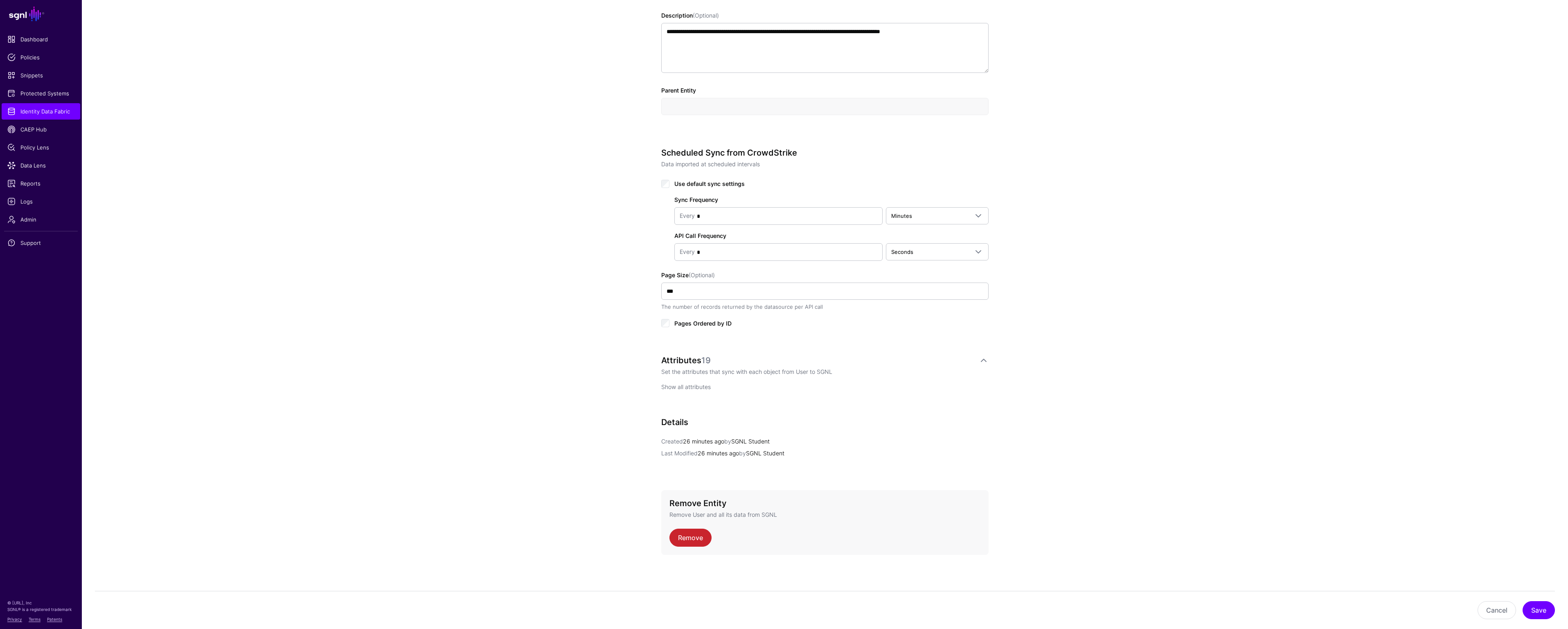
click at [695, 386] on link "Show all attributes" at bounding box center [685, 386] width 49 height 7
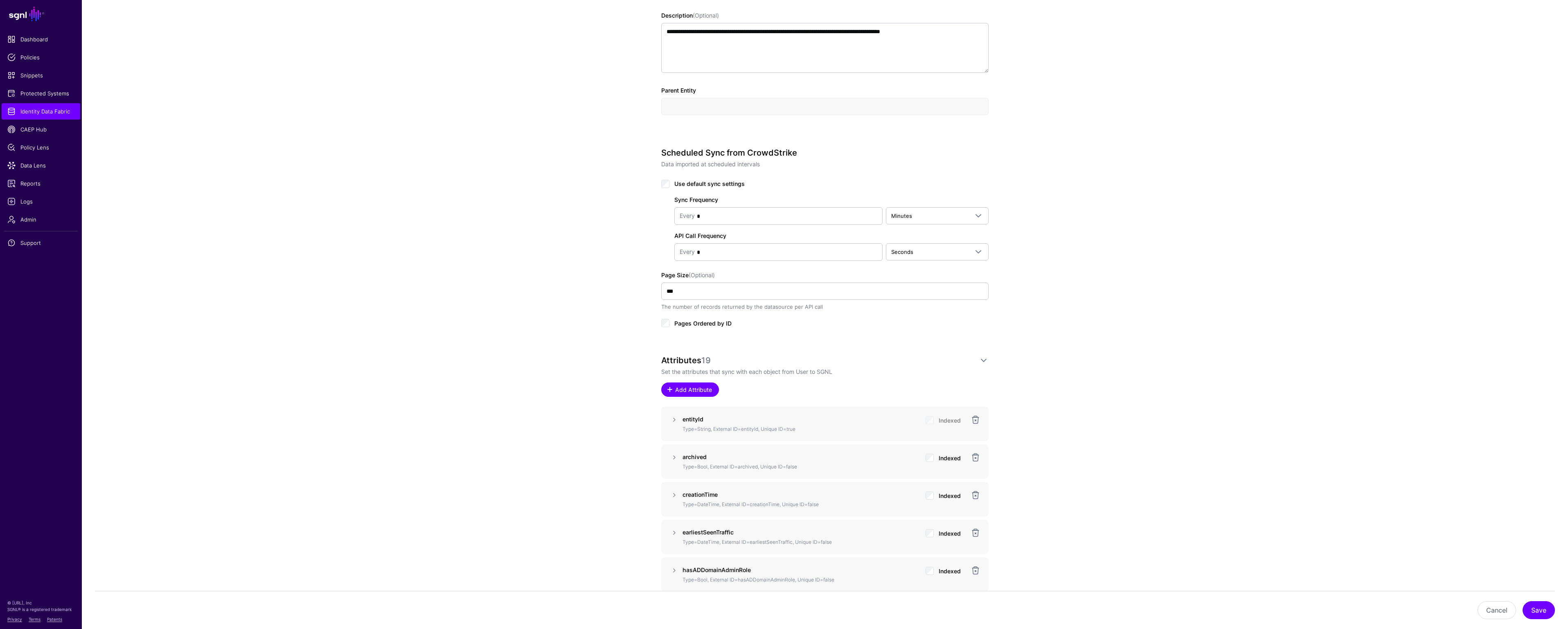
click at [709, 387] on span "Add Attribute" at bounding box center [694, 390] width 39 height 9
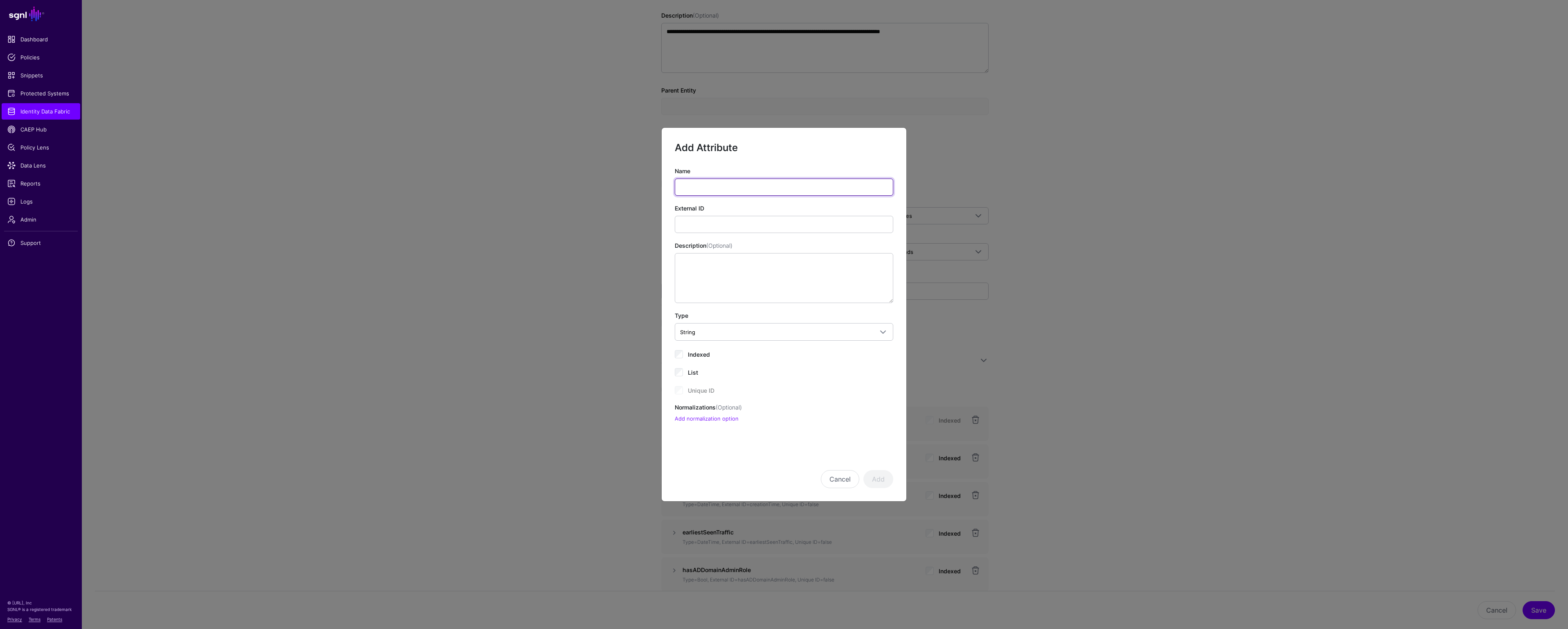
click at [758, 183] on input "Name" at bounding box center [784, 187] width 219 height 17
type input "***"
drag, startPoint x: 686, startPoint y: 218, endPoint x: 687, endPoint y: 223, distance: 5.1
click at [686, 219] on input "External ID" at bounding box center [784, 224] width 219 height 17
paste input "**********"
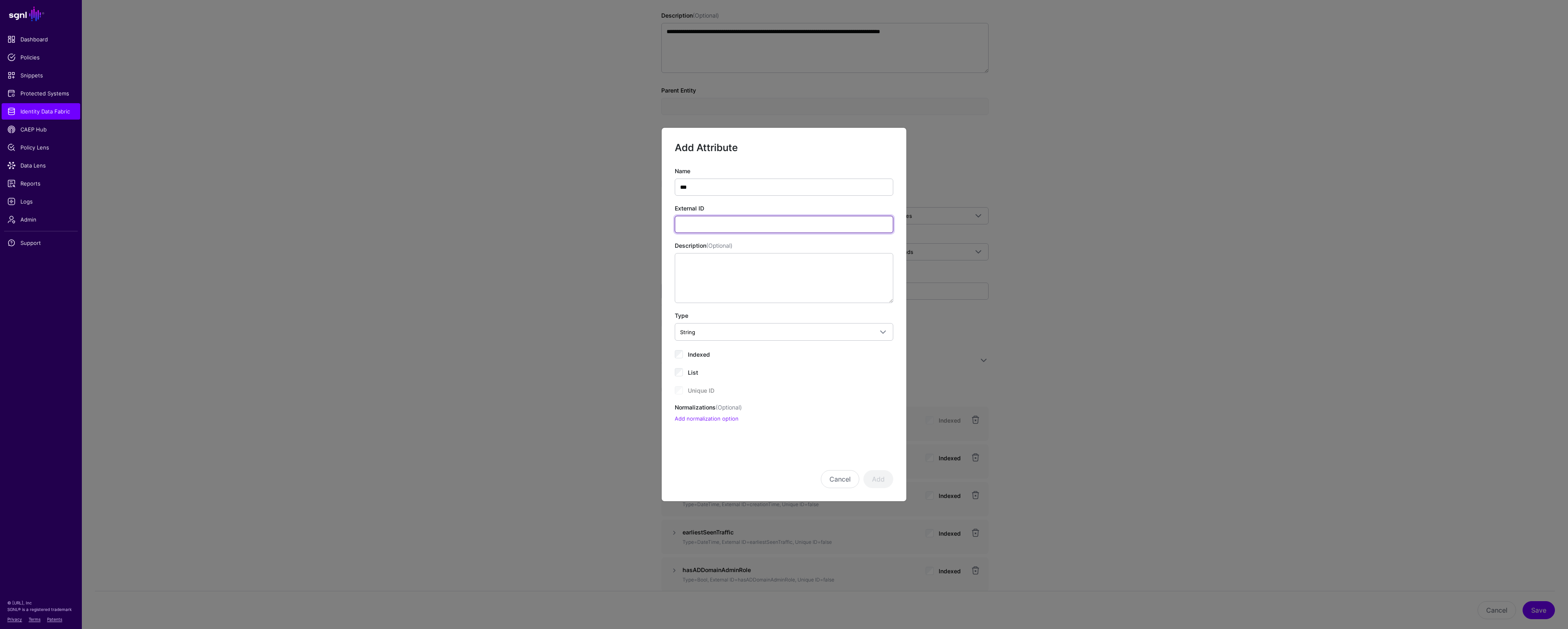
type input "**********"
click at [876, 477] on button "Add" at bounding box center [878, 479] width 30 height 18
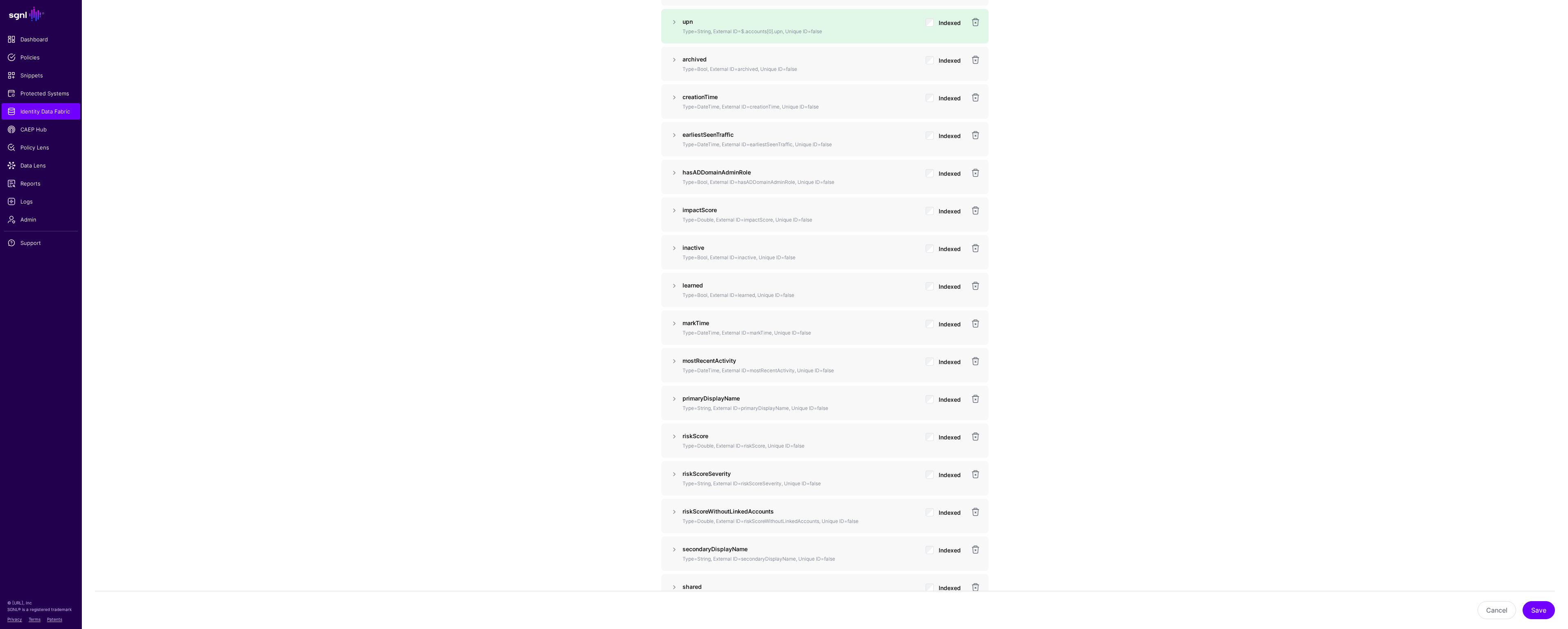
scroll to position [716, 0]
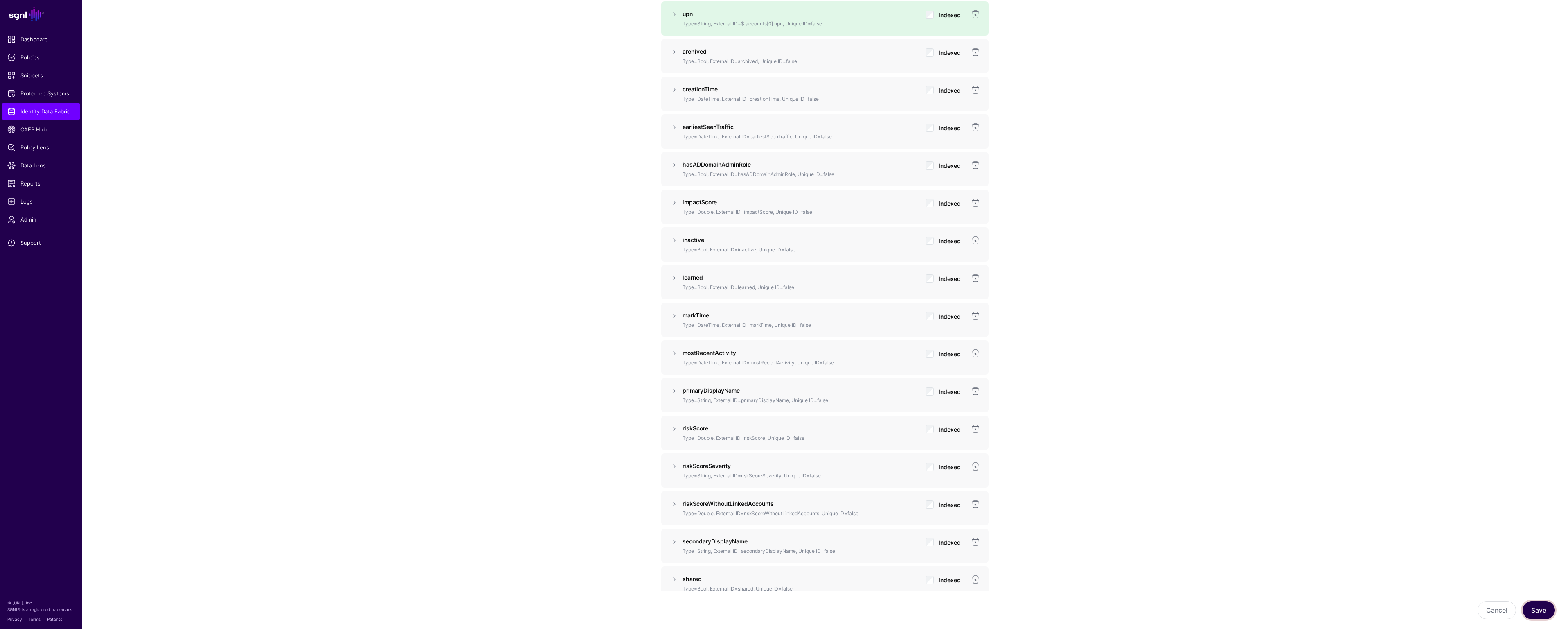
click at [1533, 611] on button "Save" at bounding box center [1538, 610] width 32 height 18
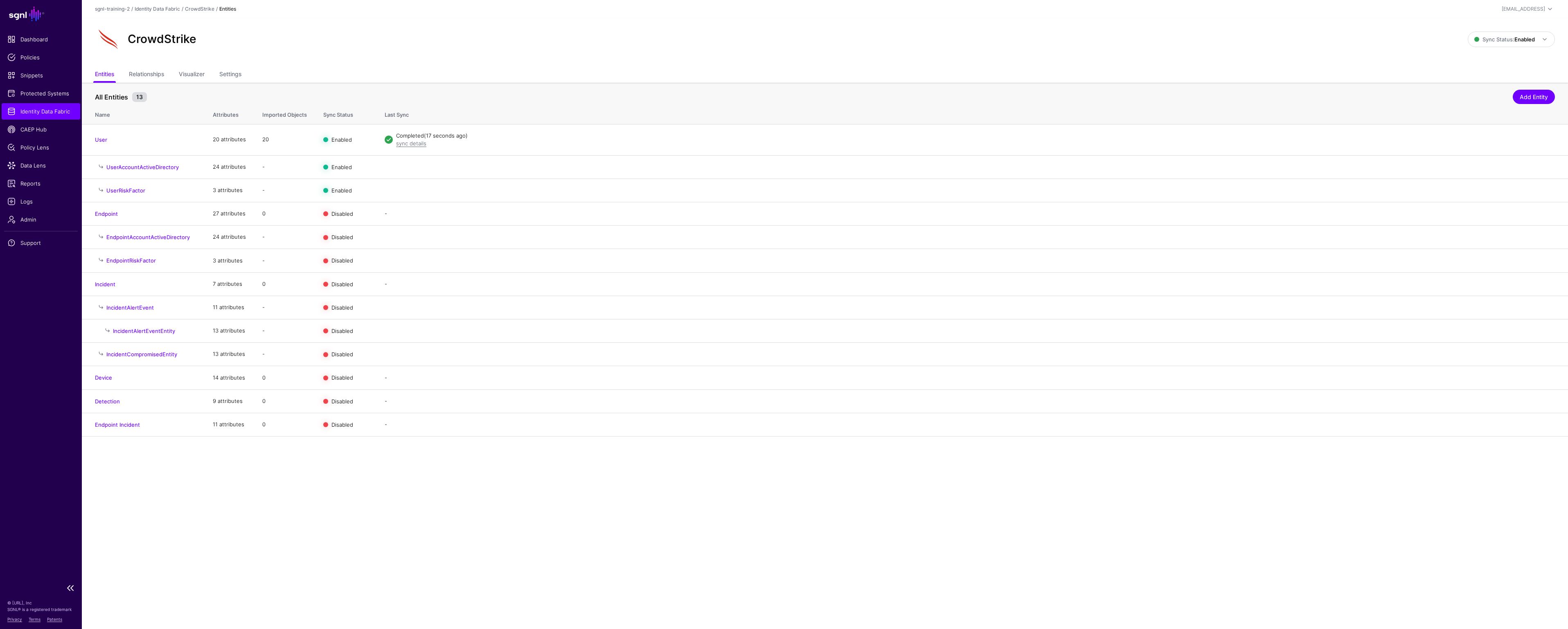
click at [41, 111] on span "Identity Data Fabric" at bounding box center [41, 111] width 67 height 8
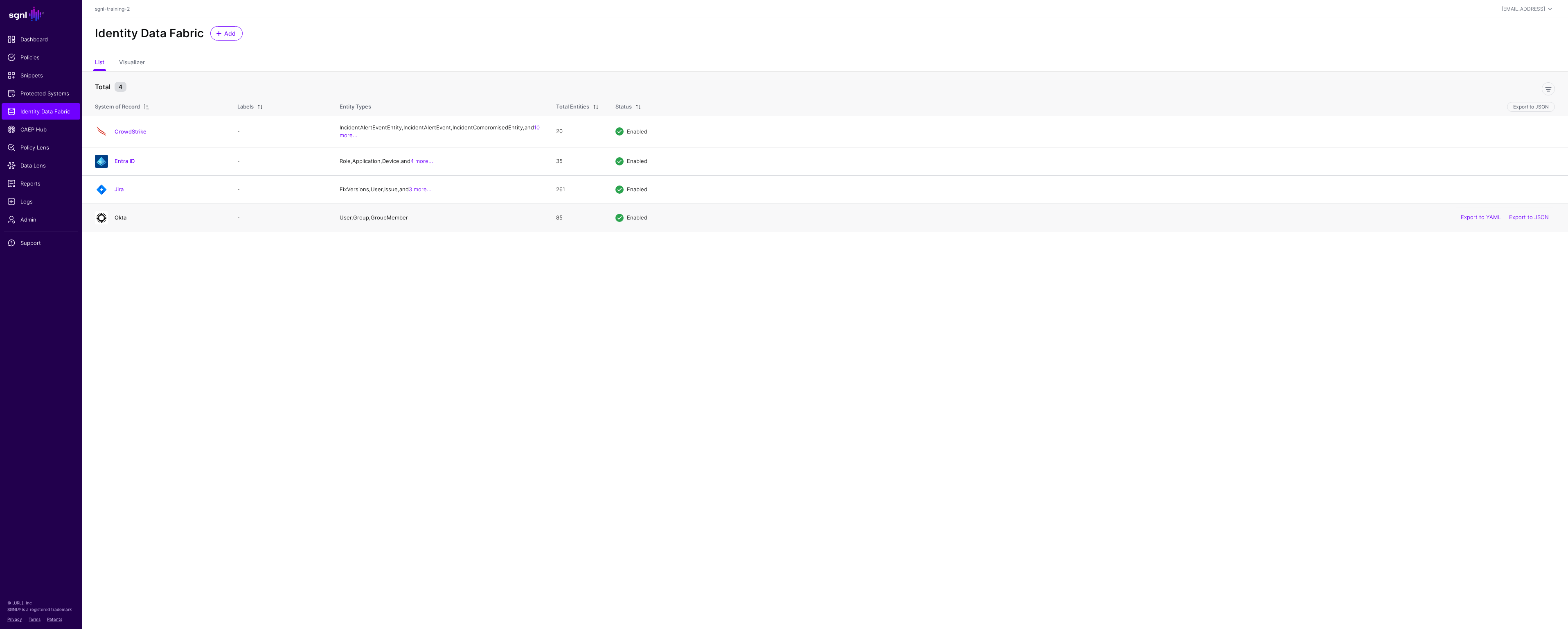
click at [123, 220] on link "Okta" at bounding box center [120, 217] width 12 height 7
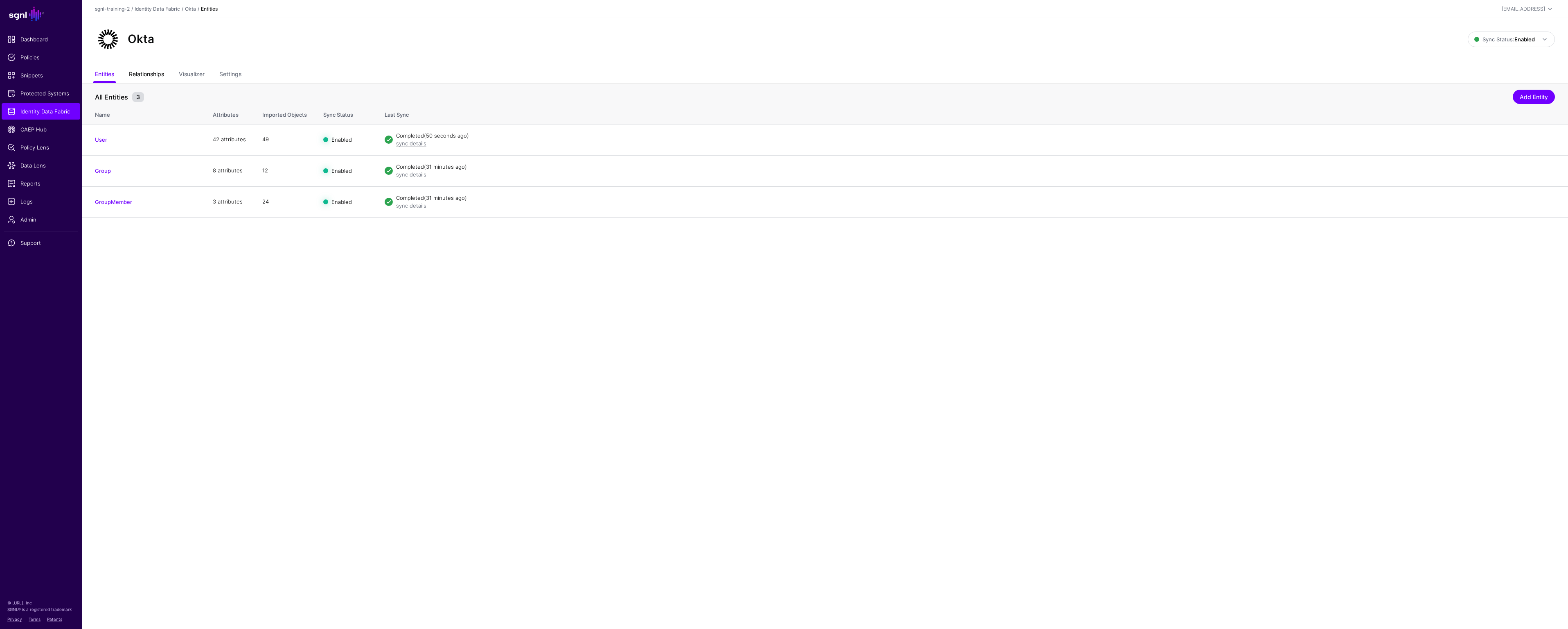
click at [149, 74] on link "Relationships" at bounding box center [147, 75] width 35 height 16
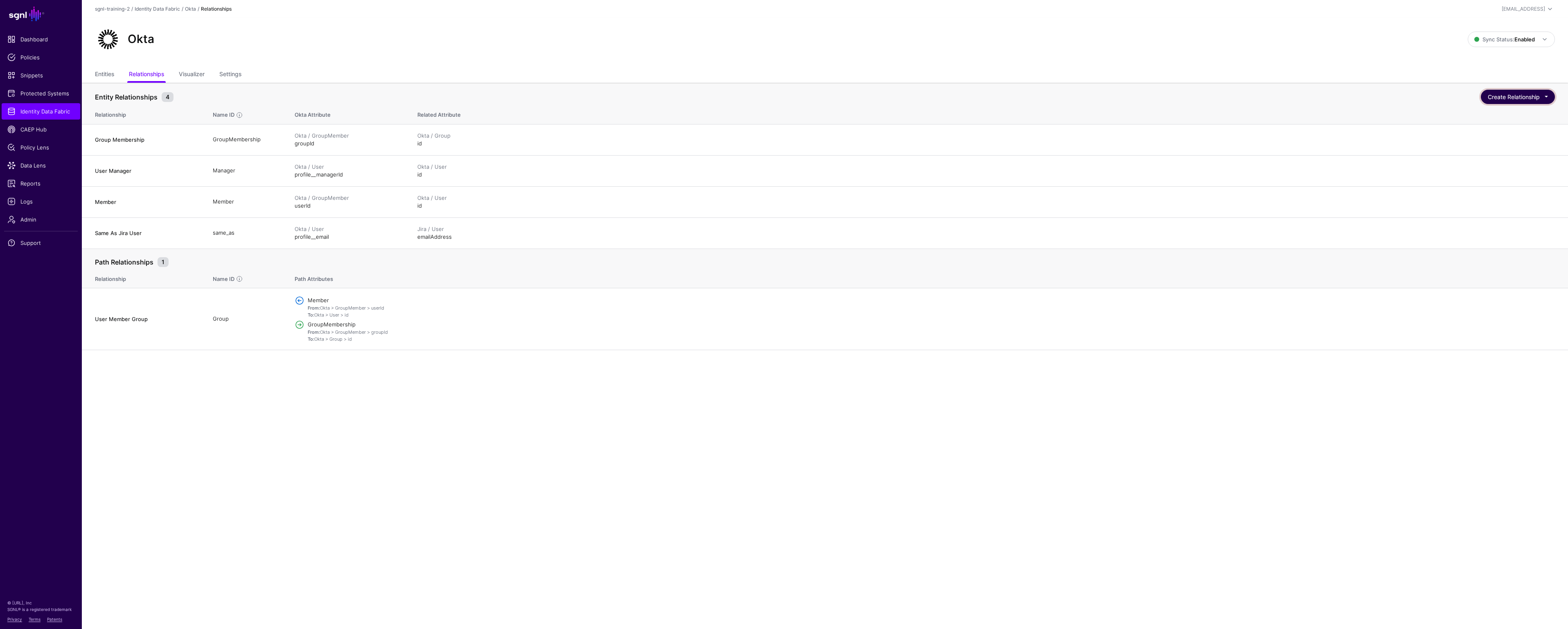
click at [1545, 96] on button "Create Relationship" at bounding box center [1518, 97] width 74 height 15
click at [1507, 127] on p "Define Relationships between Entities in the same SoR or between Entities belon…" at bounding box center [1486, 128] width 123 height 13
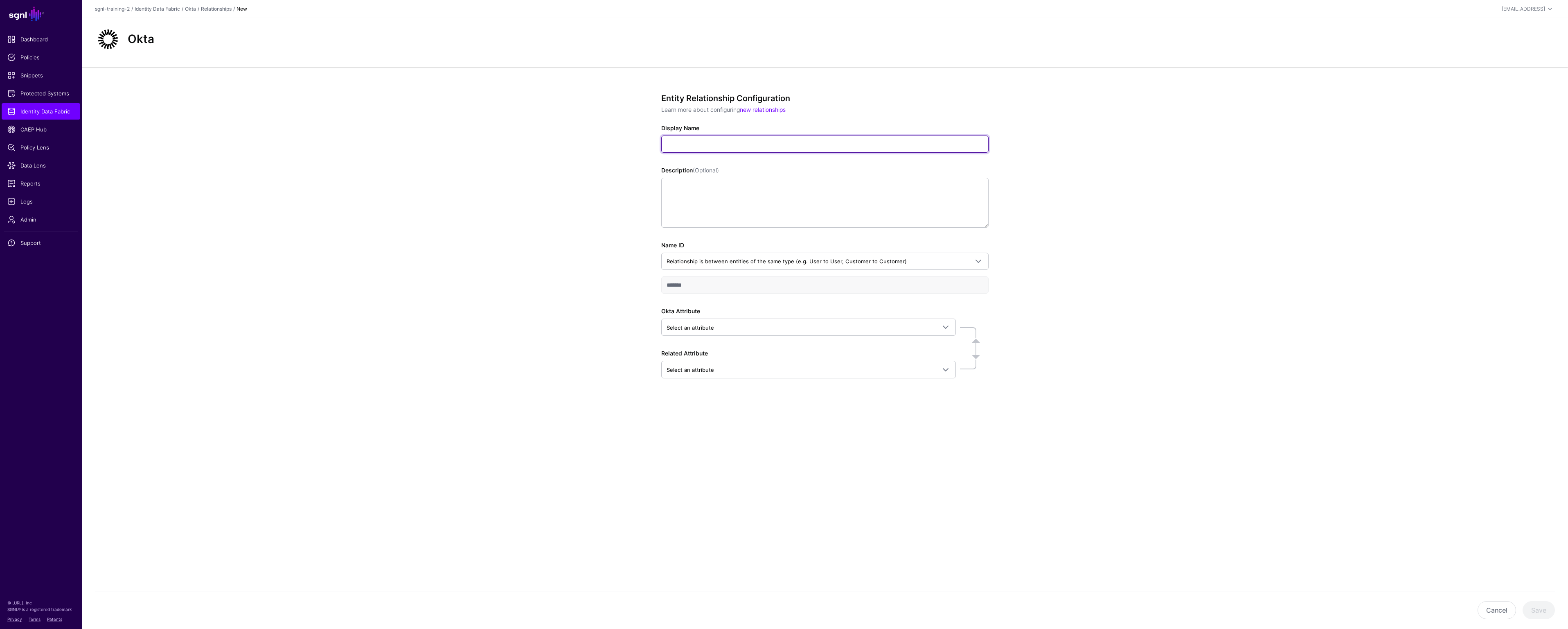
click at [752, 144] on input "Display Name" at bounding box center [825, 144] width 327 height 17
paste input "**********"
type input "**********"
click at [873, 323] on span "Select an attribute" at bounding box center [801, 327] width 269 height 9
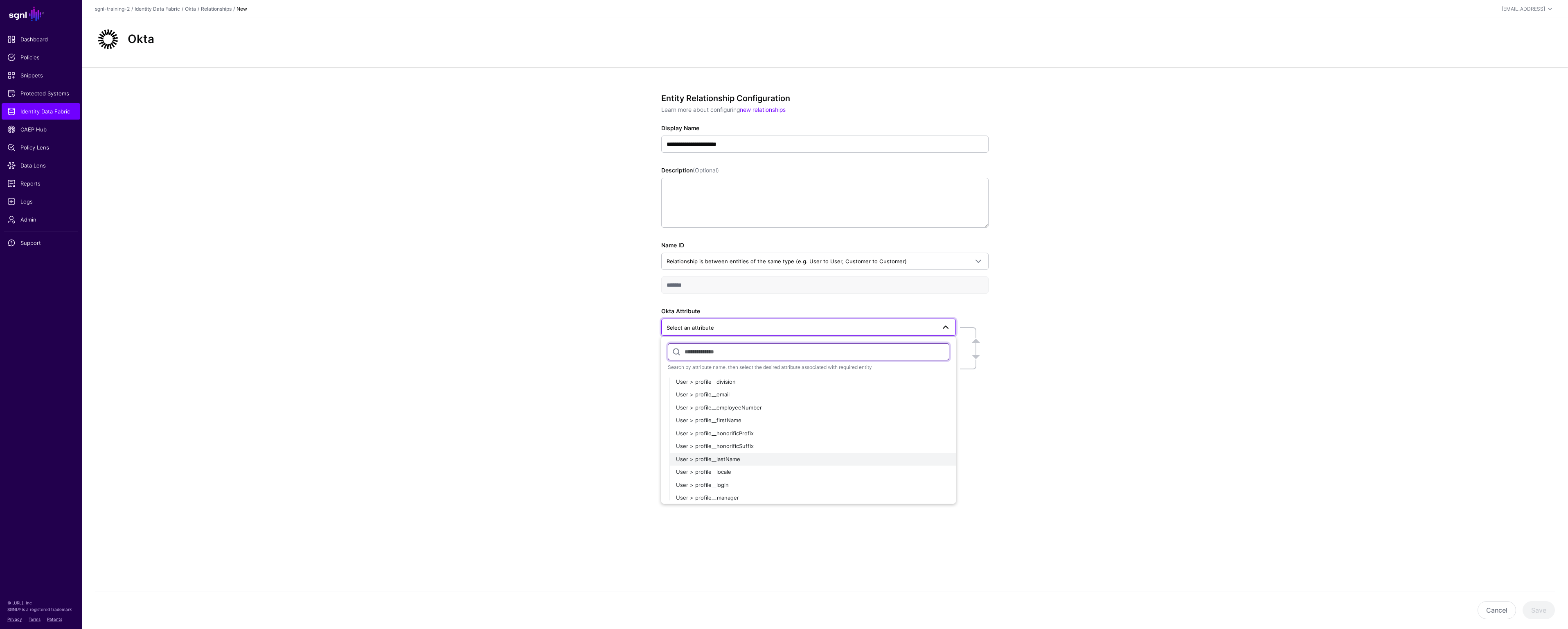
scroll to position [314, 0]
click at [760, 395] on div "User > profile__email" at bounding box center [813, 396] width 273 height 8
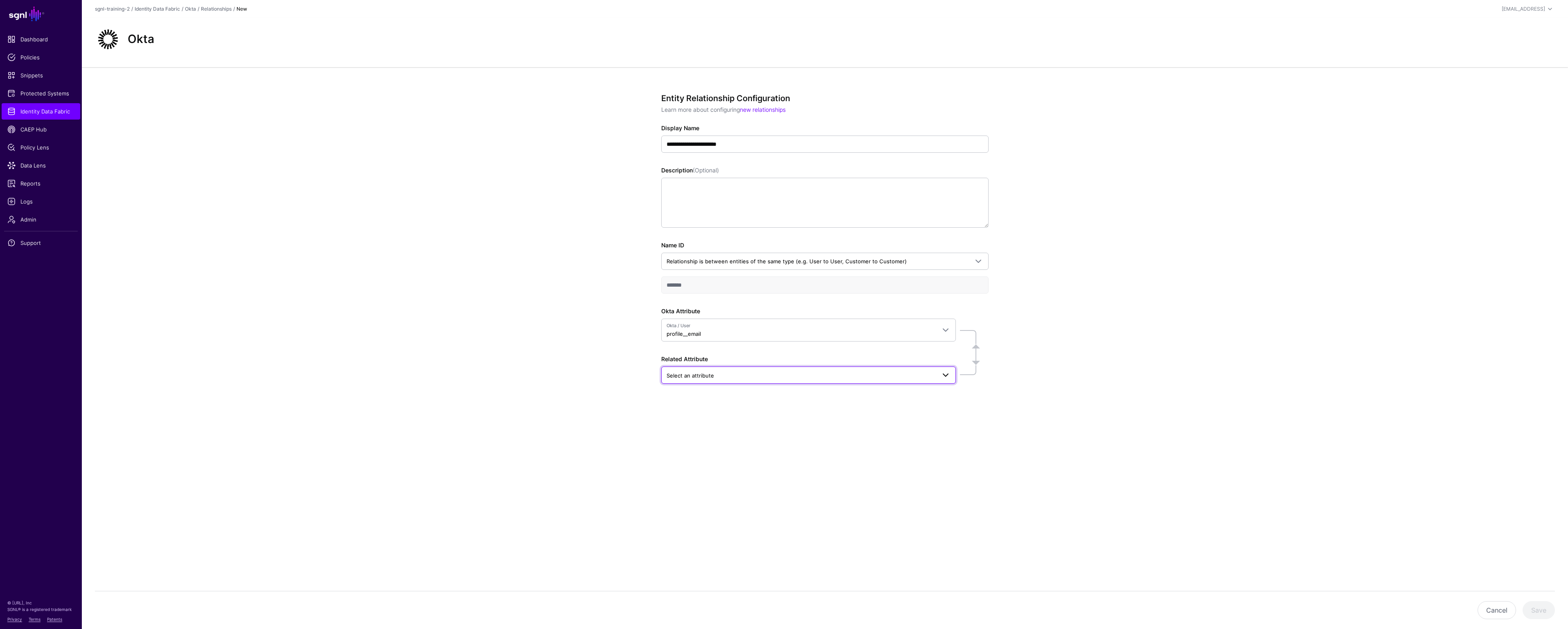
click at [793, 378] on span "Select an attribute" at bounding box center [801, 375] width 269 height 9
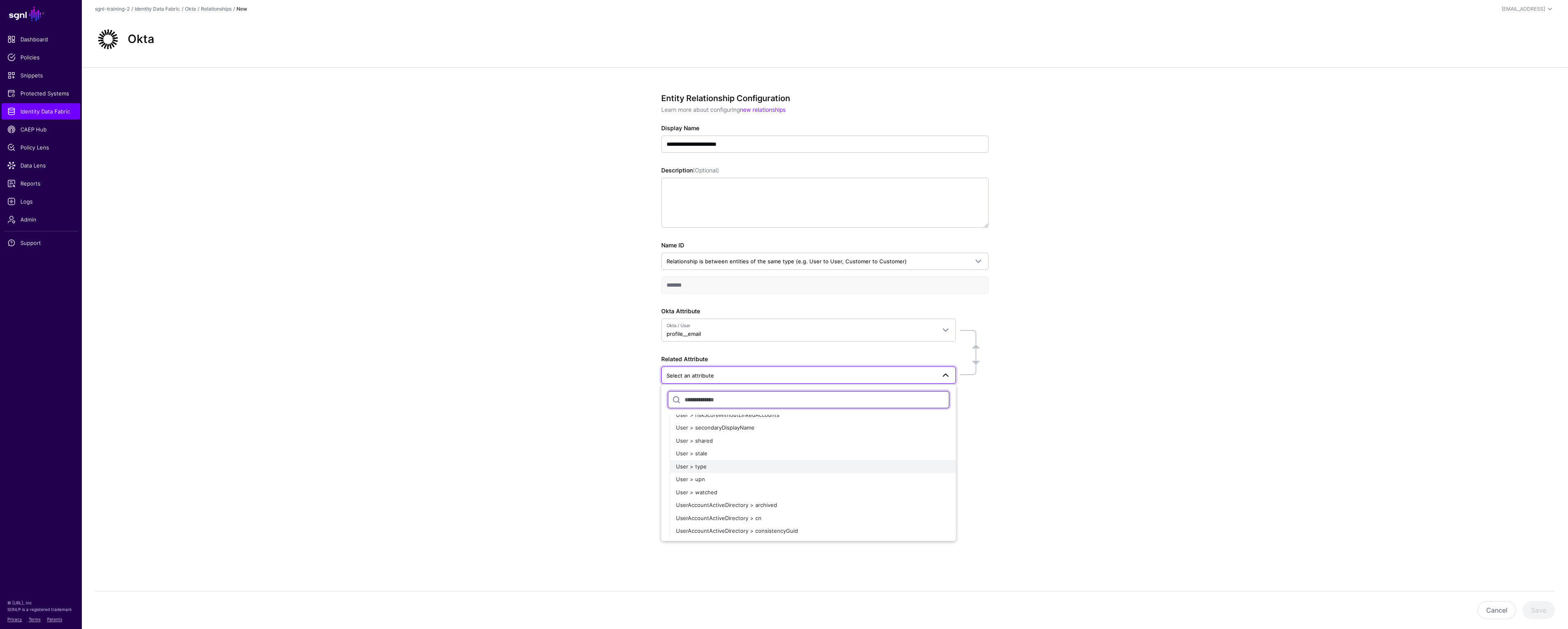
scroll to position [1893, 0]
click at [770, 479] on div "User > upn" at bounding box center [813, 478] width 273 height 8
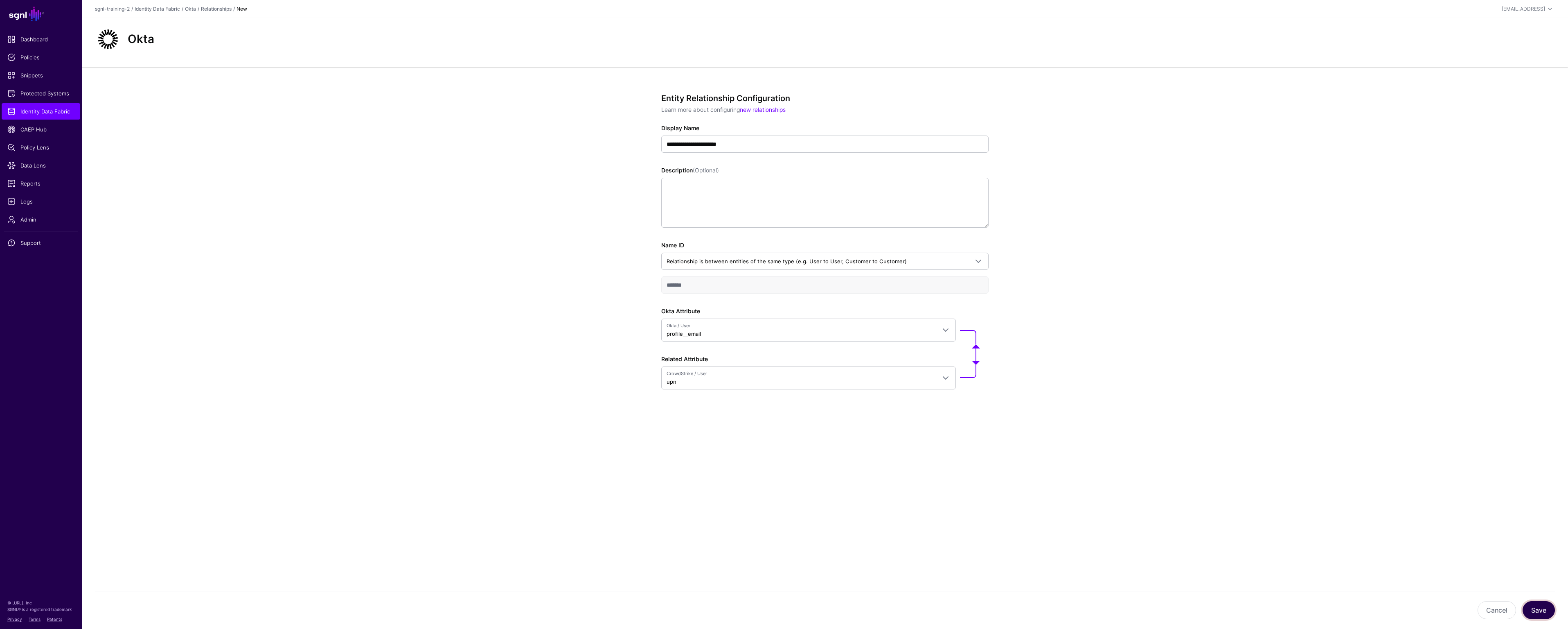
click at [1537, 610] on button "Save" at bounding box center [1538, 610] width 32 height 18
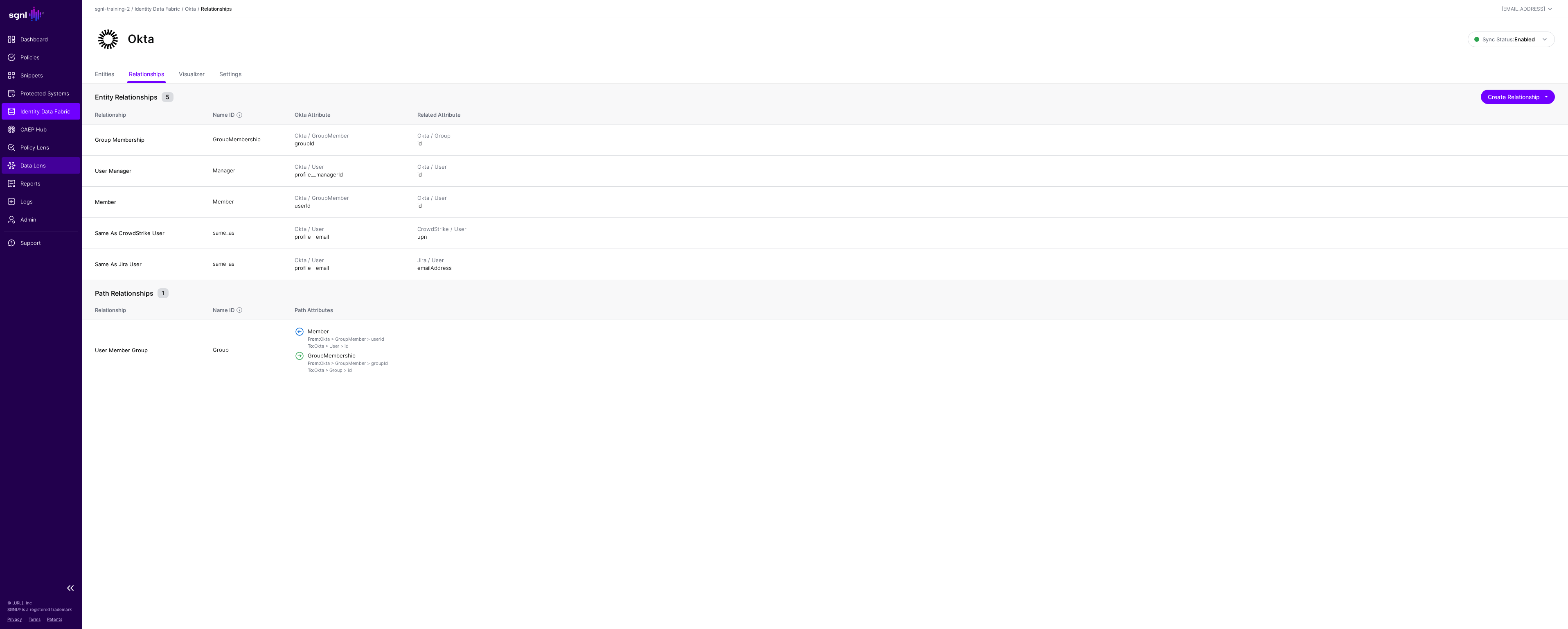
click at [37, 166] on span "Data Lens" at bounding box center [41, 165] width 67 height 8
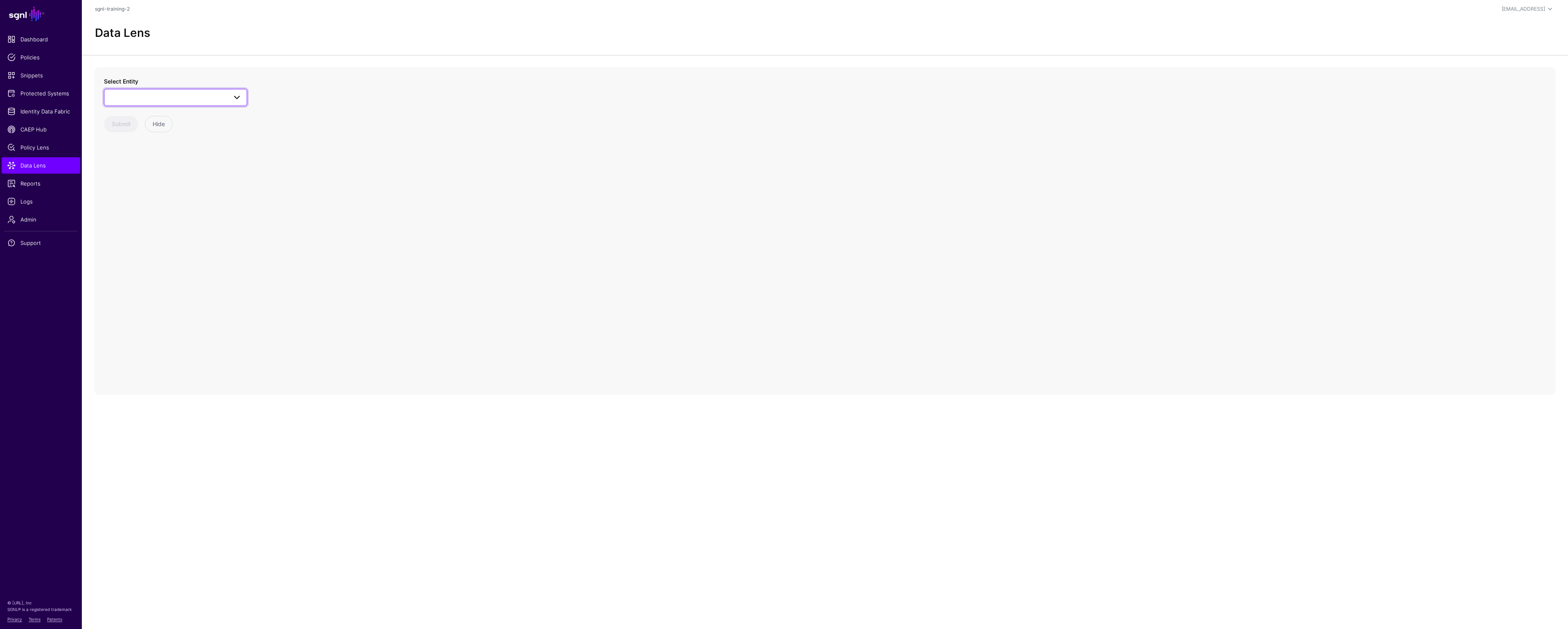
click at [225, 94] on span at bounding box center [175, 97] width 133 height 10
type input "**"
click at [200, 186] on div "User" at bounding box center [180, 184] width 122 height 8
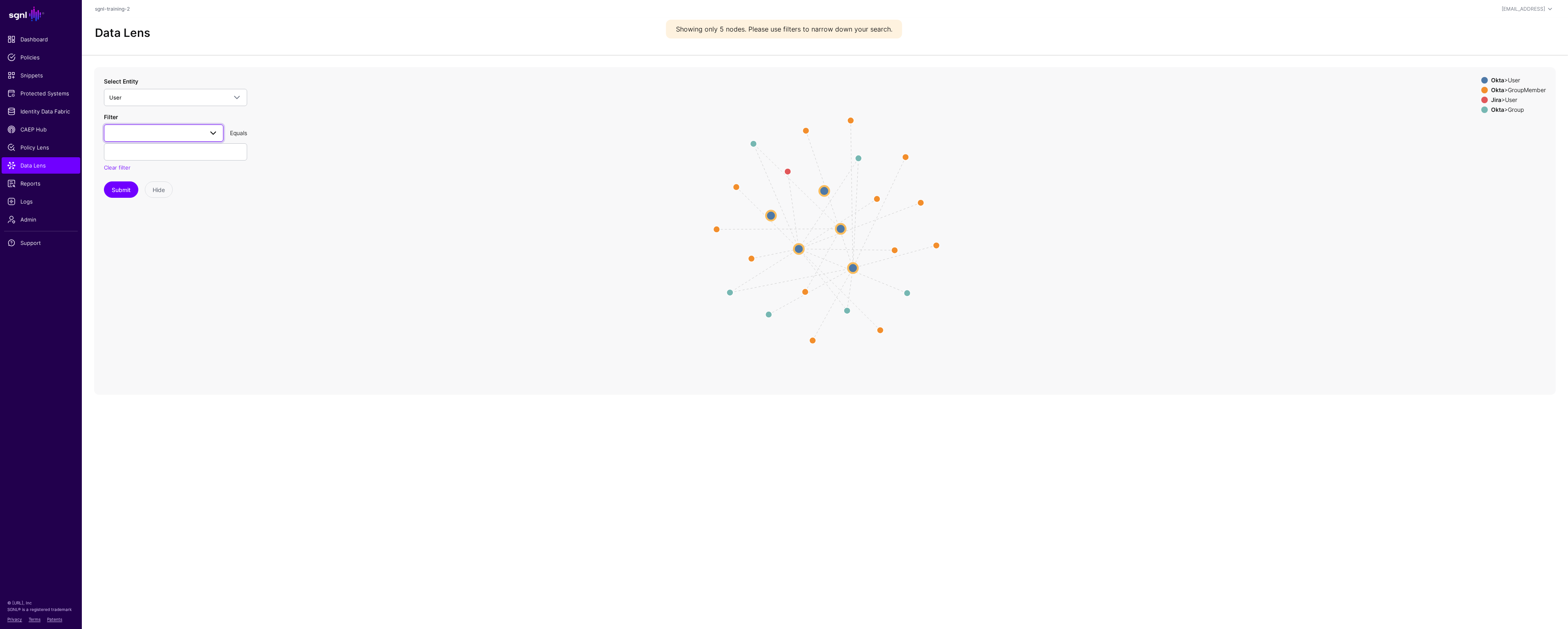
click at [209, 129] on span at bounding box center [213, 133] width 10 height 10
click at [155, 258] on div "profile__email" at bounding box center [164, 256] width 107 height 8
click at [136, 150] on input "text" at bounding box center [175, 152] width 143 height 17
paste input "**********"
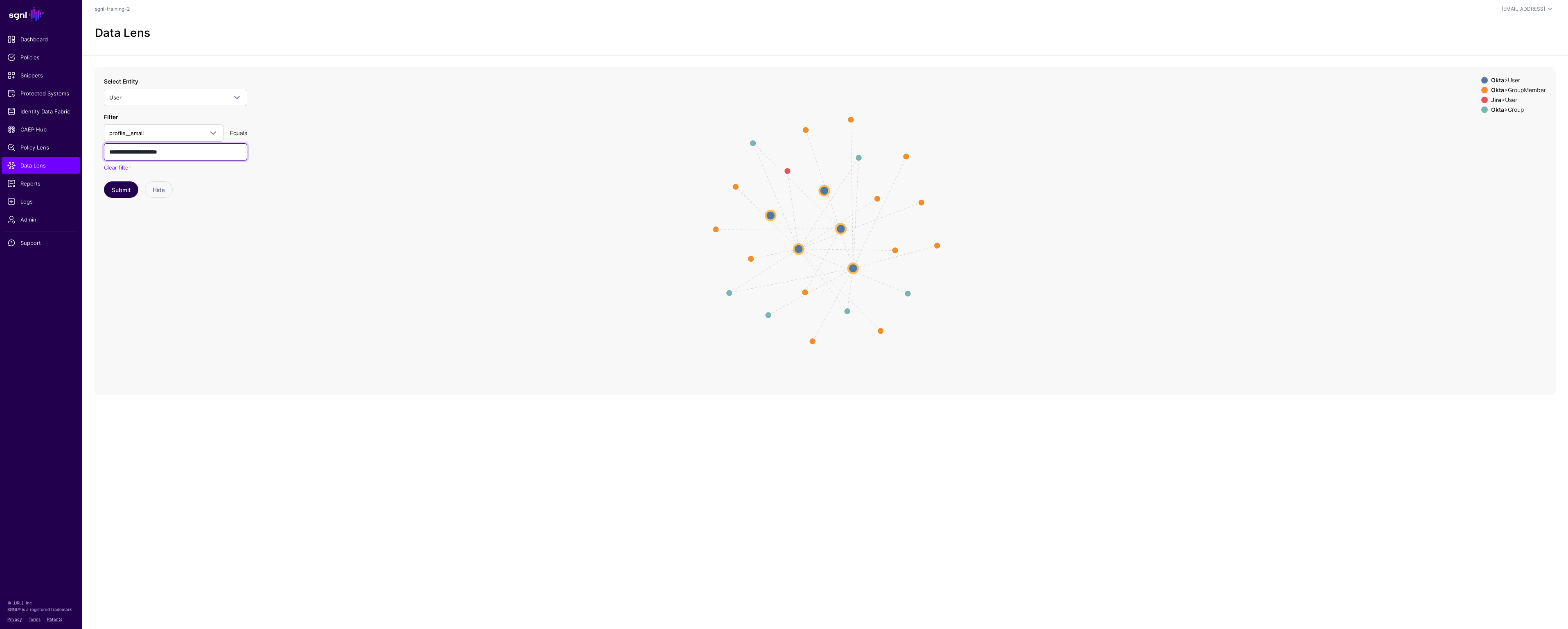
type input "**********"
click at [119, 189] on button "Submit" at bounding box center [121, 189] width 34 height 16
click at [849, 237] on circle at bounding box center [846, 239] width 10 height 10
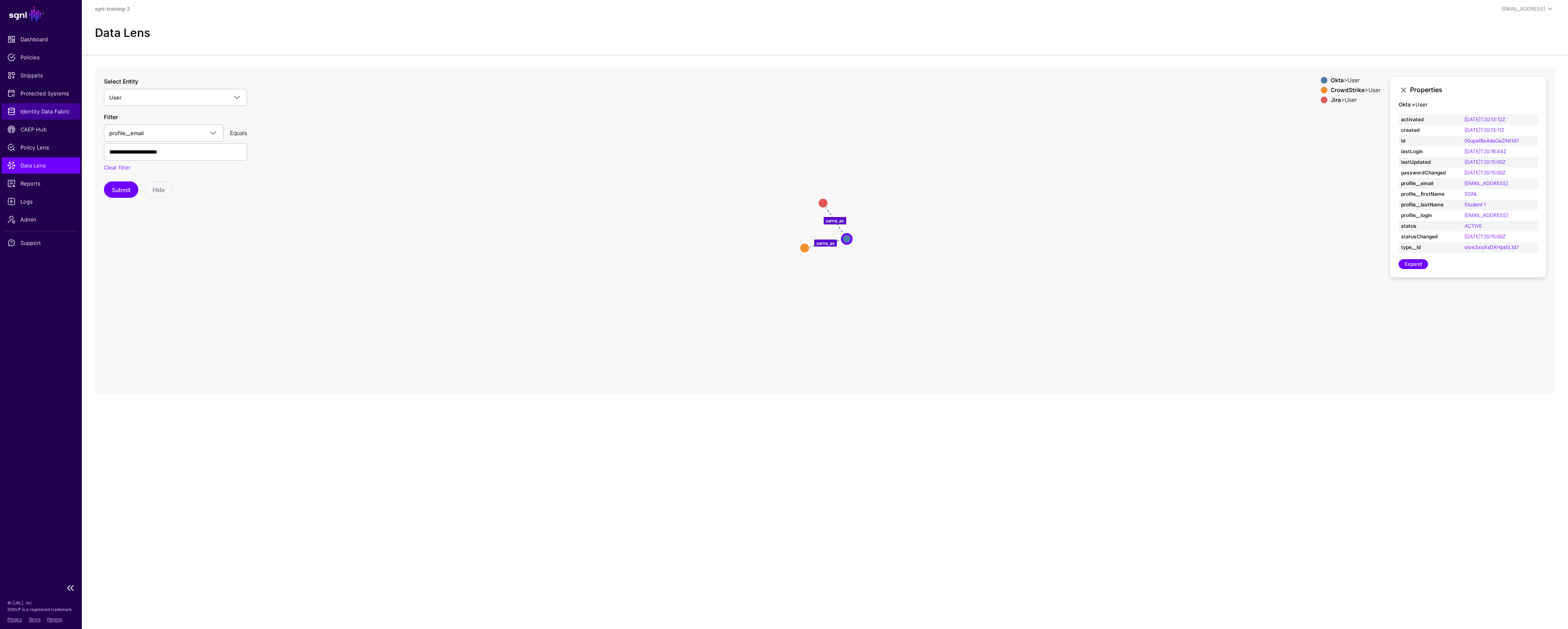
click at [58, 112] on span "Identity Data Fabric" at bounding box center [41, 111] width 67 height 8
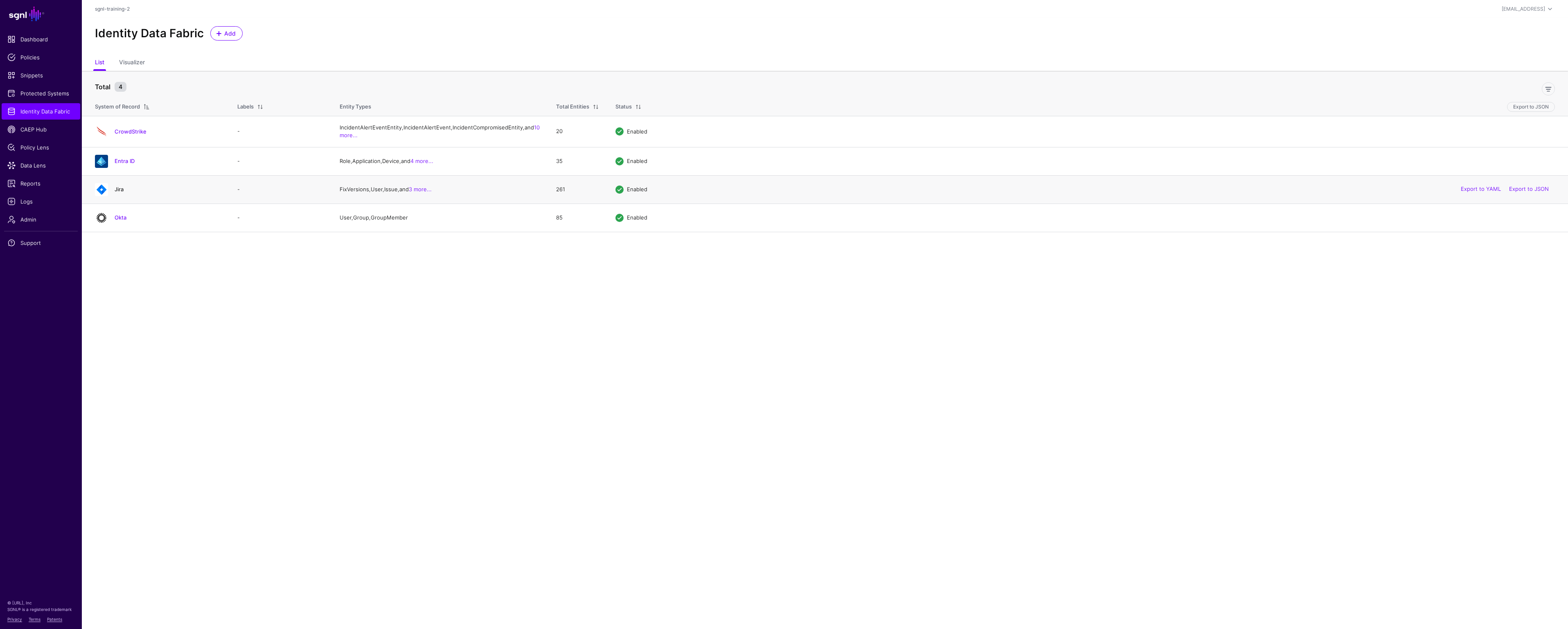
click at [117, 192] on link "Jira" at bounding box center [119, 189] width 9 height 7
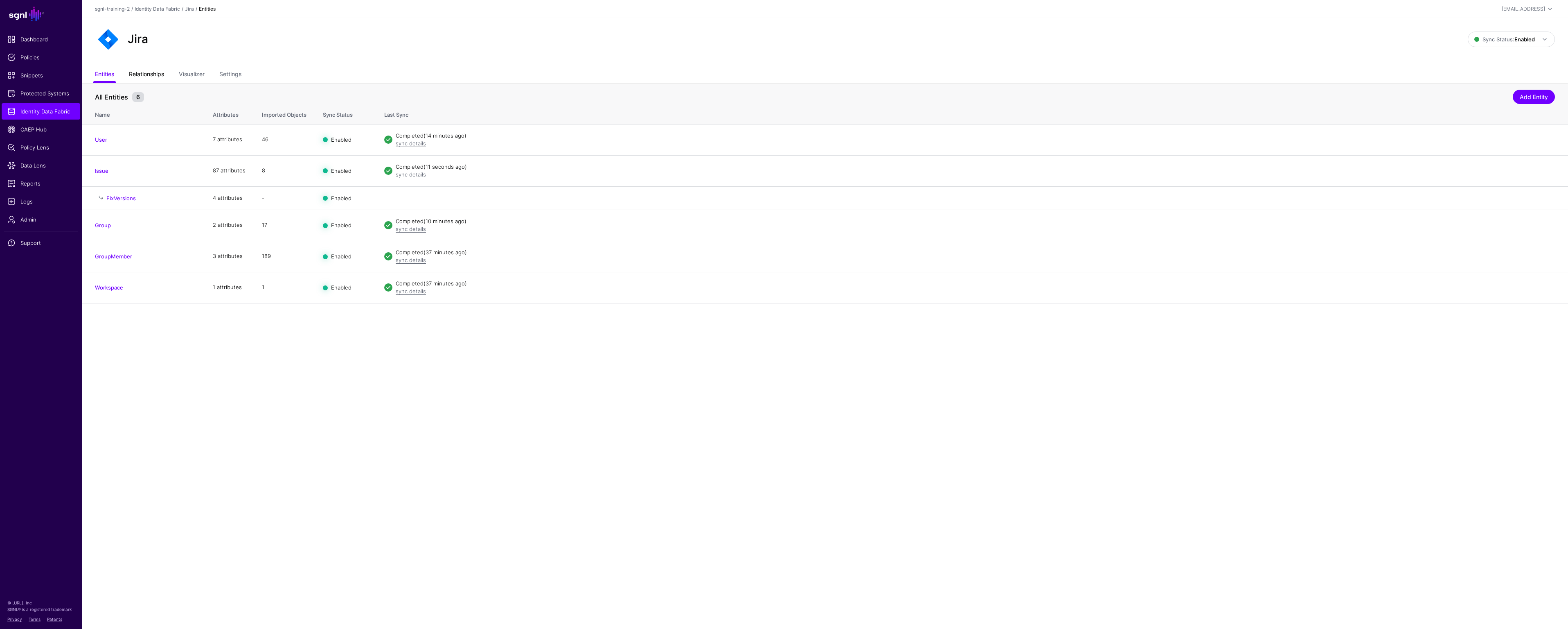
click at [151, 76] on link "Relationships" at bounding box center [147, 75] width 35 height 16
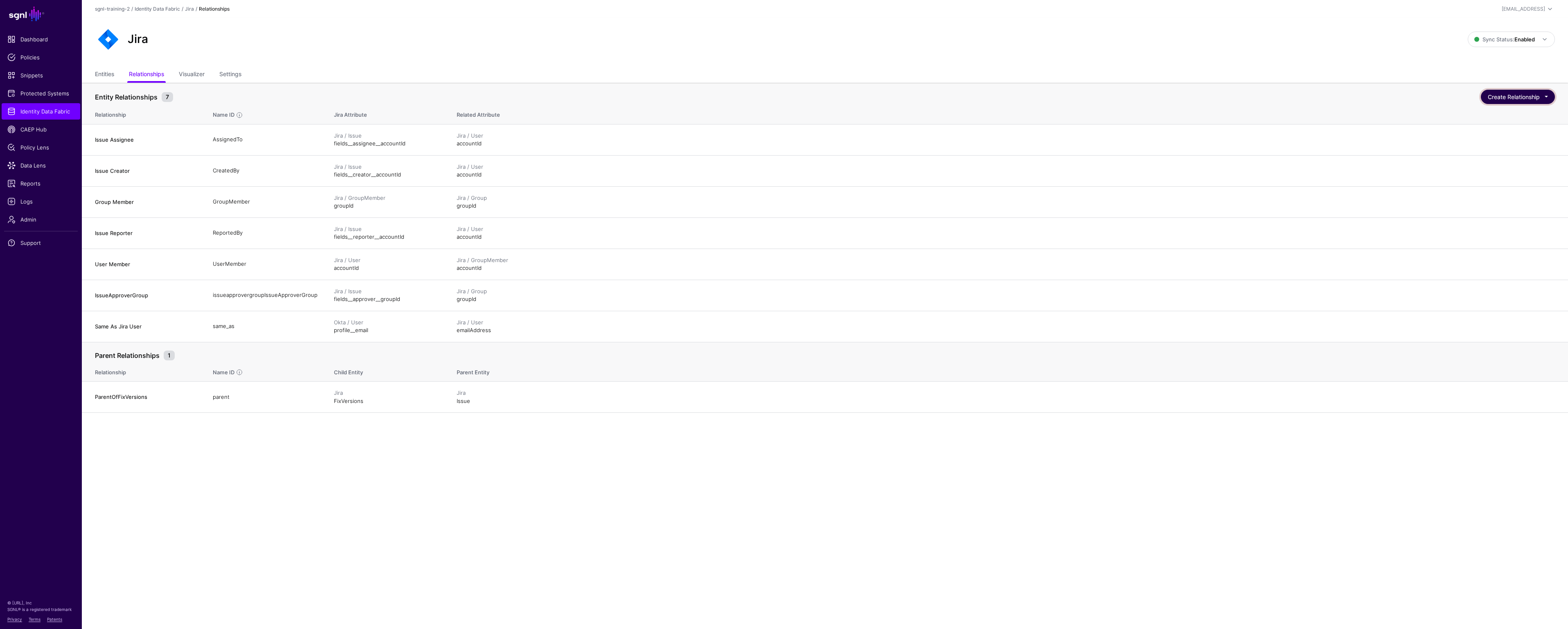
click at [1545, 99] on button "Create Relationship" at bounding box center [1518, 97] width 74 height 15
click at [1455, 160] on p "Define Relationships between Entity Relationships. Path Relationships are speci…" at bounding box center [1486, 163] width 123 height 19
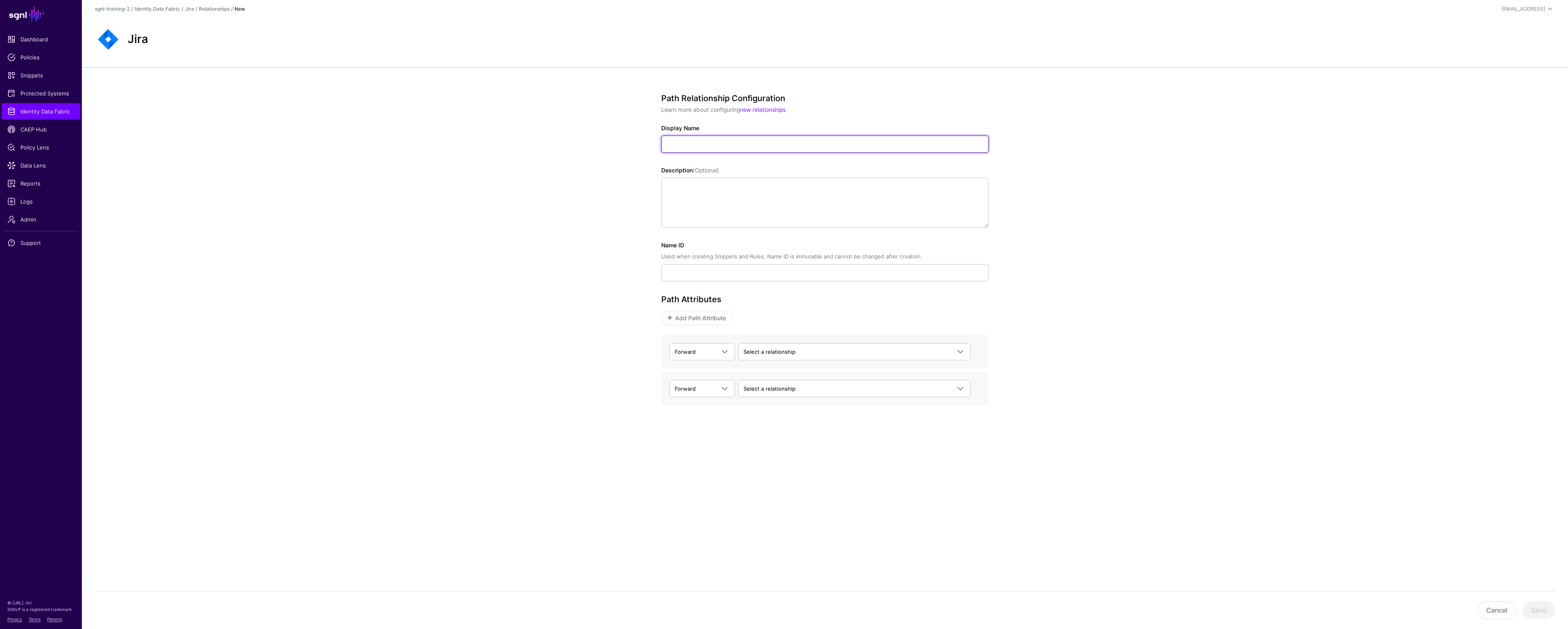
click at [741, 145] on input "Display Name" at bounding box center [825, 144] width 327 height 17
paste input "**********"
type input "**********"
click at [719, 269] on input "**********" at bounding box center [825, 273] width 327 height 17
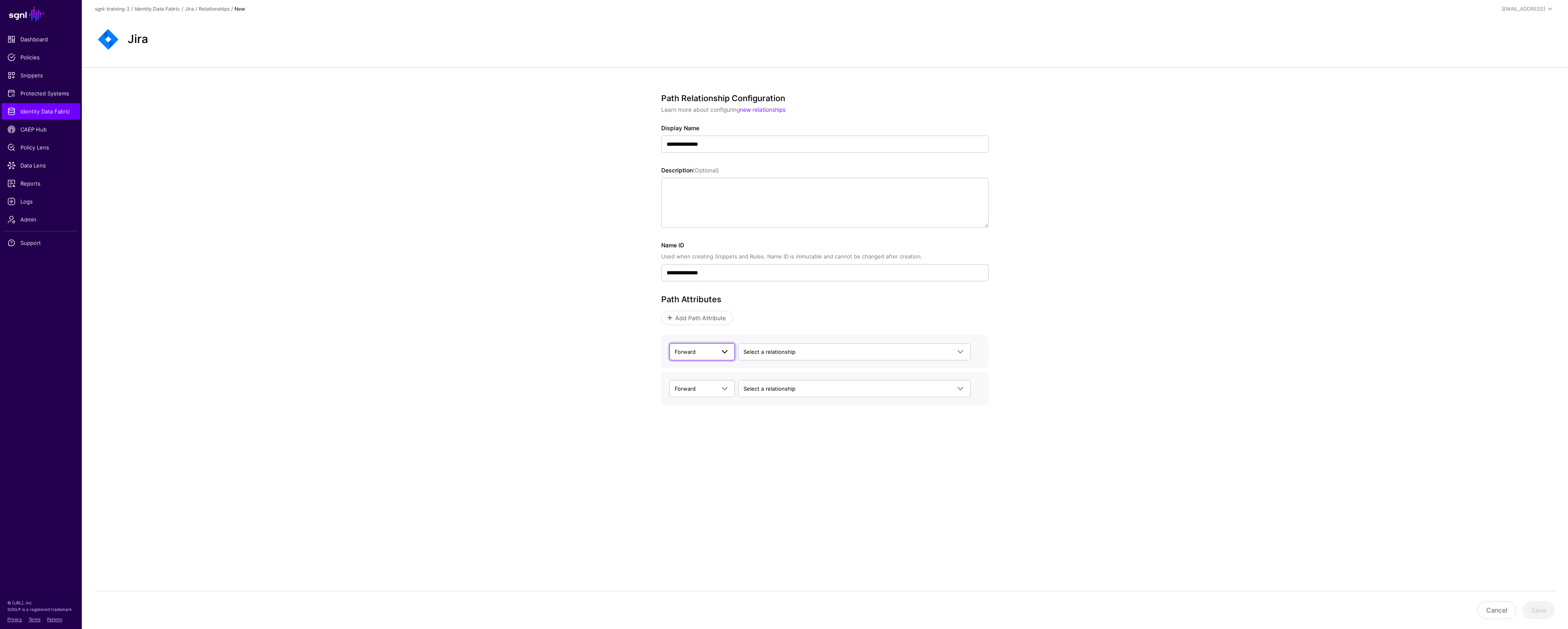
click at [719, 351] on span at bounding box center [722, 351] width 15 height 10
click at [769, 350] on span "Select a relationship" at bounding box center [769, 351] width 52 height 7
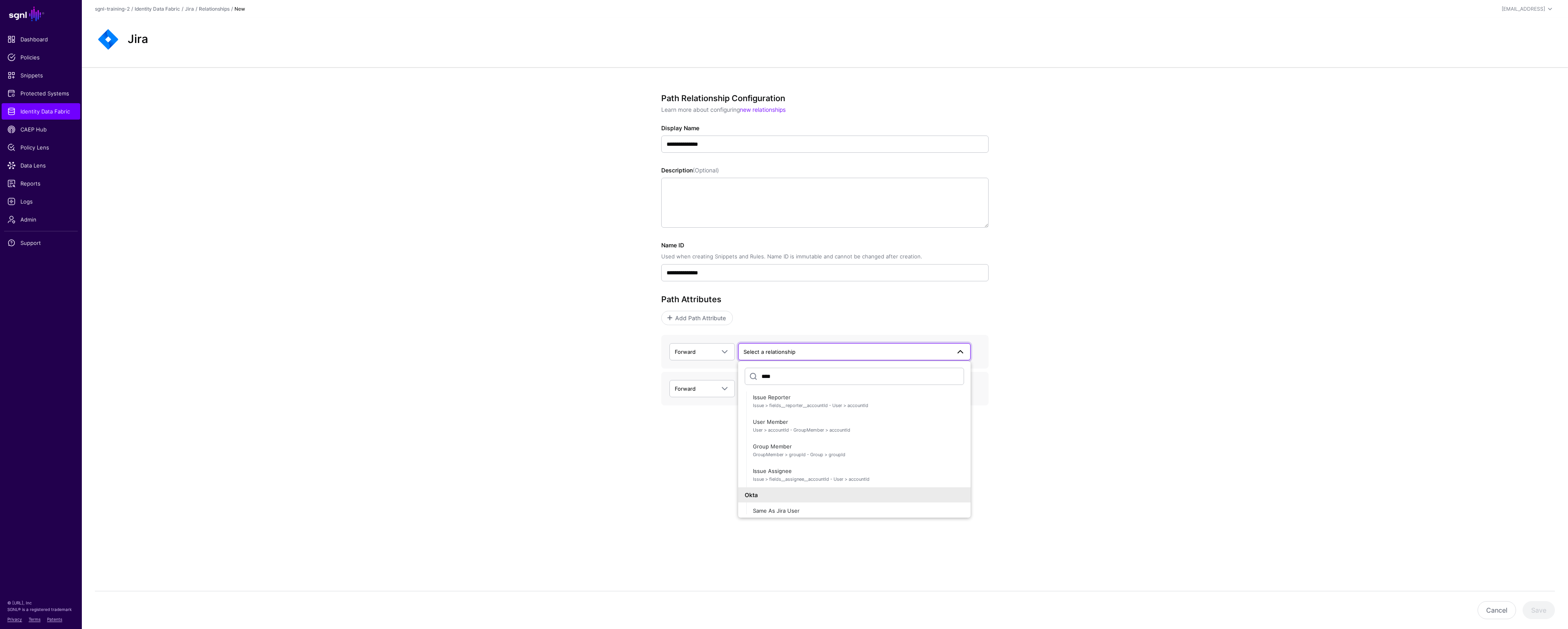
scroll to position [104, 0]
type input "****"
click at [785, 410] on span "User Member User > accountId - GroupMember > accountId" at bounding box center [858, 413] width 211 height 19
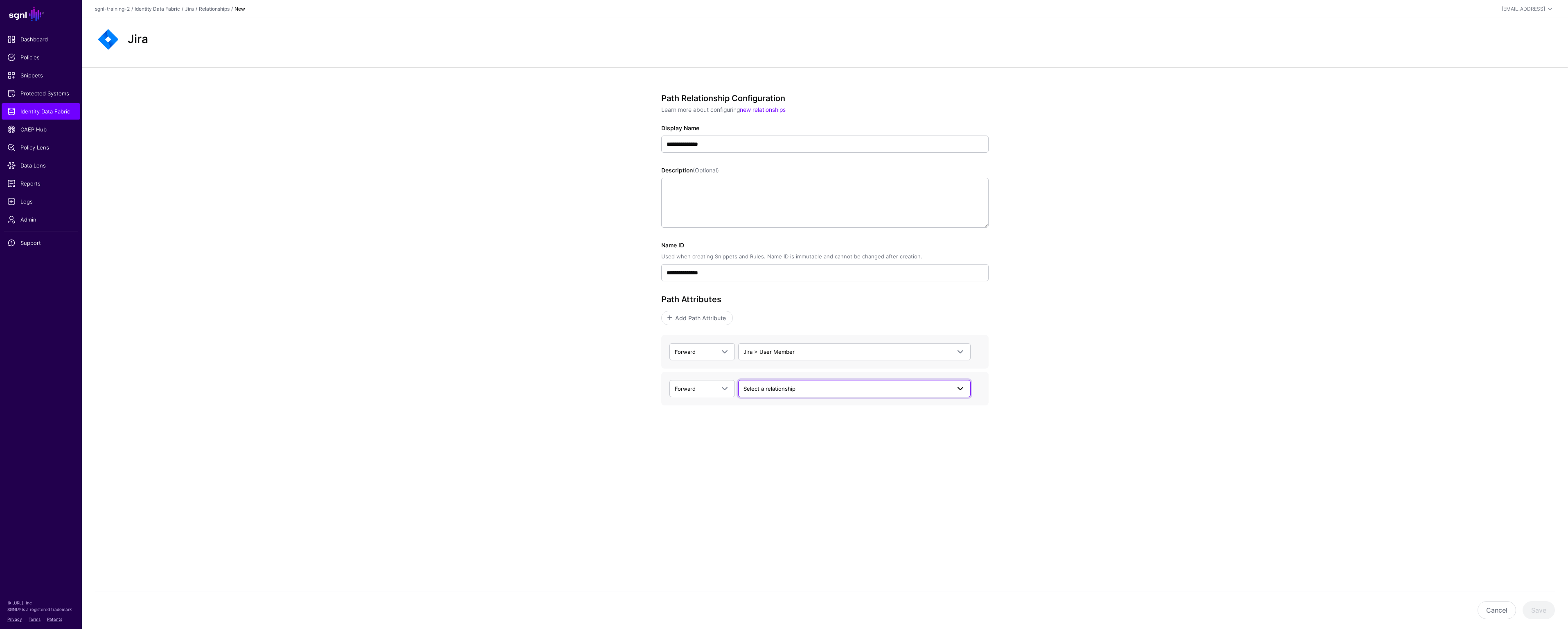
click at [775, 385] on span "Select a relationship" at bounding box center [769, 388] width 52 height 7
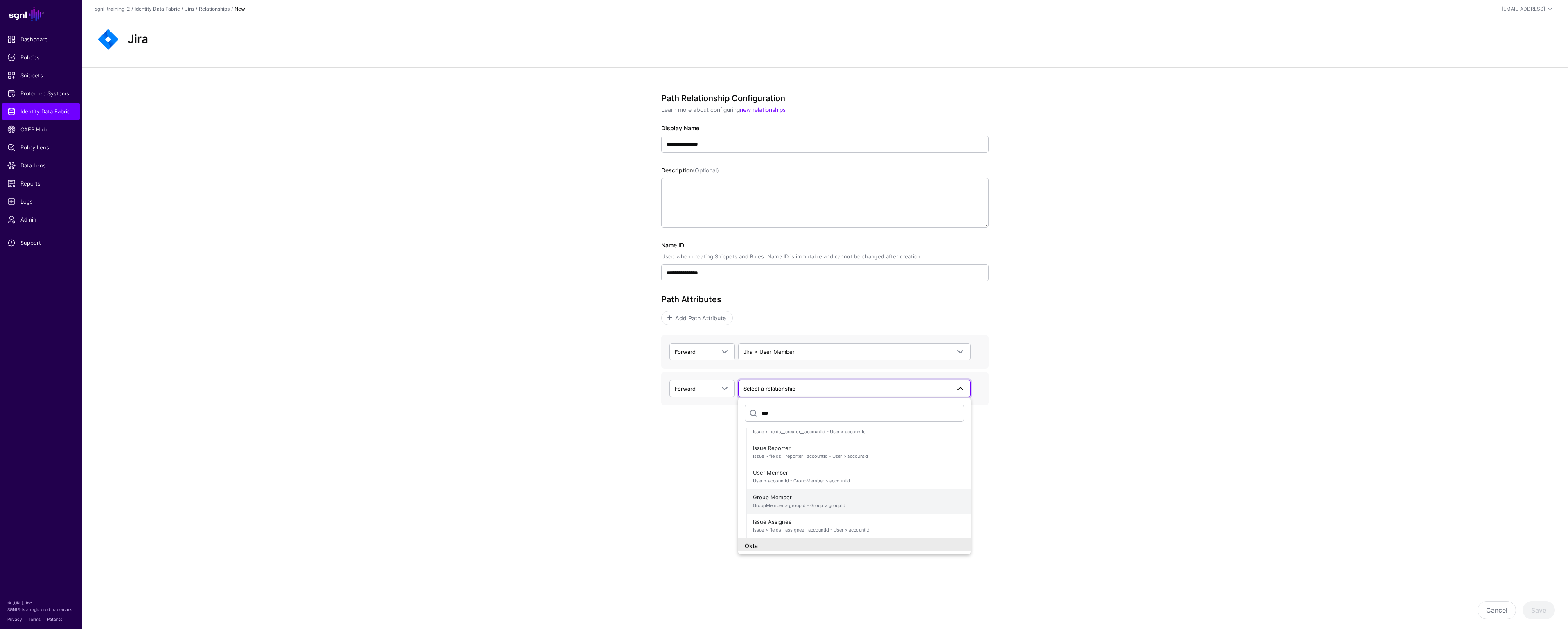
type input "***"
click at [775, 504] on span "GroupMember > groupId - Group > groupId" at bounding box center [858, 505] width 211 height 7
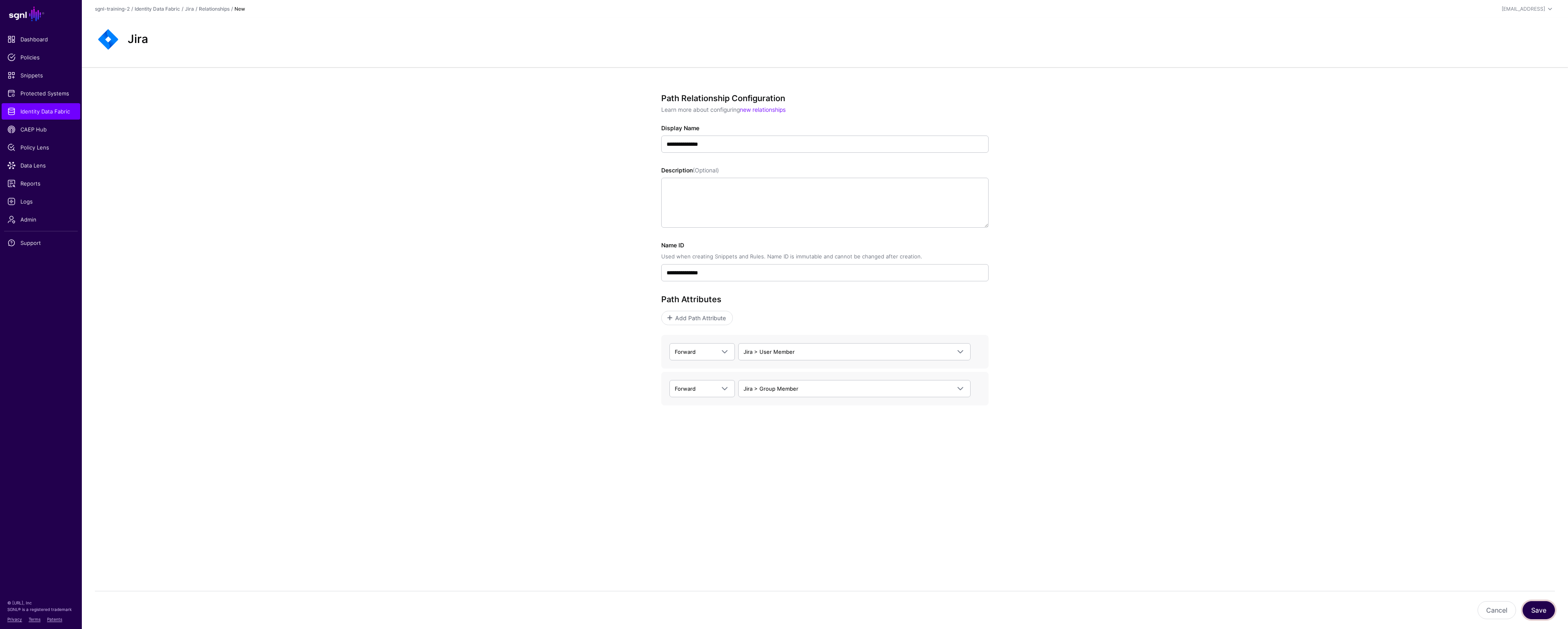
click at [1540, 613] on button "Save" at bounding box center [1538, 610] width 32 height 18
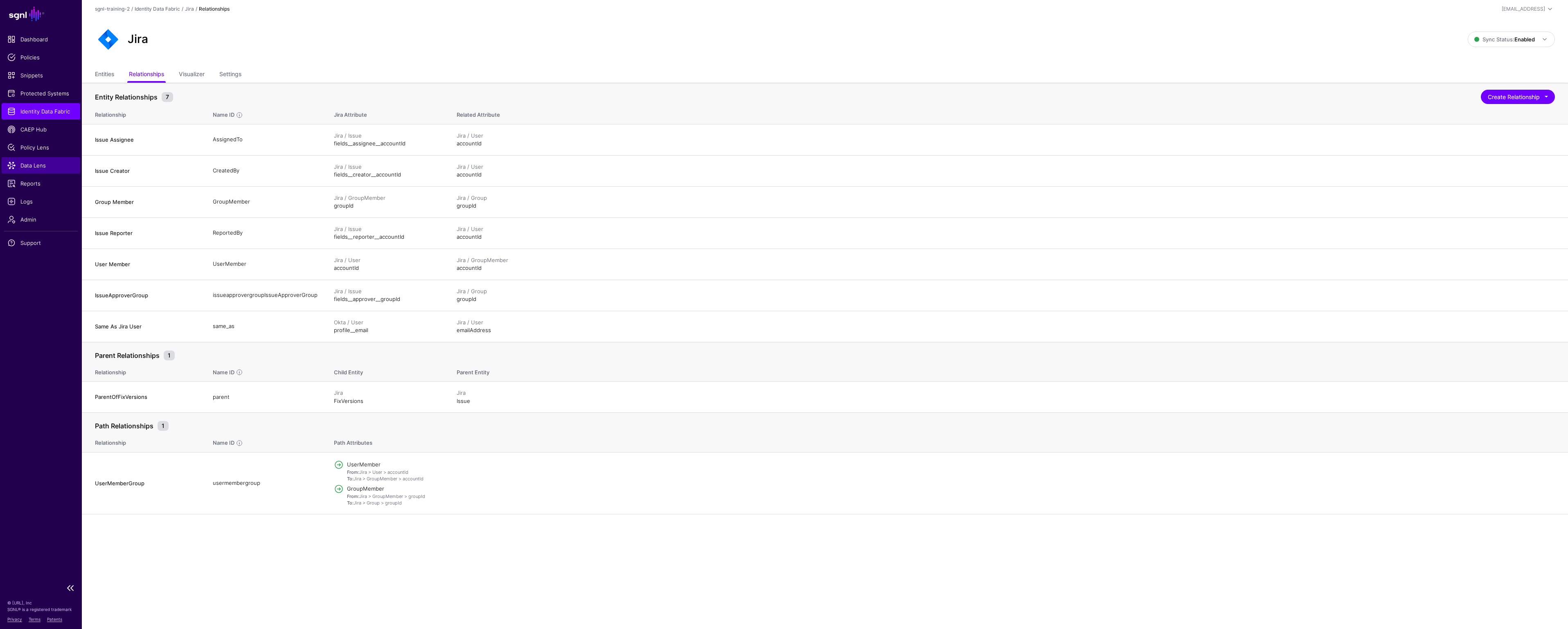
click at [43, 164] on span "Data Lens" at bounding box center [41, 165] width 67 height 8
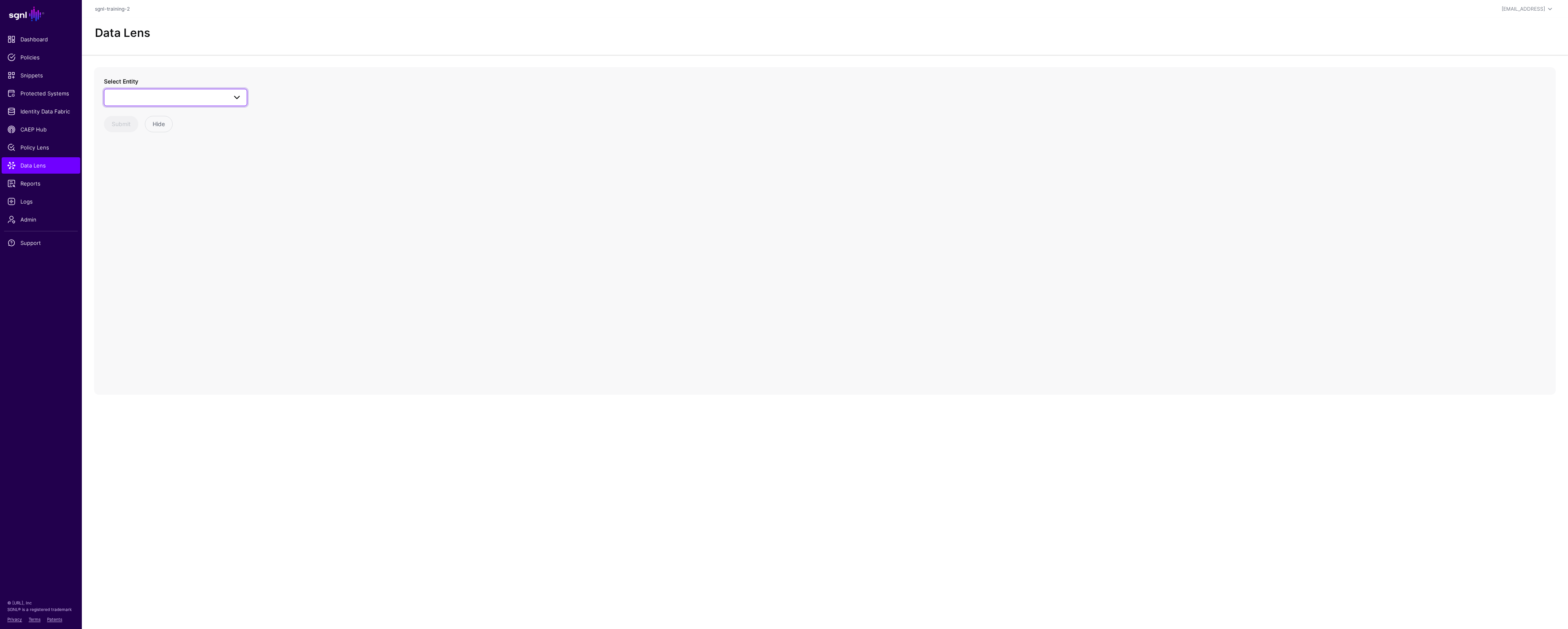
click at [161, 99] on span at bounding box center [175, 97] width 133 height 10
type input "****"
click at [149, 209] on div "User" at bounding box center [180, 210] width 122 height 8
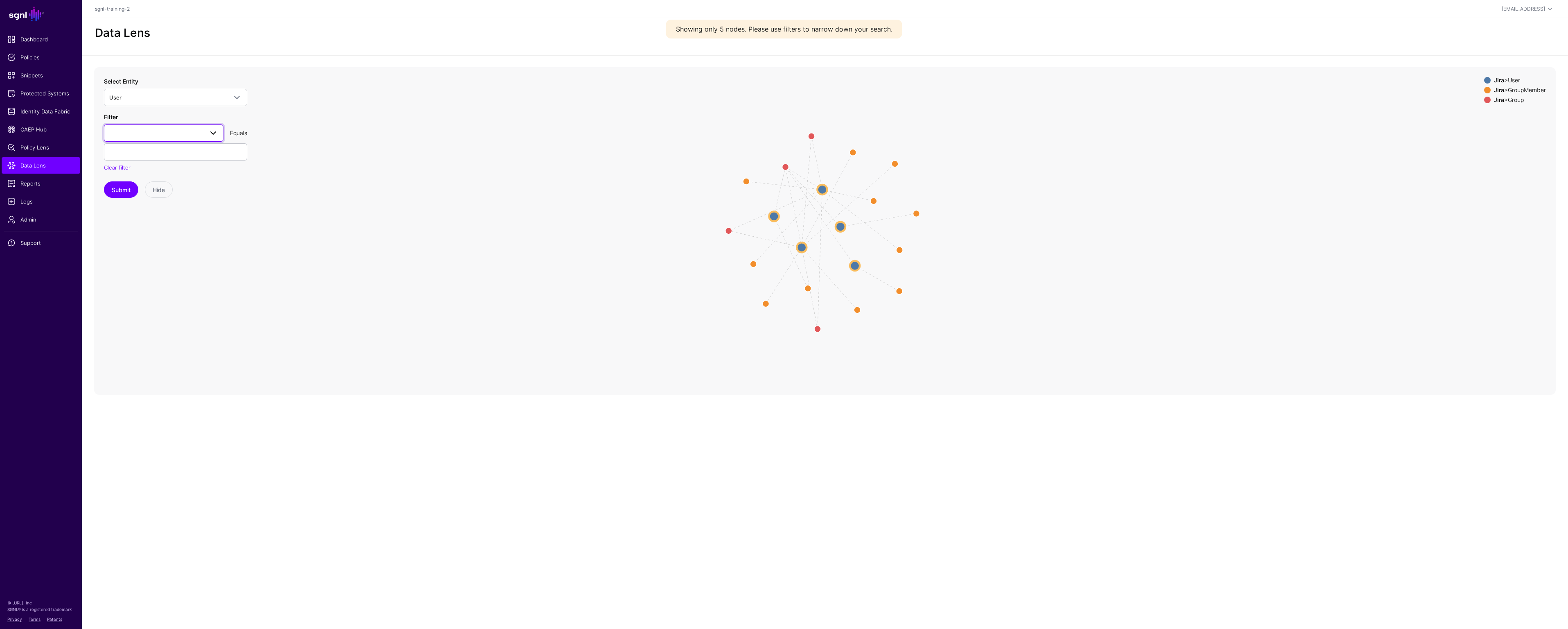
click at [133, 133] on span at bounding box center [163, 133] width 109 height 10
click at [147, 229] on div "emailAddress" at bounding box center [164, 230] width 107 height 8
click at [172, 151] on input "text" at bounding box center [175, 152] width 143 height 17
type input "**********"
click at [119, 188] on button "Submit" at bounding box center [121, 189] width 34 height 16
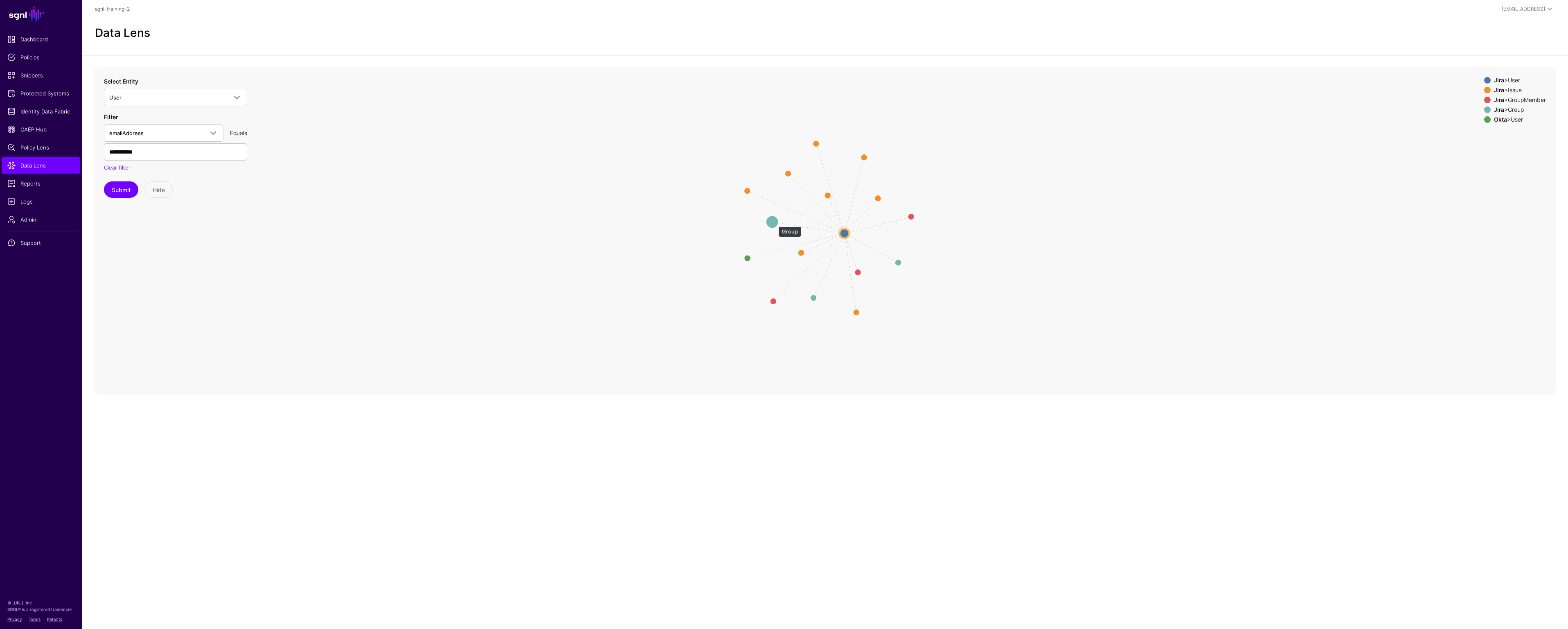
click at [774, 222] on circle at bounding box center [772, 222] width 13 height 13
